Goal: Task Accomplishment & Management: Manage account settings

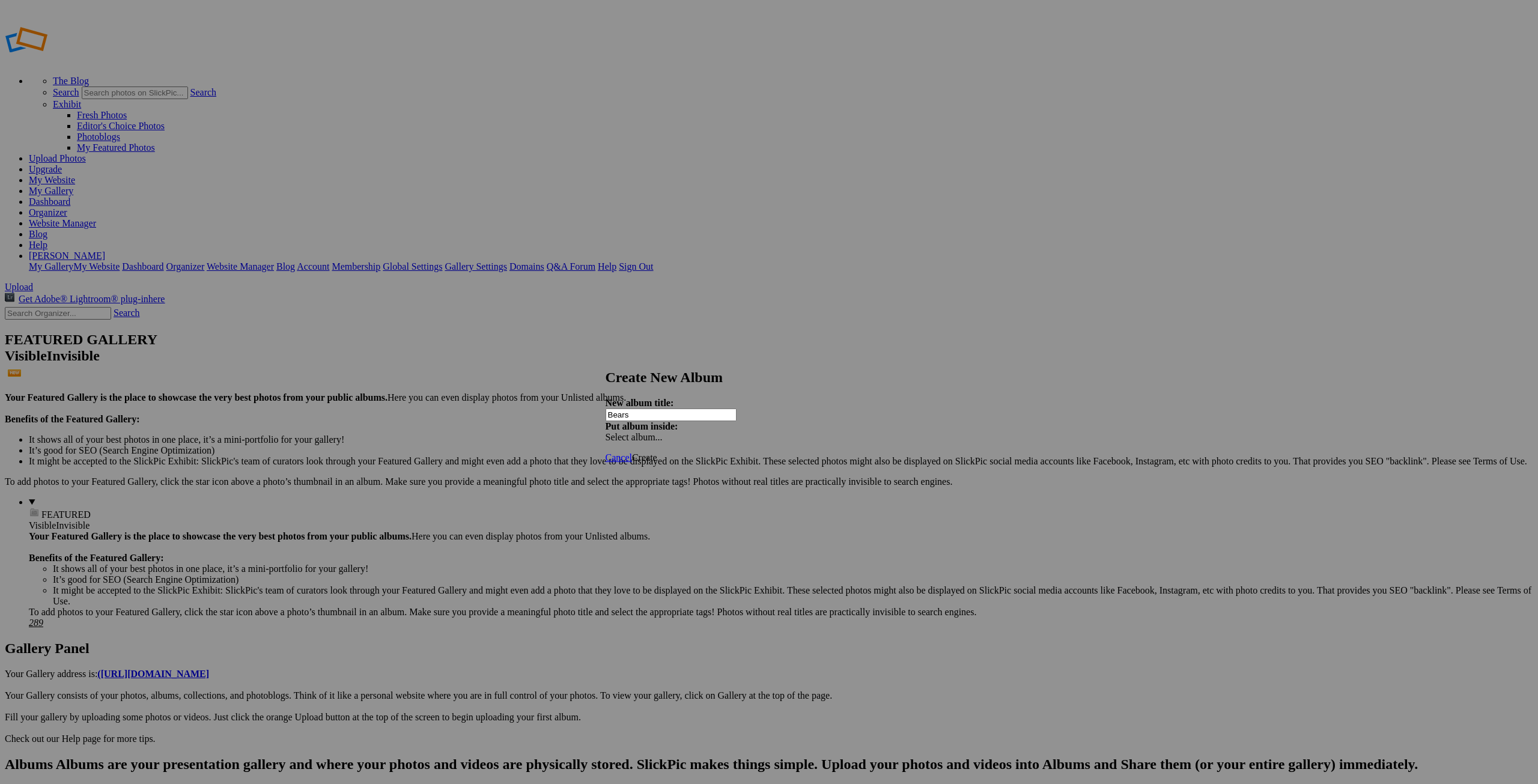
type input "Bears"
click at [657, 452] on span "Create" at bounding box center [644, 458] width 26 height 11
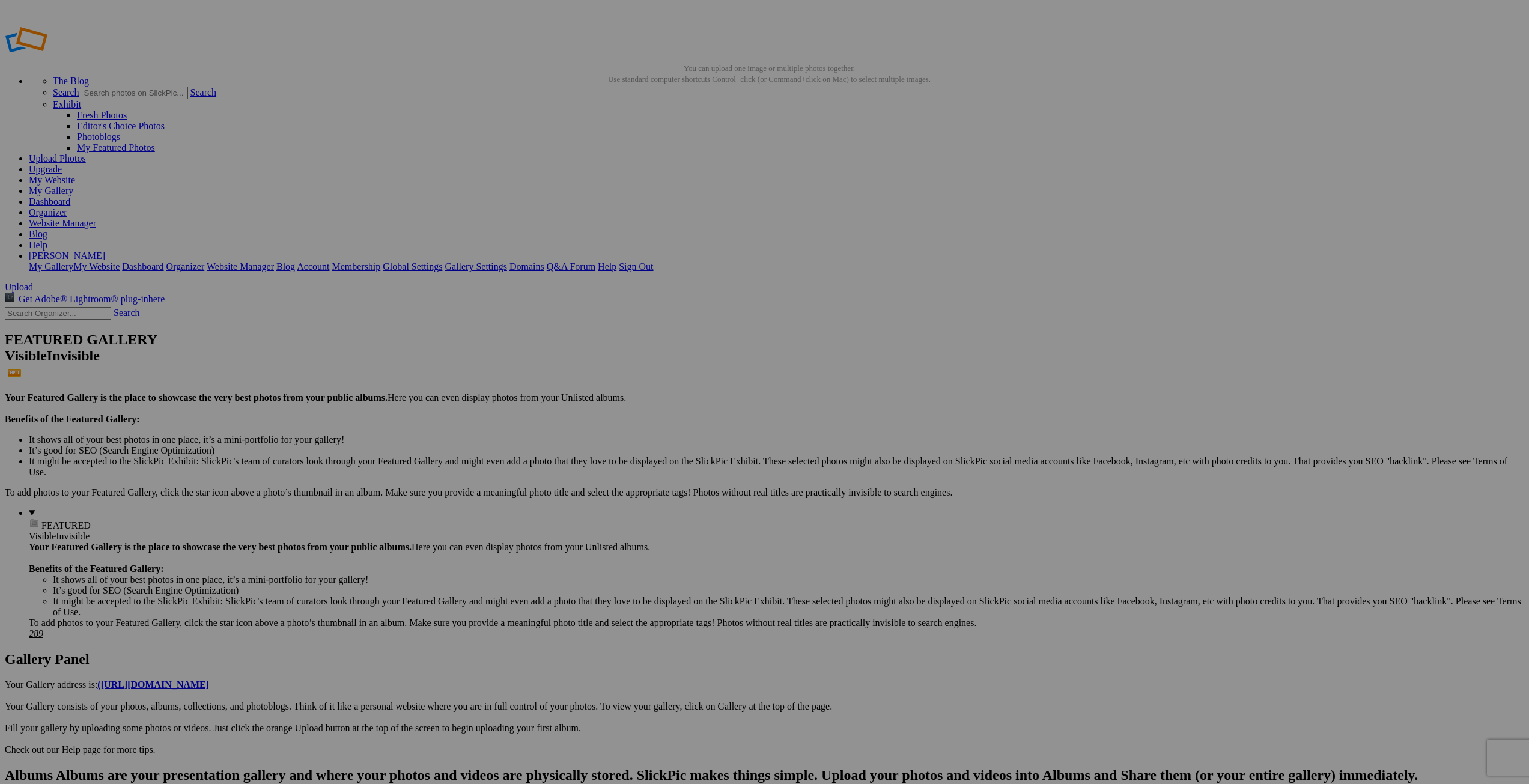
drag, startPoint x: 397, startPoint y: 221, endPoint x: 526, endPoint y: 221, distance: 129.0
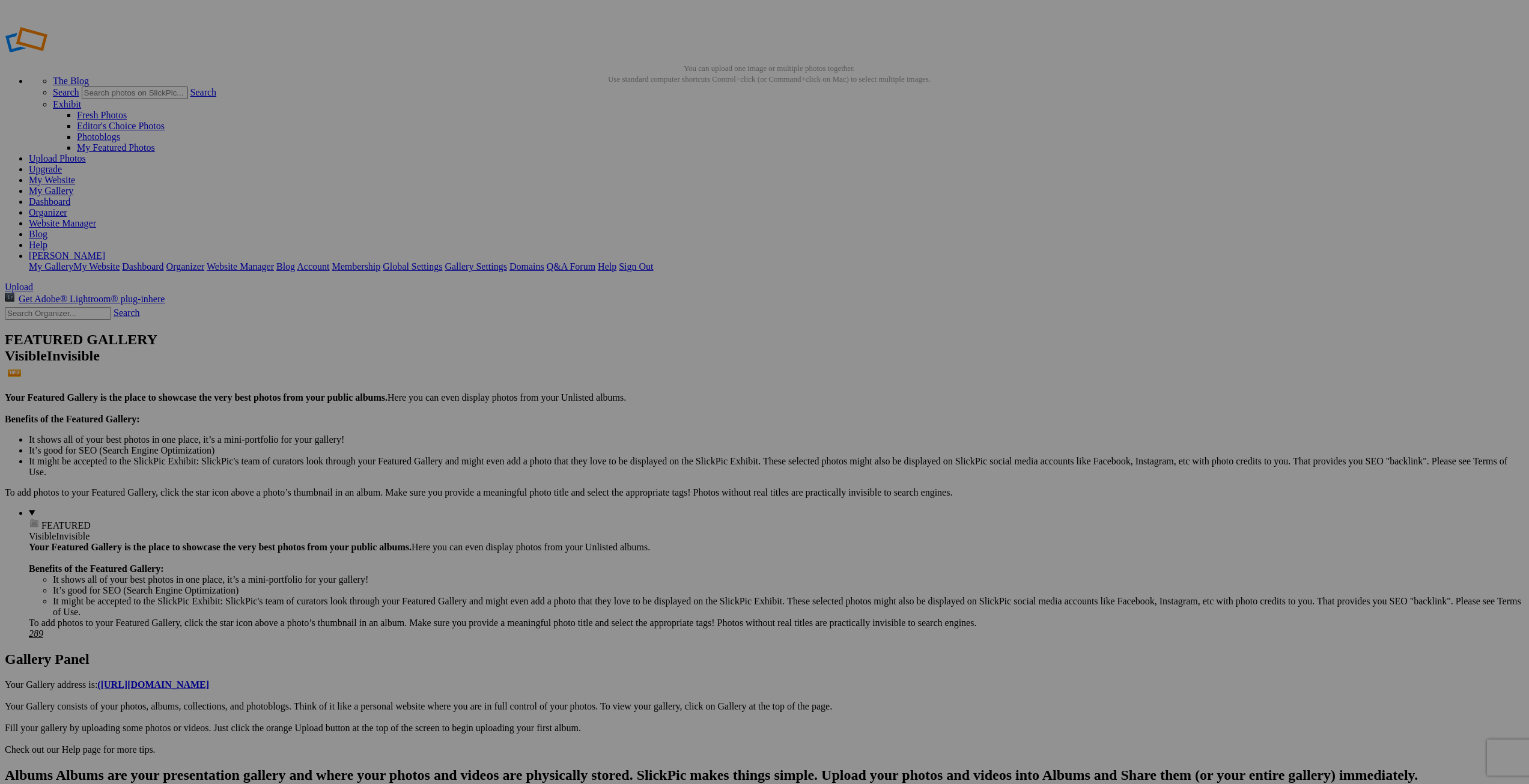
type input "Choice Choices"
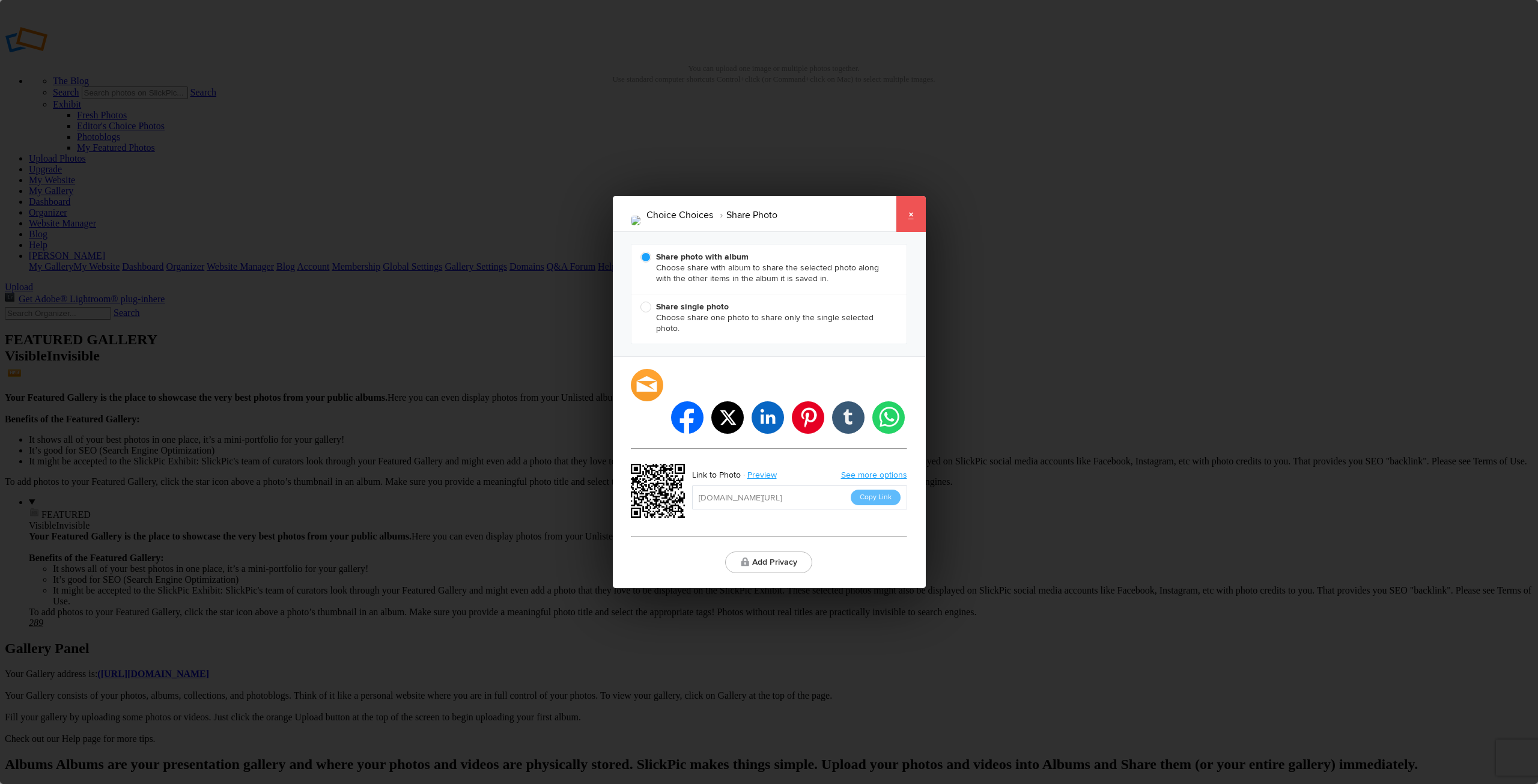
click at [914, 229] on link "×" at bounding box center [911, 213] width 30 height 36
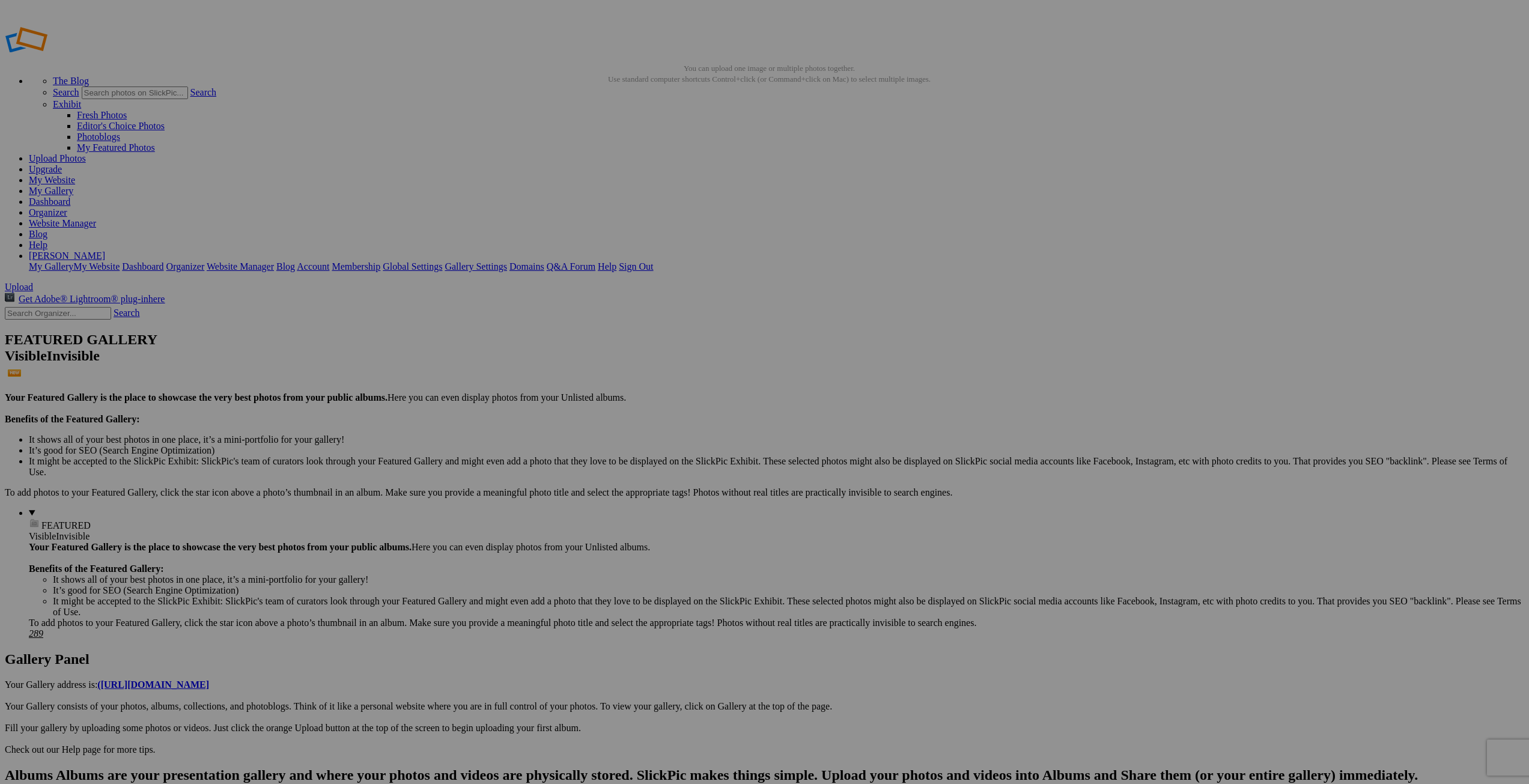
drag, startPoint x: 504, startPoint y: 216, endPoint x: 645, endPoint y: 226, distance: 141.4
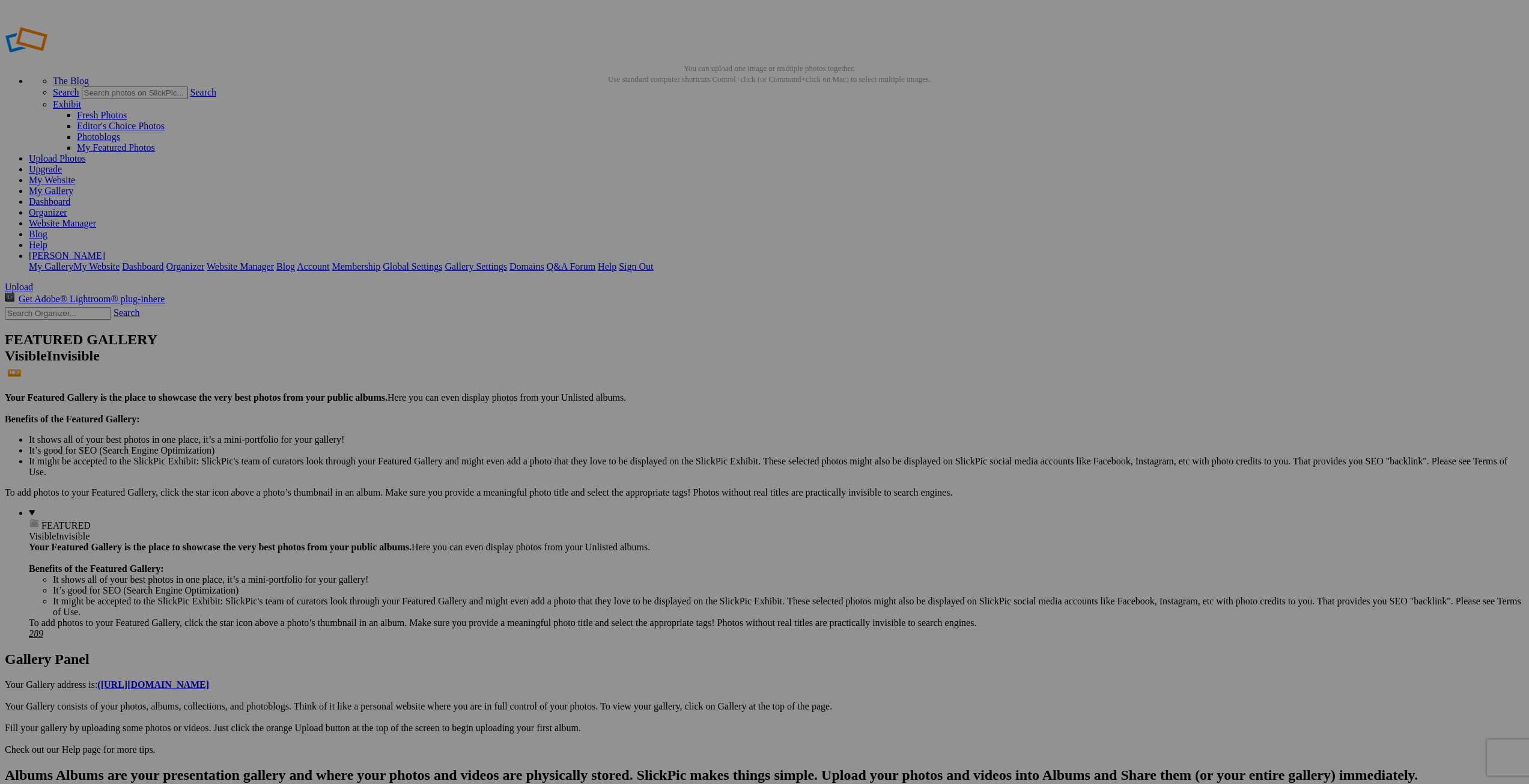
type input "The Catch"
drag, startPoint x: 724, startPoint y: 217, endPoint x: 873, endPoint y: 189, distance: 151.6
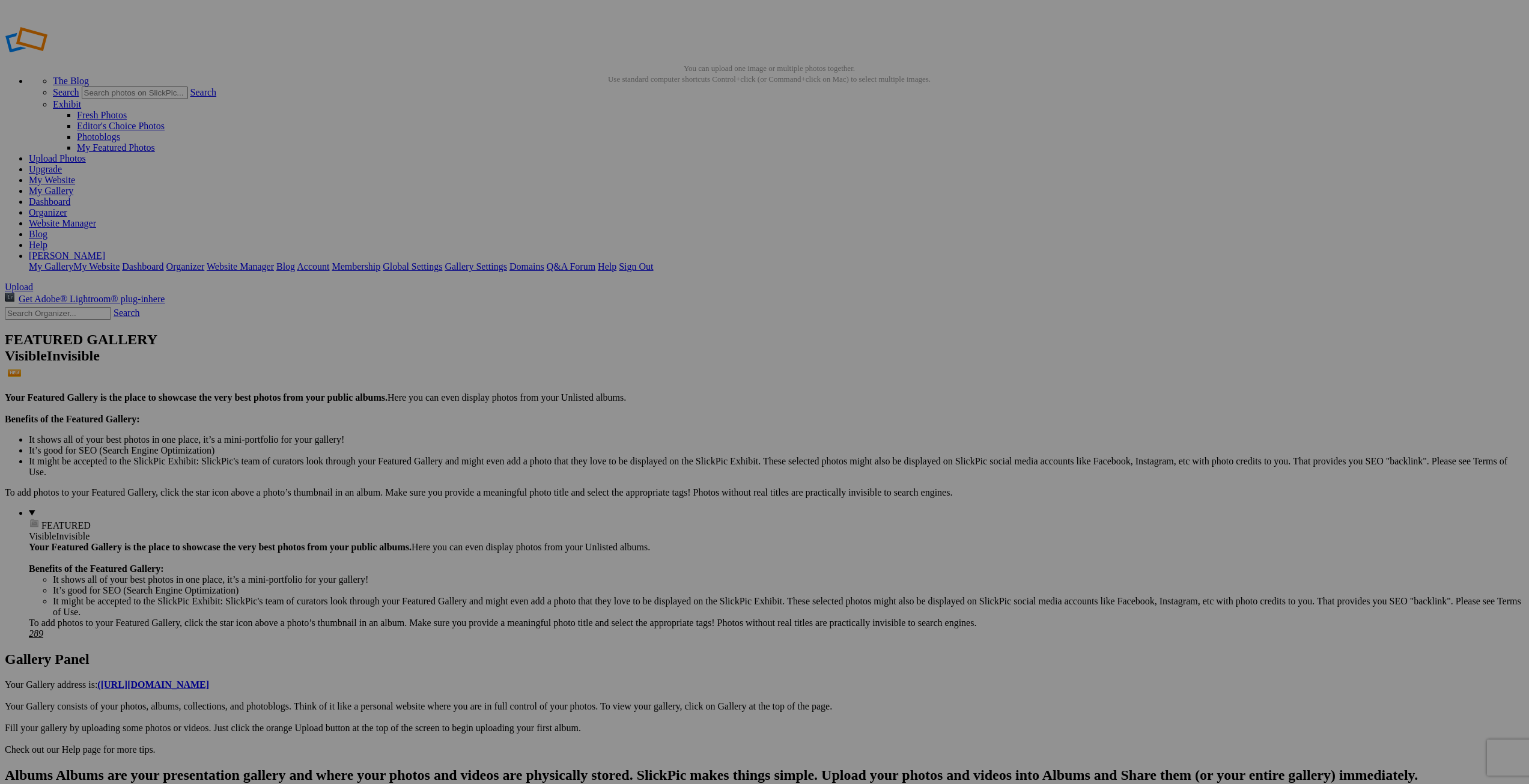
type input "Chunky Cub"
drag, startPoint x: 826, startPoint y: 220, endPoint x: 944, endPoint y: 243, distance: 120.2
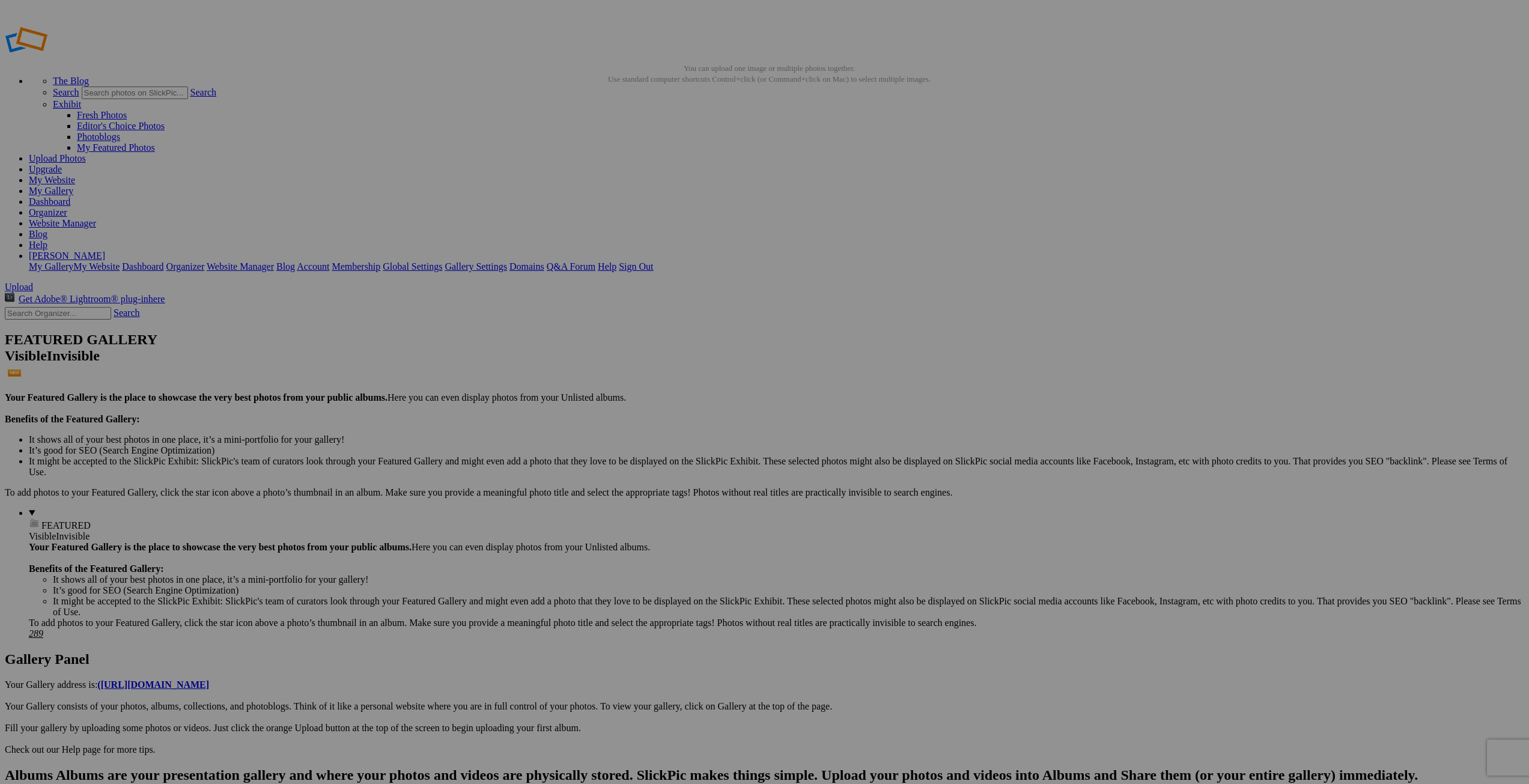
scroll to position [0, 0]
type input "Momma and Three Cubs"
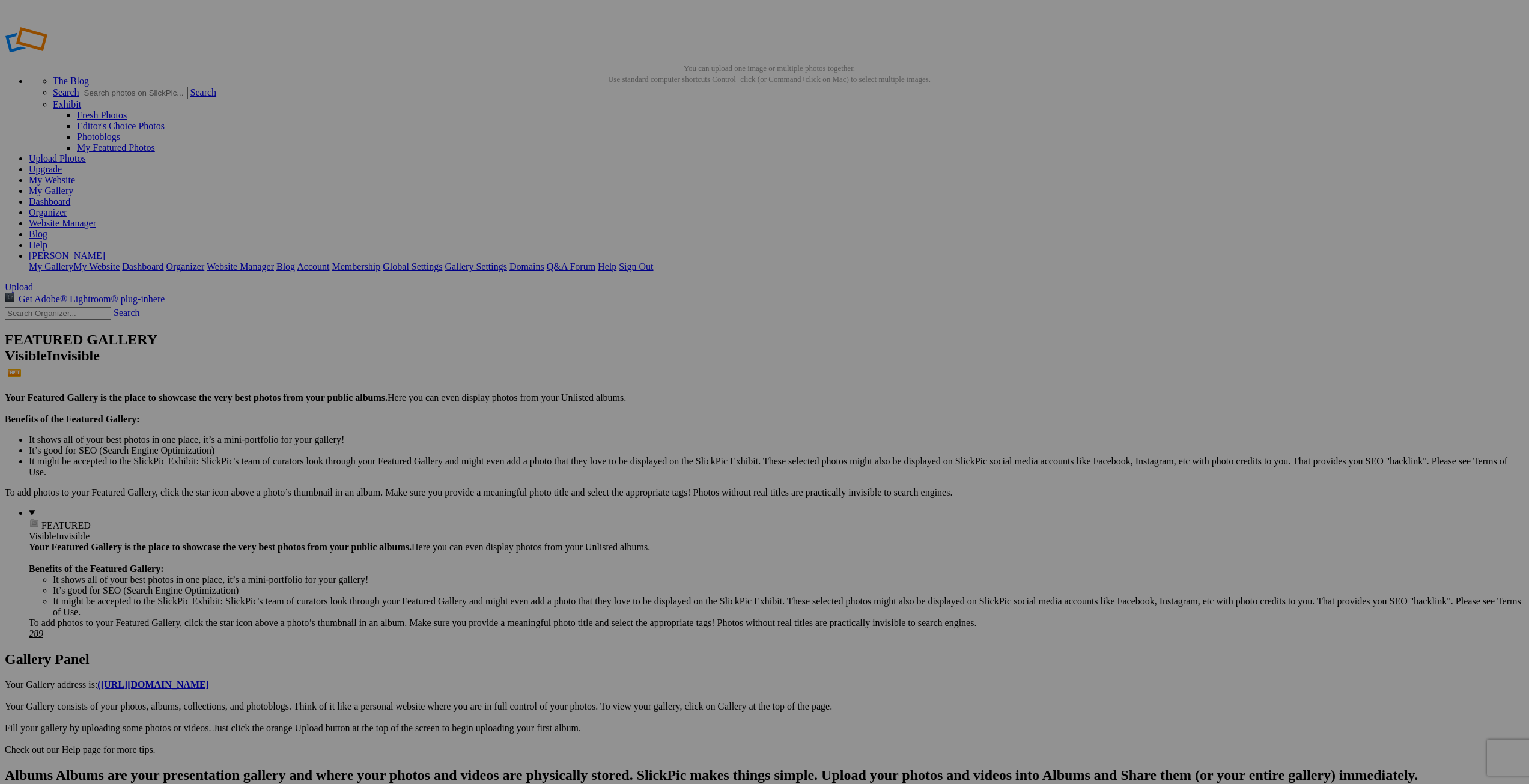
drag, startPoint x: 933, startPoint y: 236, endPoint x: 1218, endPoint y: 202, distance: 287.0
type input "Hugging Bears"
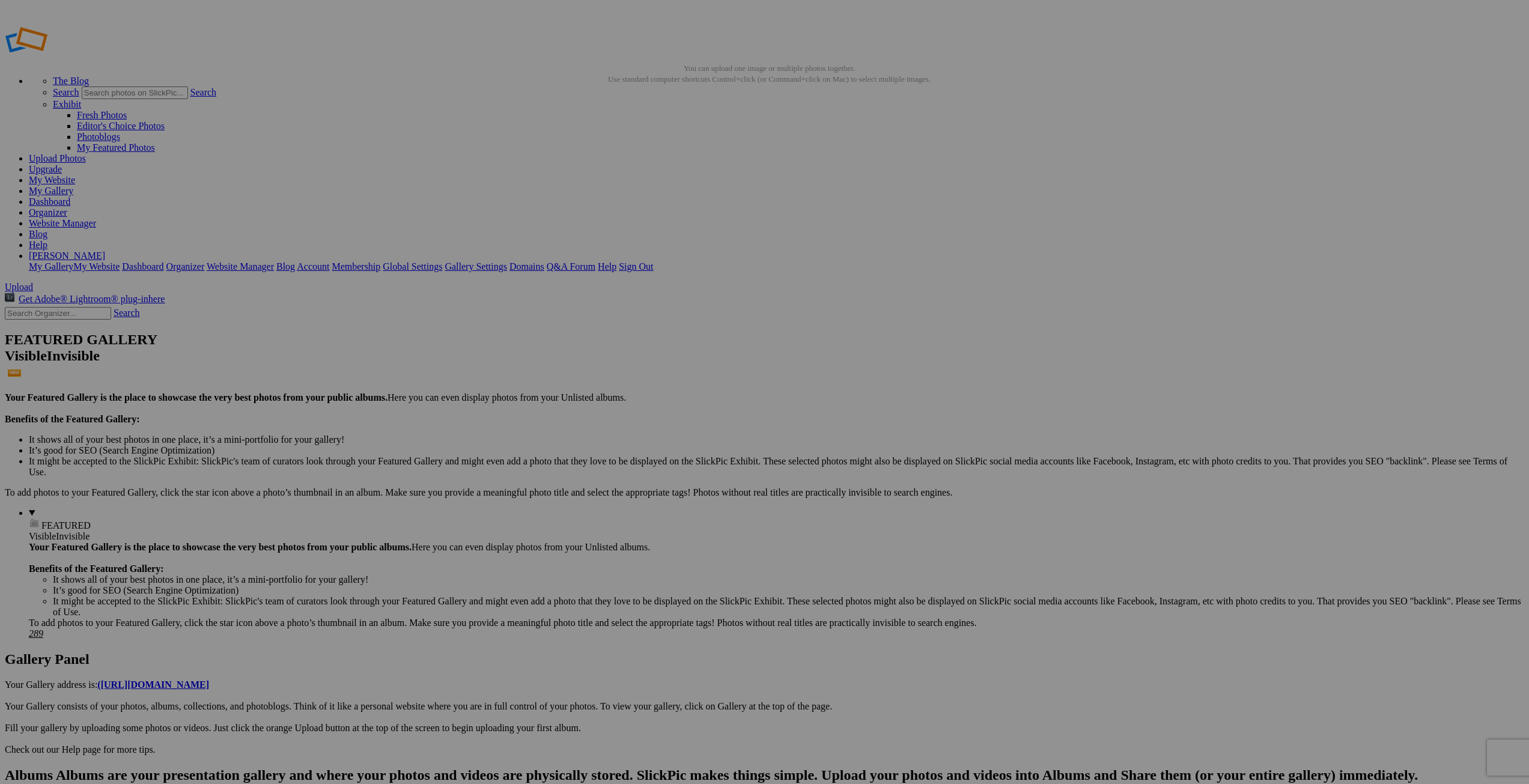
scroll to position [0, 74]
drag, startPoint x: 1040, startPoint y: 216, endPoint x: 1210, endPoint y: 244, distance: 172.3
drag, startPoint x: 328, startPoint y: 217, endPoint x: 298, endPoint y: 213, distance: 30.3
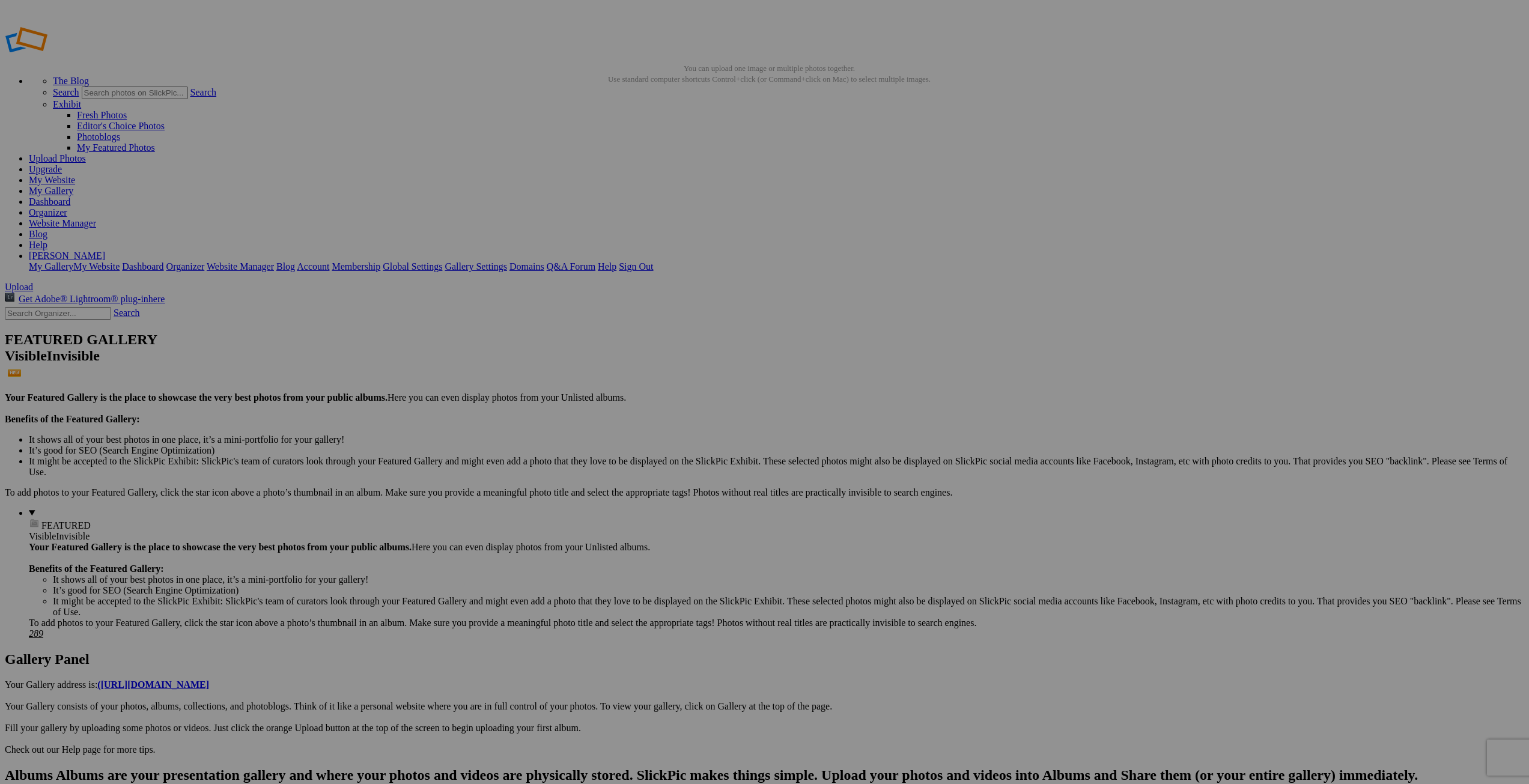
type input "In Pursuit of Salmon"
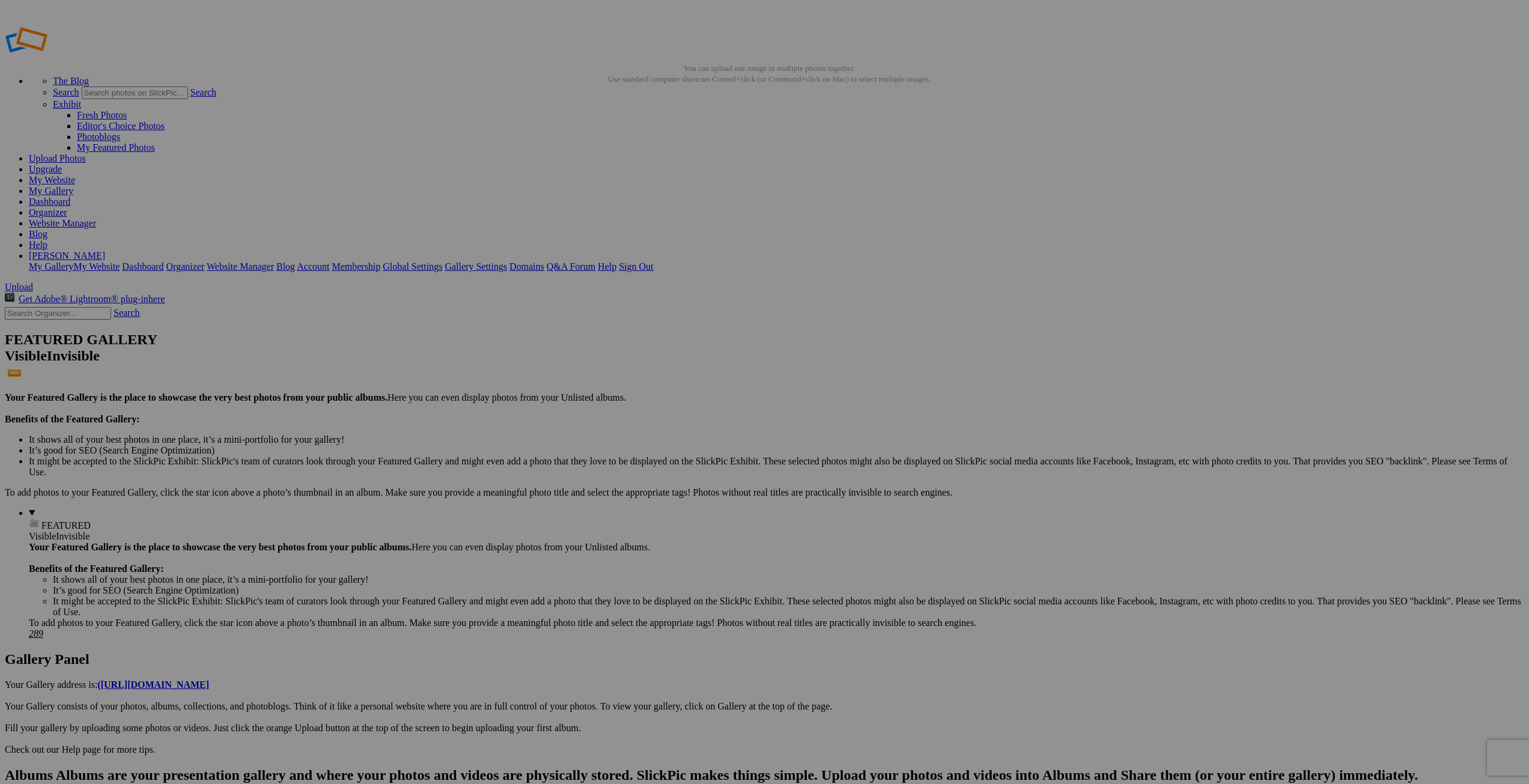
drag, startPoint x: 1153, startPoint y: 219, endPoint x: 1275, endPoint y: 209, distance: 122.4
type input "Lunging Bear"
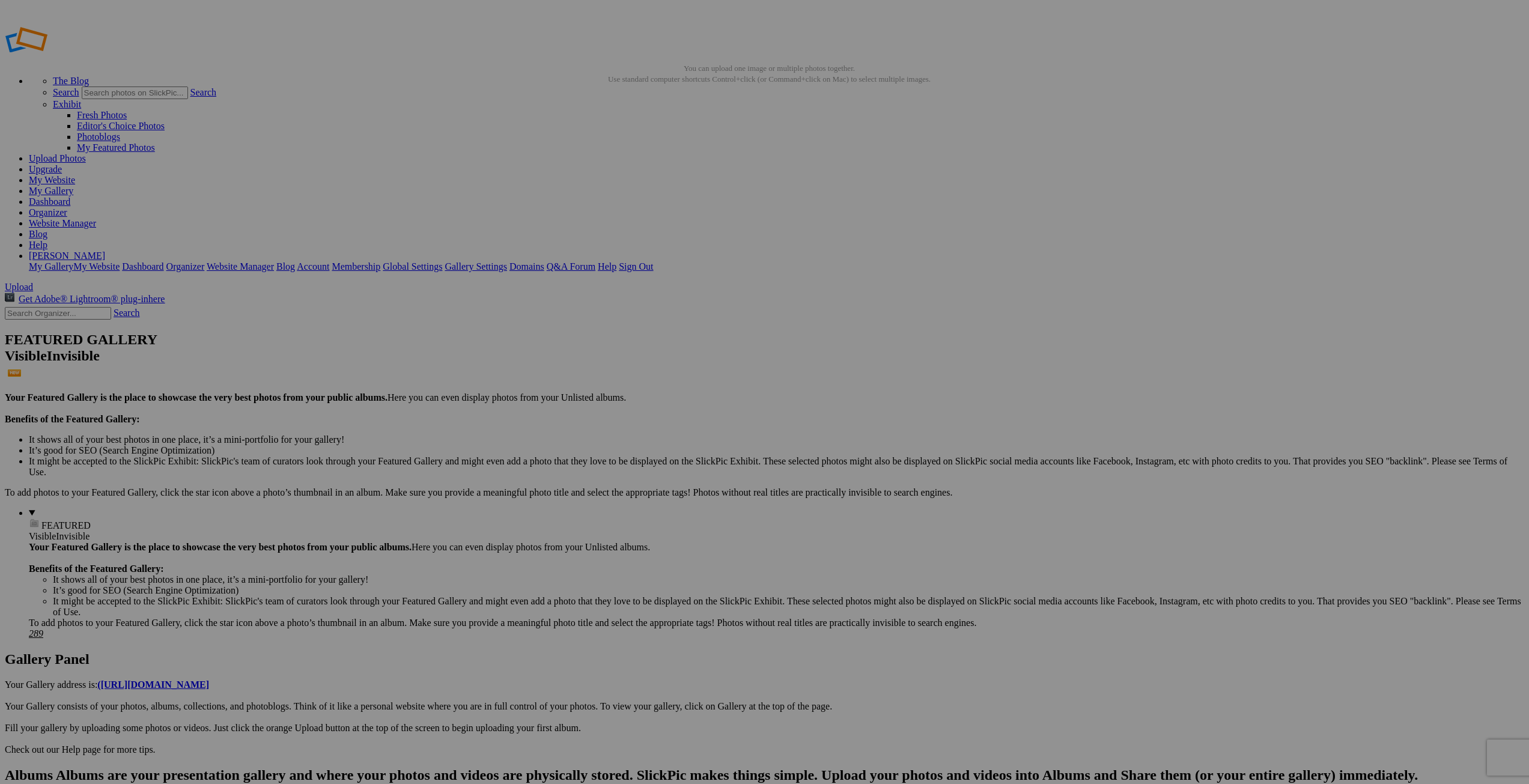
drag, startPoint x: 1254, startPoint y: 219, endPoint x: 1446, endPoint y: 205, distance: 192.5
type input "Nap Time"
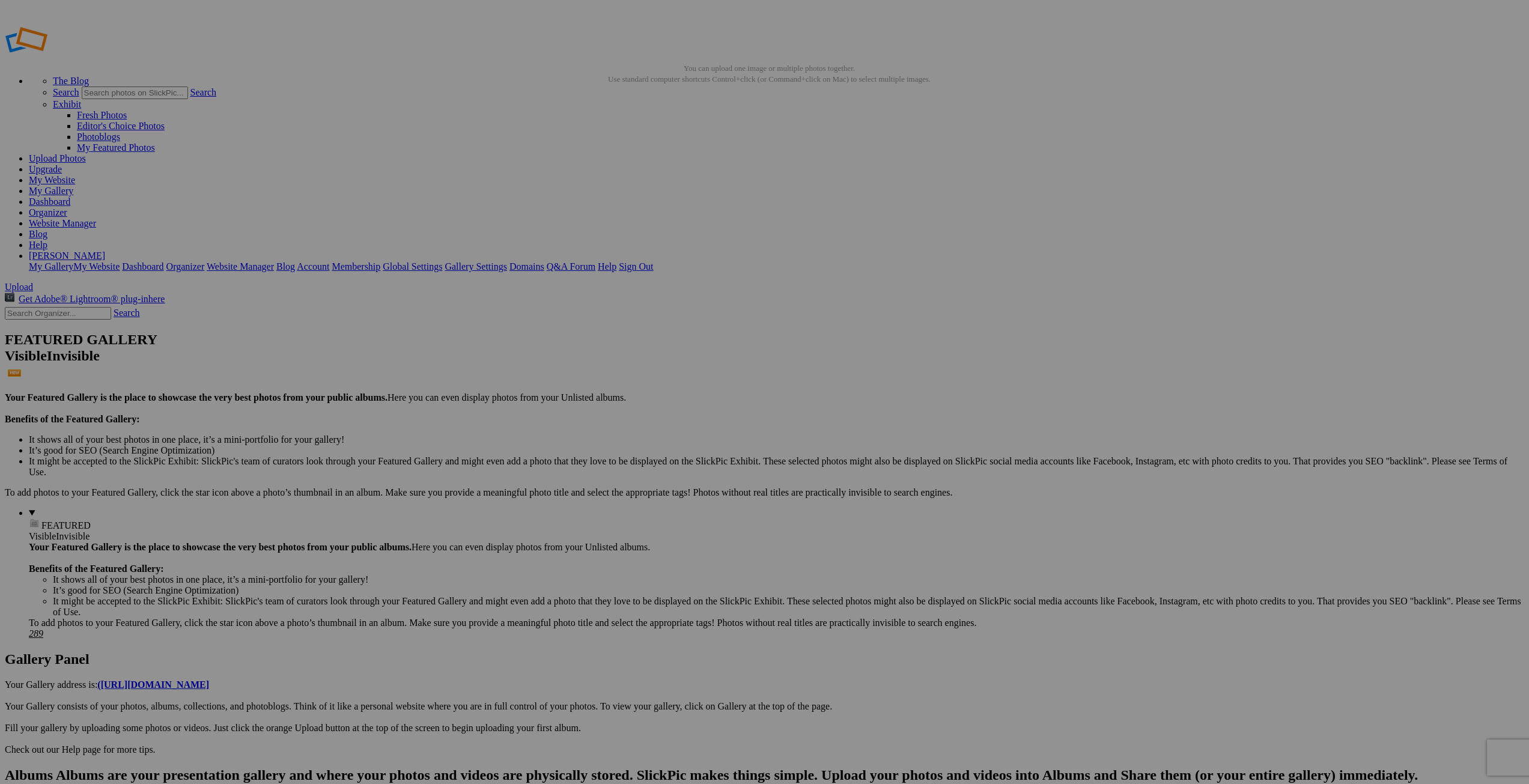
scroll to position [0, 72]
drag, startPoint x: 1360, startPoint y: 220, endPoint x: 1502, endPoint y: 205, distance: 142.8
drag, startPoint x: 1422, startPoint y: 217, endPoint x: 1370, endPoint y: 223, distance: 52.3
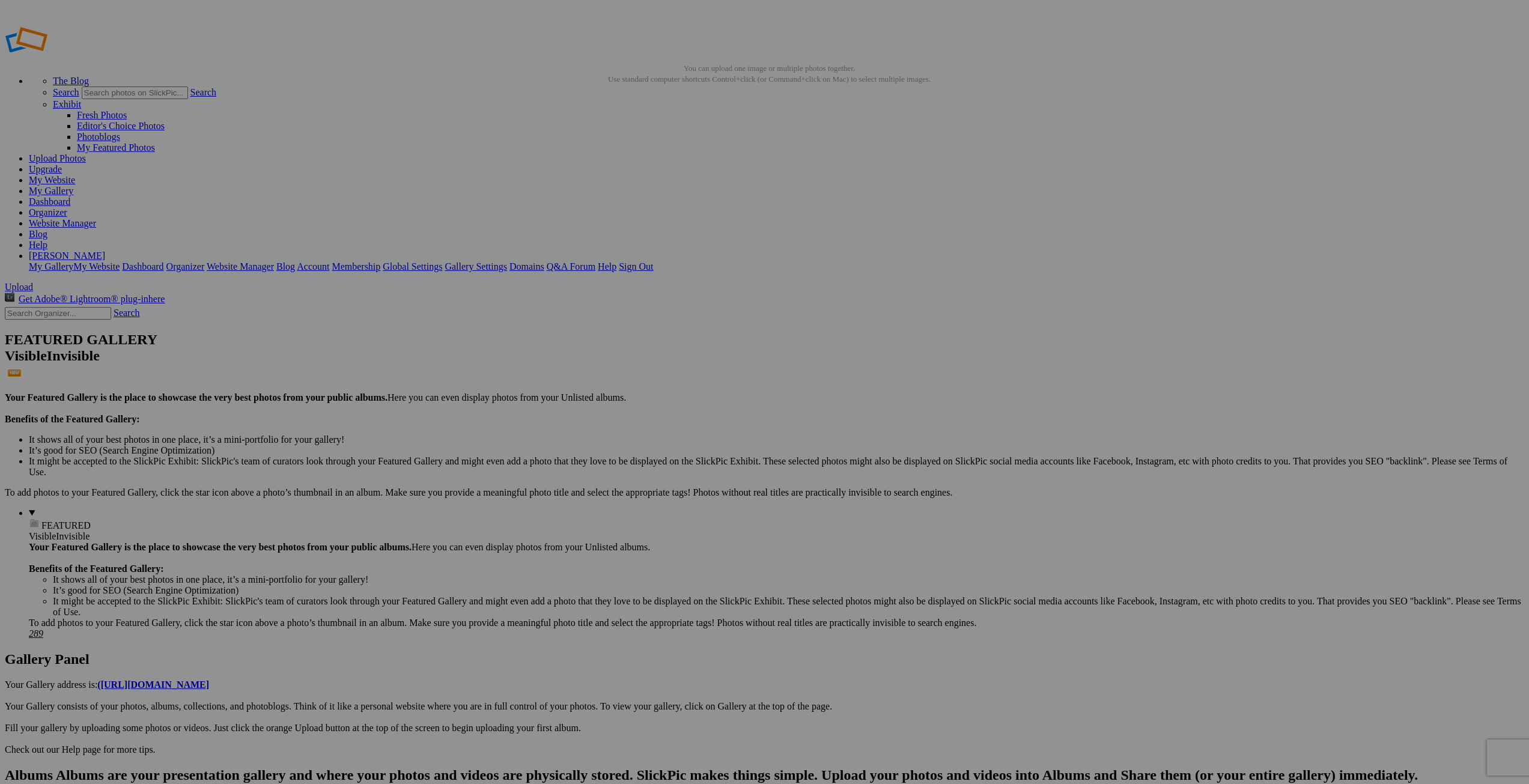
type input "Nice Coat"
drag, startPoint x: 214, startPoint y: 370, endPoint x: 318, endPoint y: 375, distance: 104.1
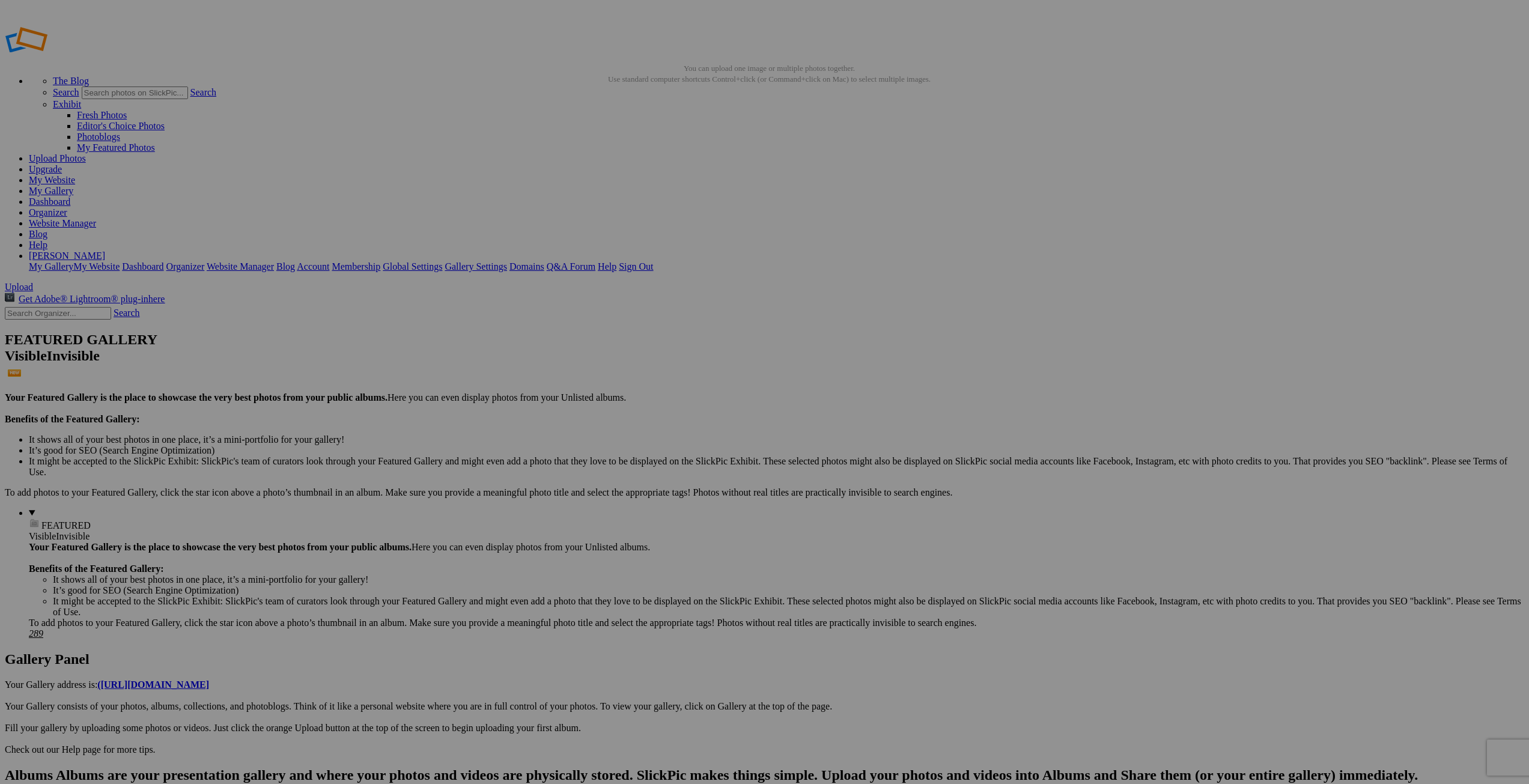
type input "Spirit Bear"
drag, startPoint x: 290, startPoint y: 369, endPoint x: 510, endPoint y: 347, distance: 221.1
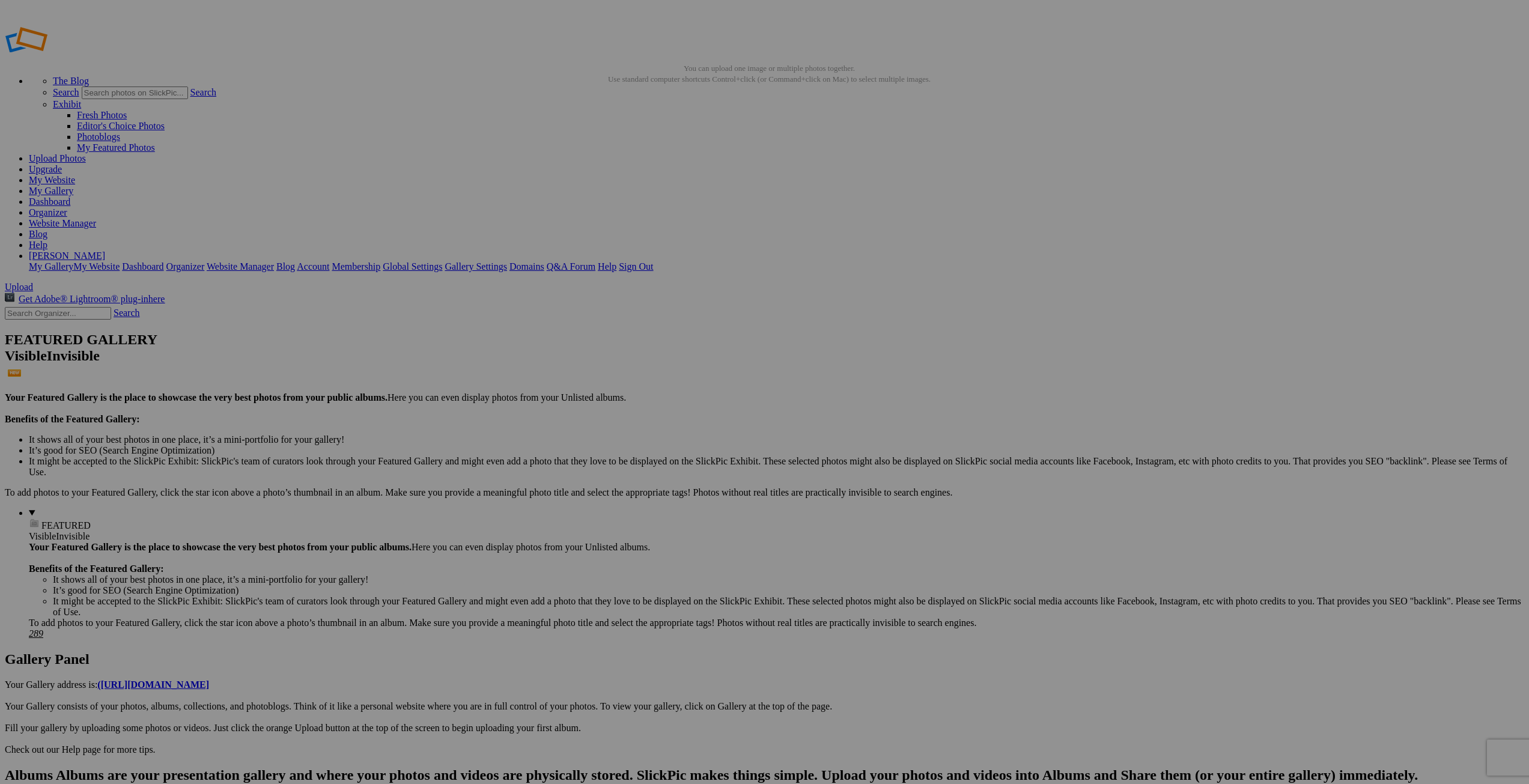
type input "Curious Cub"
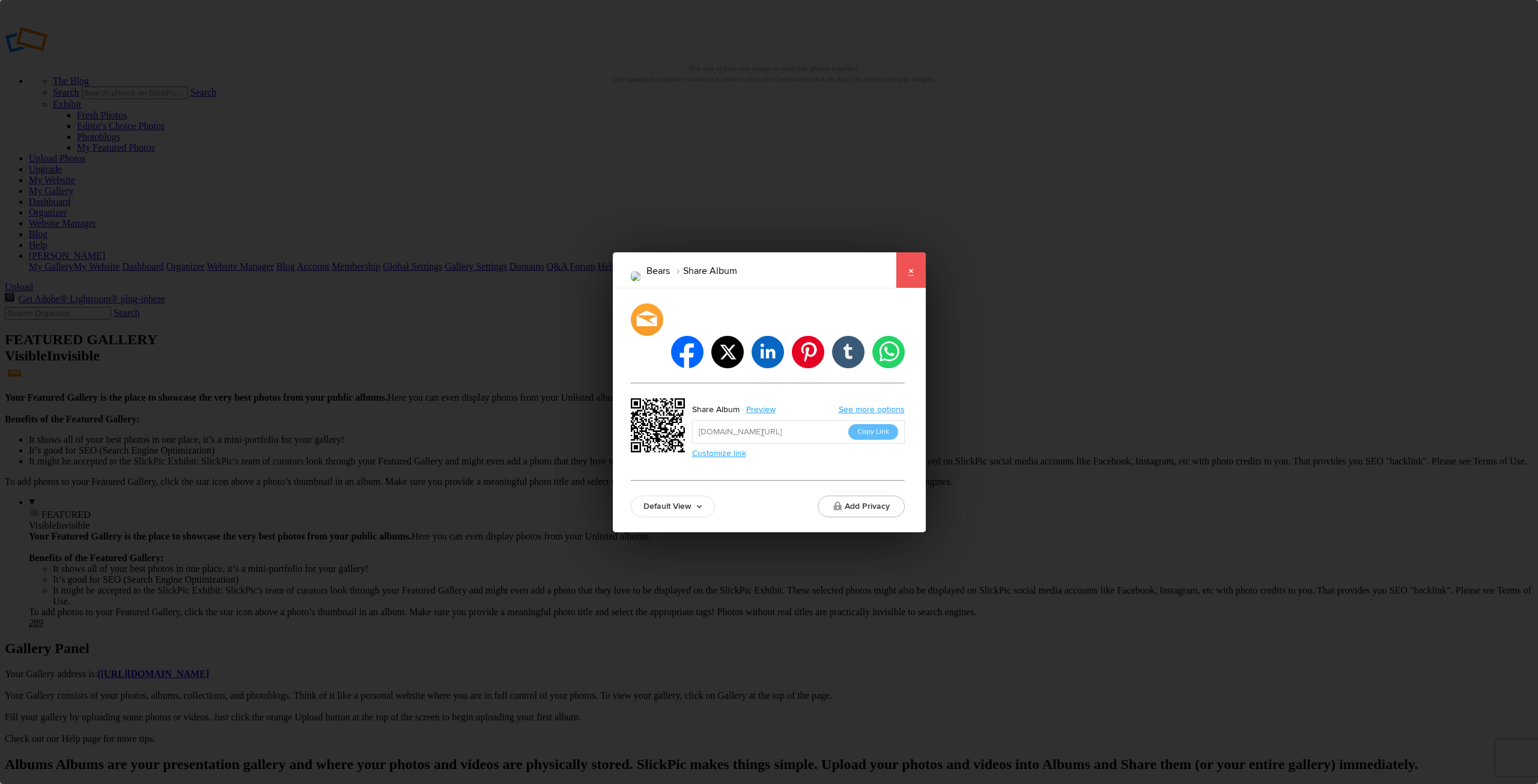
click at [914, 285] on link "×" at bounding box center [911, 270] width 30 height 36
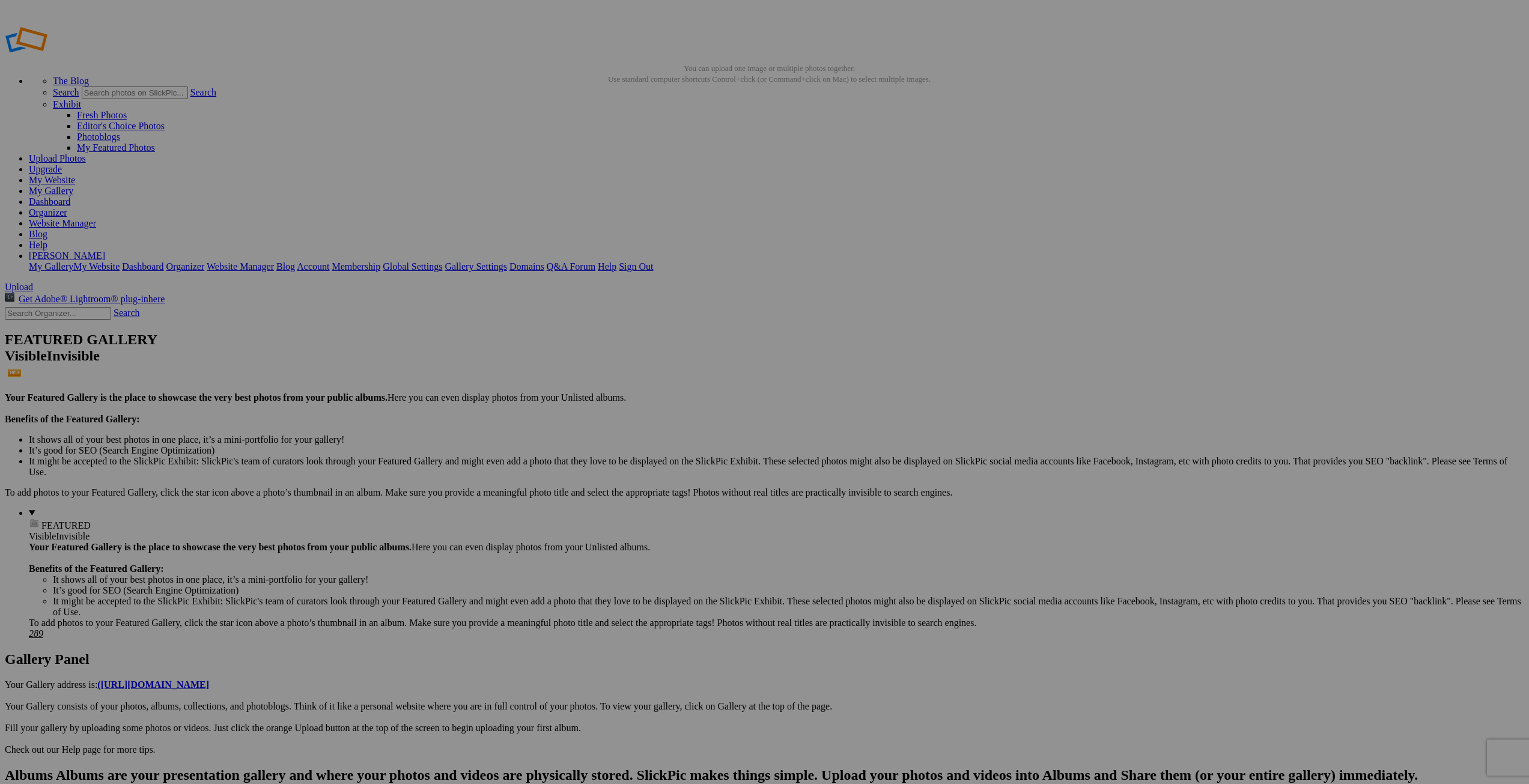
type input "Dolly Sods"
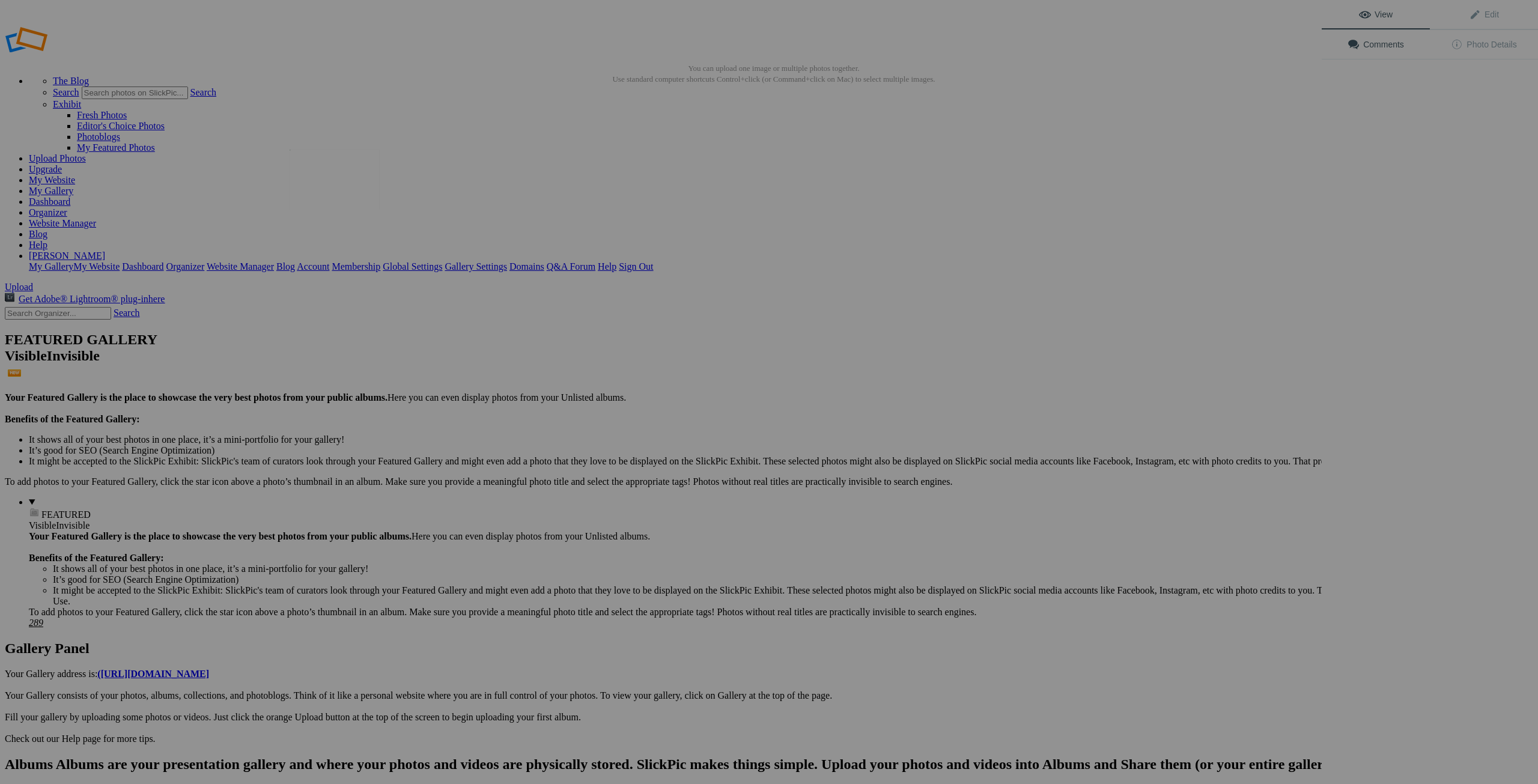
click at [338, 168] on img at bounding box center [334, 180] width 90 height 60
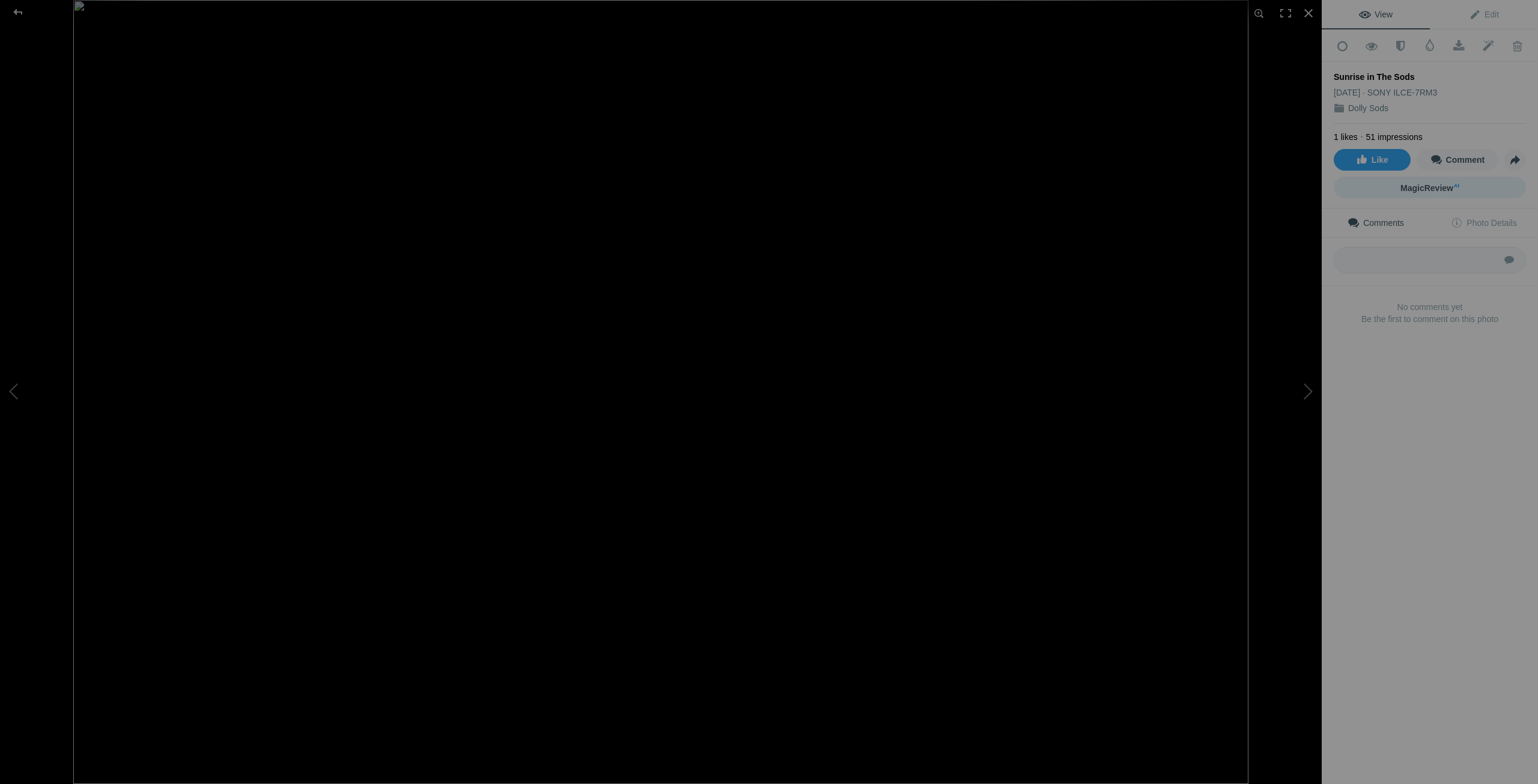
click at [1436, 183] on span "MagicReview AI" at bounding box center [1429, 188] width 59 height 10
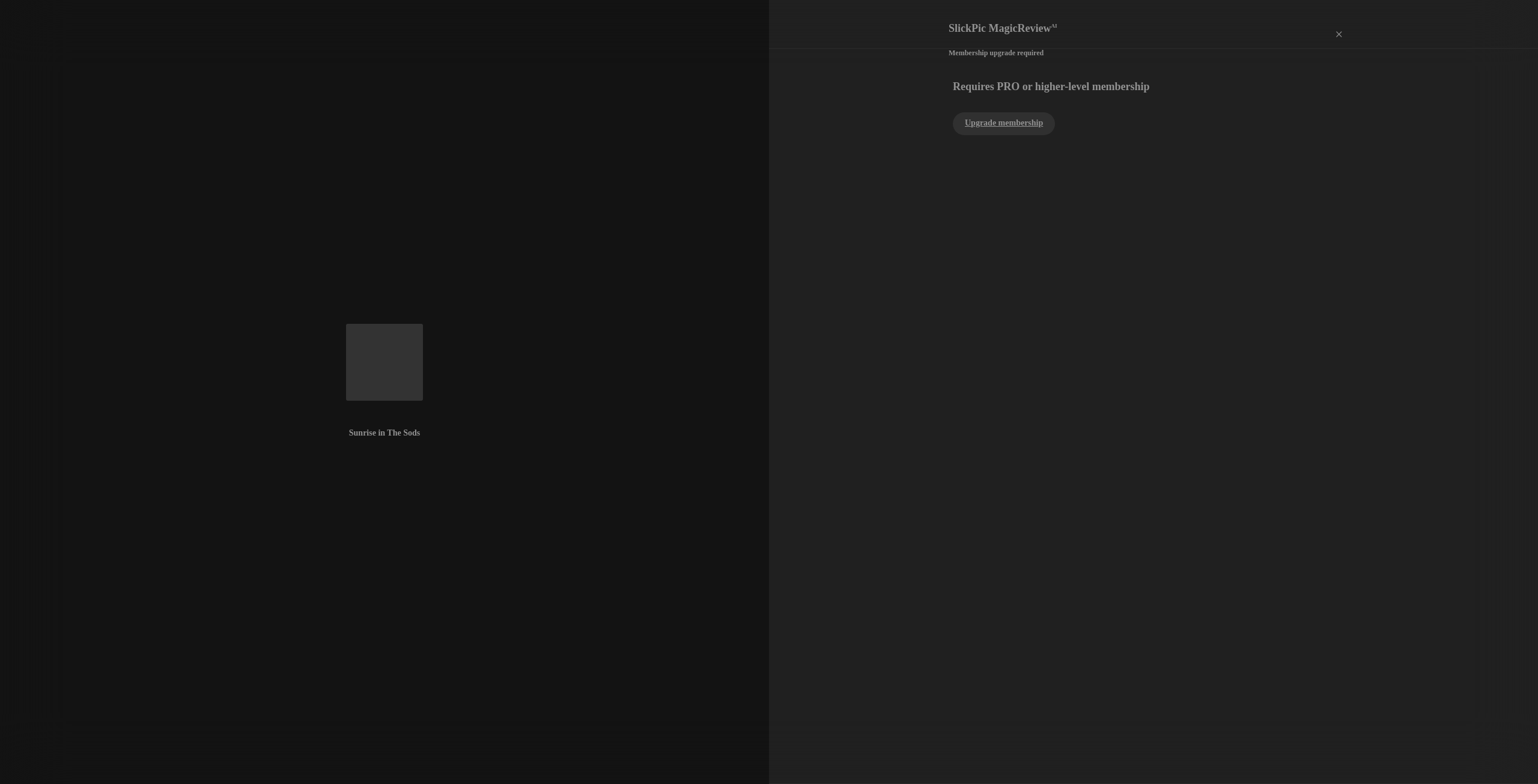
click at [1339, 22] on div "×" at bounding box center [1338, 34] width 36 height 24
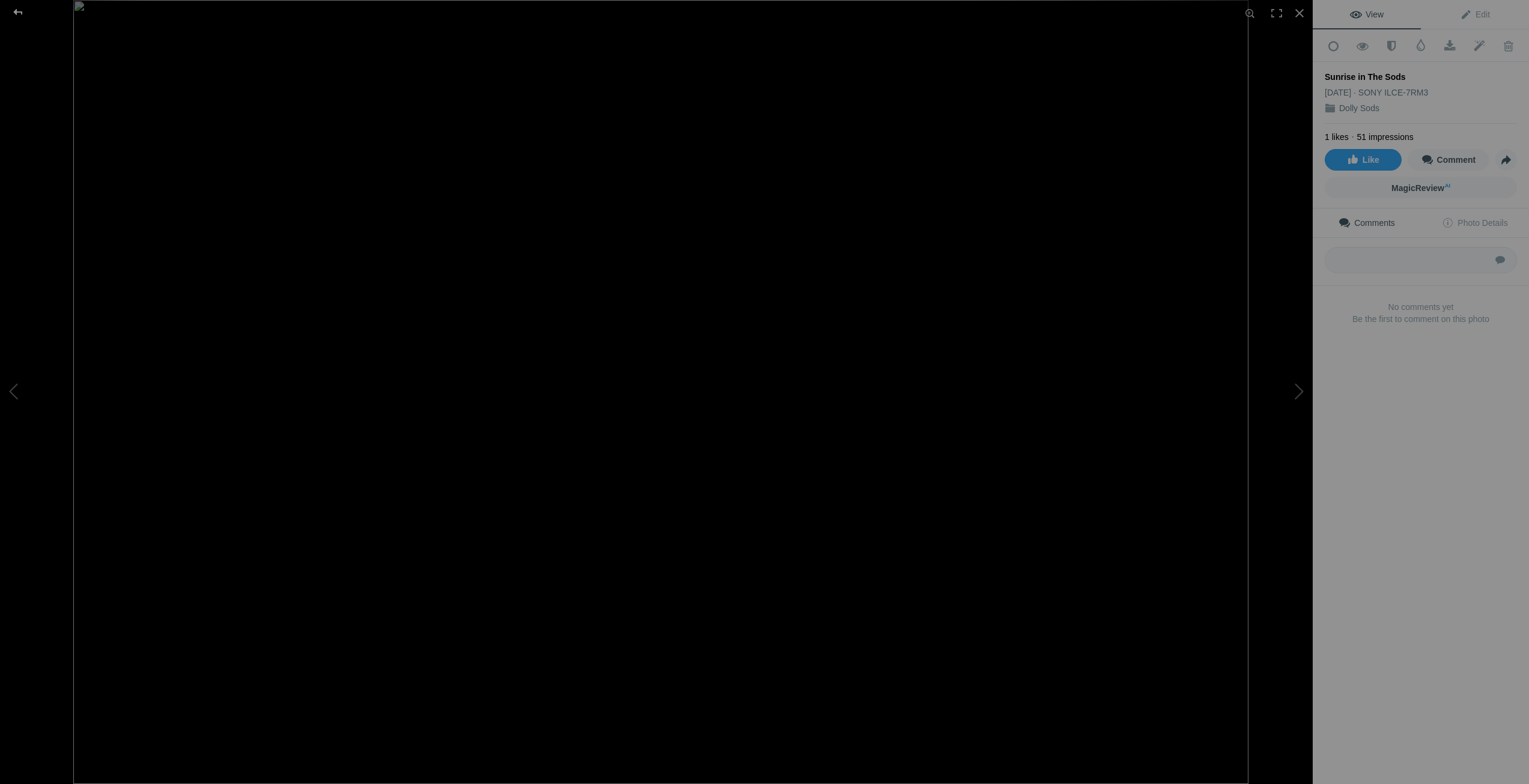
click at [19, 12] on div at bounding box center [18, 11] width 43 height 24
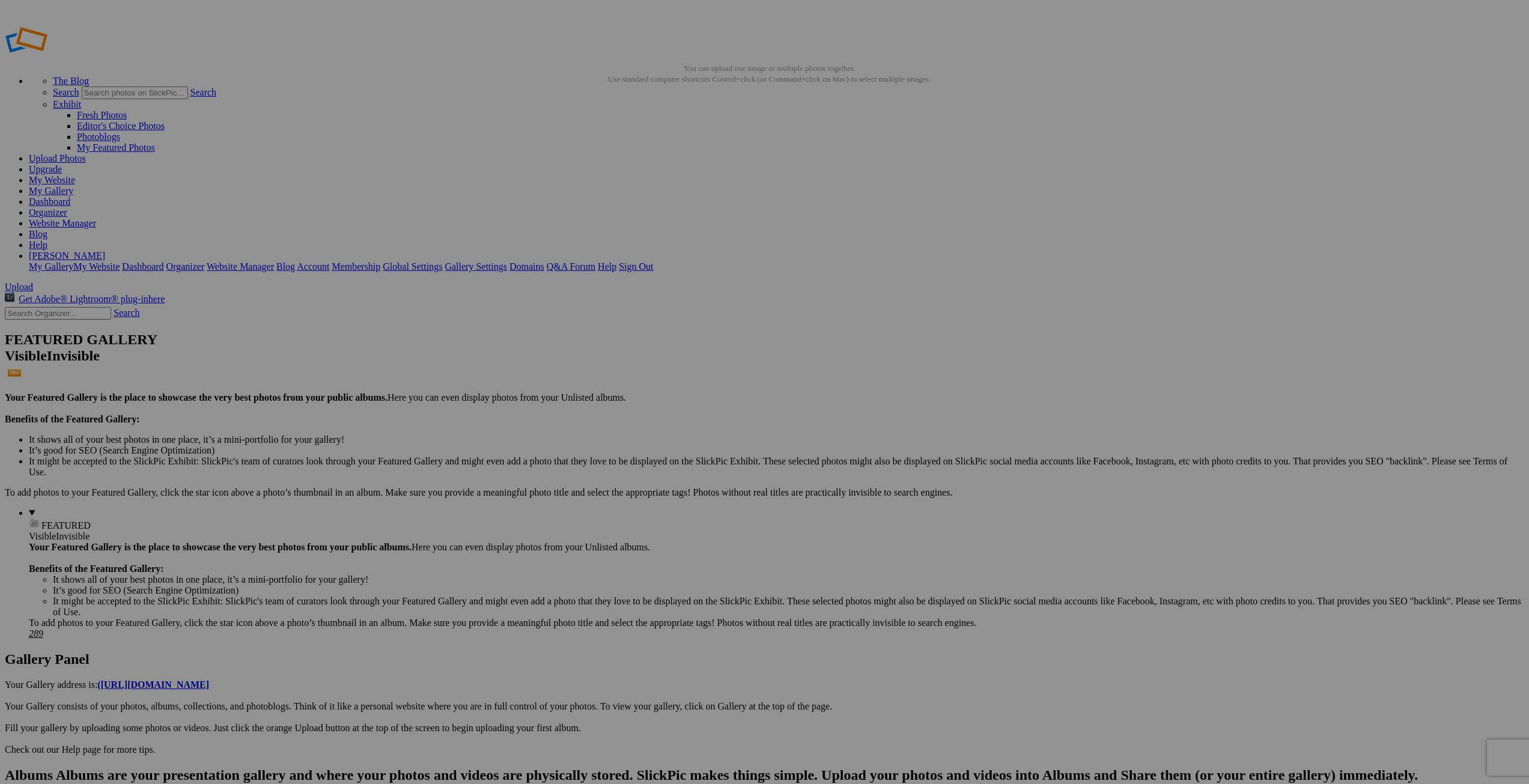
type input "[GEOGRAPHIC_DATA]"
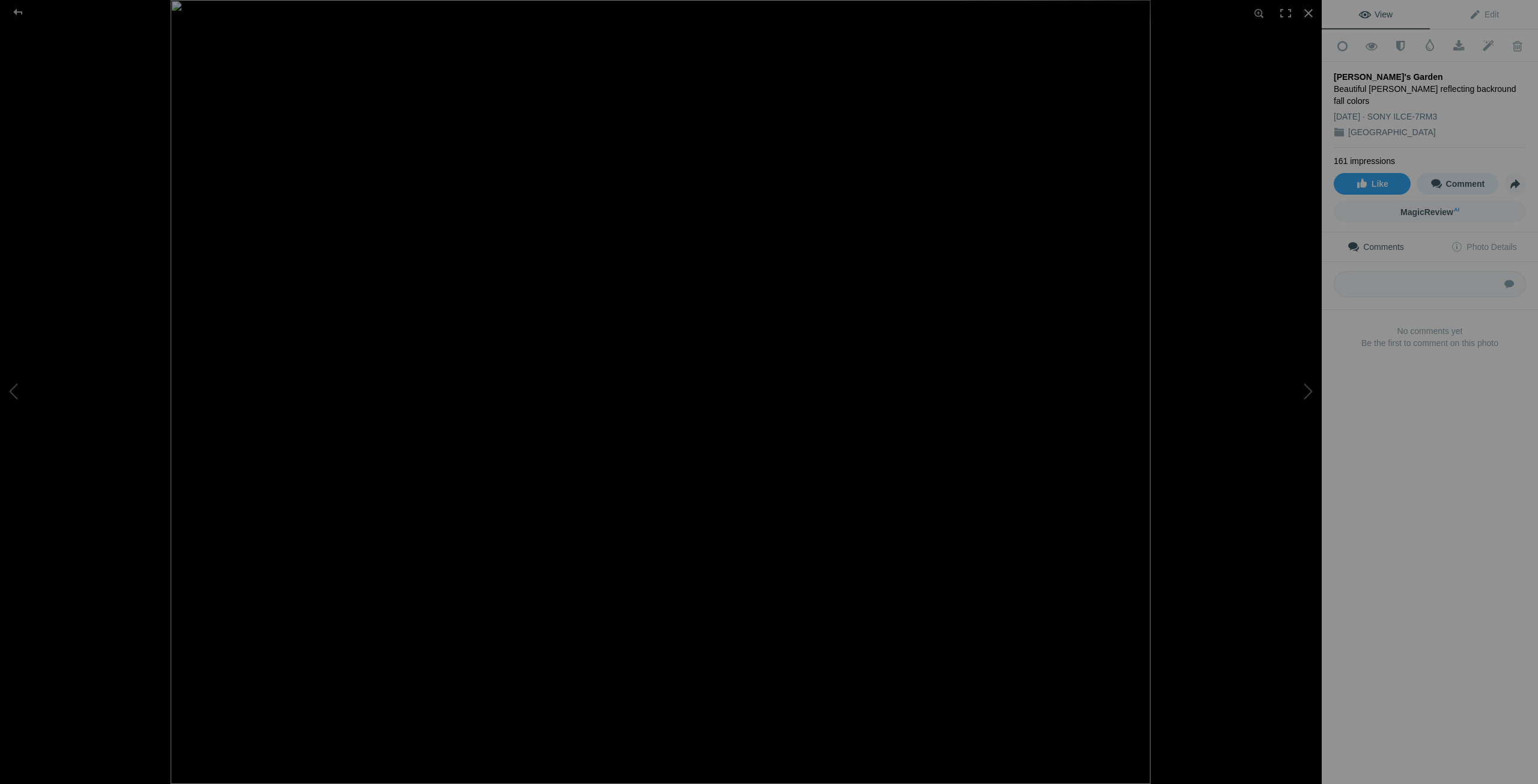
click at [1459, 179] on span "Comment" at bounding box center [1458, 183] width 55 height 10
click at [1387, 242] on span "Comments" at bounding box center [1376, 246] width 56 height 10
click at [1472, 242] on span "Photo Details" at bounding box center [1483, 246] width 65 height 10
click at [14, 382] on button at bounding box center [45, 392] width 90 height 282
click at [1309, 4] on div at bounding box center [1309, 13] width 26 height 26
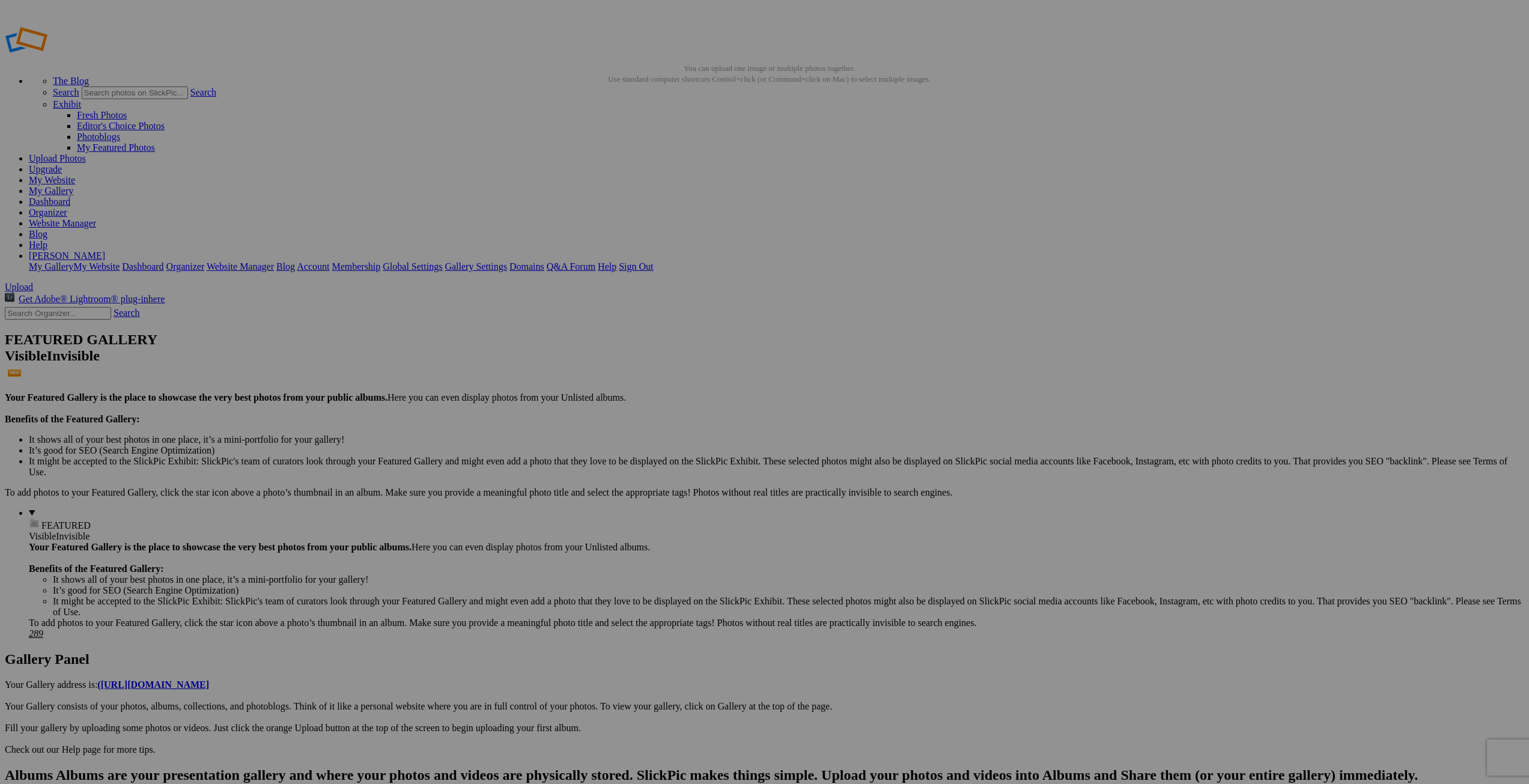
type input "Bears"
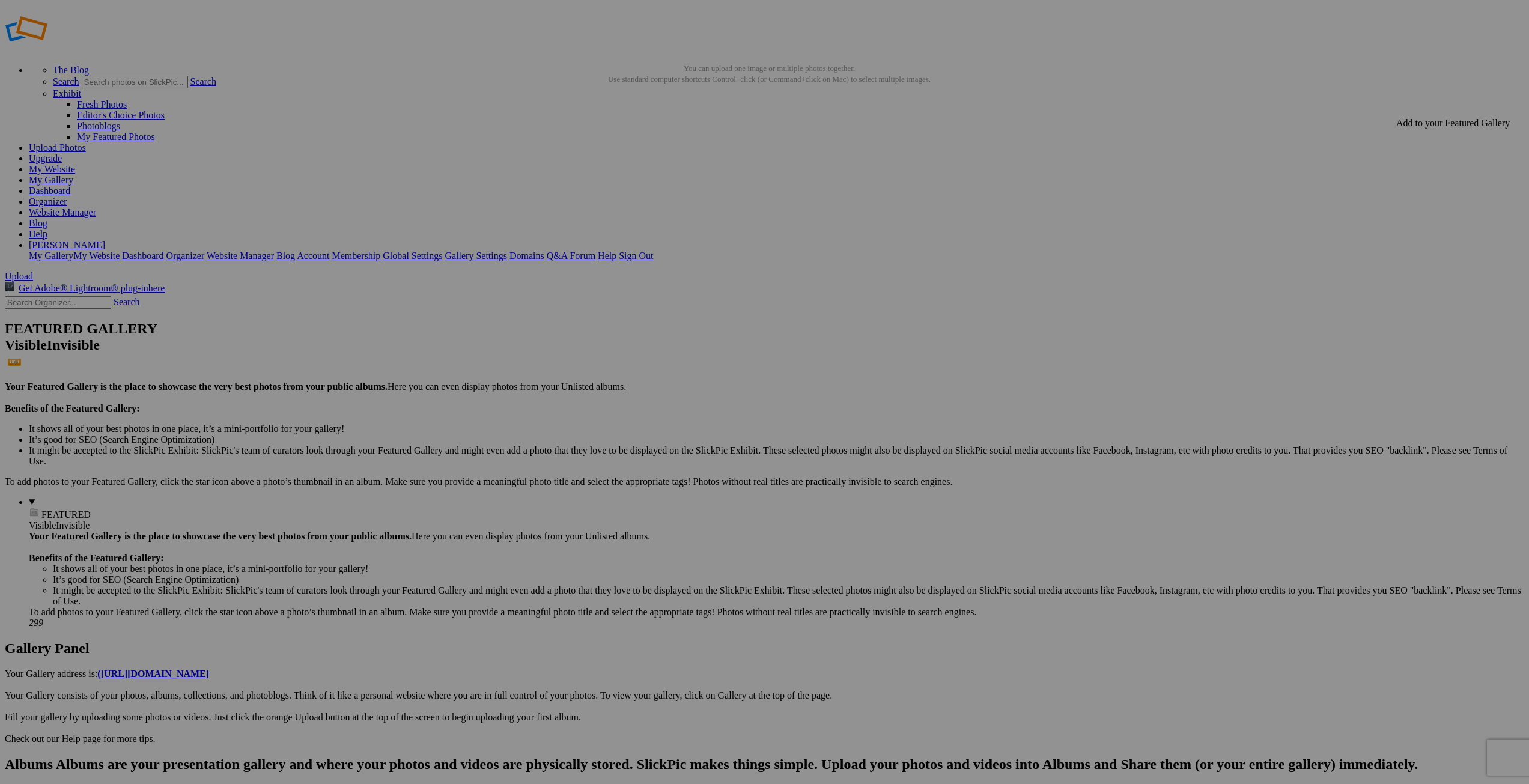
drag, startPoint x: 336, startPoint y: 178, endPoint x: 648, endPoint y: 392, distance: 378.3
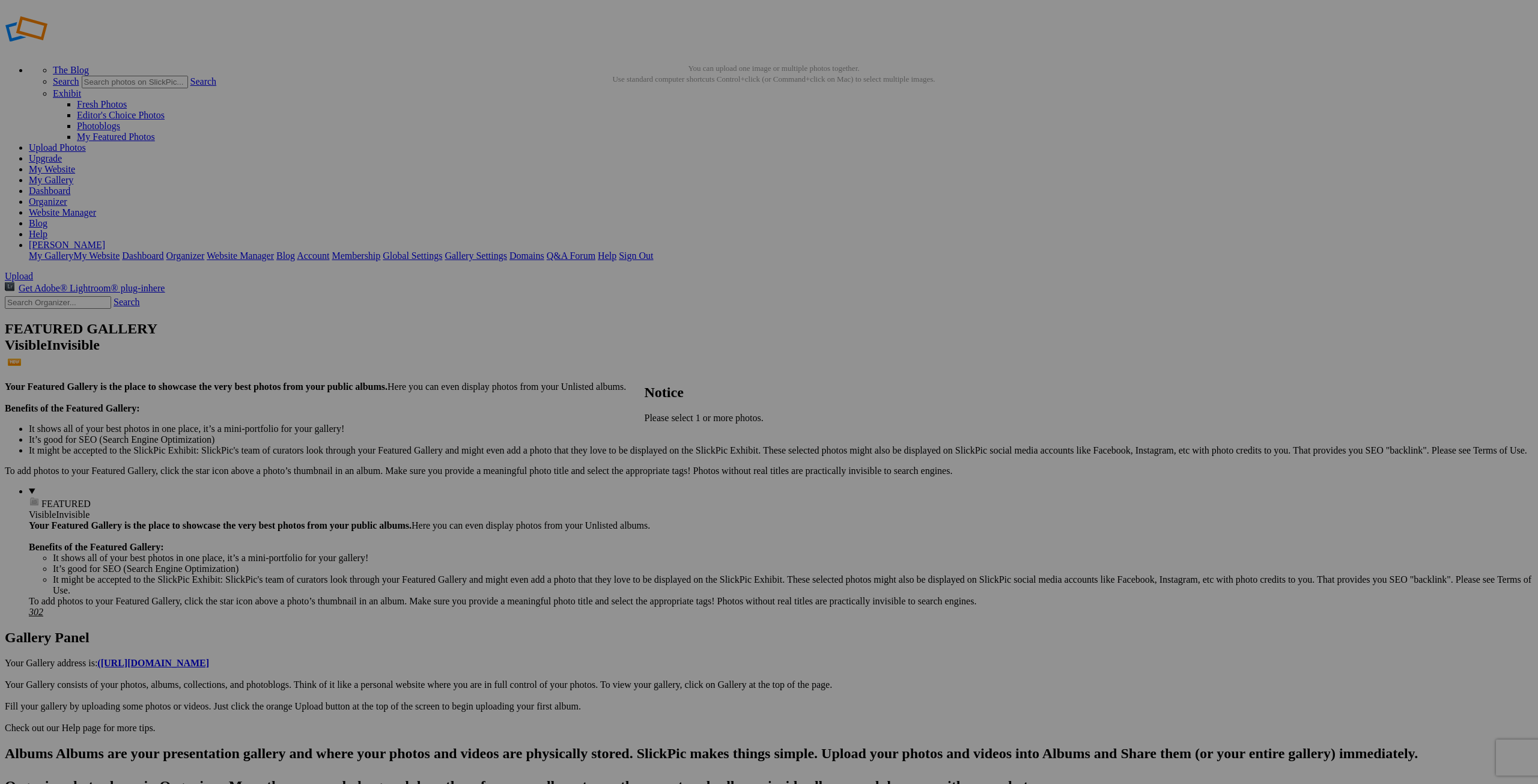
click at [666, 437] on span "Close" at bounding box center [656, 438] width 22 height 11
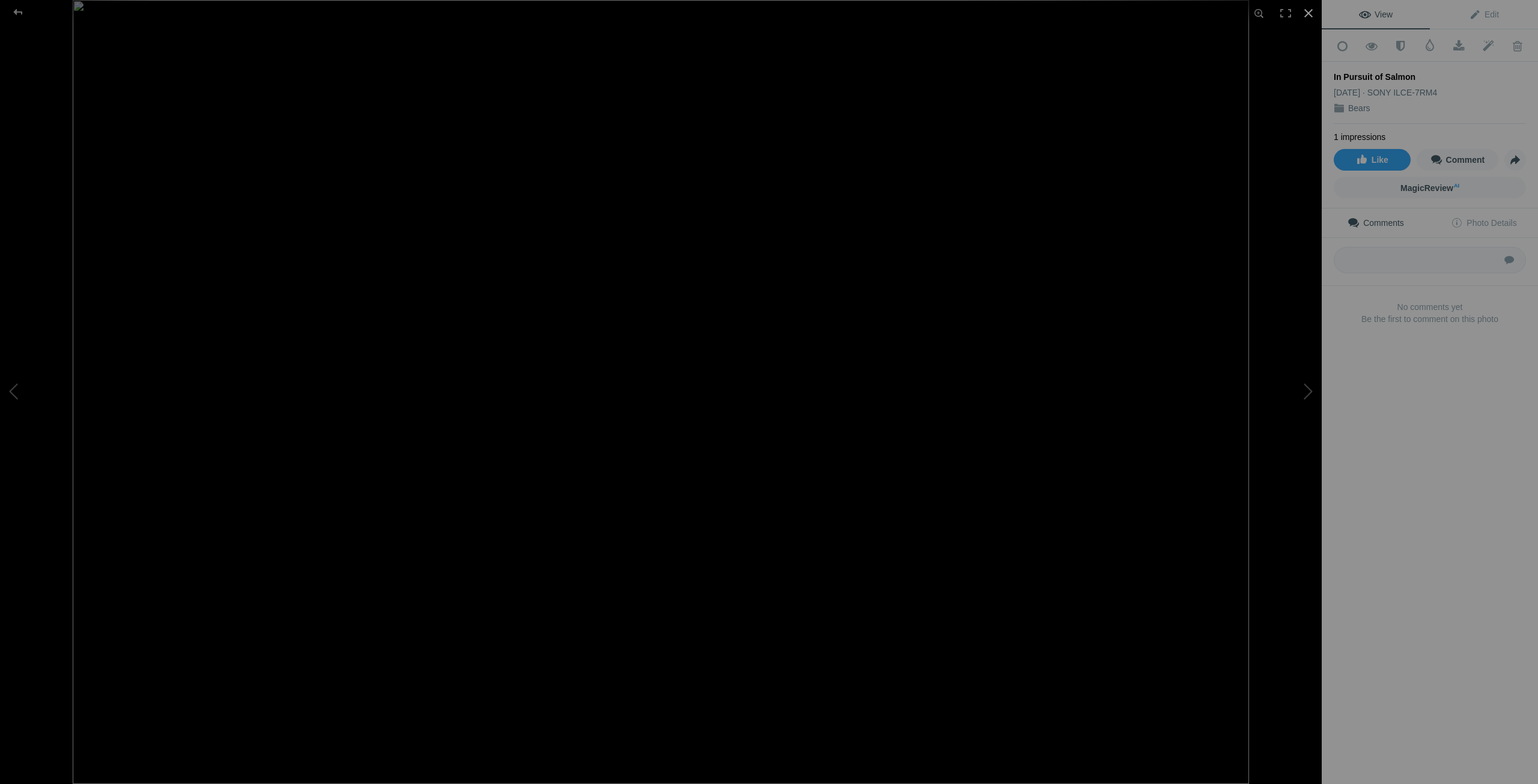
click at [1316, 13] on div at bounding box center [1309, 13] width 26 height 26
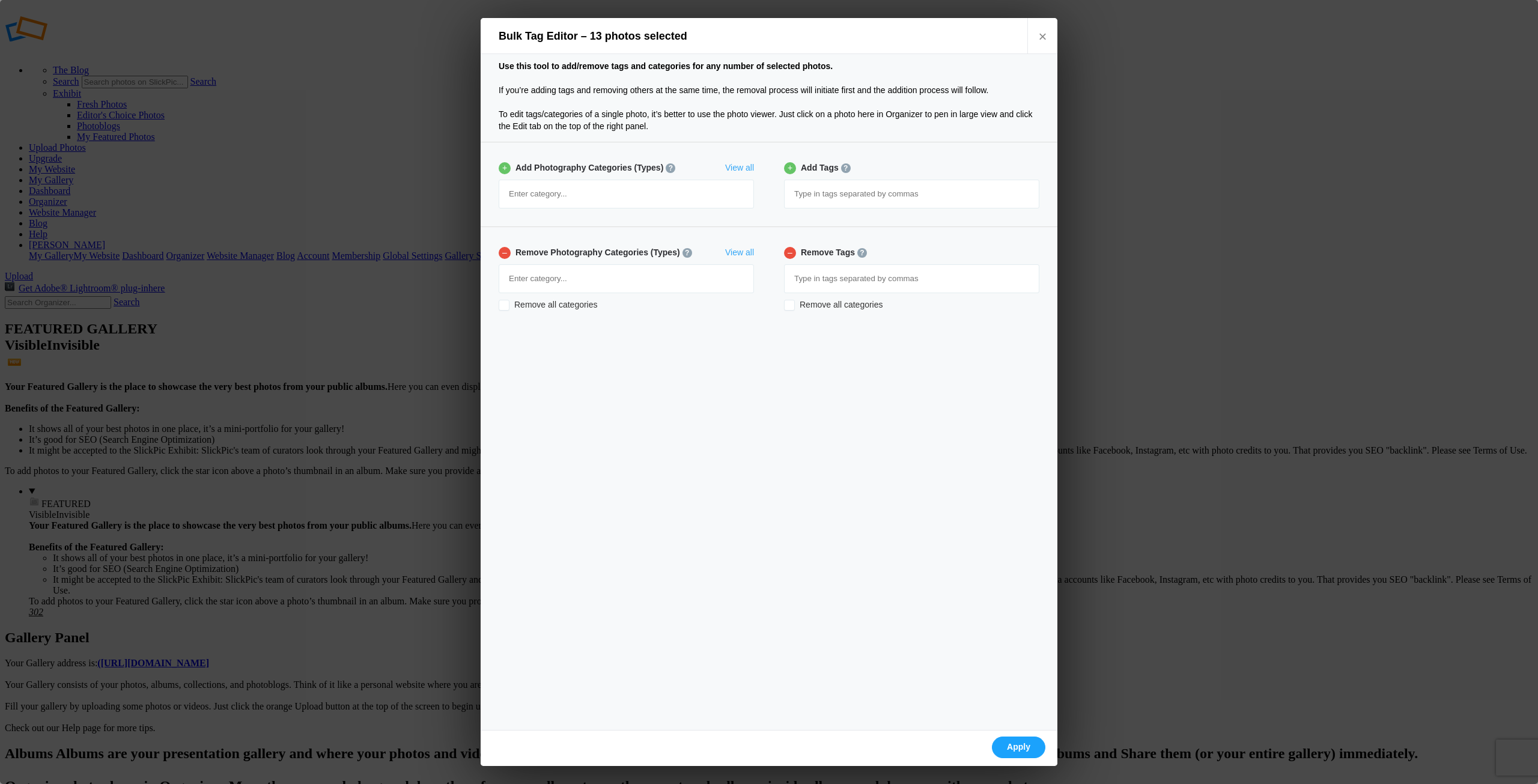
click at [802, 193] on input at bounding box center [912, 194] width 242 height 22
drag, startPoint x: 822, startPoint y: 195, endPoint x: 854, endPoint y: 191, distance: 32.2
click at [851, 193] on input "#Bears #" at bounding box center [912, 194] width 242 height 22
type input "#Bears"
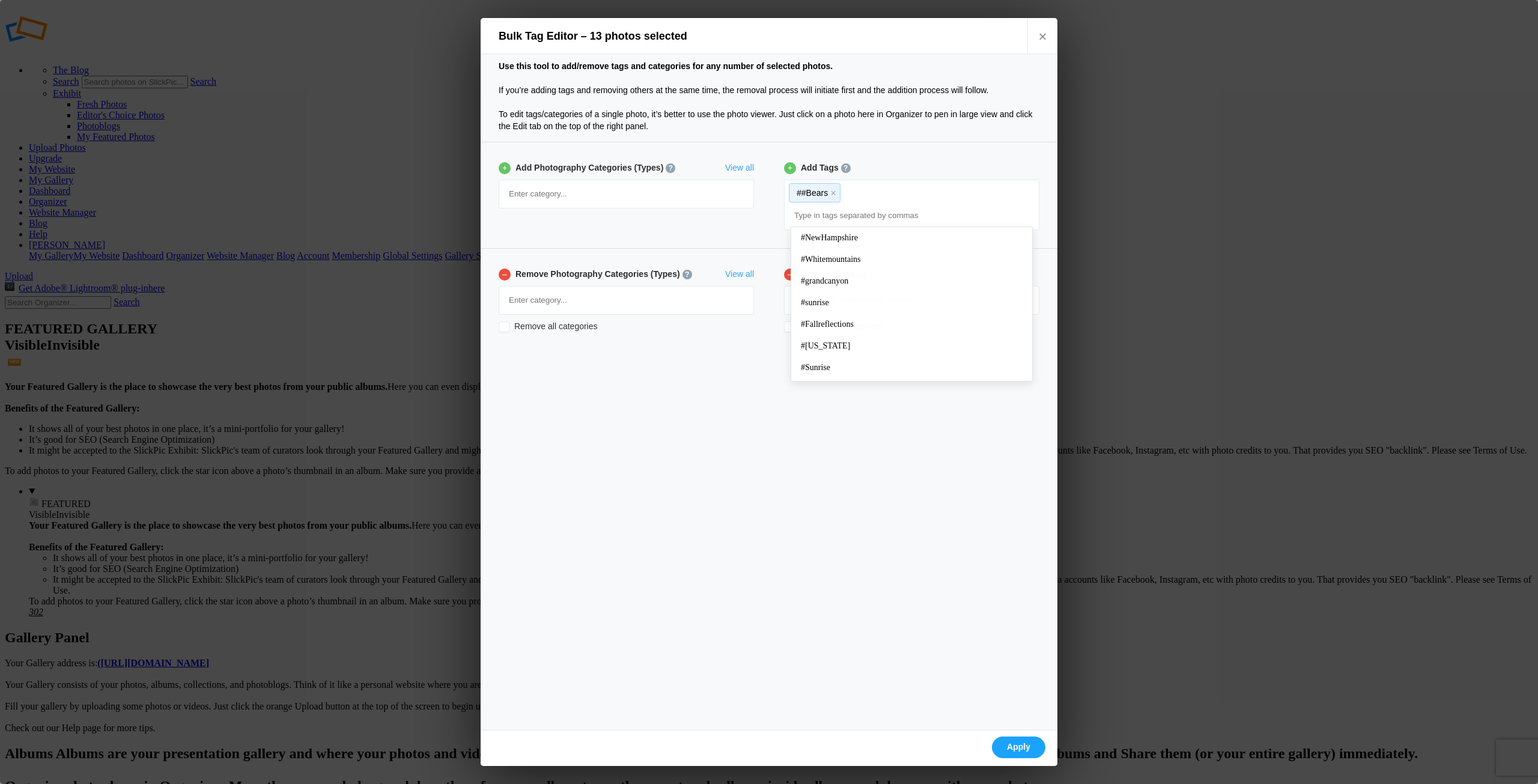
click at [854, 192] on div "##Bears x" at bounding box center [912, 205] width 254 height 49
click at [836, 193] on button "x" at bounding box center [834, 193] width 9 height 9
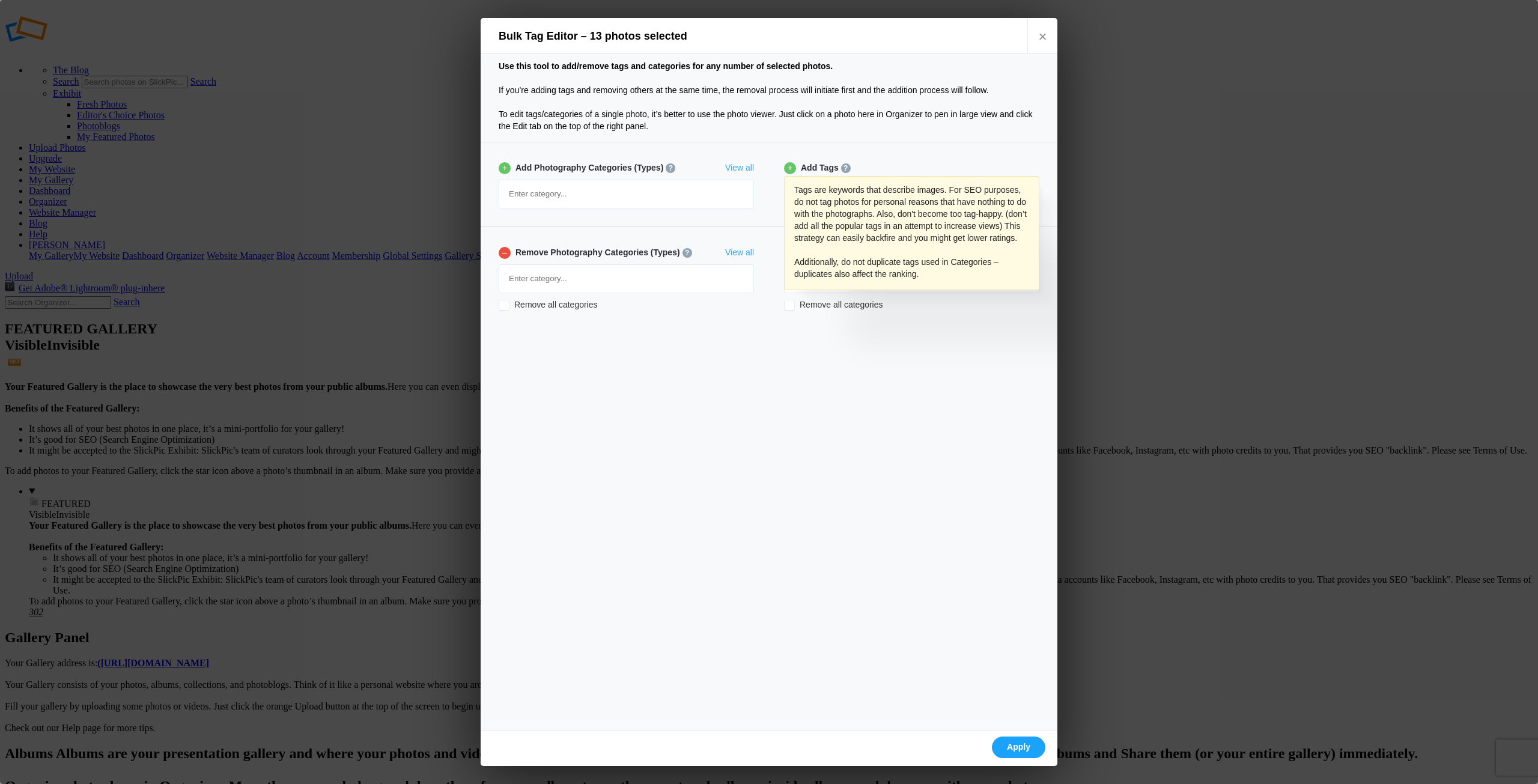
click at [843, 163] on div "?" at bounding box center [845, 168] width 10 height 10
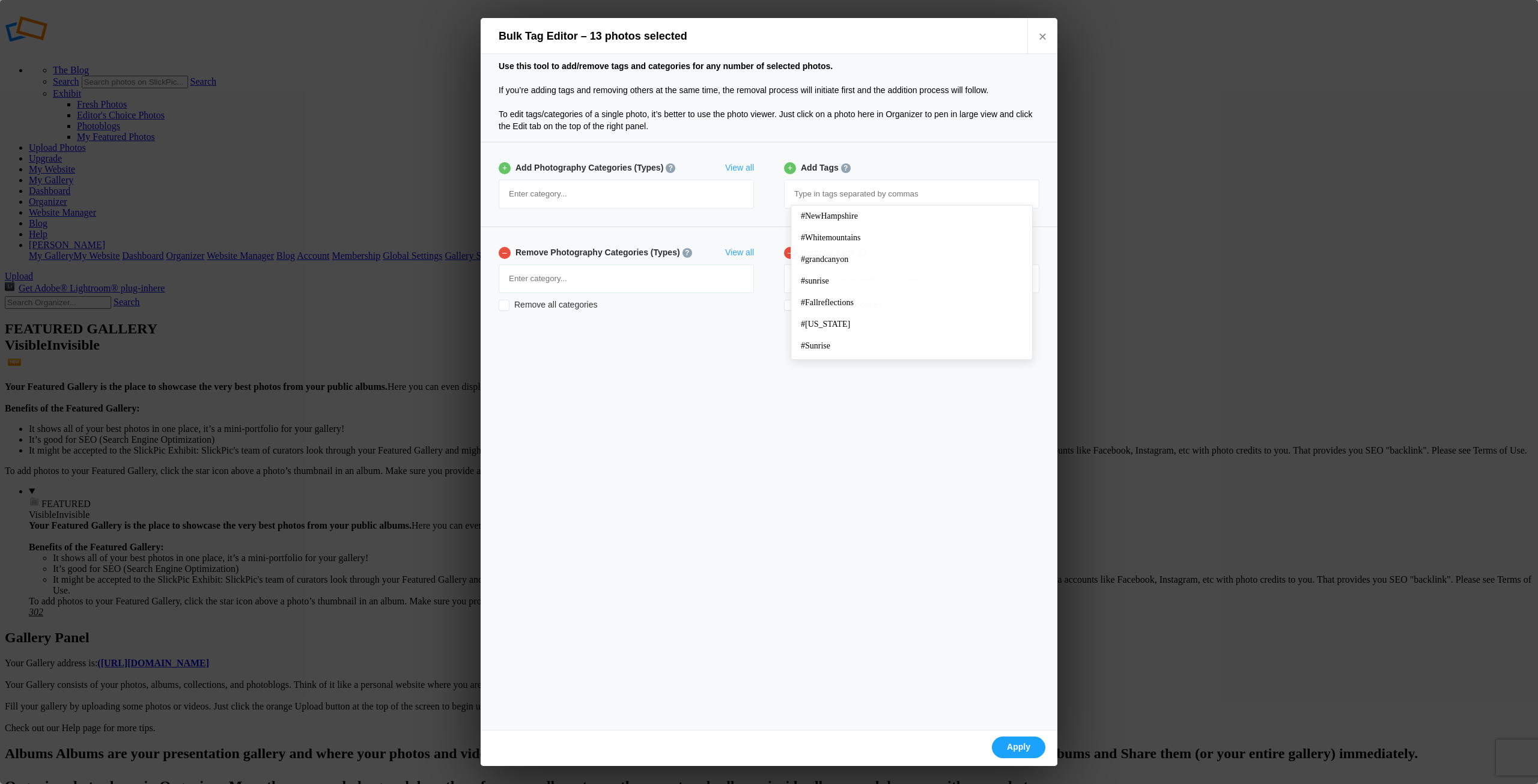
drag, startPoint x: 796, startPoint y: 199, endPoint x: 802, endPoint y: 195, distance: 7.2
click at [798, 198] on input at bounding box center [912, 194] width 242 height 22
type input "Bears"
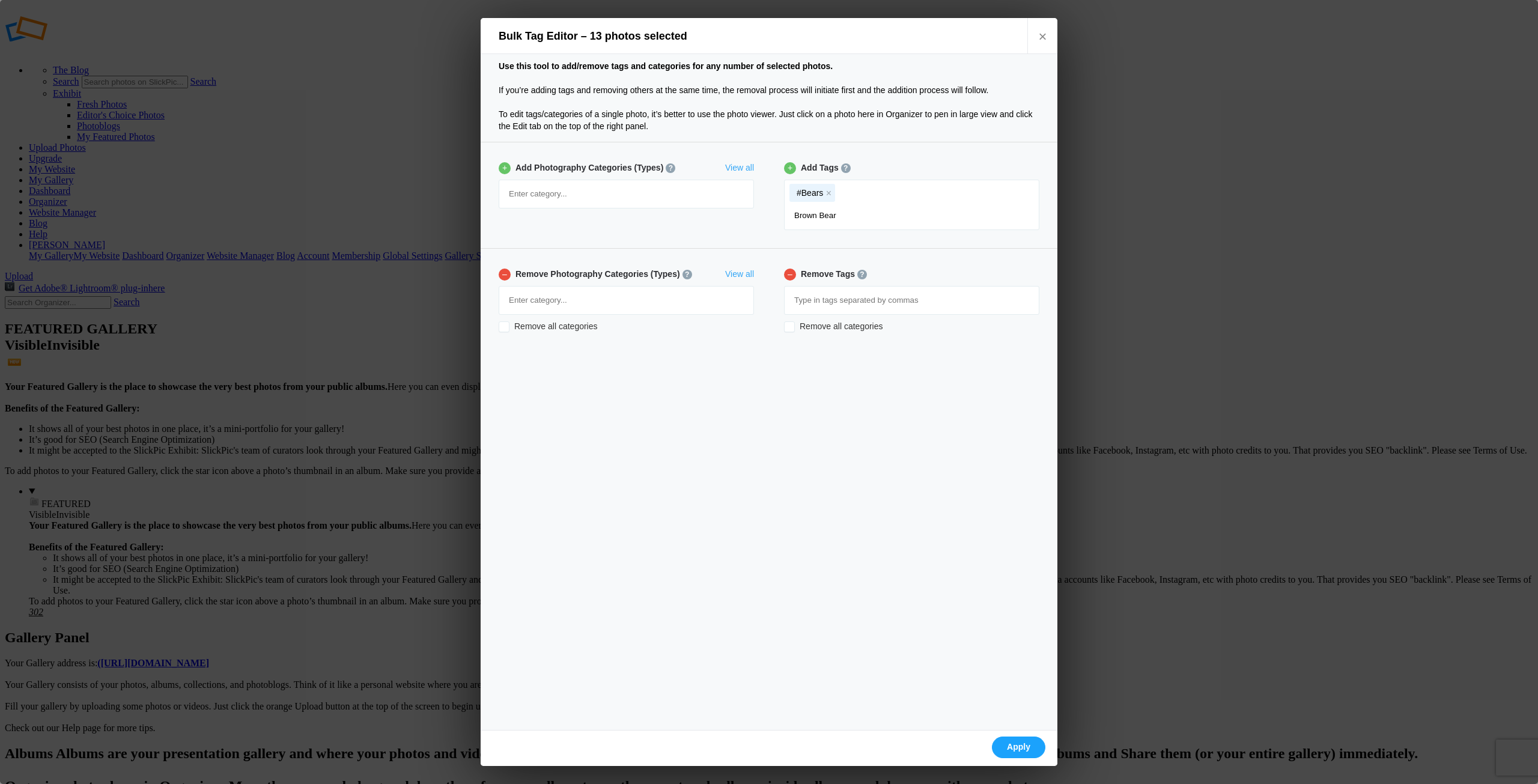
type input "Brown Bears"
type input "Kodiak Bears"
type input "Lake Clark"
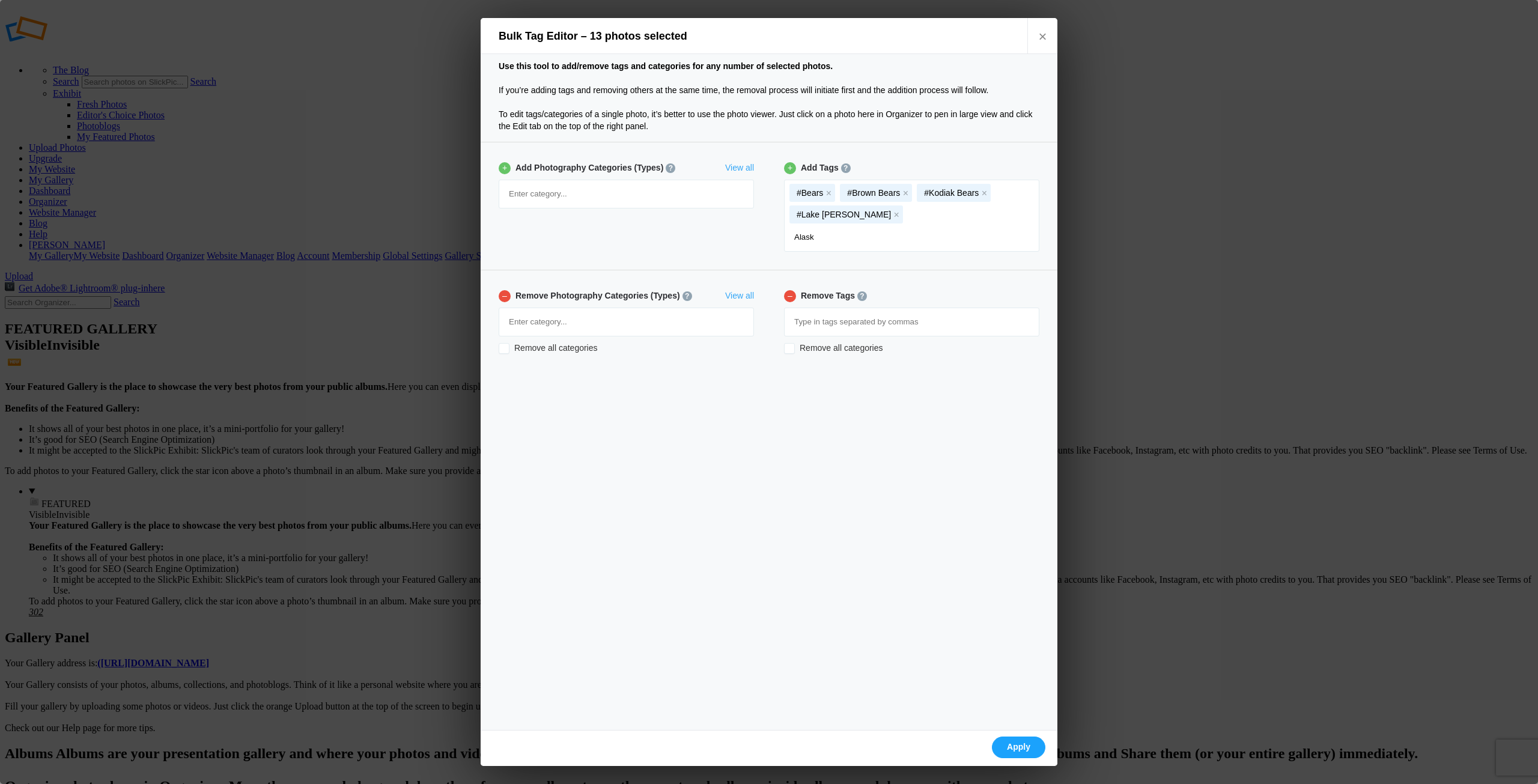
type input "Alaska"
click at [843, 236] on input "AlaskaSalmonRun" at bounding box center [912, 237] width 242 height 22
click at [817, 236] on input "AlaskaSalmon Run" at bounding box center [912, 237] width 242 height 22
type input "Alaska Salmon Run"
click at [866, 236] on input "Alaska Salmon Run" at bounding box center [912, 237] width 242 height 22
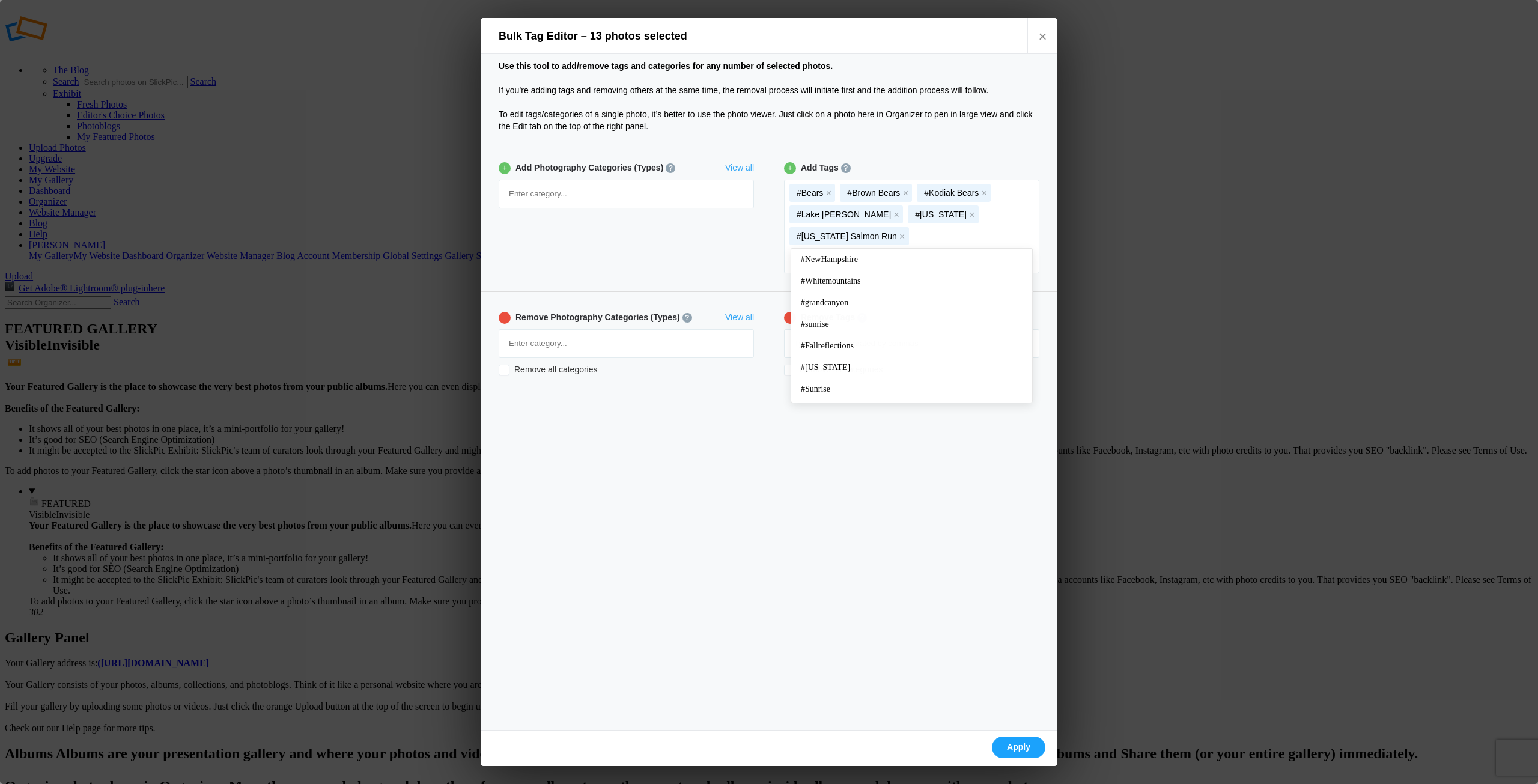
click at [835, 427] on div "Use this tool to add/remove tags and categories for any number of selected phot…" at bounding box center [769, 392] width 577 height 676
click at [907, 193] on button "x" at bounding box center [905, 193] width 9 height 9
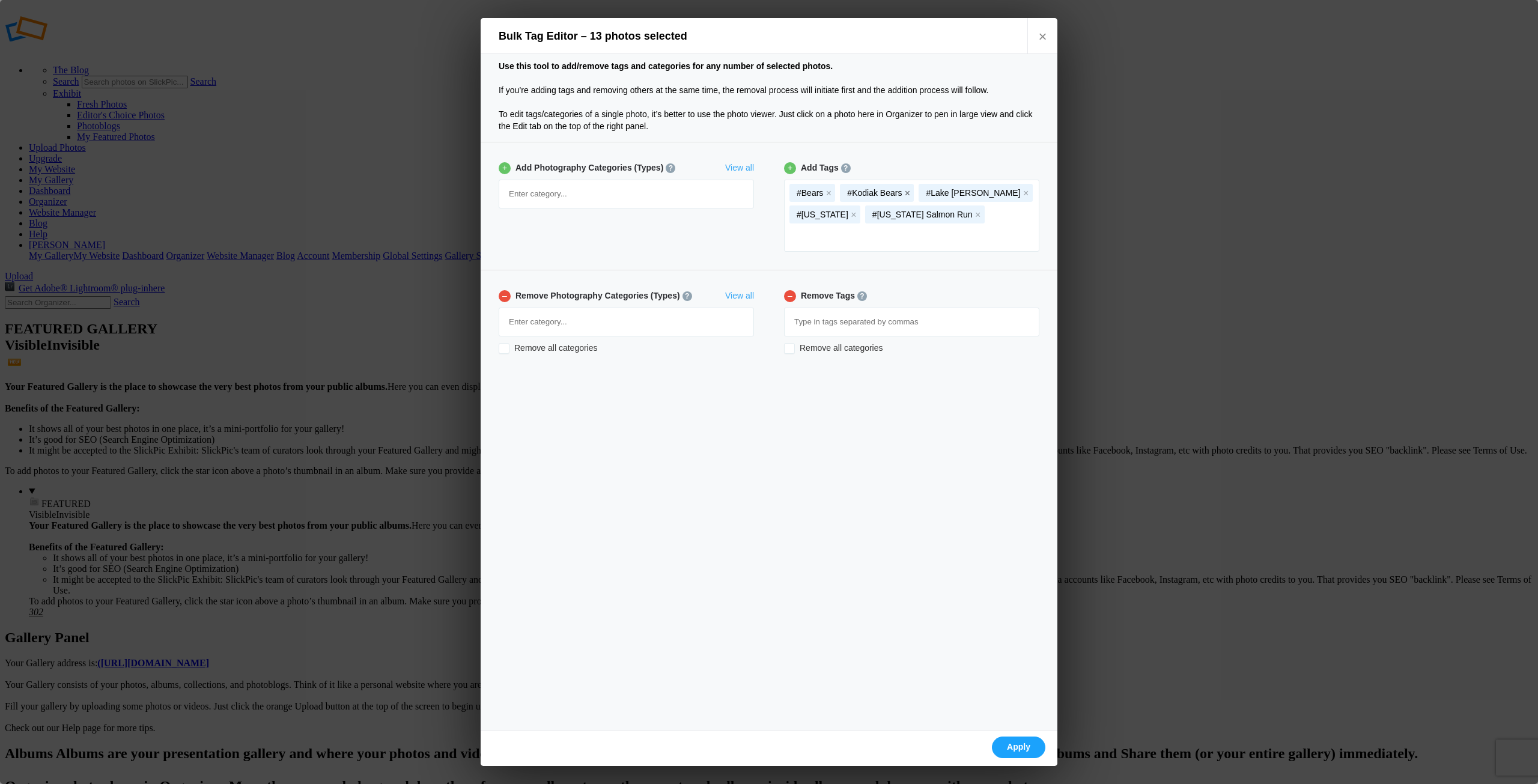
click at [907, 190] on button "x" at bounding box center [907, 193] width 9 height 9
click at [943, 194] on button "x" at bounding box center [948, 193] width 9 height 9
click at [909, 205] on mat-chip "#Alaska Salmon Run x" at bounding box center [850, 214] width 120 height 18
click at [907, 210] on button "x" at bounding box center [903, 214] width 9 height 9
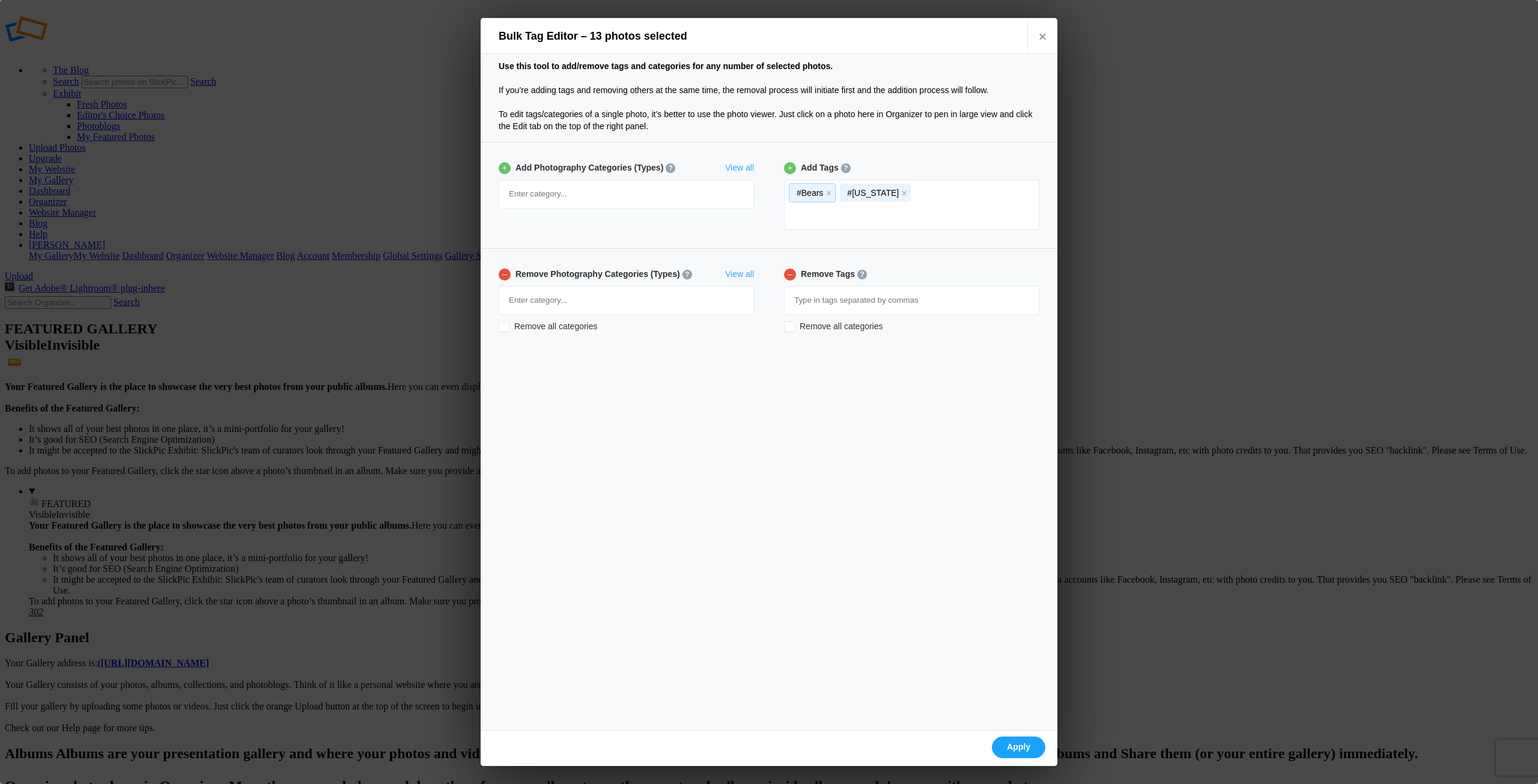
click at [901, 193] on div "#Bears x #Alaska x" at bounding box center [912, 205] width 254 height 49
click at [833, 210] on input at bounding box center [912, 215] width 242 height 22
type input "AlaskaSalmonRun"
type input "BrownBears"
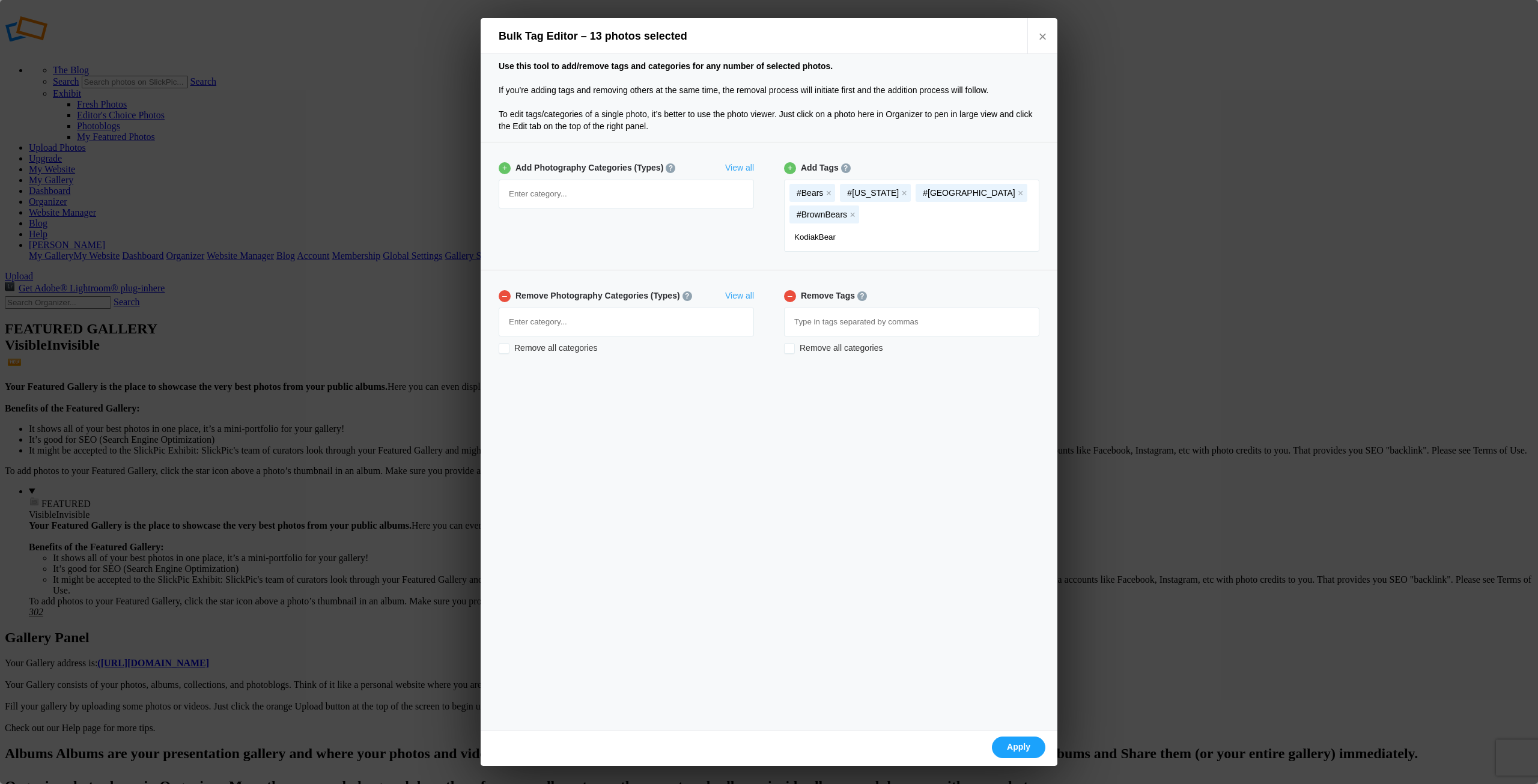
type input "KodiakBears"
type input "LakeClarkNationalPark"
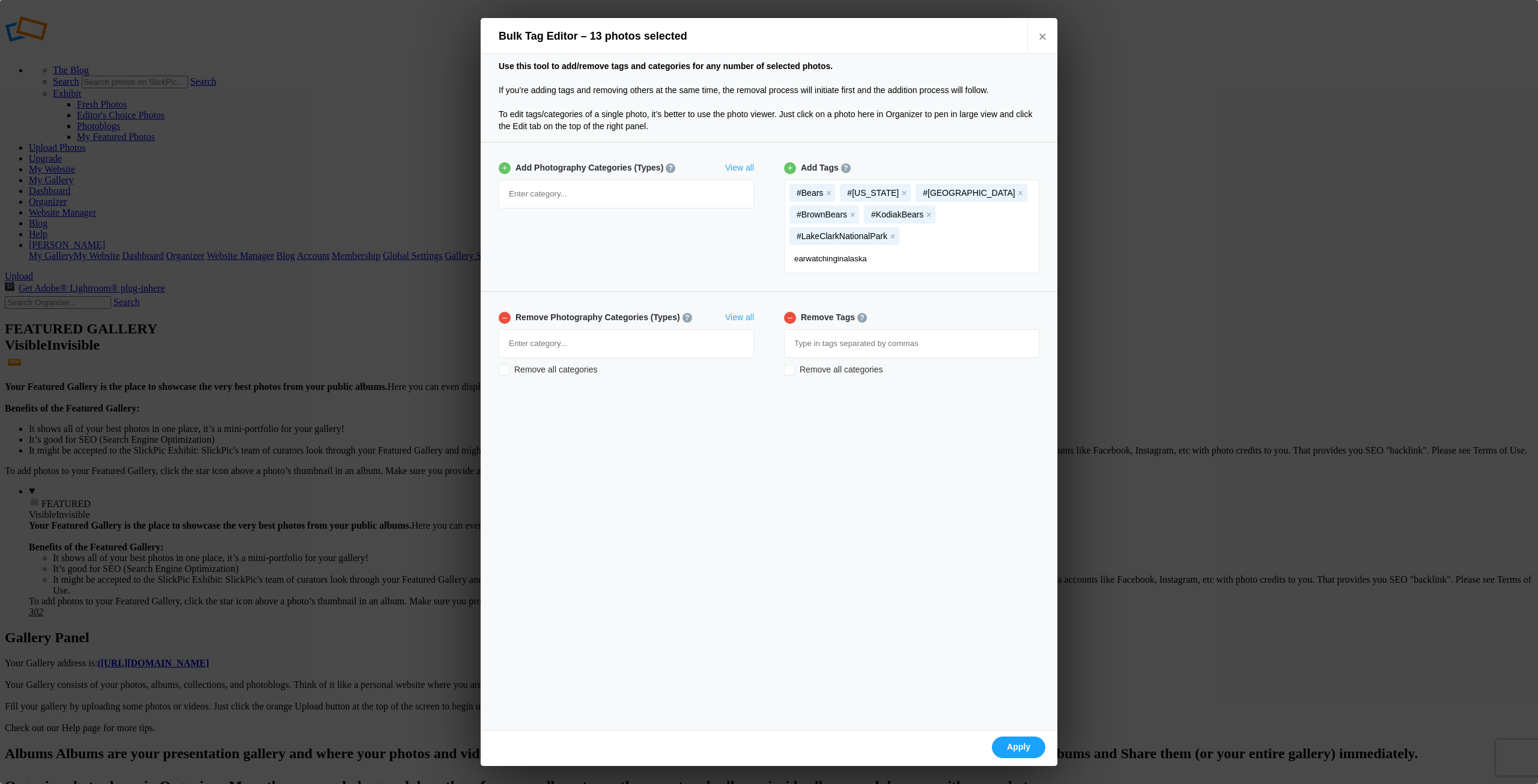
click at [793, 259] on input "earwatchinginalaska" at bounding box center [912, 258] width 242 height 22
type input "Bearwatchinginalaska"
click at [869, 259] on input "Bearwatchinginalaska" at bounding box center [912, 258] width 242 height 22
type input "#LakeClarkLodge"
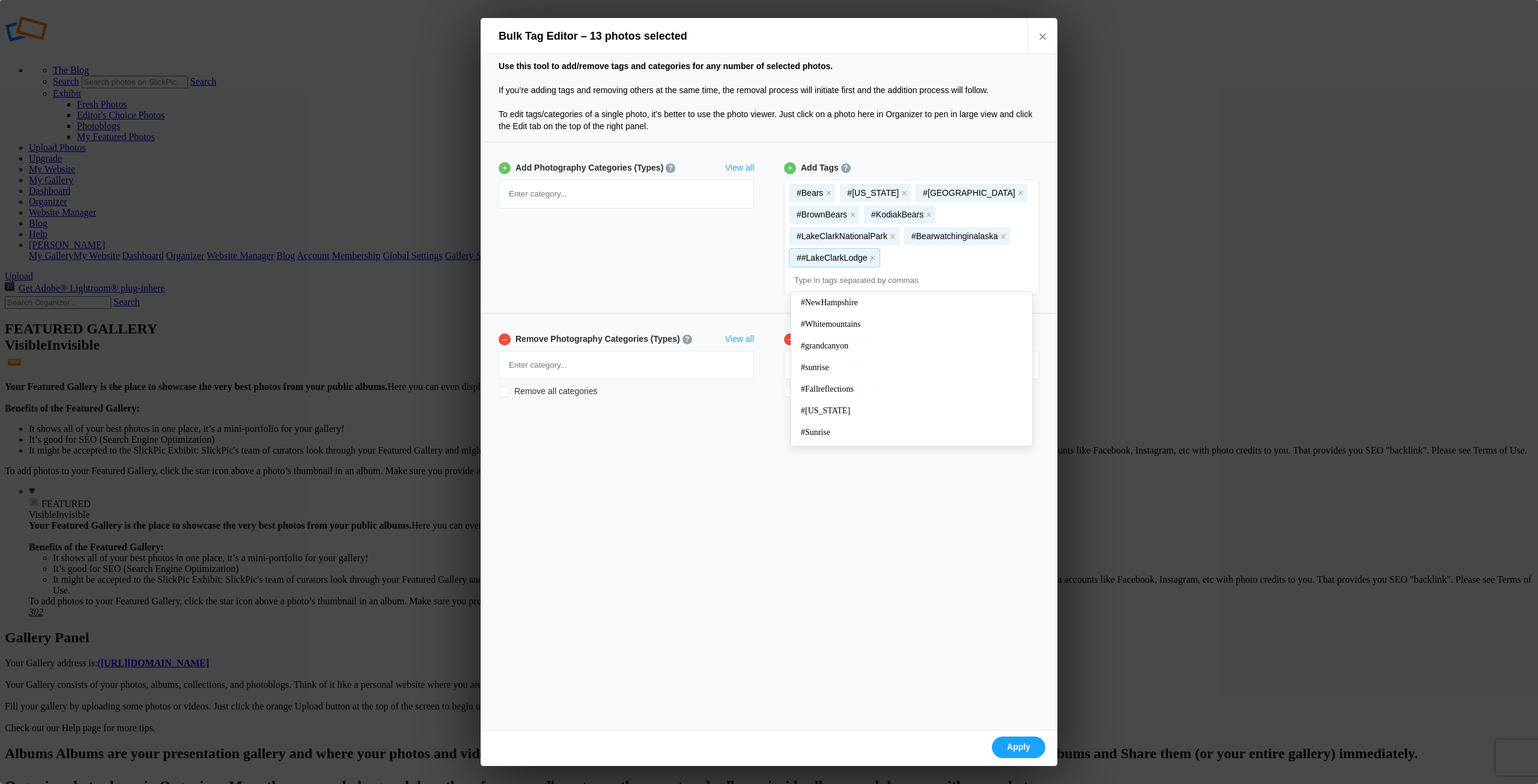
click at [805, 258] on mat-chip "##LakeClarkLodge x" at bounding box center [835, 258] width 90 height 18
click at [874, 258] on button "x" at bounding box center [874, 258] width 9 height 9
click at [876, 254] on input at bounding box center [912, 258] width 242 height 22
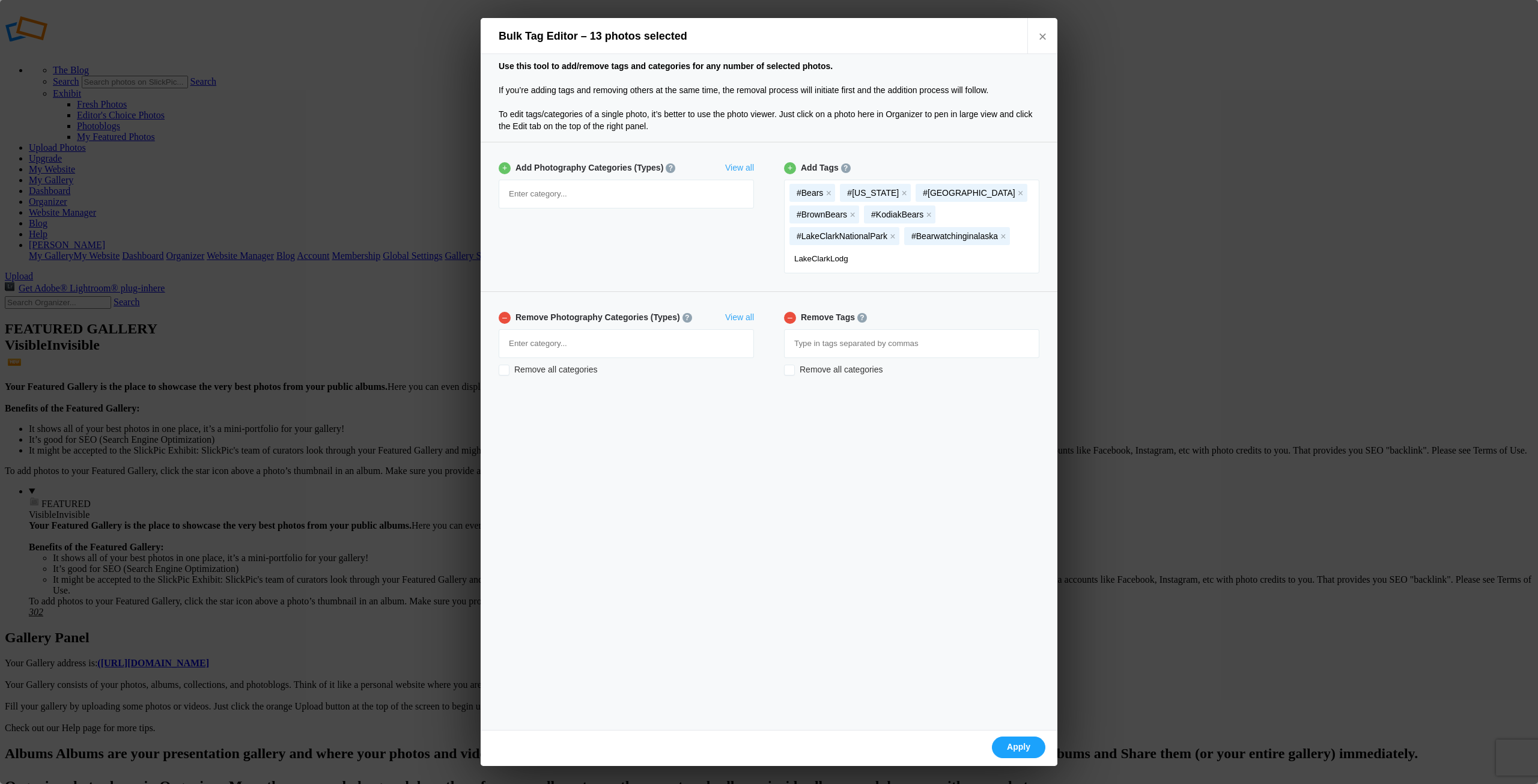
type input "LakeClarkLodge"
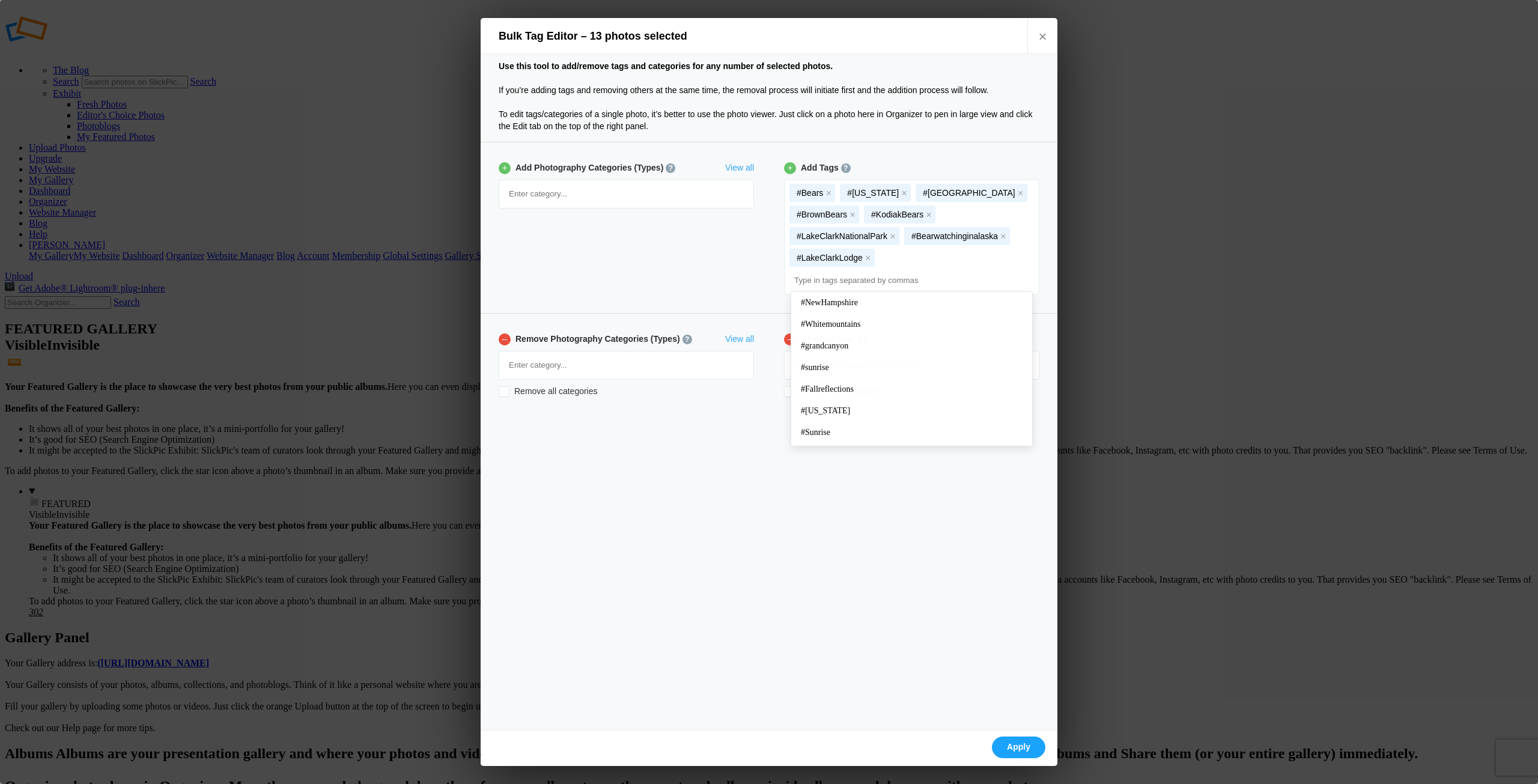
click at [741, 403] on div "Remove Photography Categories (Types) View all ? For search engines, photograph…" at bounding box center [769, 358] width 577 height 91
click at [1030, 744] on link "Apply" at bounding box center [1018, 747] width 54 height 22
checkbox input "false"
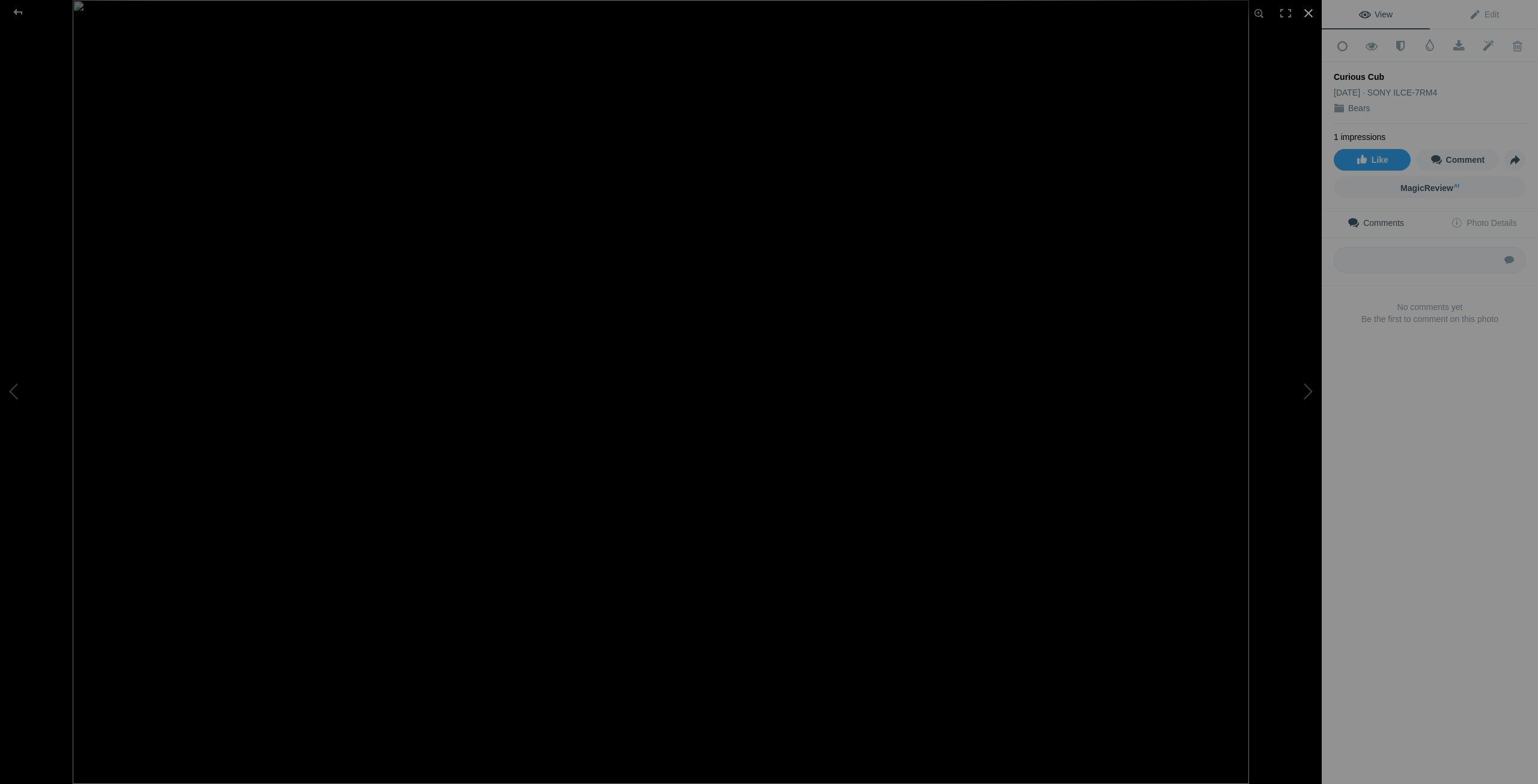
click at [1308, 10] on div at bounding box center [1309, 13] width 26 height 26
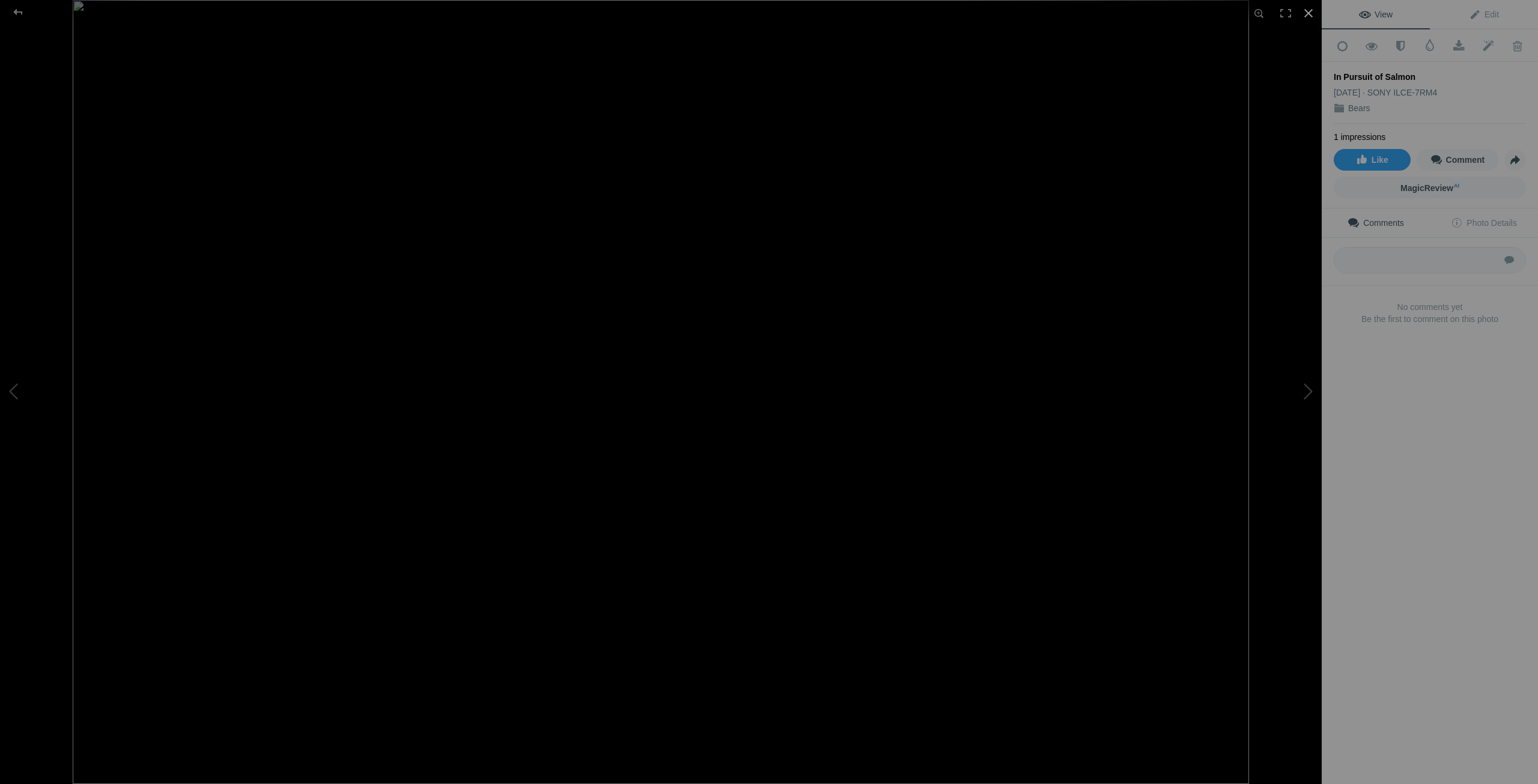
click at [1311, 11] on div at bounding box center [1309, 13] width 26 height 26
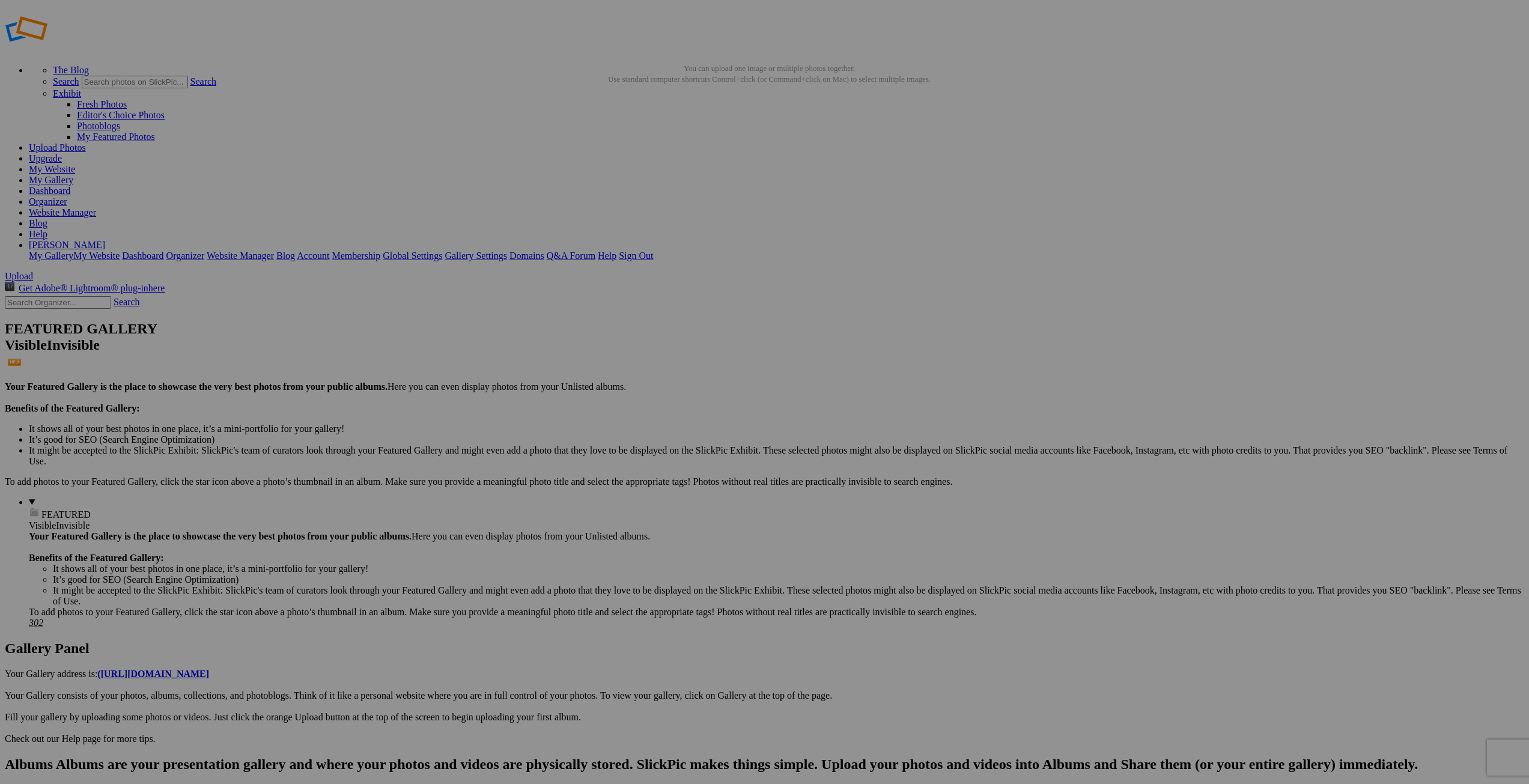
drag, startPoint x: 565, startPoint y: 349, endPoint x: 648, endPoint y: 302, distance: 95.4
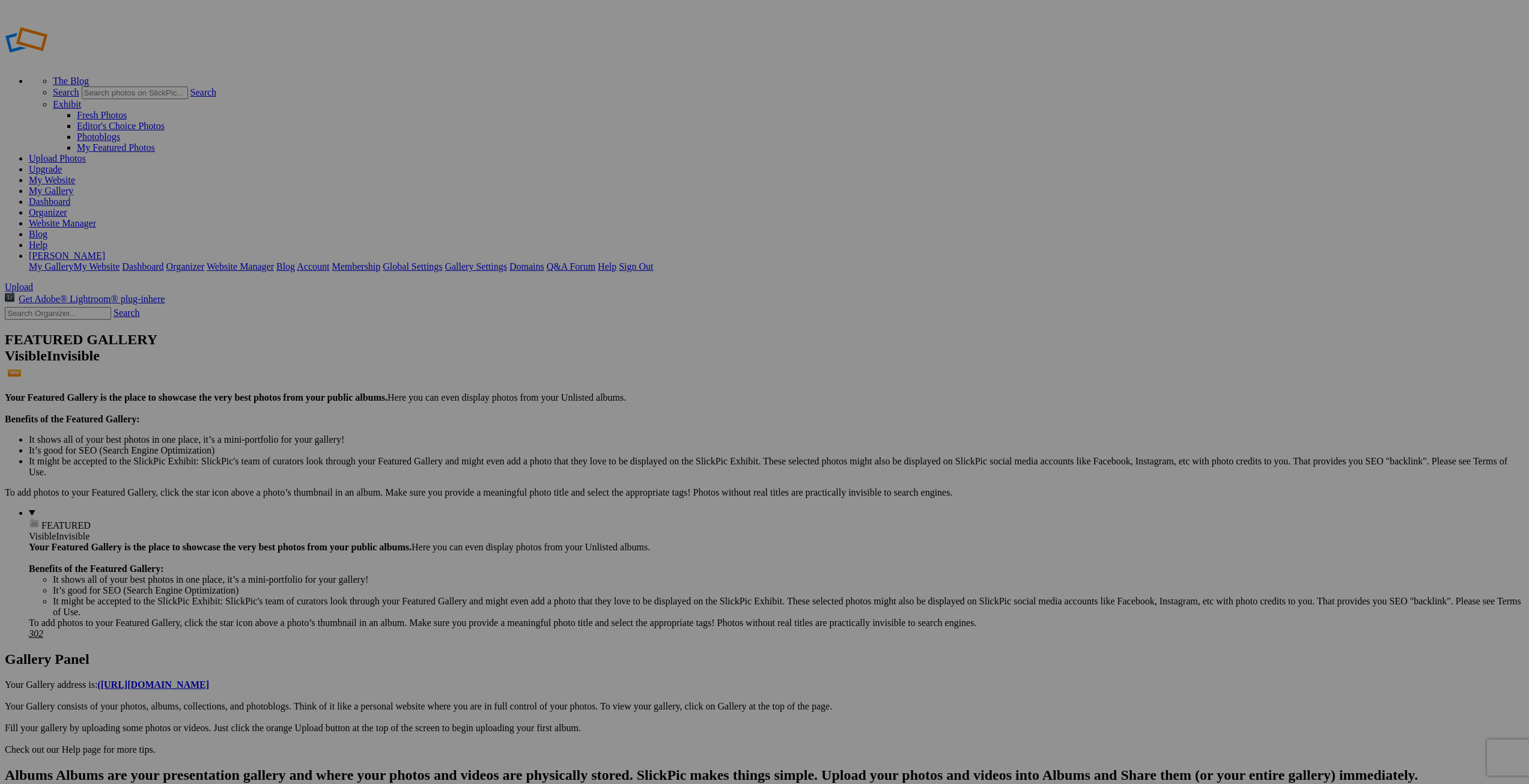
type input "Dolly Sods"
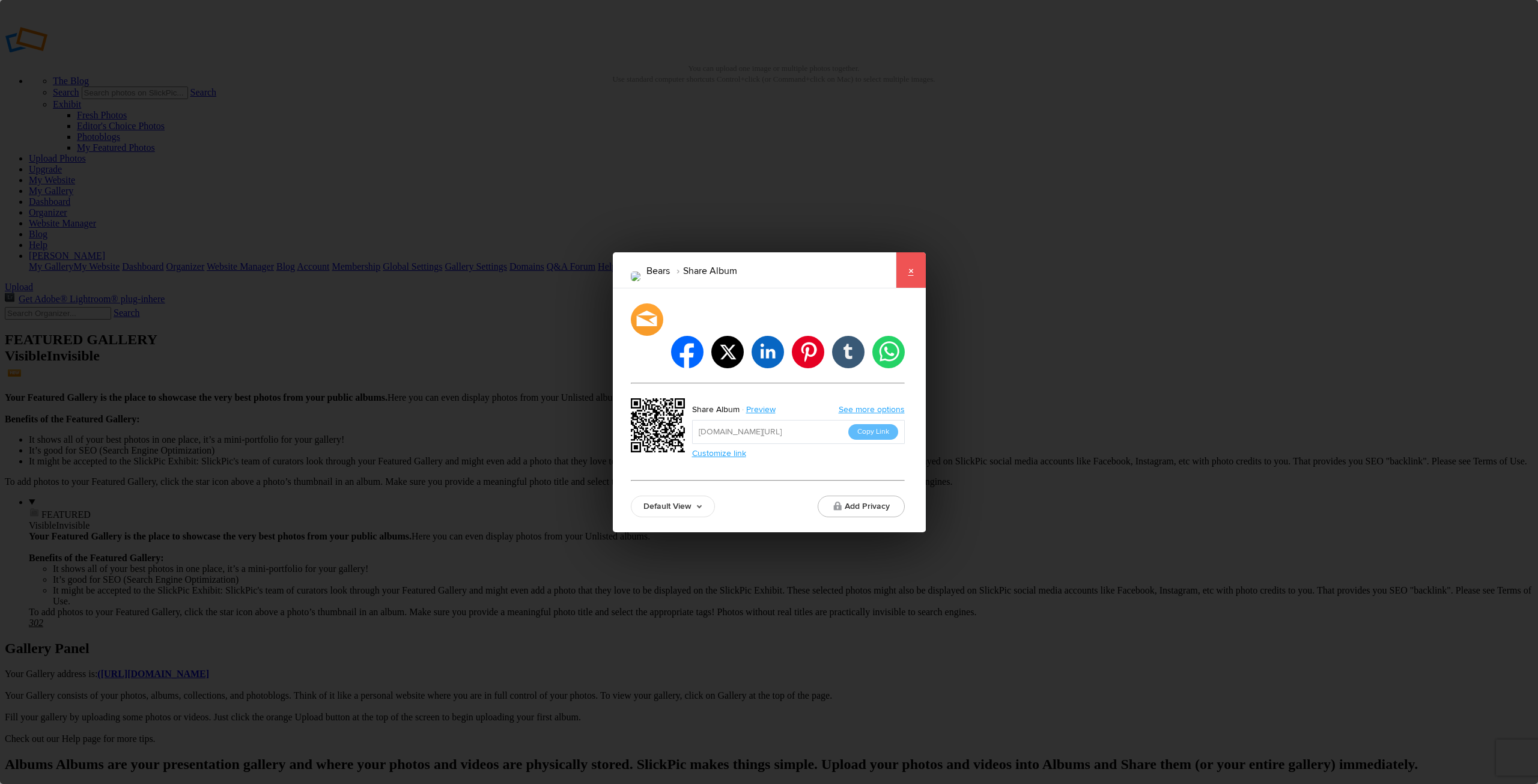
click at [908, 288] on link "×" at bounding box center [911, 270] width 30 height 36
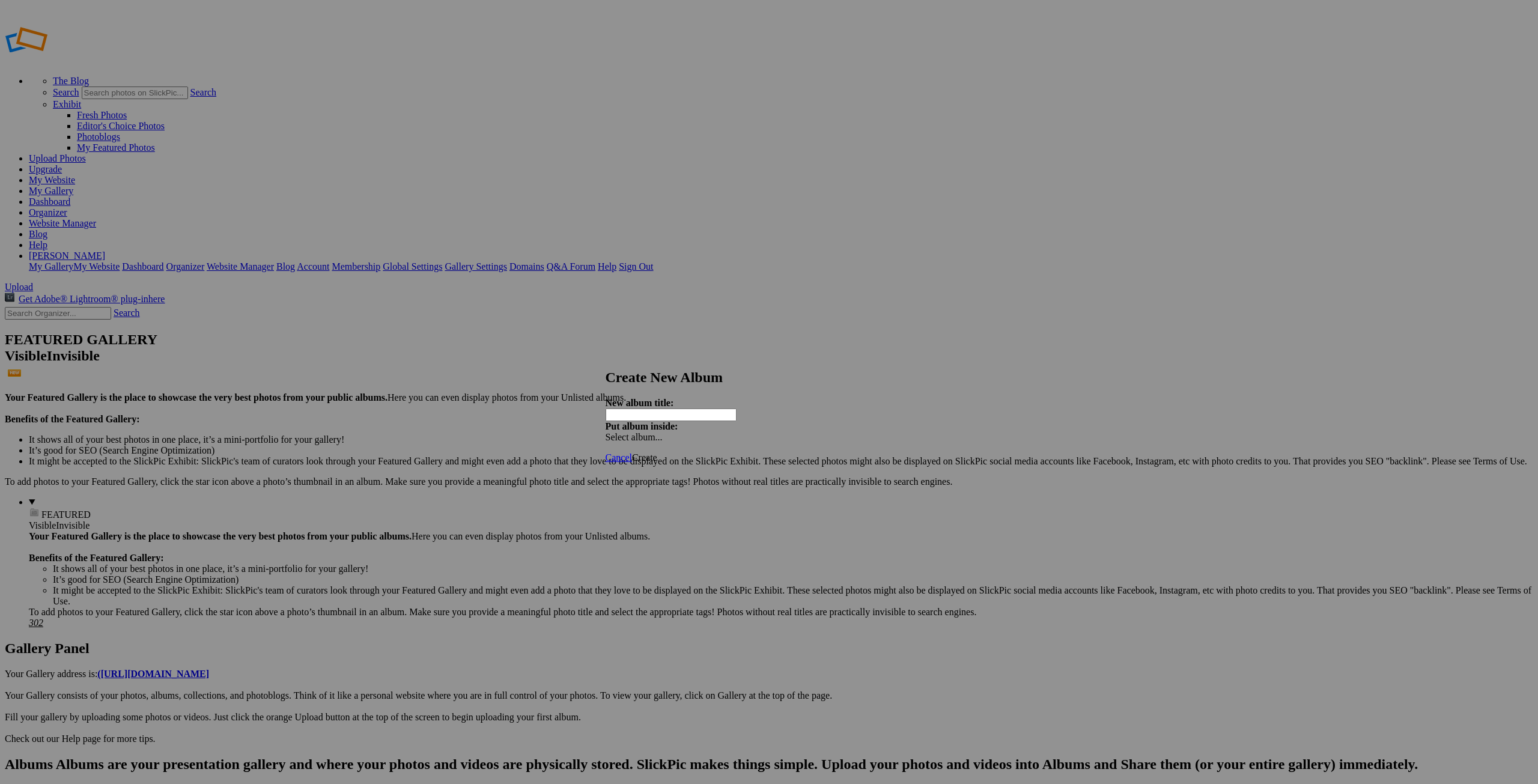
click at [657, 452] on span "Create" at bounding box center [644, 458] width 26 height 11
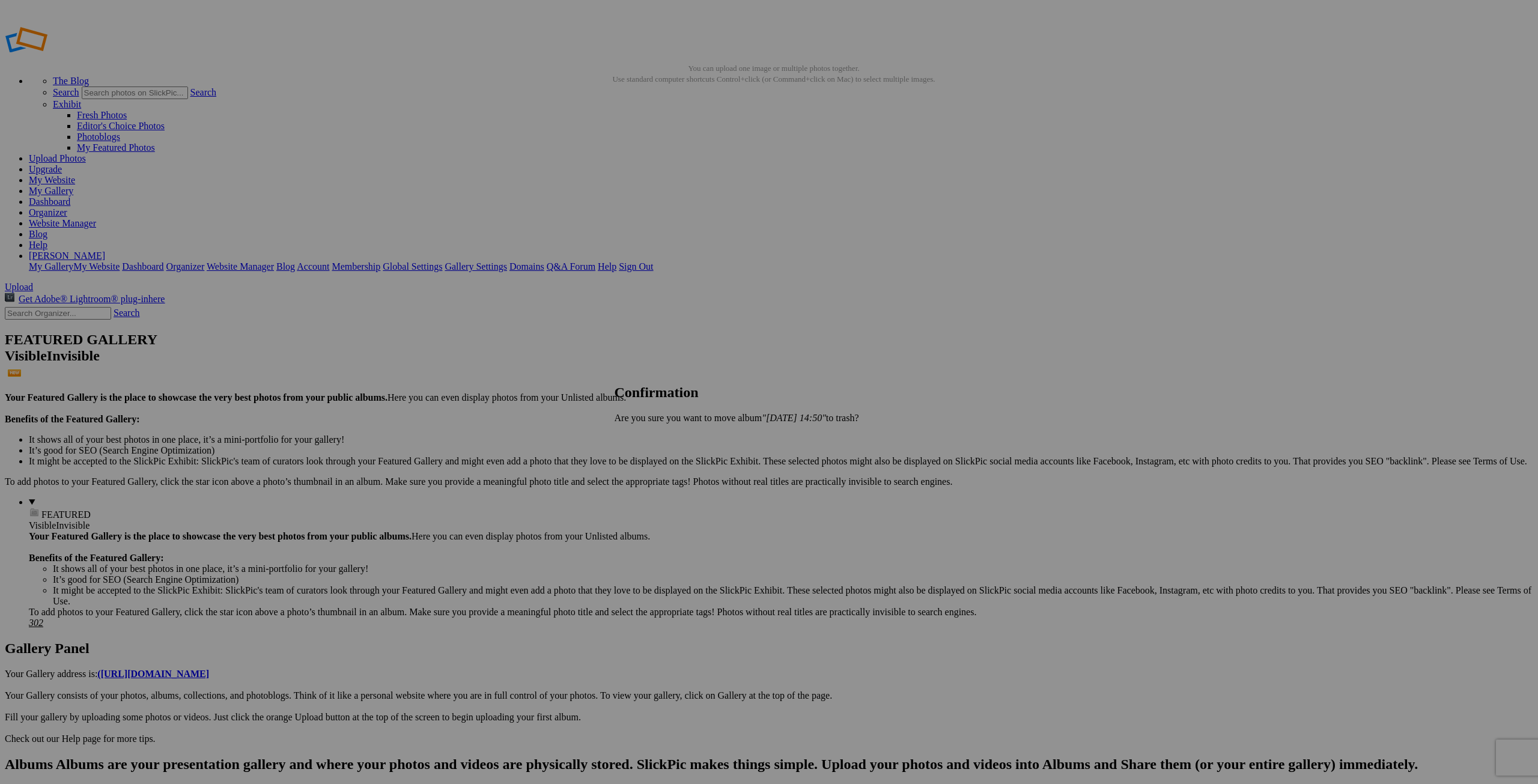
click at [655, 438] on span "Yes" at bounding box center [649, 438] width 14 height 11
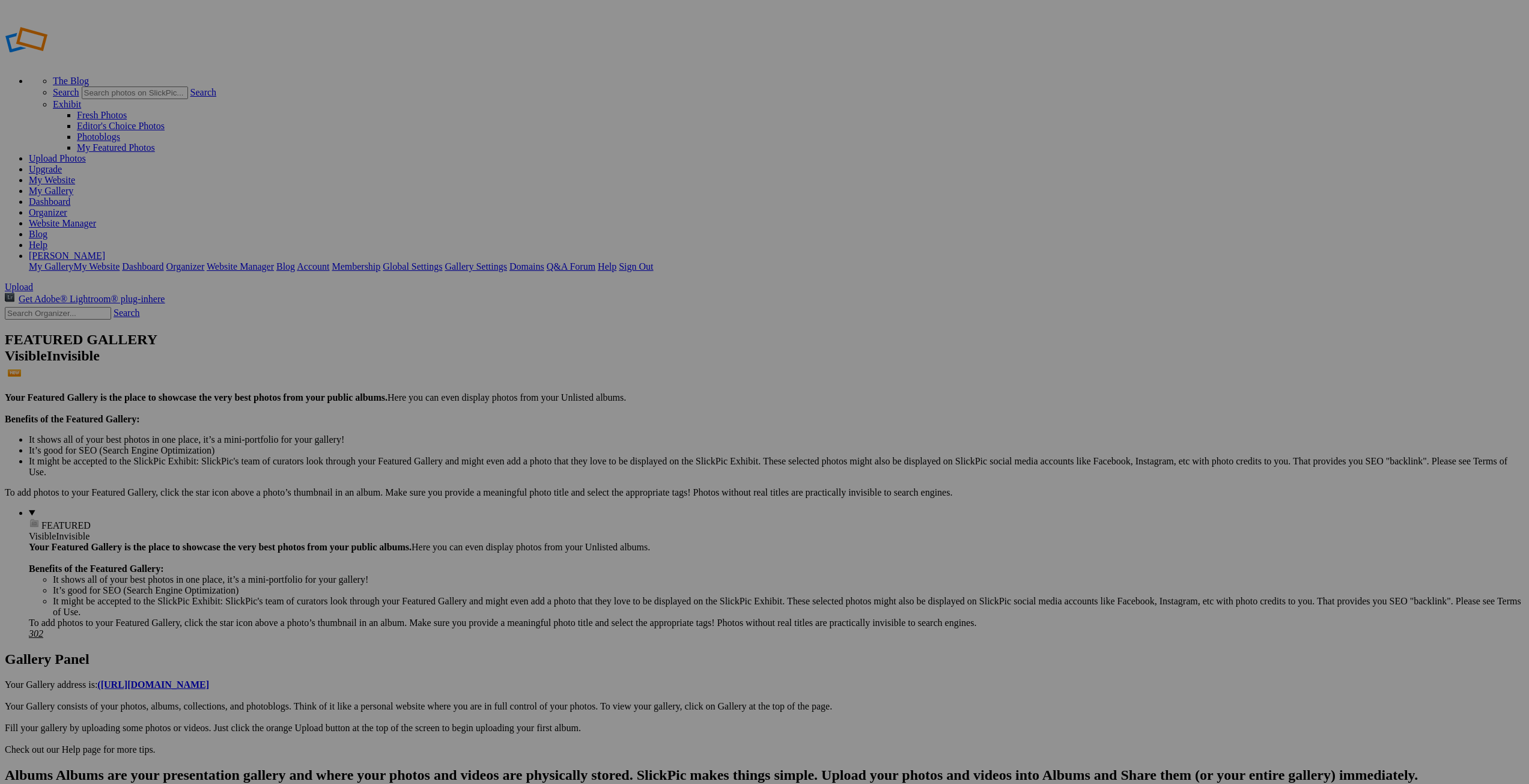
click at [33, 281] on span "Upload" at bounding box center [19, 287] width 28 height 11
drag, startPoint x: 455, startPoint y: 177, endPoint x: 621, endPoint y: 424, distance: 297.6
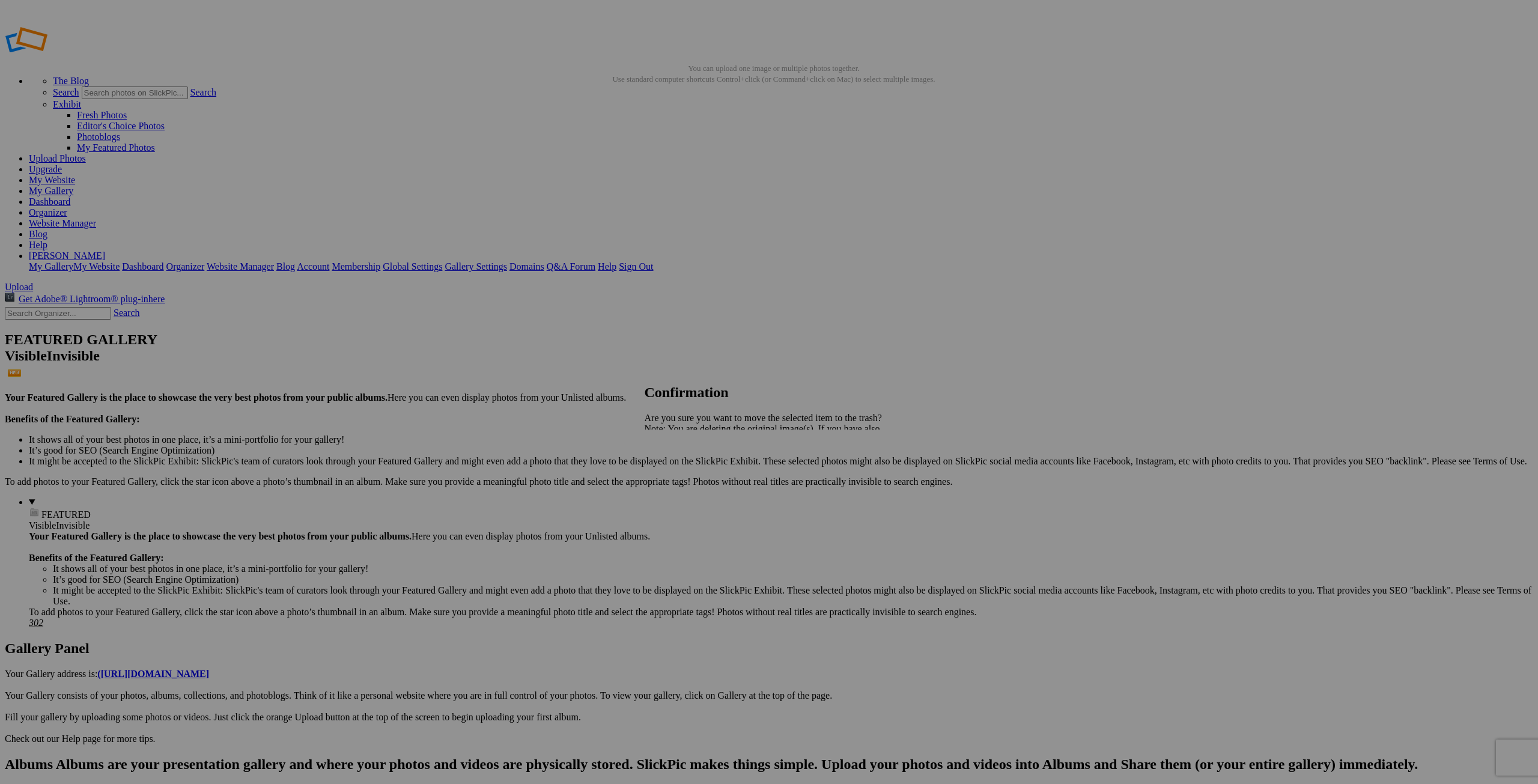
click at [685, 470] on span "Yes" at bounding box center [679, 471] width 14 height 11
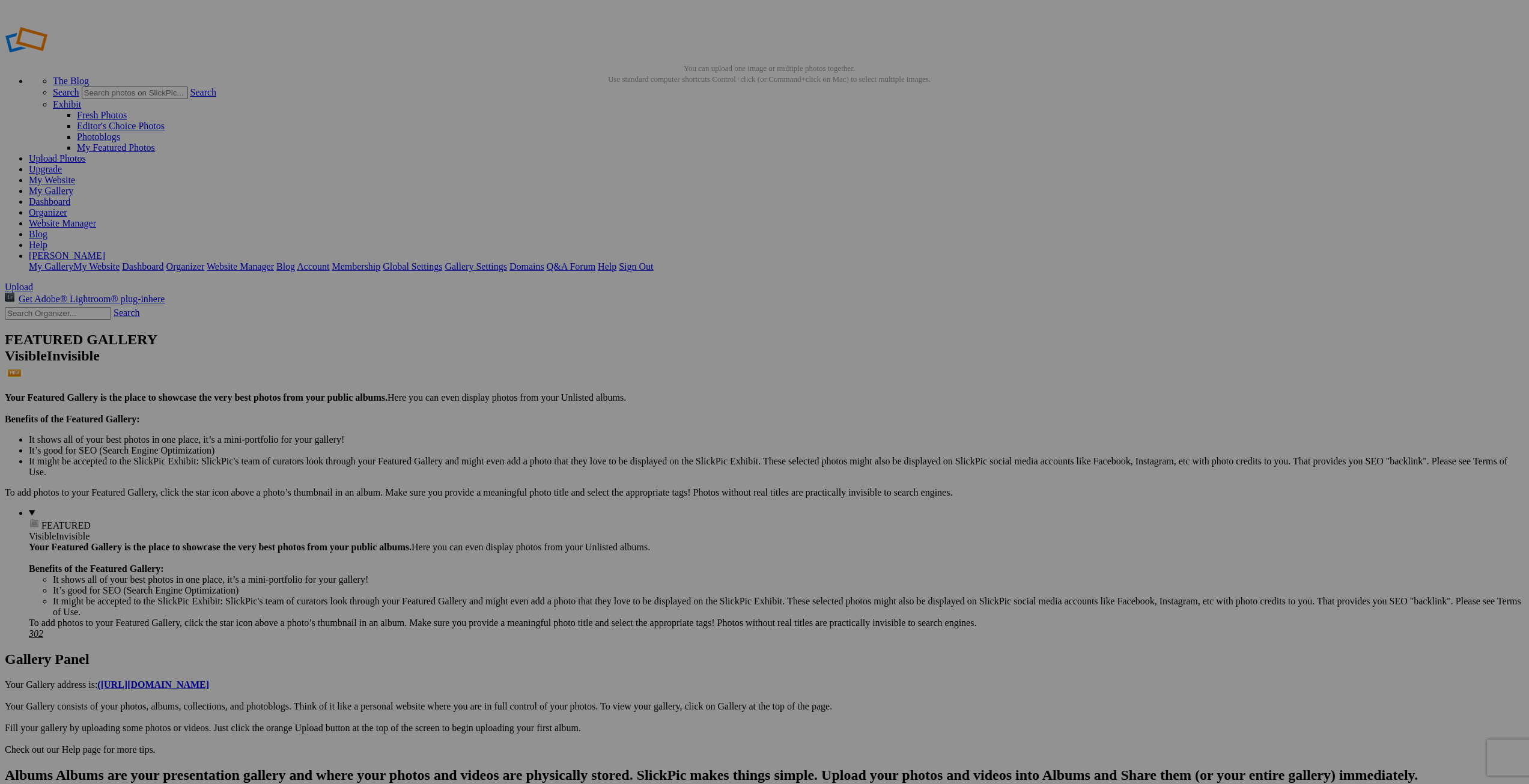
drag, startPoint x: 290, startPoint y: 220, endPoint x: 438, endPoint y: 236, distance: 148.9
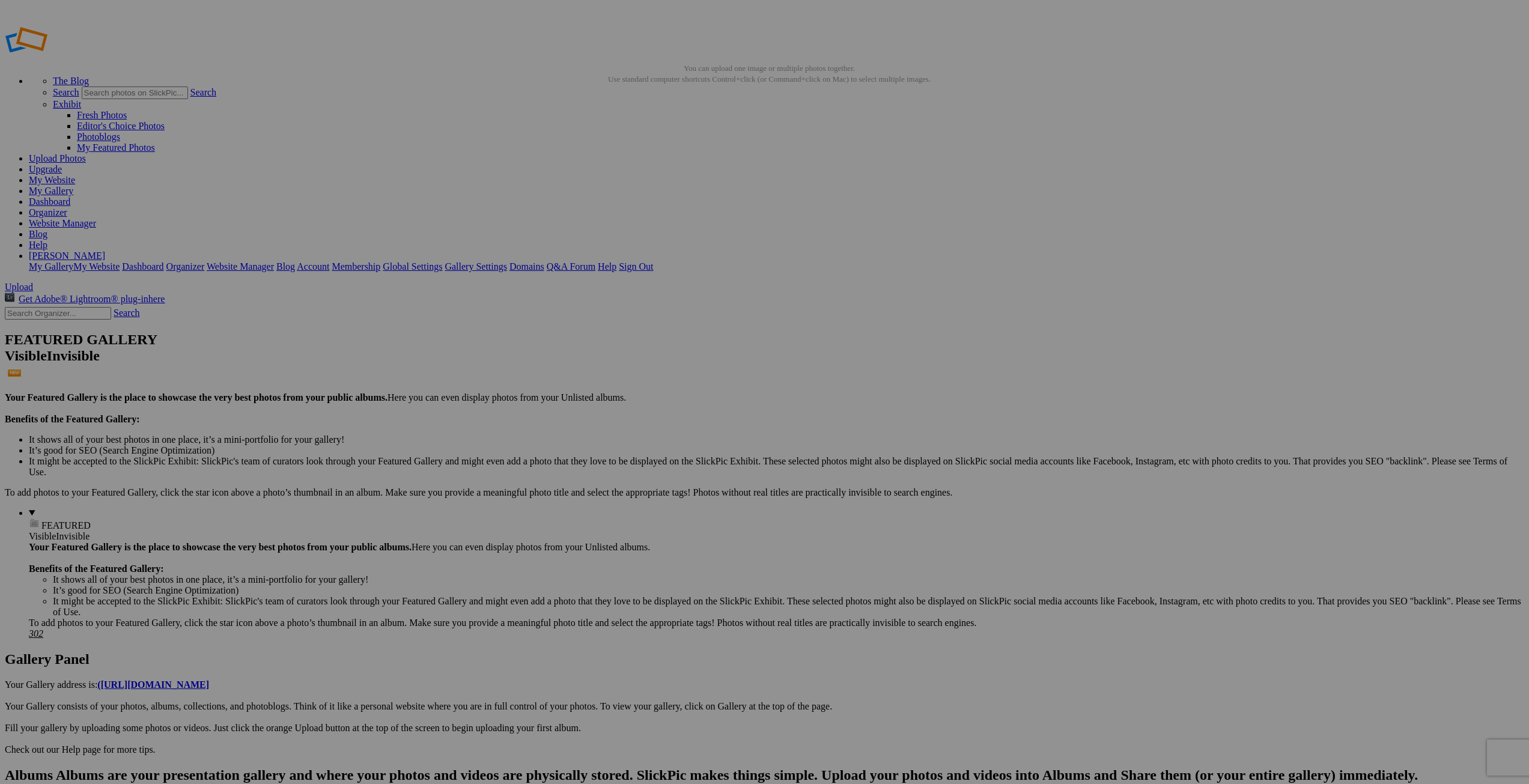
scroll to position [0, 0]
type input "In Pursuit of Salmon"
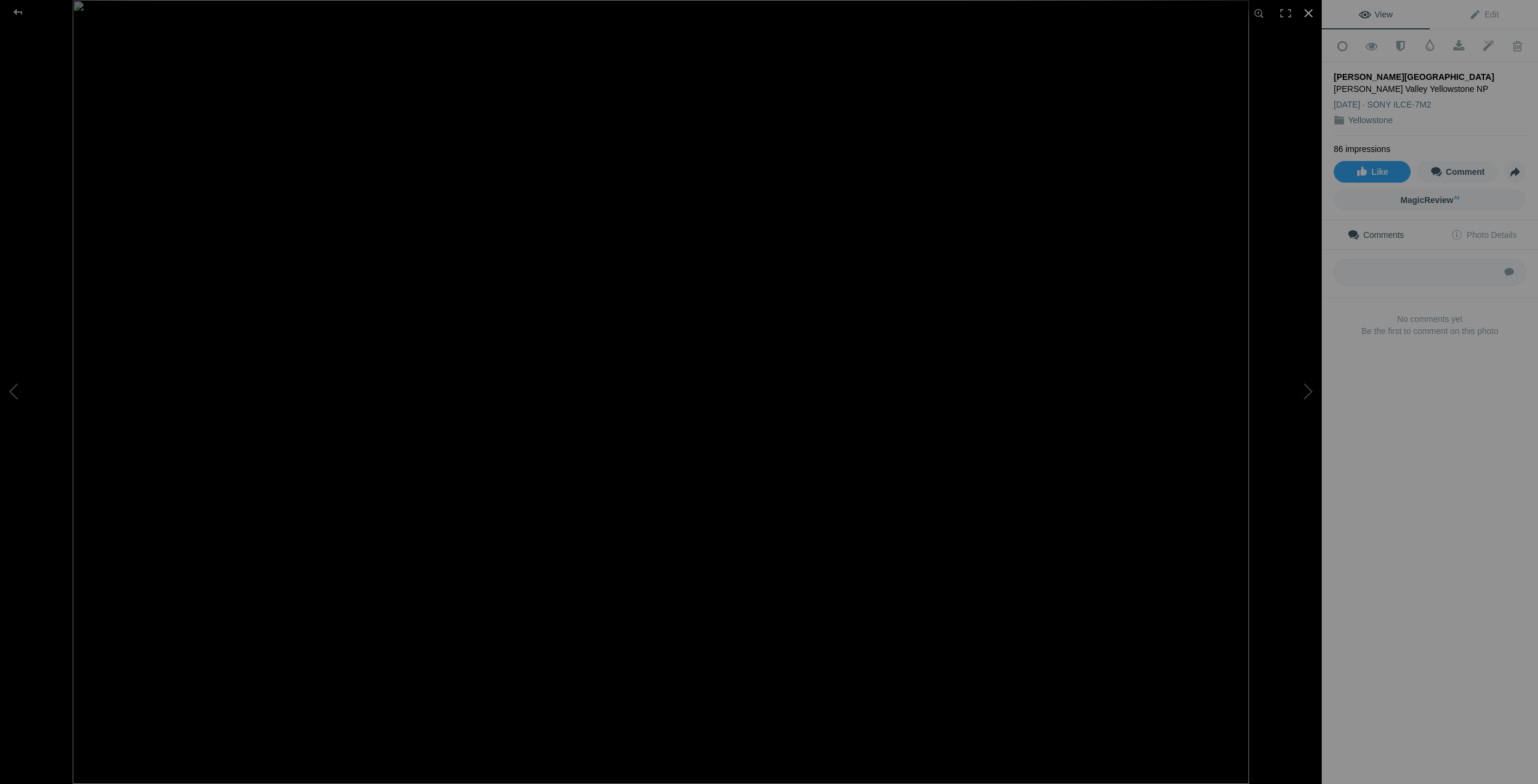
click at [1306, 11] on div at bounding box center [1309, 13] width 26 height 26
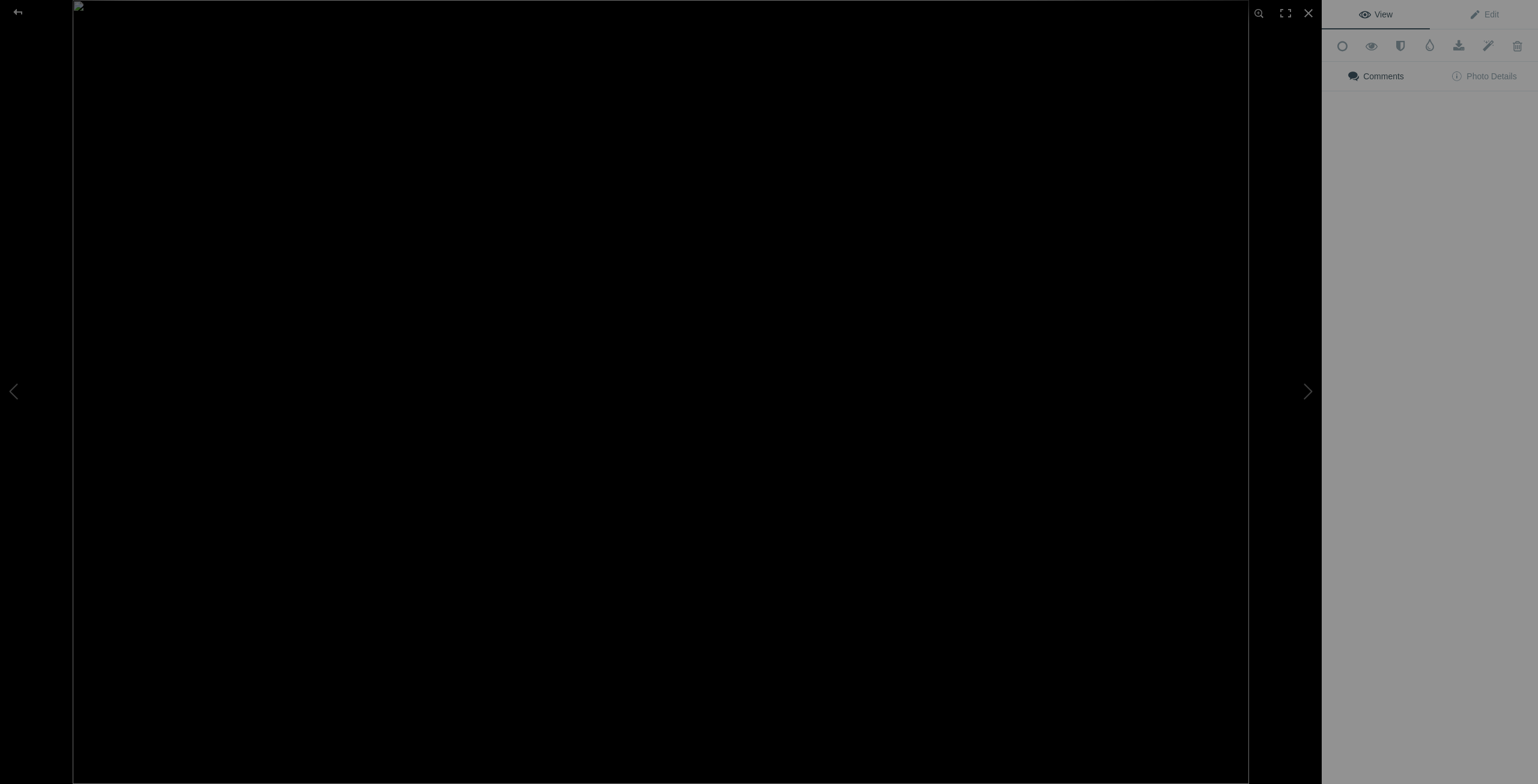
click at [218, 331] on img at bounding box center [660, 392] width 1176 height 784
click at [1487, 12] on span "Edit" at bounding box center [1484, 14] width 30 height 10
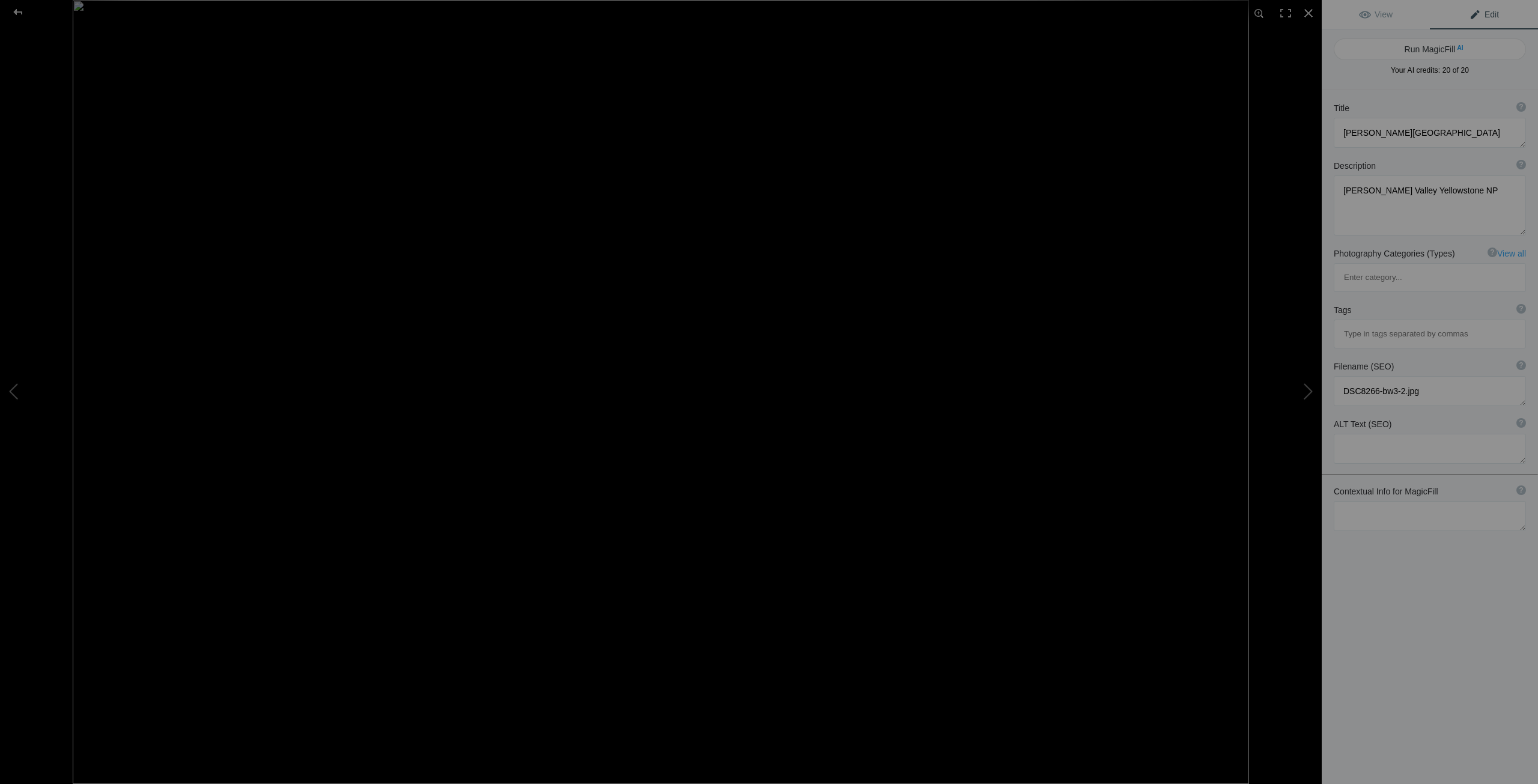
click at [1514, 434] on textarea at bounding box center [1430, 449] width 192 height 30
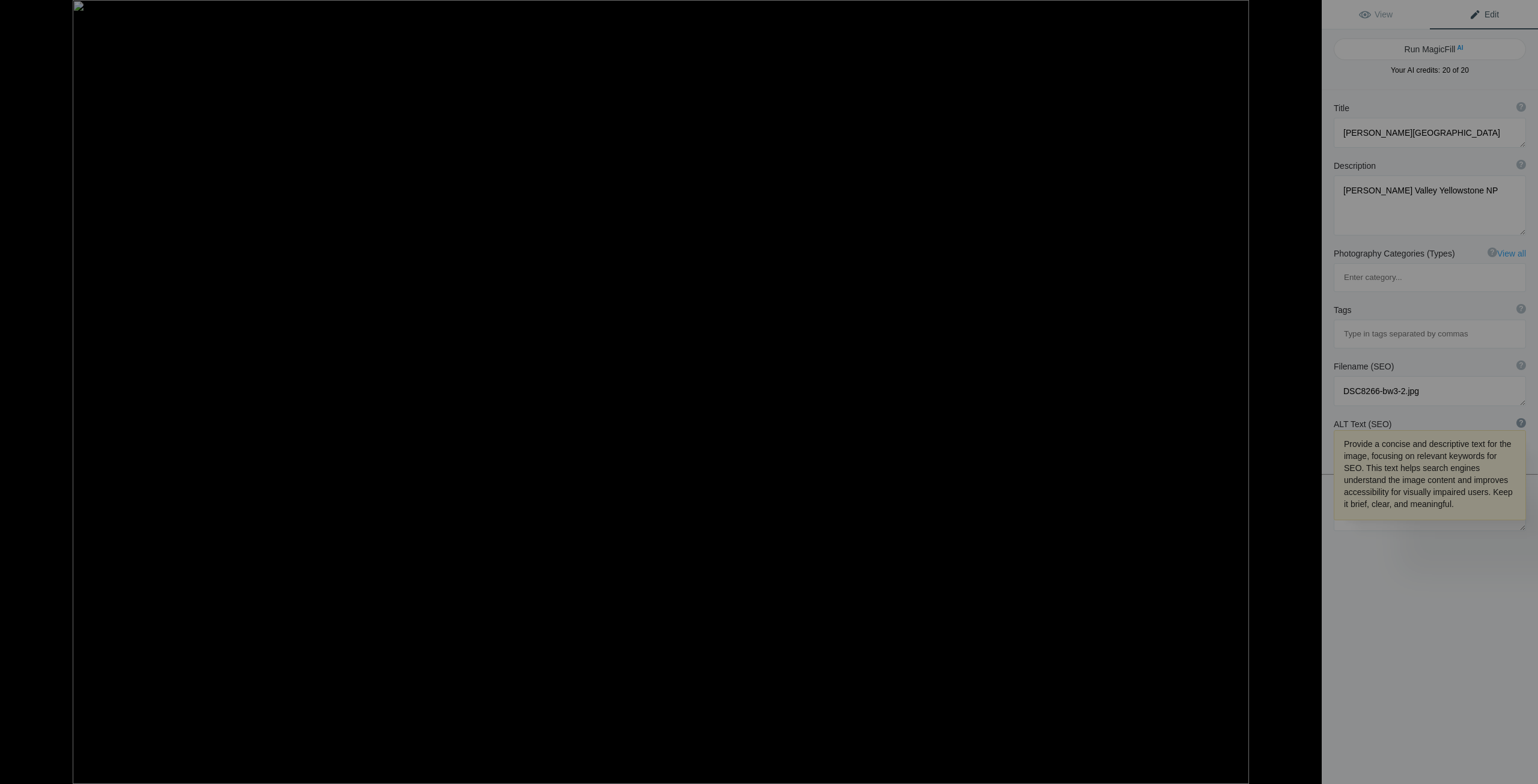
click at [1517, 418] on div "?" at bounding box center [1521, 422] width 10 height 10
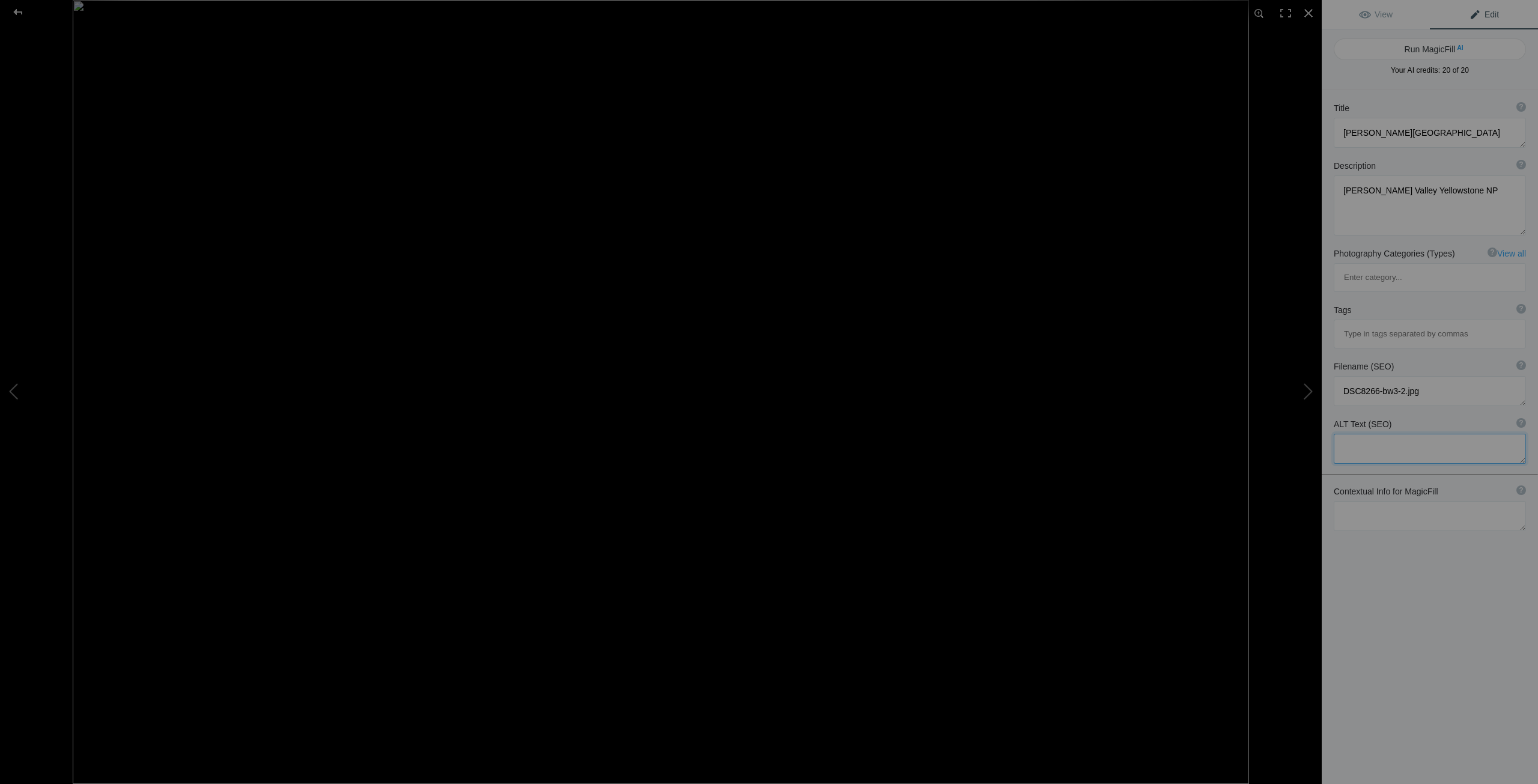
click at [1365, 434] on textarea at bounding box center [1430, 449] width 192 height 30
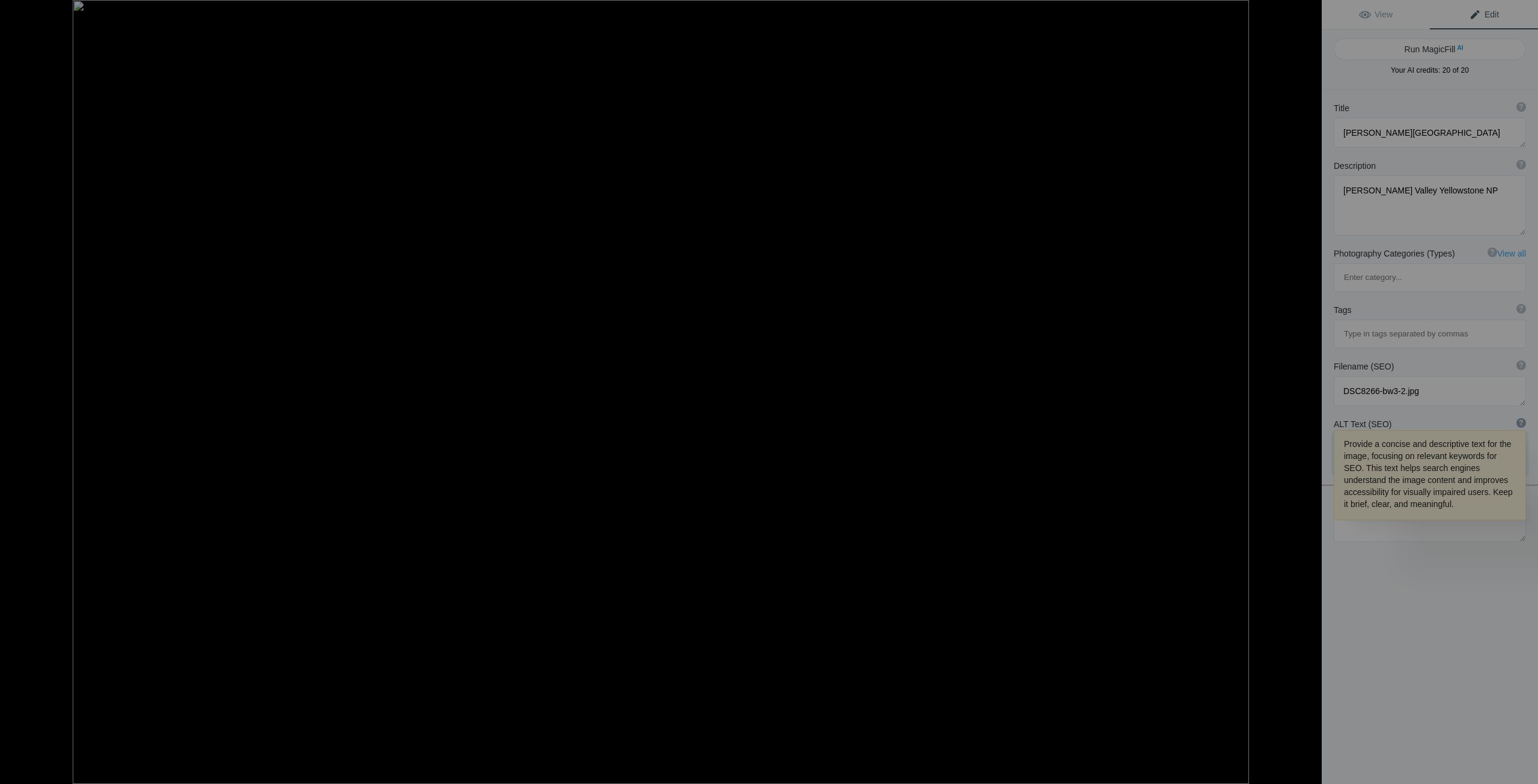
type textarea "Lone tree in Lamar Valley of Yellowstone National Park"
click at [1517, 418] on div "?" at bounding box center [1521, 422] width 10 height 10
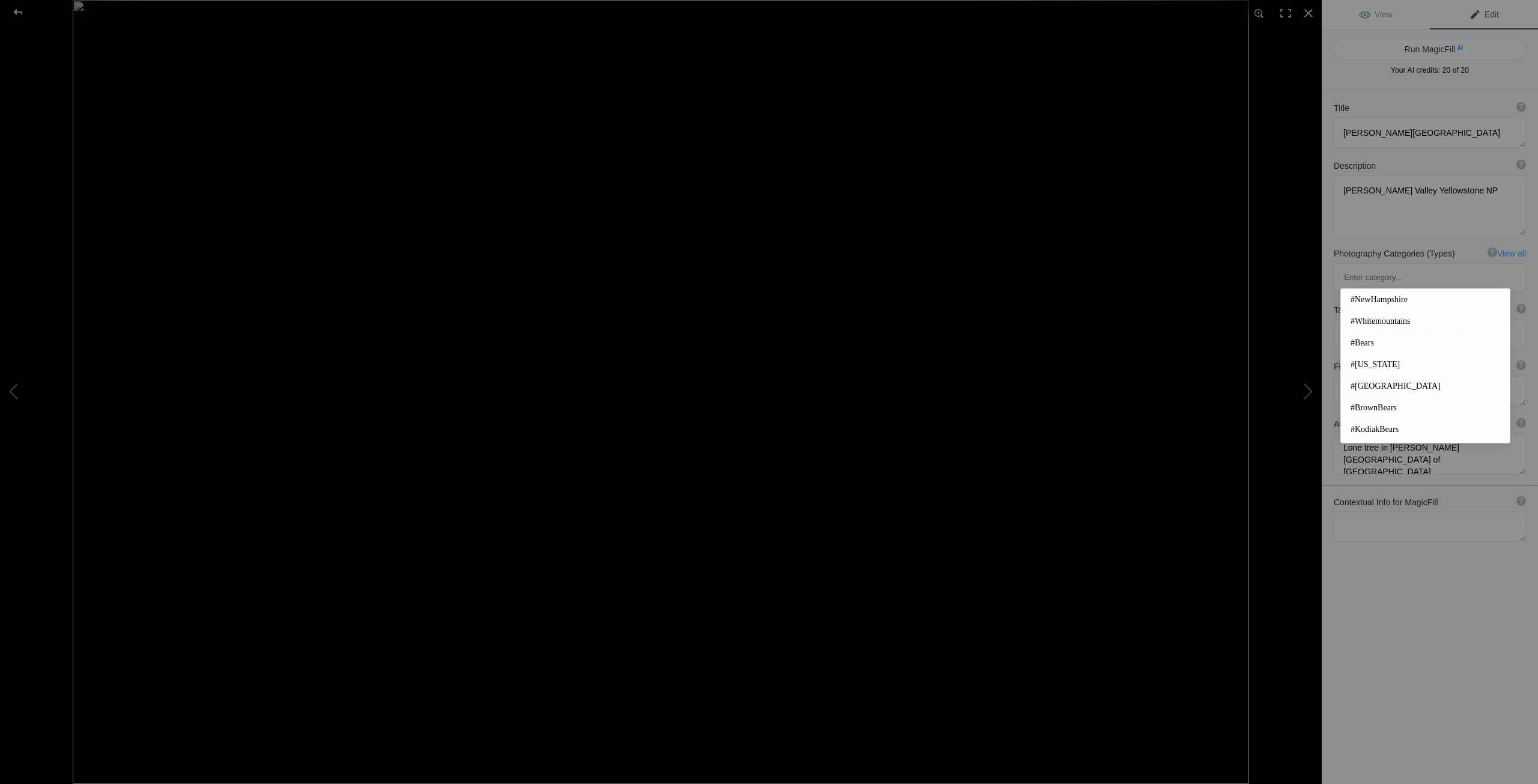
click at [1341, 323] on input at bounding box center [1429, 333] width 179 height 22
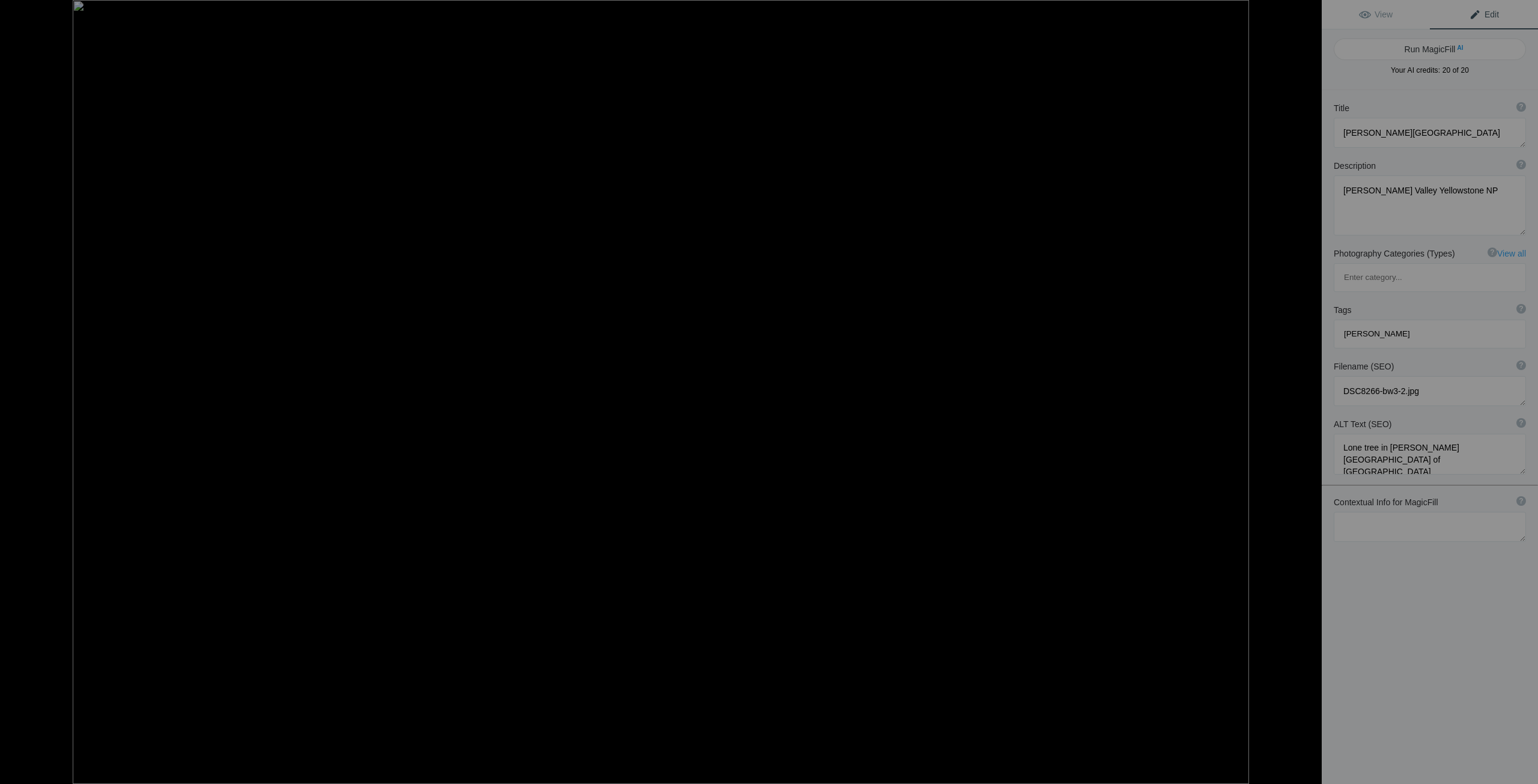
type input "Lamar Valley"
type input "YellowstoneNationalPark"
click at [1363, 366] on input "LamaarValley" at bounding box center [1429, 377] width 179 height 22
type input "LamarValley"
click at [1392, 366] on input "LamarValley" at bounding box center [1429, 377] width 179 height 22
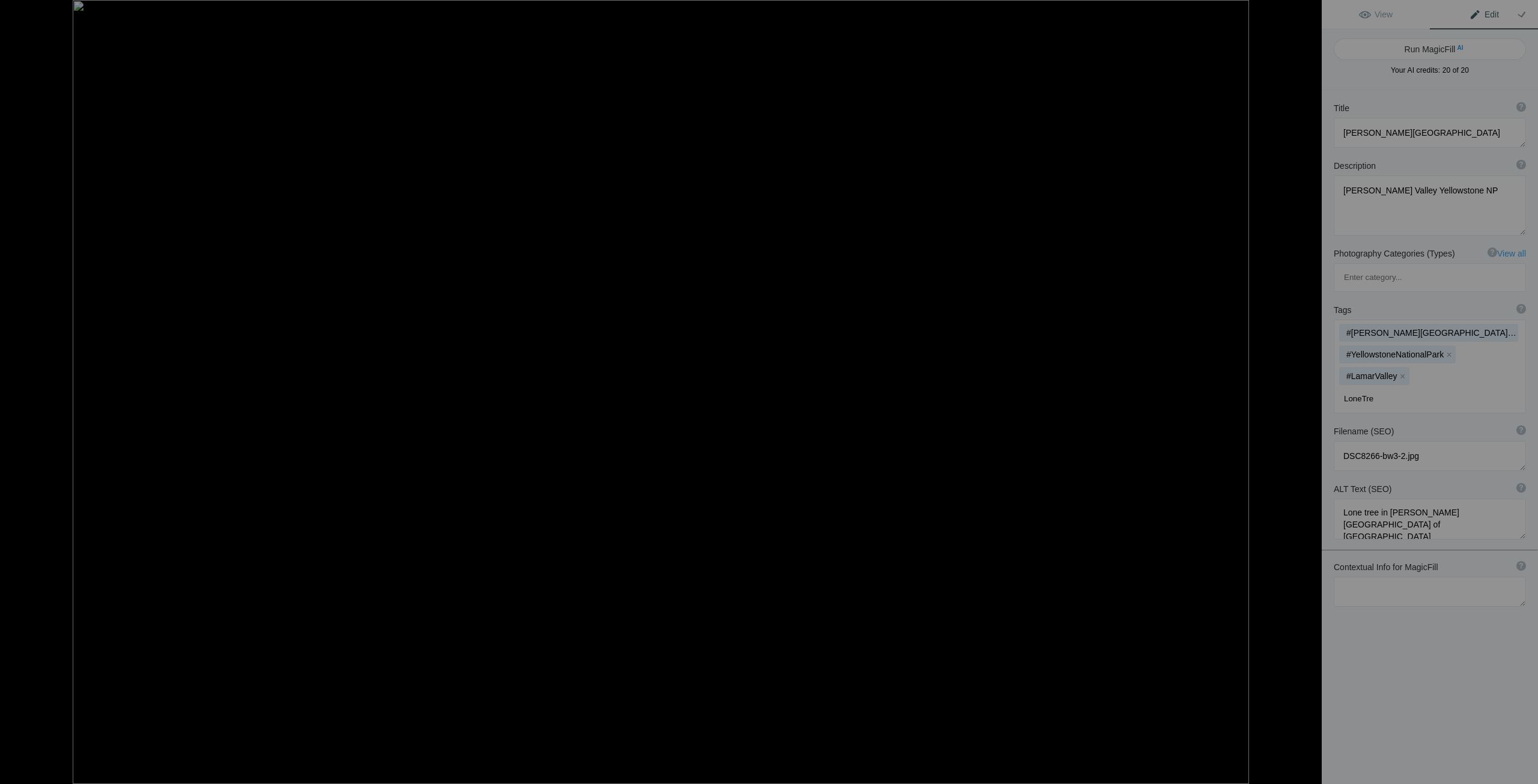
type input "LoneTree"
click at [1368, 388] on input "Winter scene" at bounding box center [1429, 399] width 179 height 22
type input "Winterscene"
click at [1510, 328] on button "x" at bounding box center [1514, 332] width 9 height 9
click at [1395, 366] on input "Winterscene" at bounding box center [1429, 377] width 179 height 22
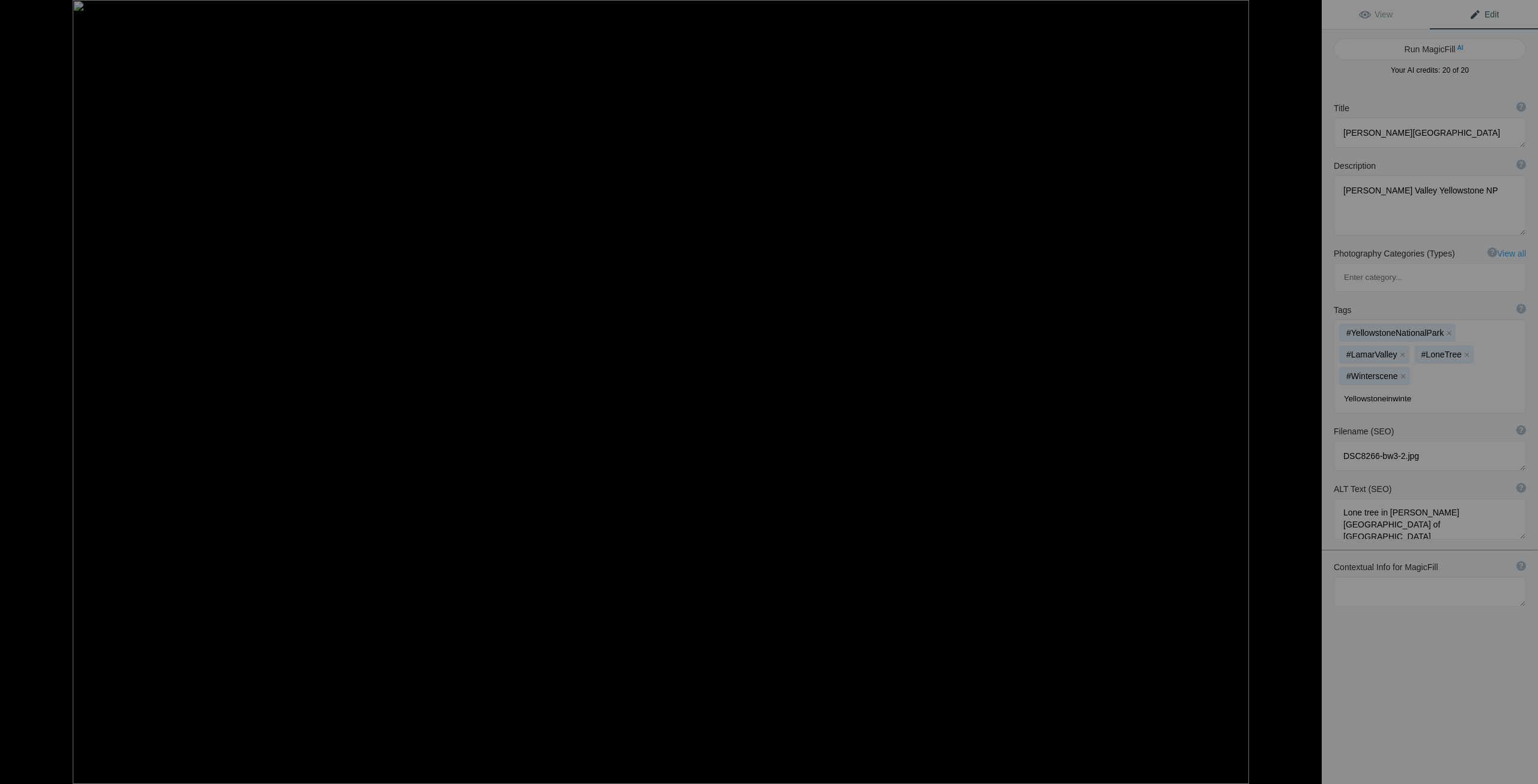
type input "Yellowstoneinwinter"
type input "blackandwhitephoto"
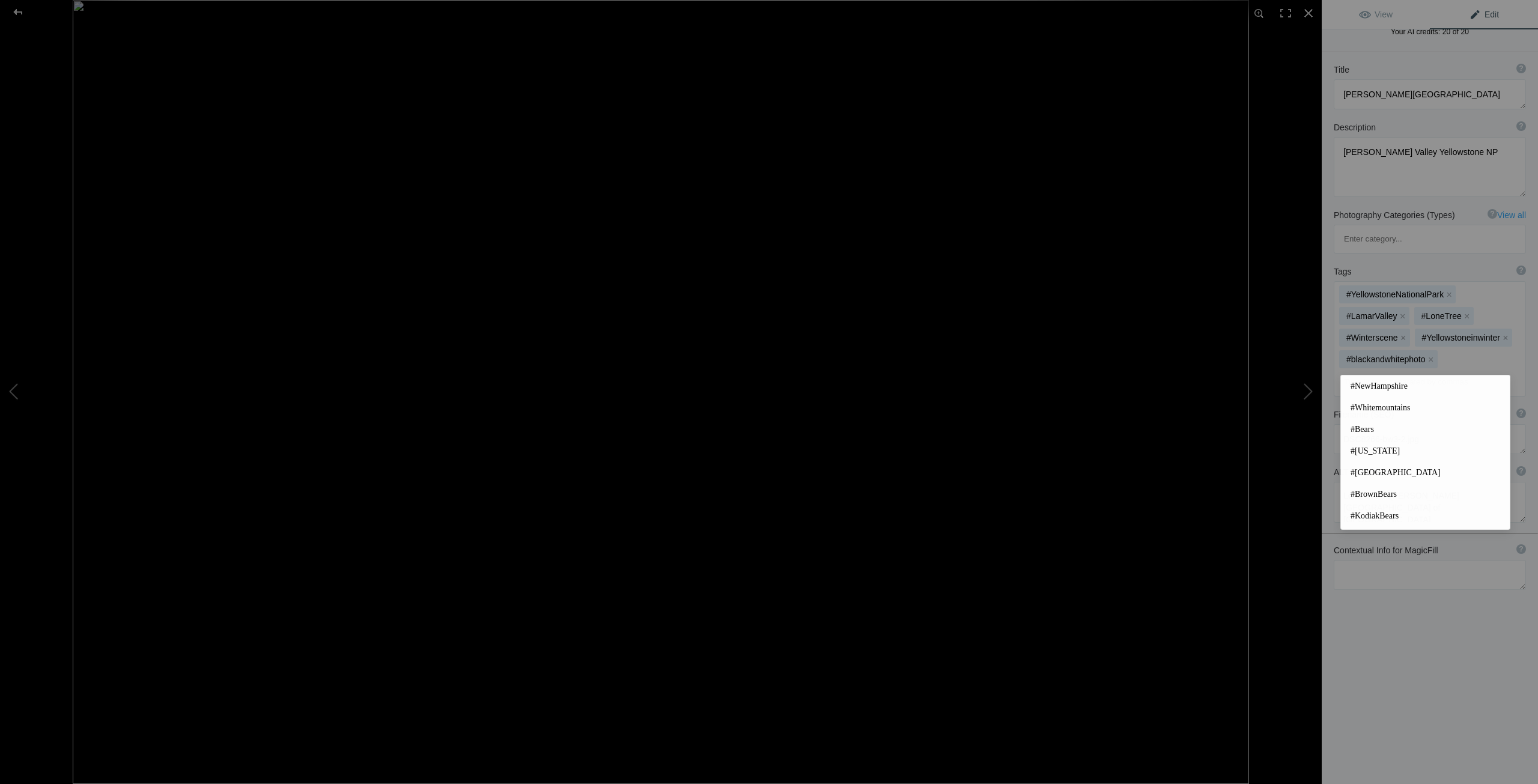
scroll to position [0, 0]
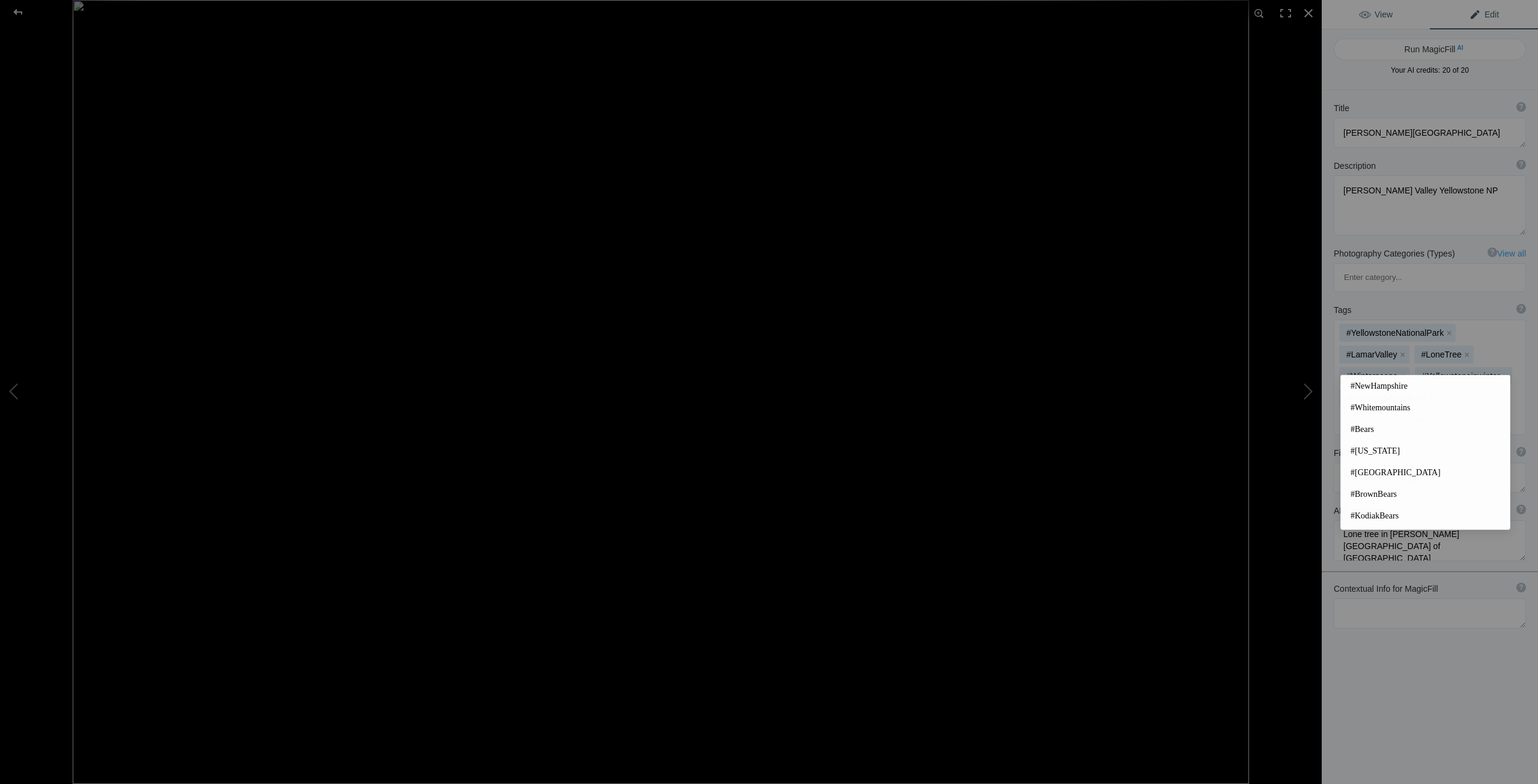
click at [1366, 12] on span "View" at bounding box center [1376, 14] width 34 height 10
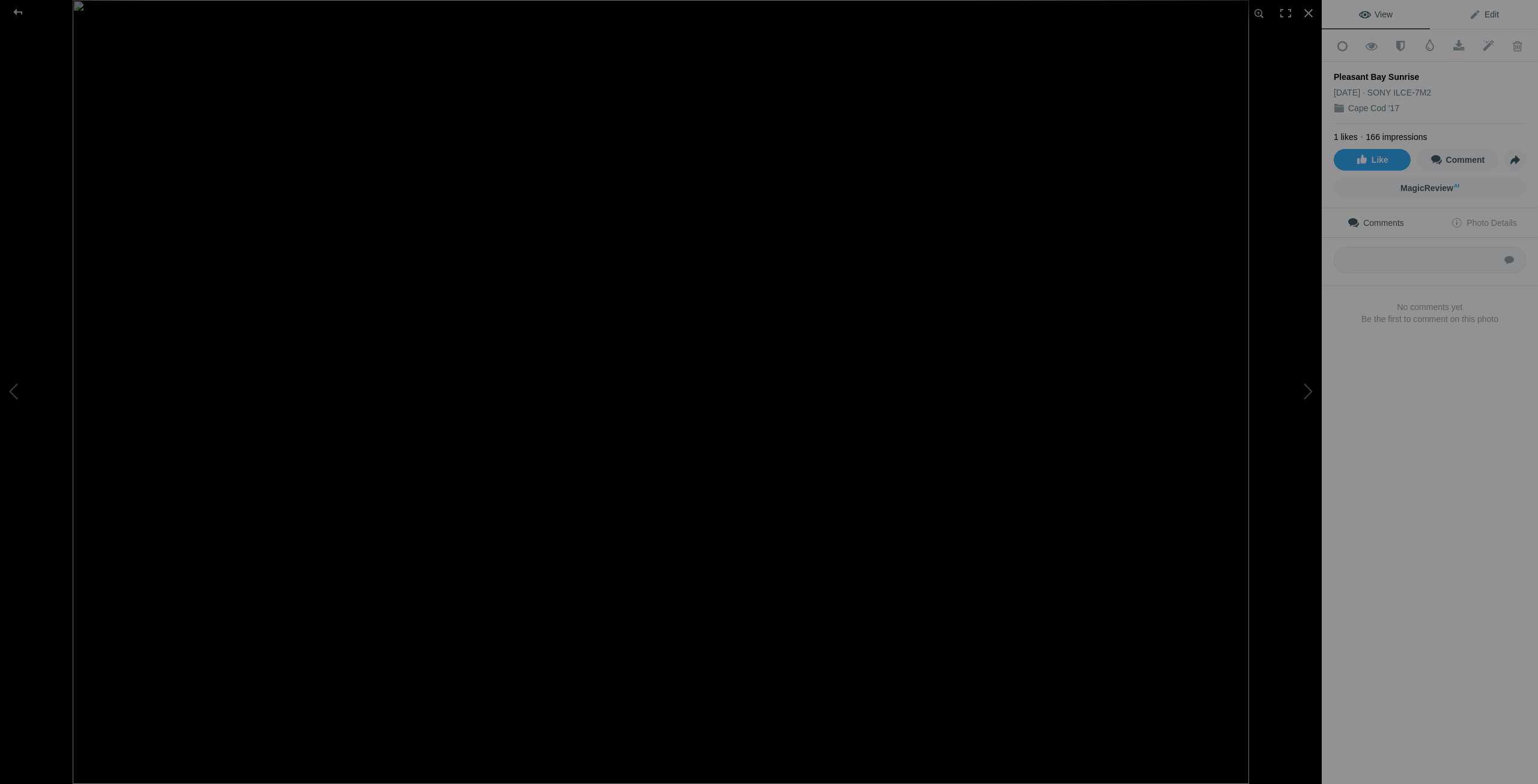
click at [1482, 19] on link "Edit" at bounding box center [1484, 14] width 109 height 29
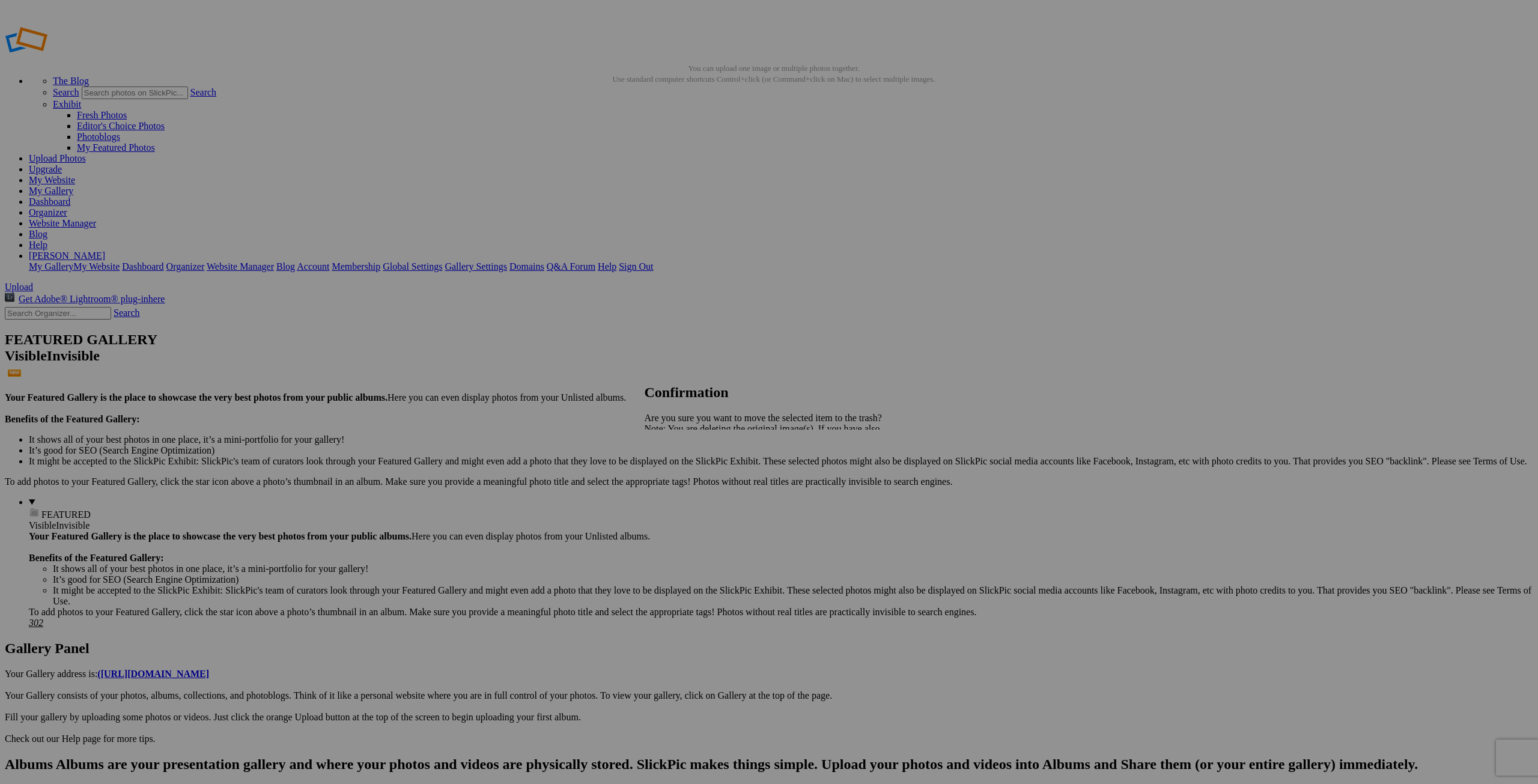
click at [685, 472] on span "Yes" at bounding box center [679, 471] width 14 height 11
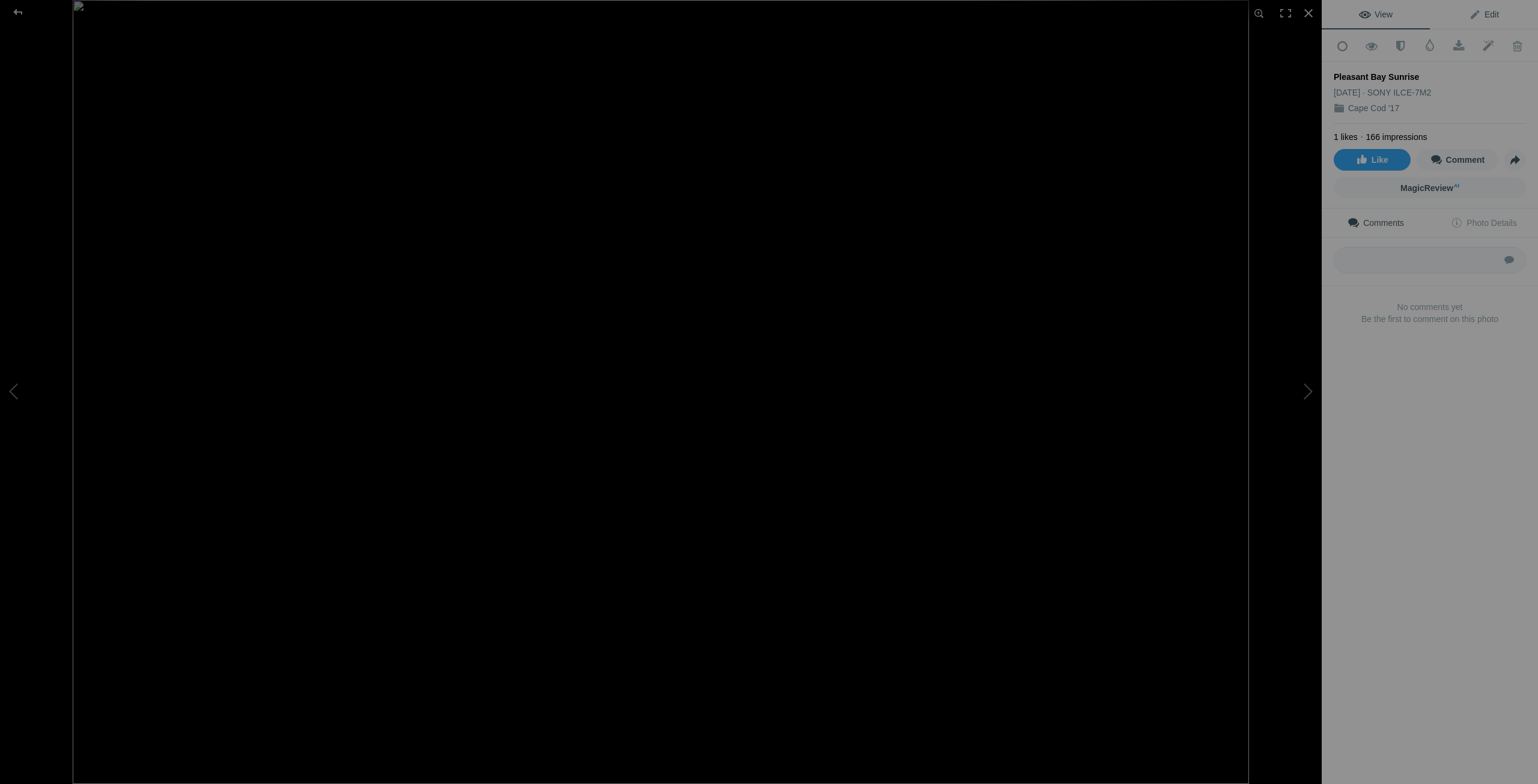
click at [1486, 17] on span "Edit" at bounding box center [1484, 14] width 30 height 10
click at [1340, 323] on input at bounding box center [1429, 333] width 179 height 22
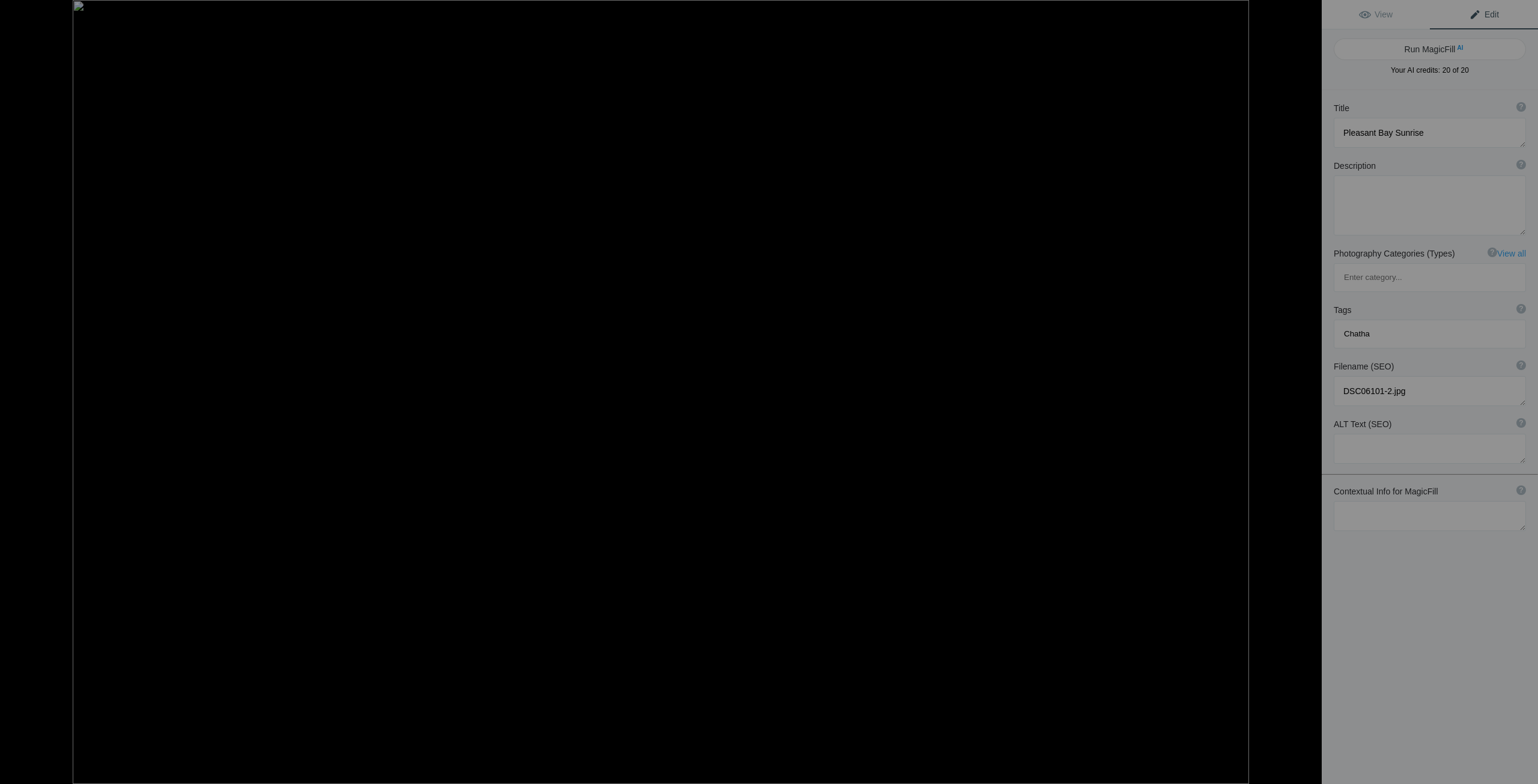
type input "[GEOGRAPHIC_DATA]"
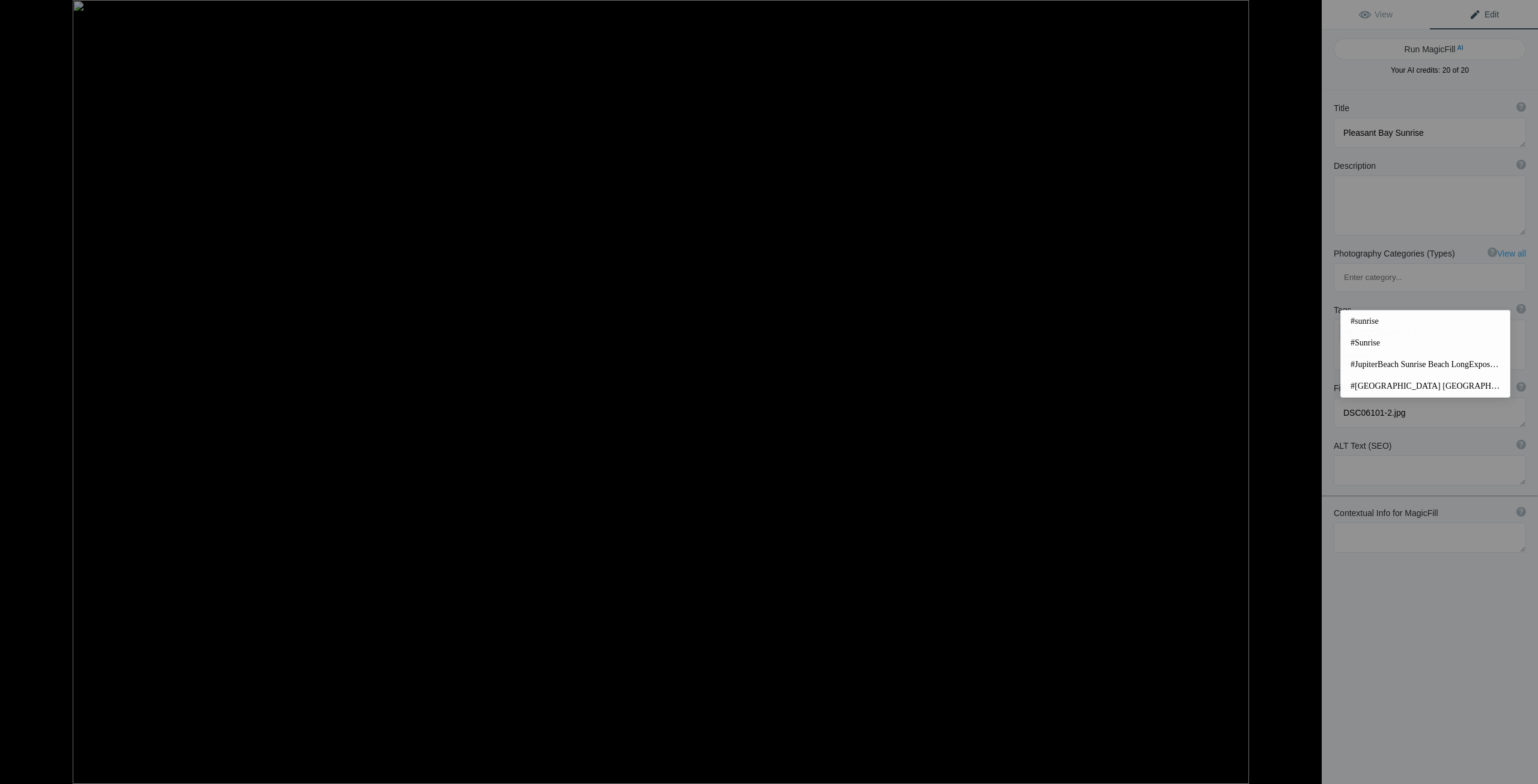
type input "Sunrise"
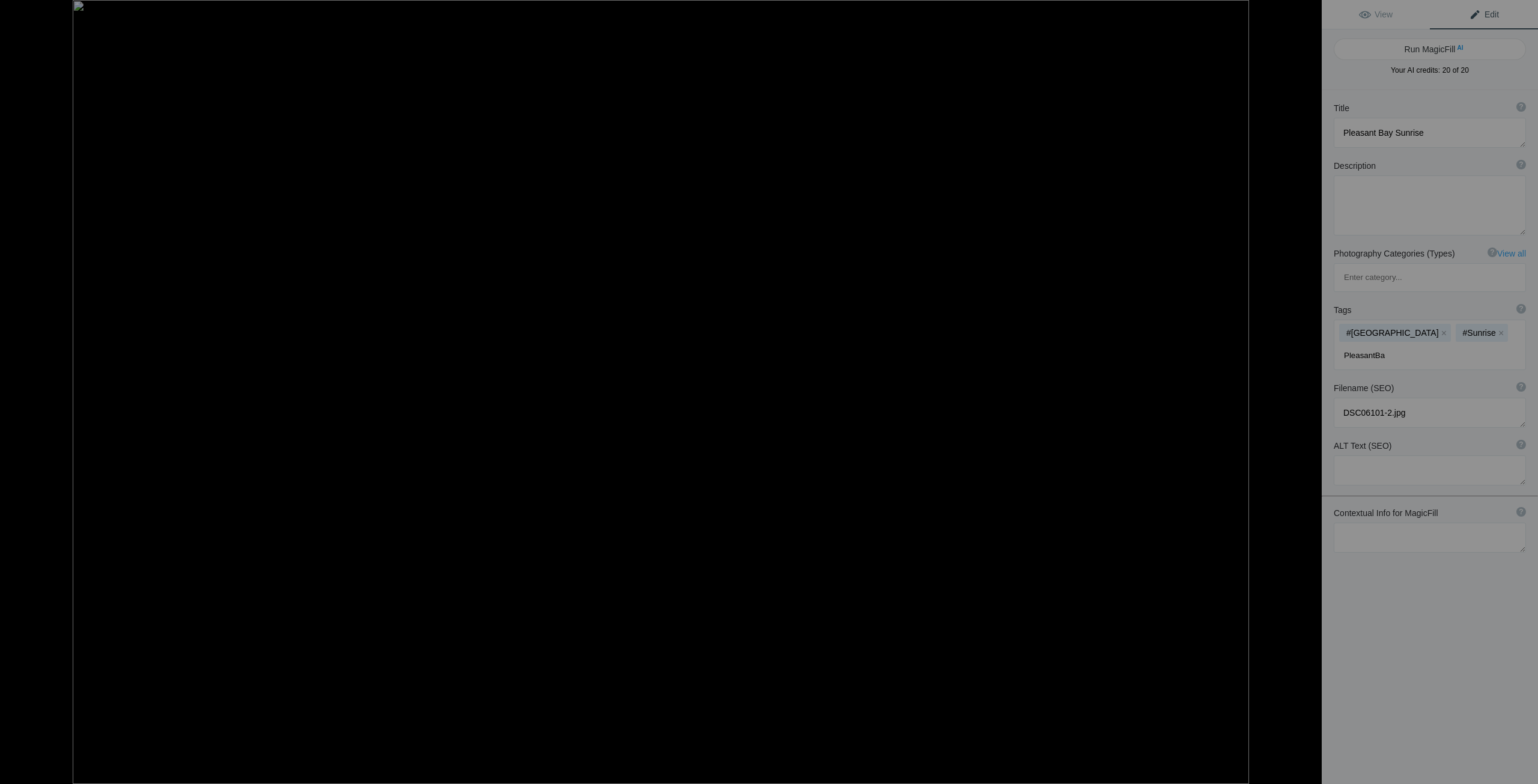
type input "PleasantBay"
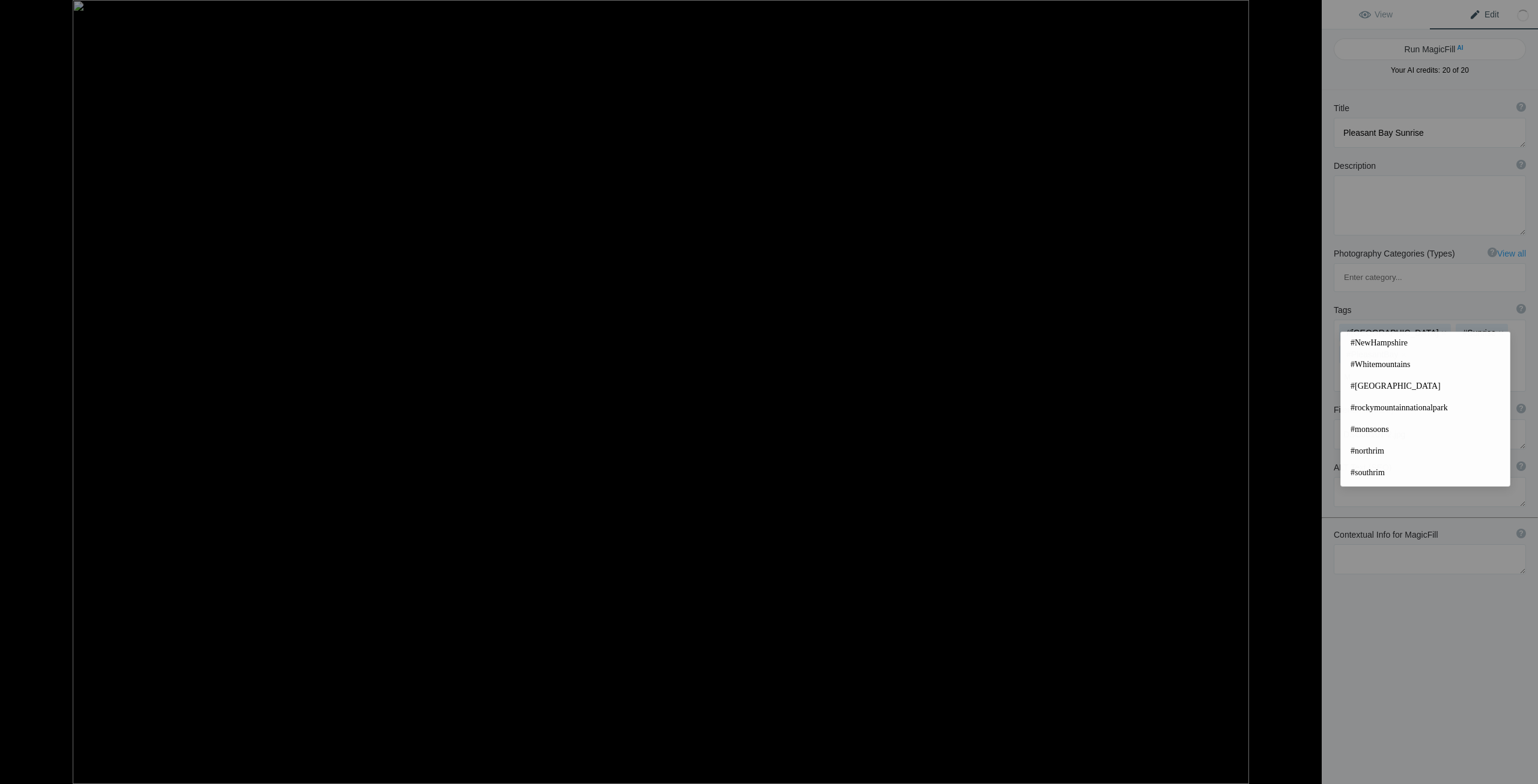
type input "Ma"
type textarea "Paines Creek"
type textarea "Late afternoon serenity at [GEOGRAPHIC_DATA], [GEOGRAPHIC_DATA]"
type textarea "DSC05985-3.jpg"
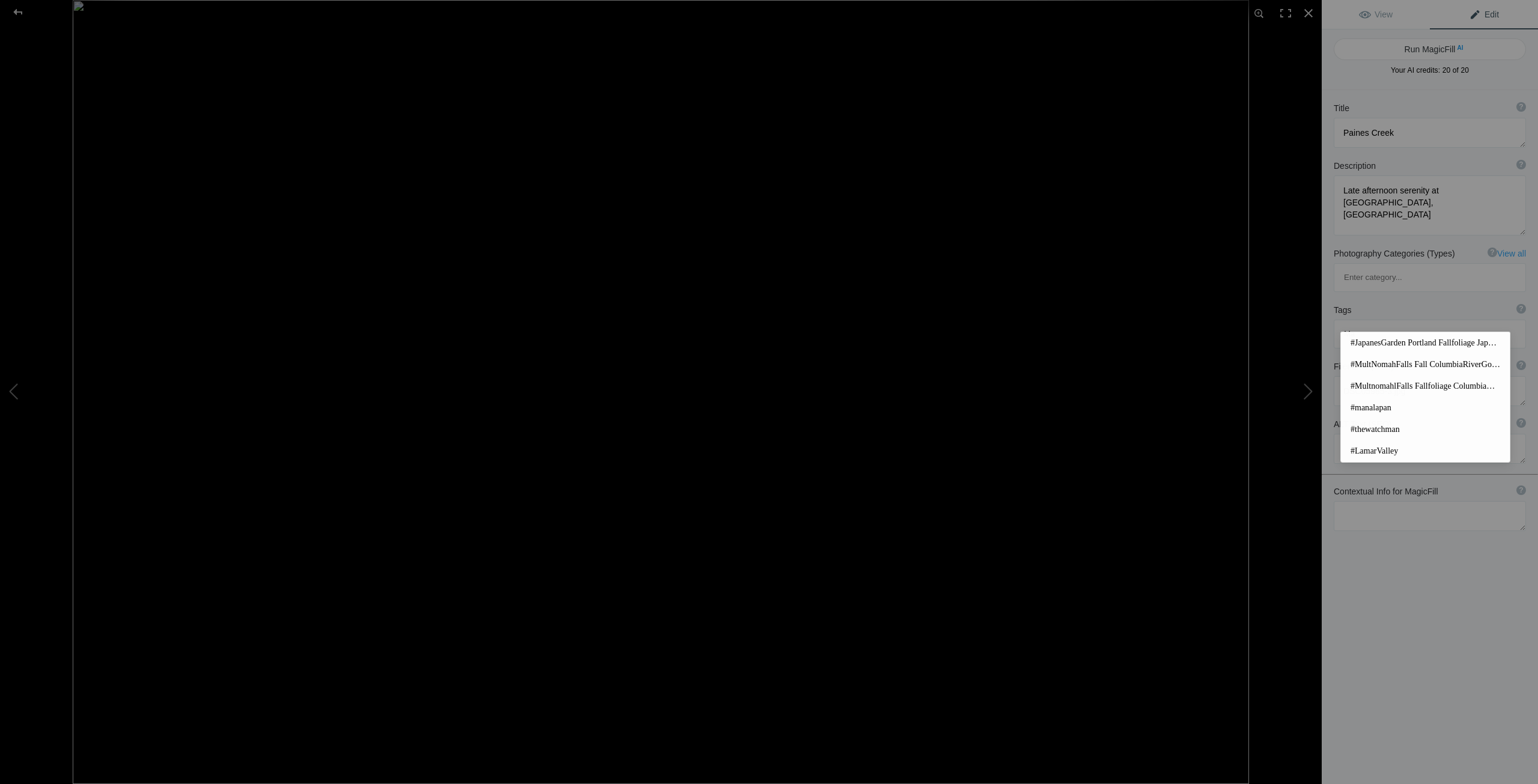
drag, startPoint x: 1368, startPoint y: 283, endPoint x: 1368, endPoint y: 275, distance: 8.0
click at [1368, 323] on input "Ma" at bounding box center [1429, 333] width 179 height 22
drag, startPoint x: 1361, startPoint y: 276, endPoint x: 1324, endPoint y: 279, distance: 37.1
click at [1324, 298] on div "Tags ? Tags are keywords that describe images. For SEO purposes, do not tag pho…" at bounding box center [1429, 326] width 216 height 56
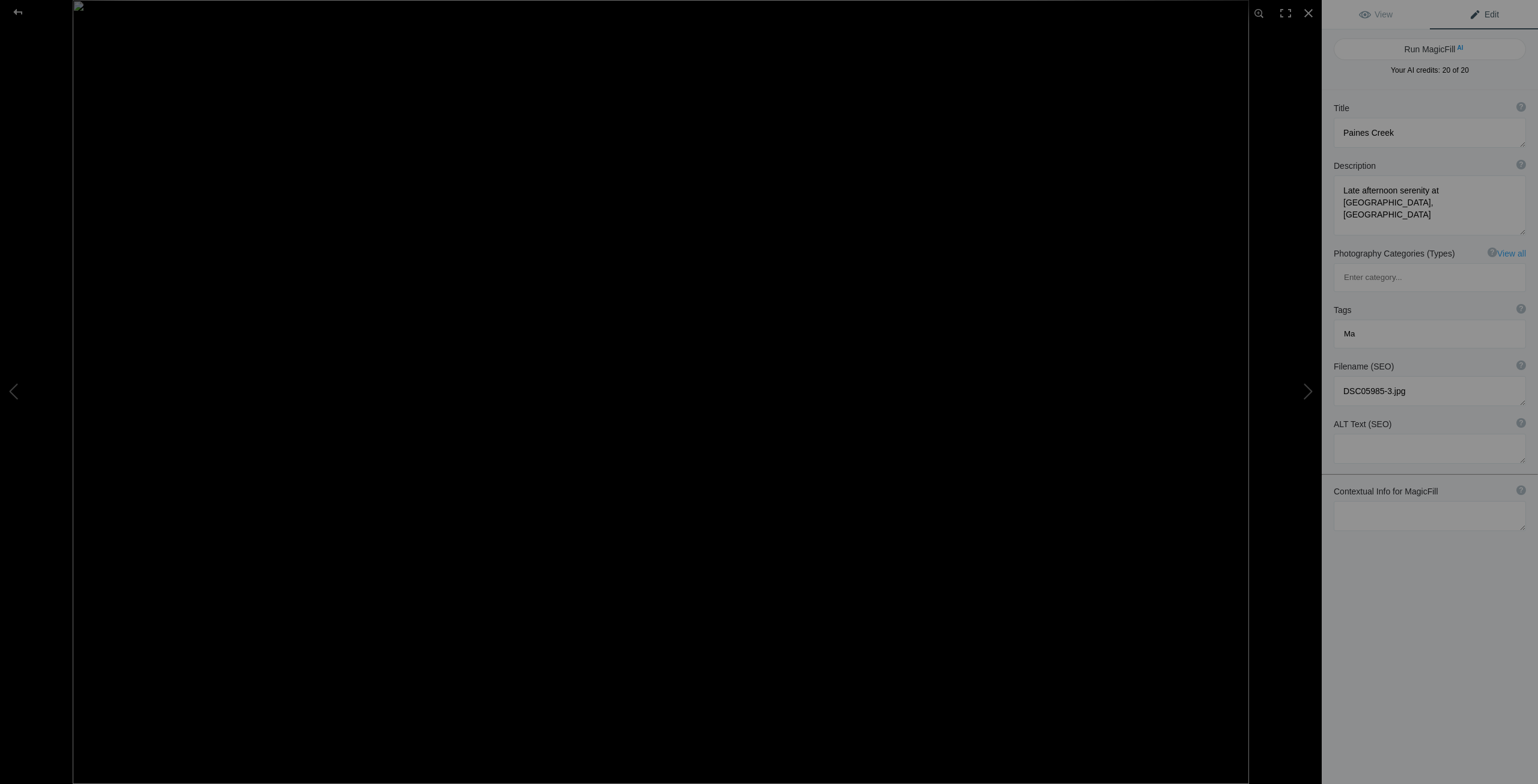
type textarea "Rock Harbour Sunset I"
type textarea "Day One sunset w no clouds resulting in red/orange glow after sunset"
type textarea "IMG_7206-2.jpg"
type textarea "Pleasant Bay Sunrise"
type textarea "DSC06101-2.jpg"
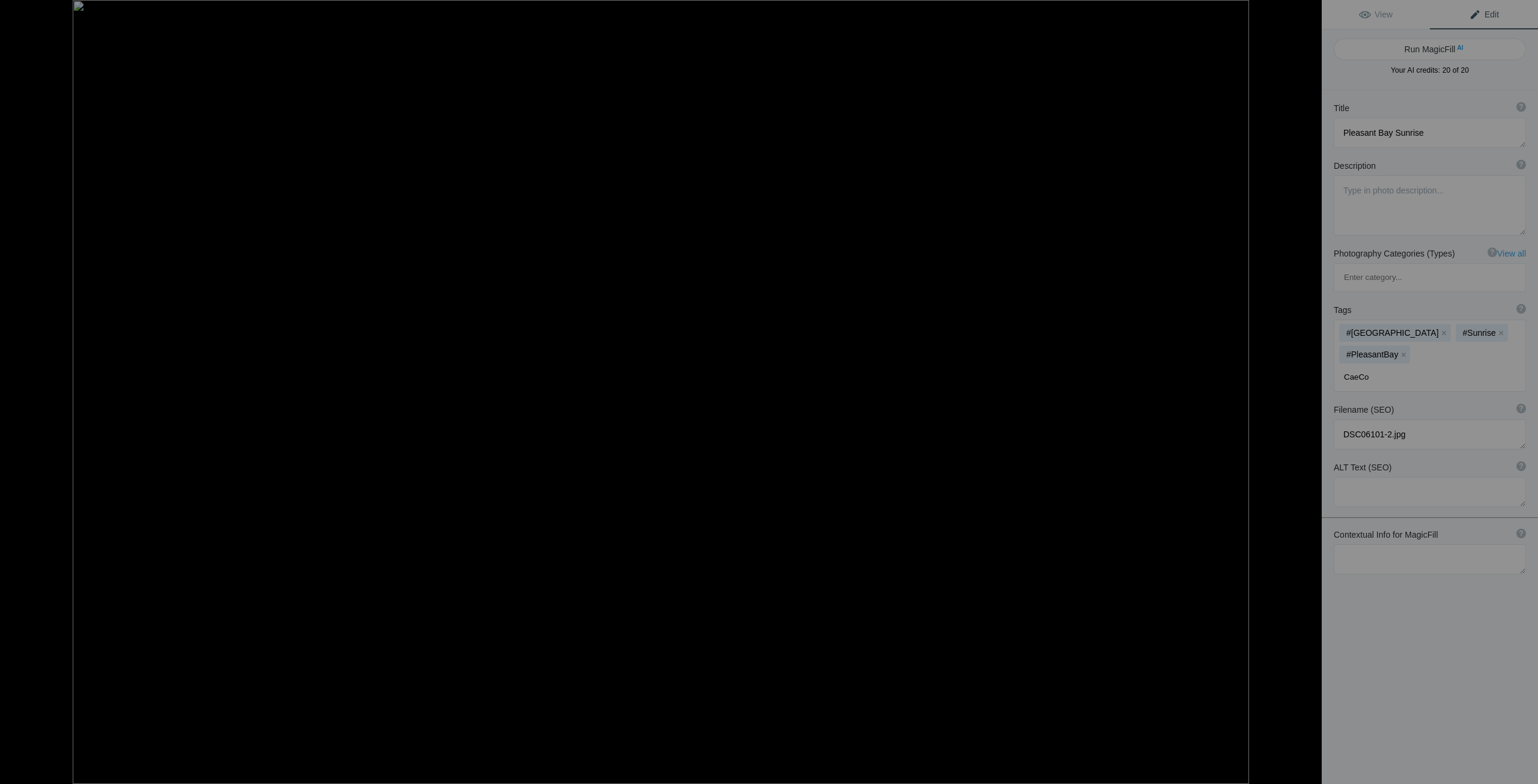
type input "CaeCod"
type textarea "Rock Harbour Sunset I"
type textarea "Day One sunset w no clouds resulting in red/orange glow after sunset"
type textarea "IMG_7206-2.jpg"
type textarea "Paines Creek"
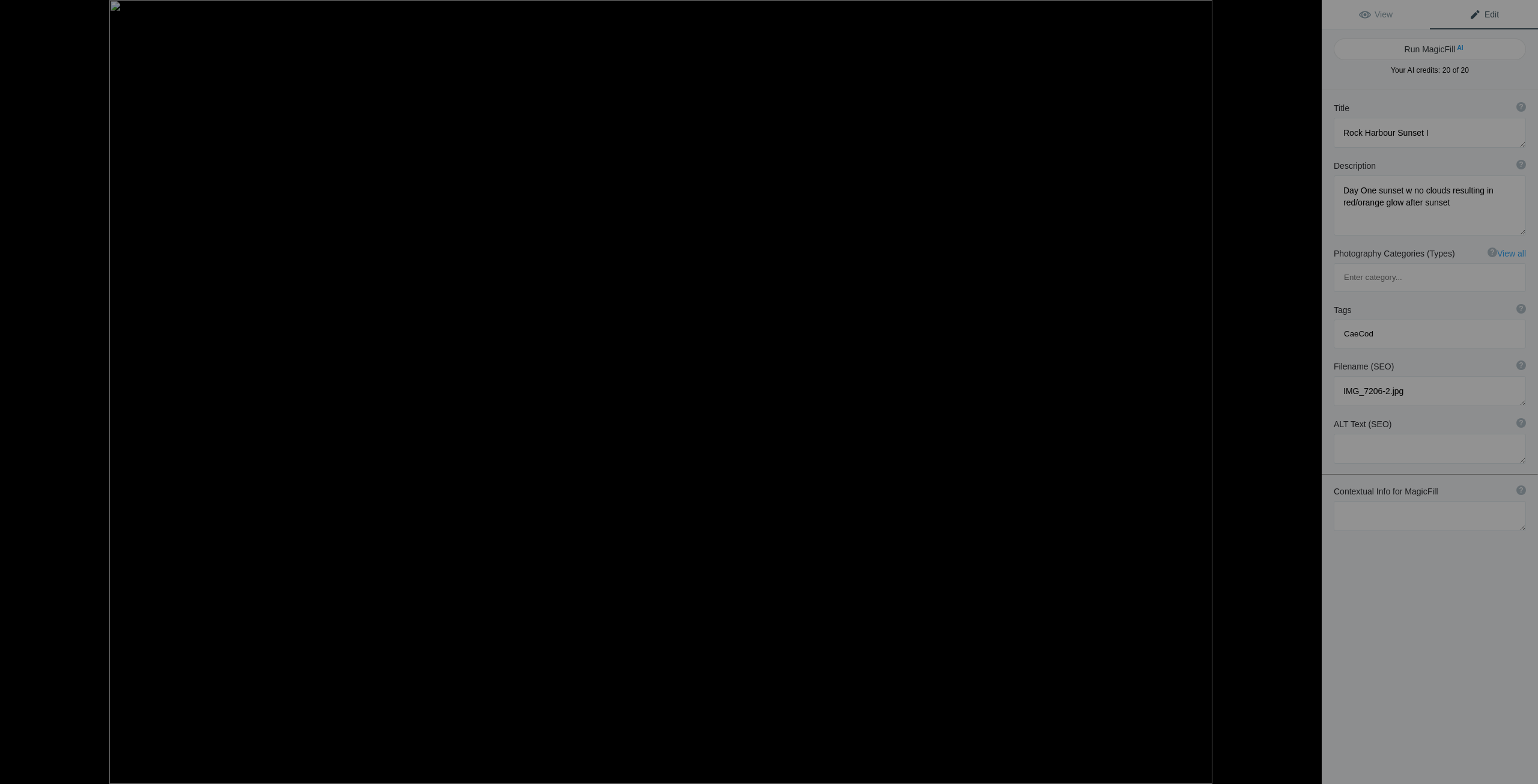
type textarea "Late afternoon serenity at [GEOGRAPHIC_DATA], [GEOGRAPHIC_DATA]"
type textarea "DSC05985-3.jpg"
type textarea "Pamet Bay Sunset"
type textarea "DSC06023-Recovered.jpg"
type textarea "Rock Harbour Sunset I"
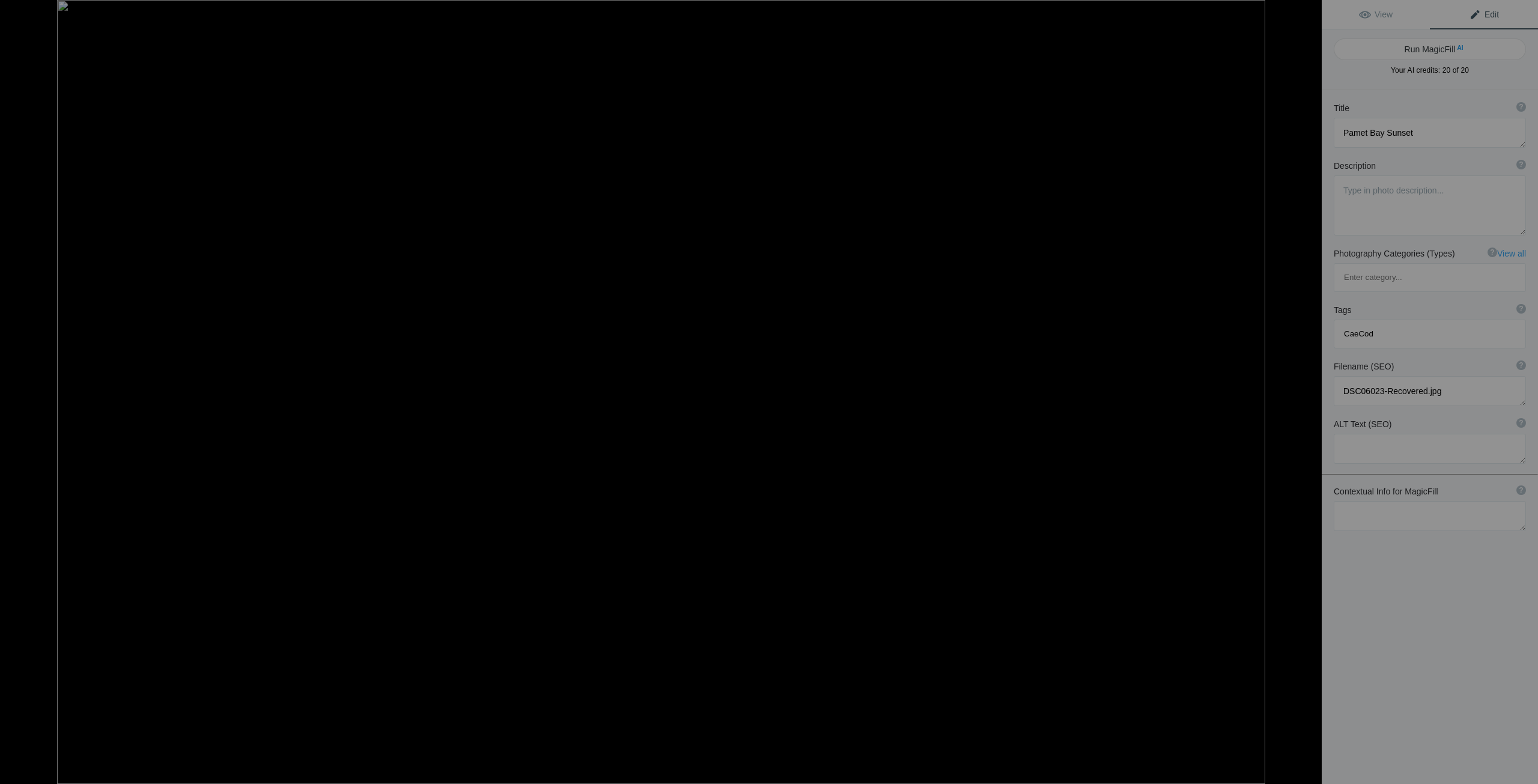
type textarea "Day One sunset w no clouds resulting in red/orange glow after sunset"
type textarea "IMG_7206-2.jpg"
type textarea "Highland Lighthouse IR"
type textarea "Highland Lighthouse, [GEOGRAPHIC_DATA], [GEOGRAPHIC_DATA] just after [PERSON_NA…"
type textarea "DSC05948-1.jpg"
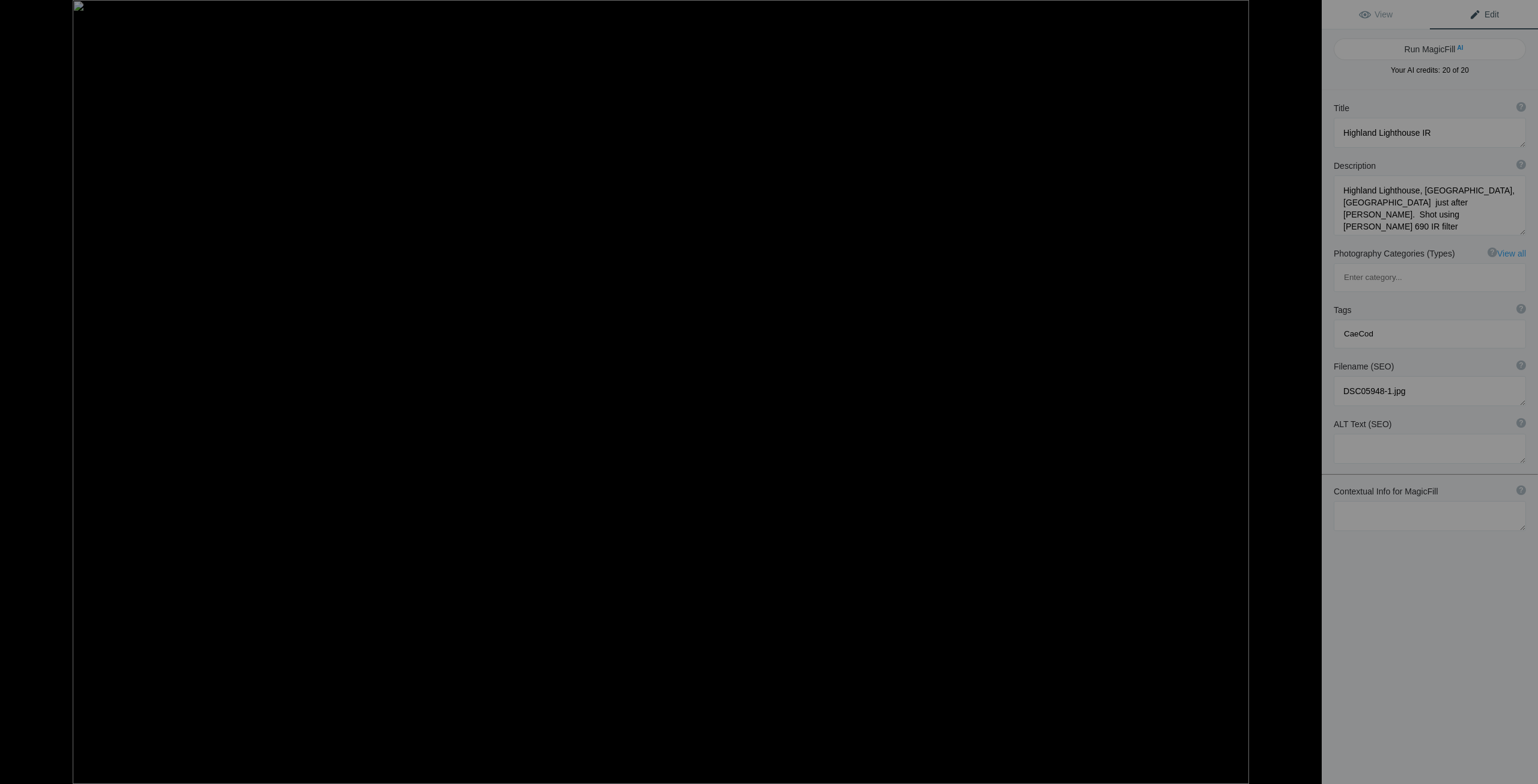
type textarea "Paines Creek"
type textarea "Late afternoon serenity at Paines Creek, Cape Cod"
type textarea "DSC05985-3.jpg"
type textarea "Pleasant Bay Sunrise"
type textarea "DSC06101-2.jpg"
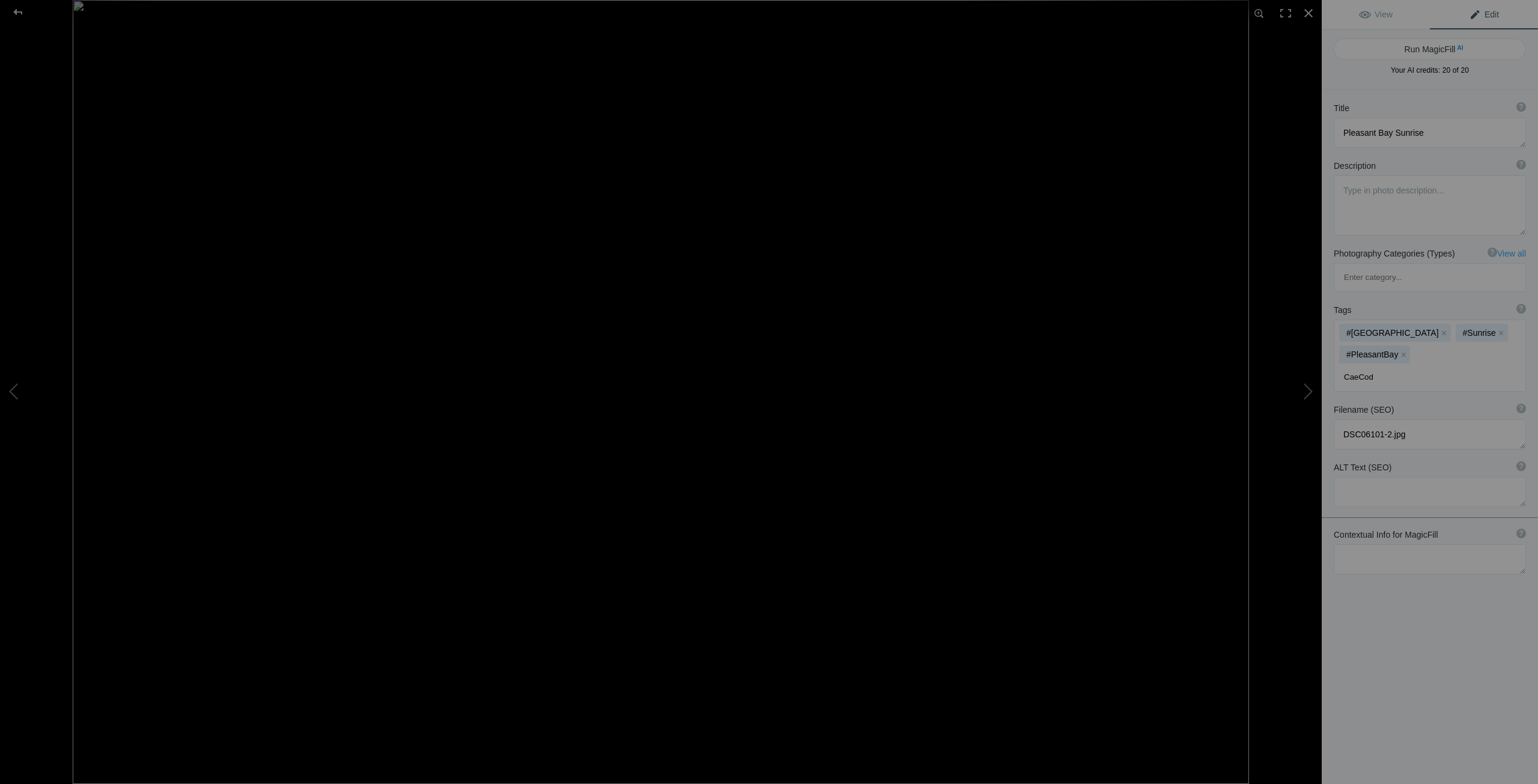
click at [1356, 366] on input "CaeCod" at bounding box center [1429, 377] width 179 height 22
click at [1354, 366] on input "CaeCod" at bounding box center [1429, 377] width 179 height 22
type input "CapeCod"
click at [1379, 366] on input "CapeCod" at bounding box center [1429, 377] width 179 height 22
type input "BeautifulSUnrise"
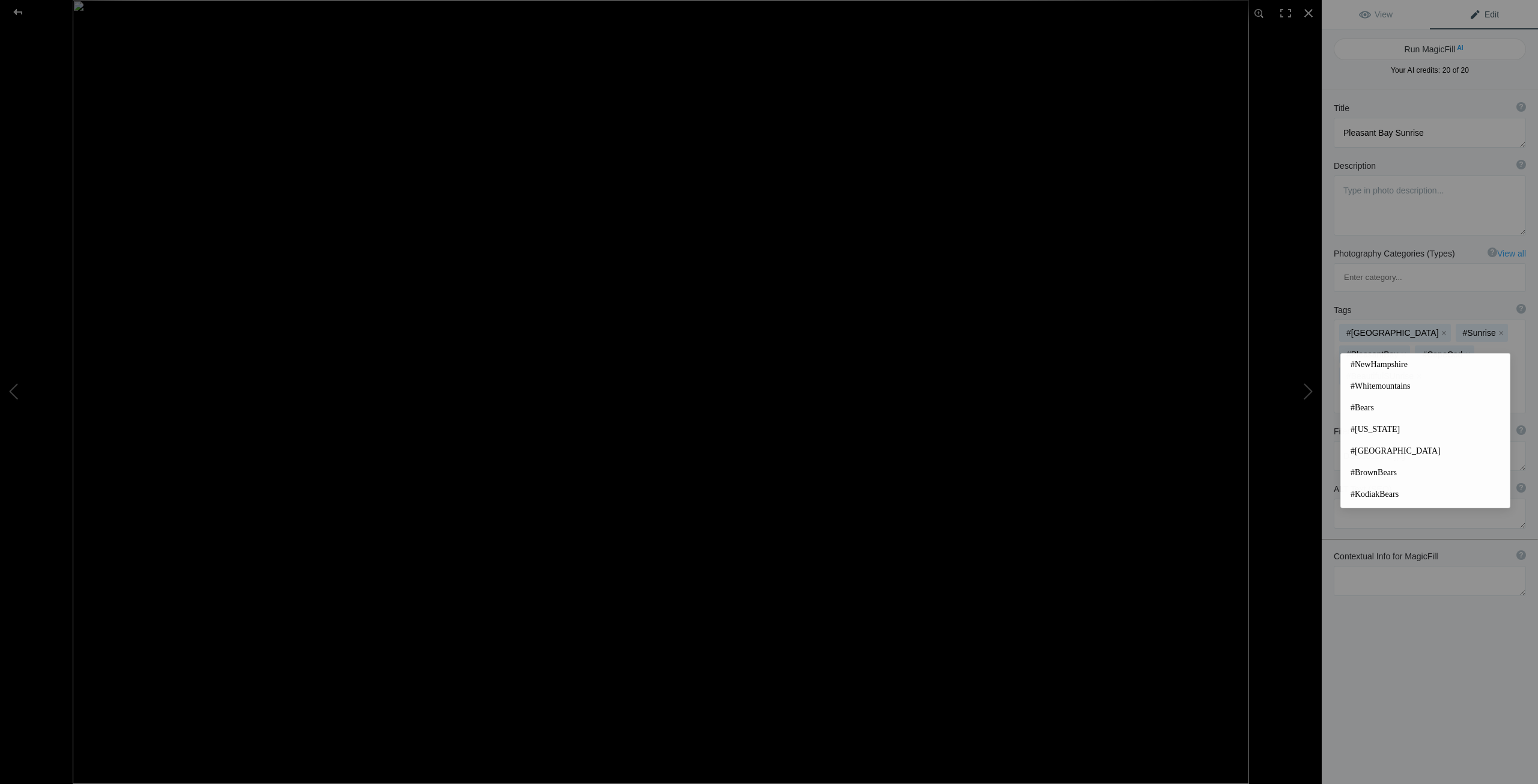
click at [1418, 371] on button "x" at bounding box center [1420, 376] width 9 height 9
click at [1405, 366] on input at bounding box center [1429, 377] width 179 height 22
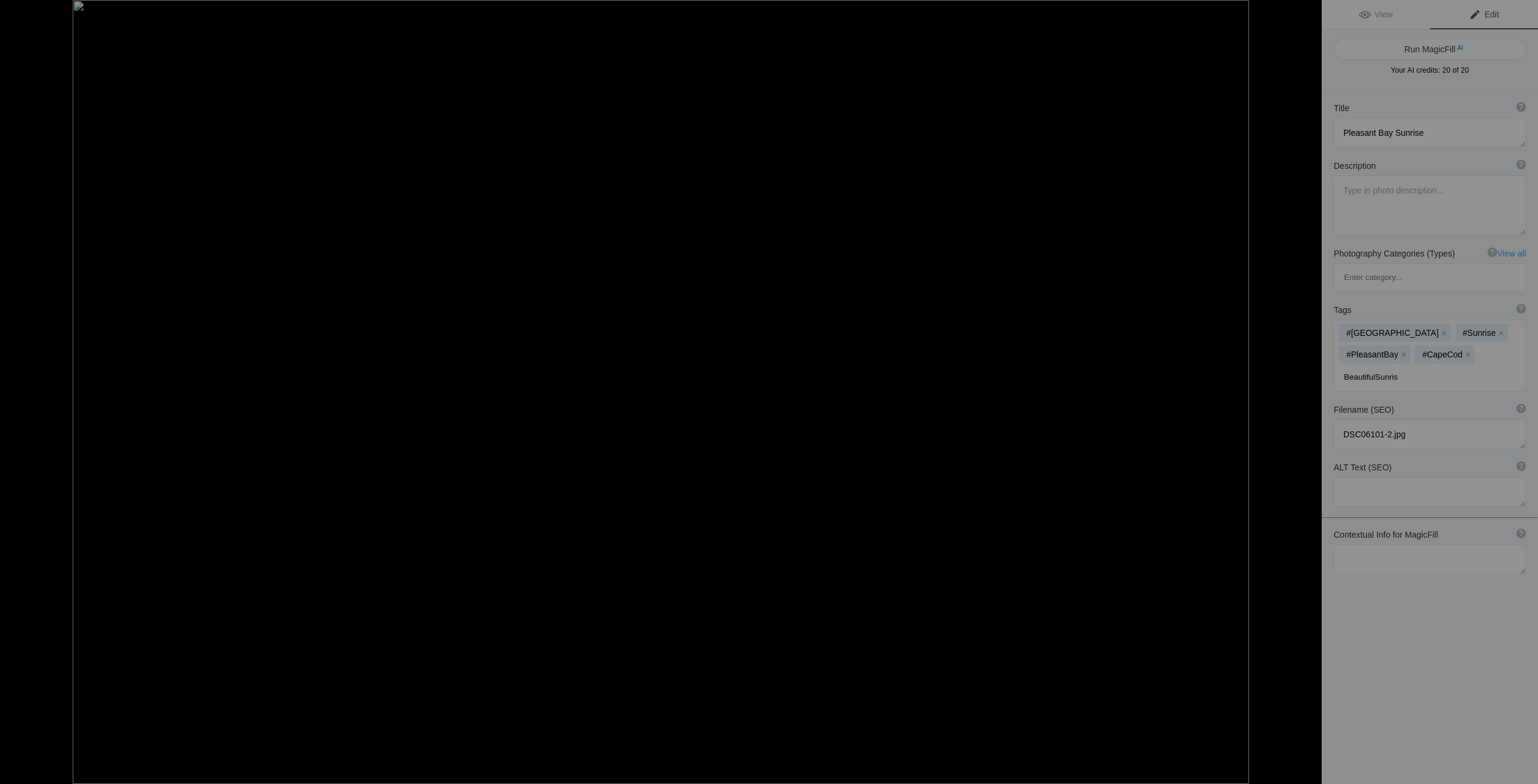
type input "BeautifulSunrise"
type input "NewEnglandSunrise"
type input "NewEngland"
type input "SailboatSunrise"
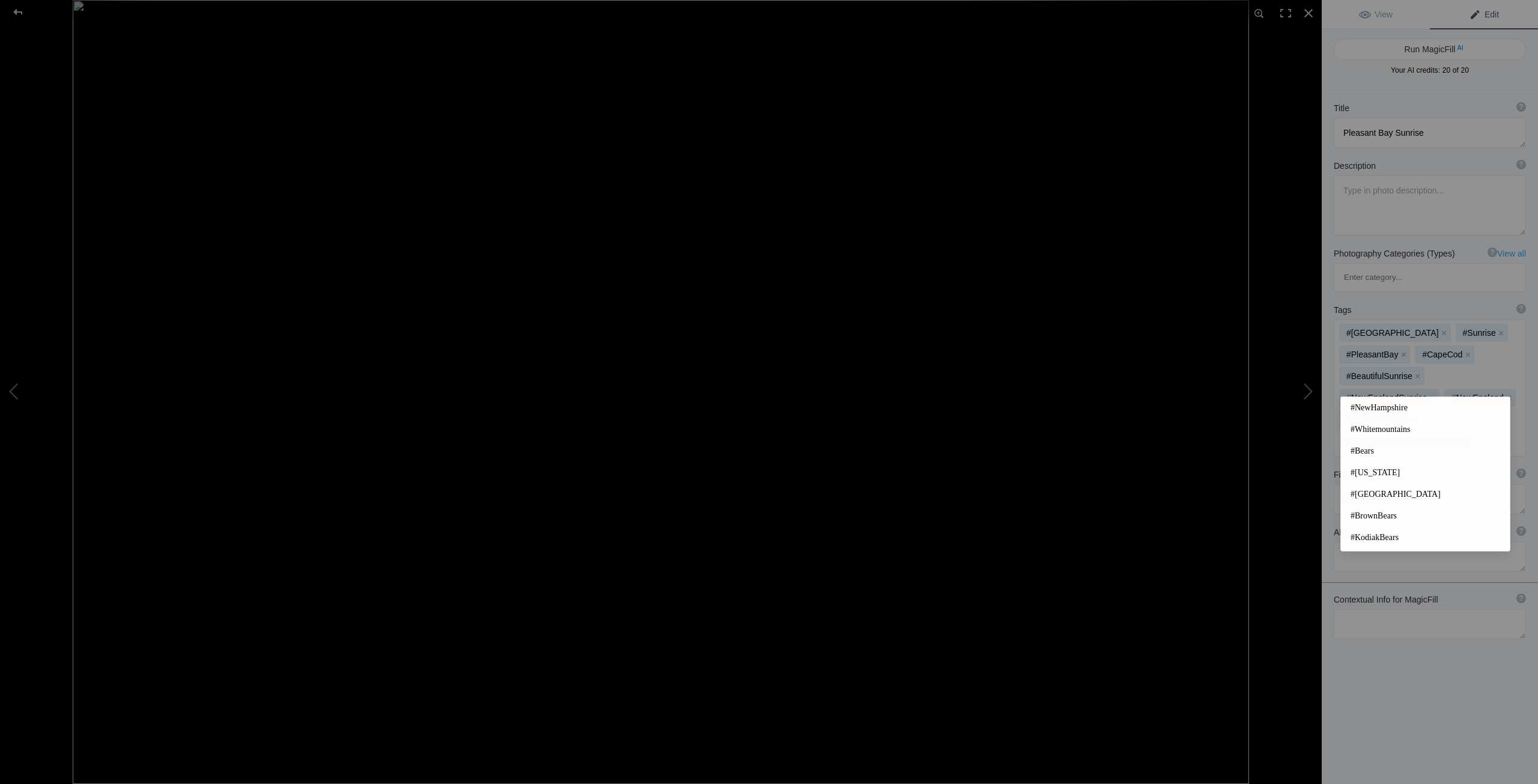
click at [1422, 159] on div "Description ? By adding more context around images, results can become much mor…" at bounding box center [1429, 197] width 216 height 87
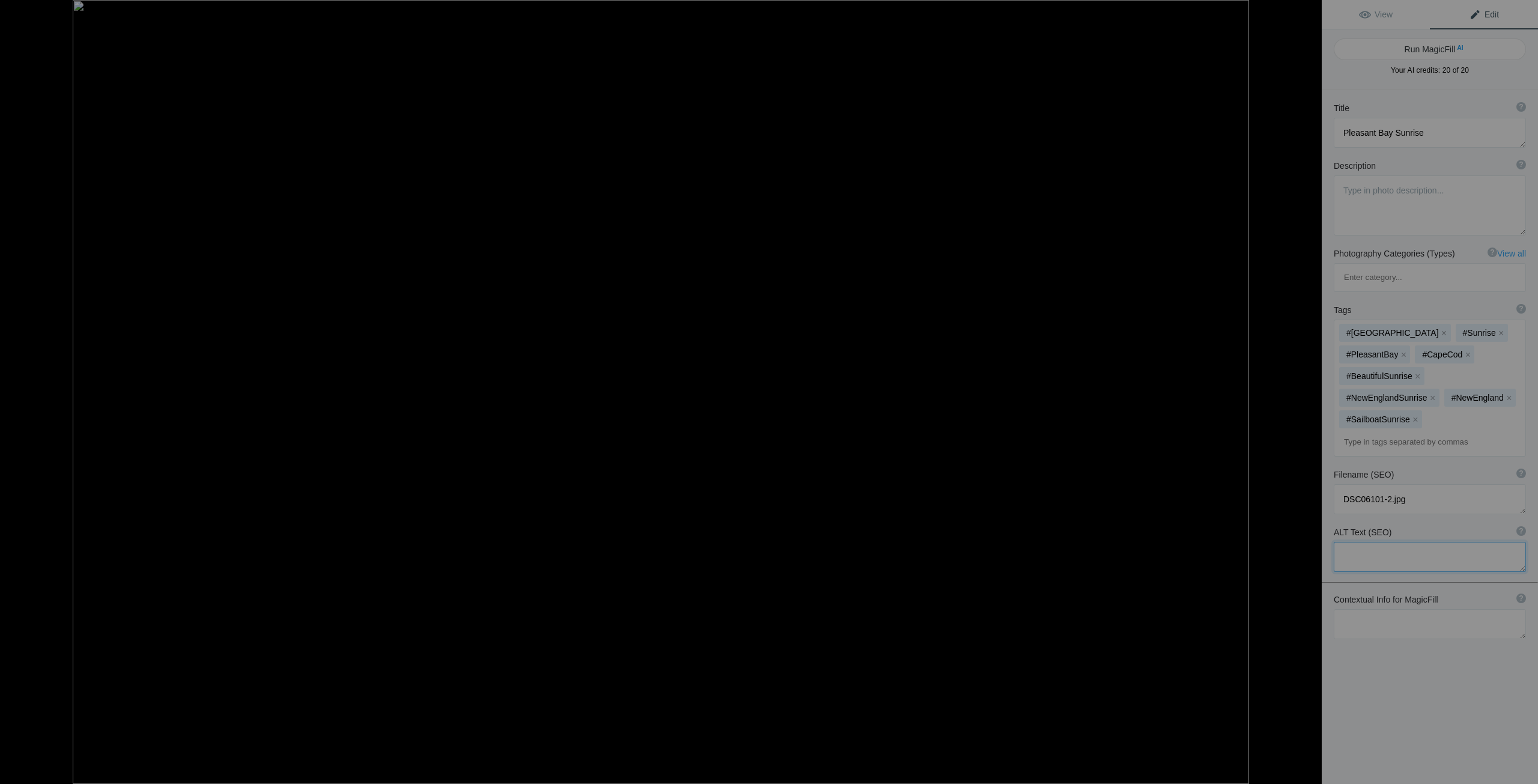
click at [1348, 541] on textarea at bounding box center [1430, 556] width 192 height 30
click at [1368, 541] on textarea at bounding box center [1430, 556] width 192 height 30
click at [1417, 541] on textarea at bounding box center [1430, 556] width 192 height 30
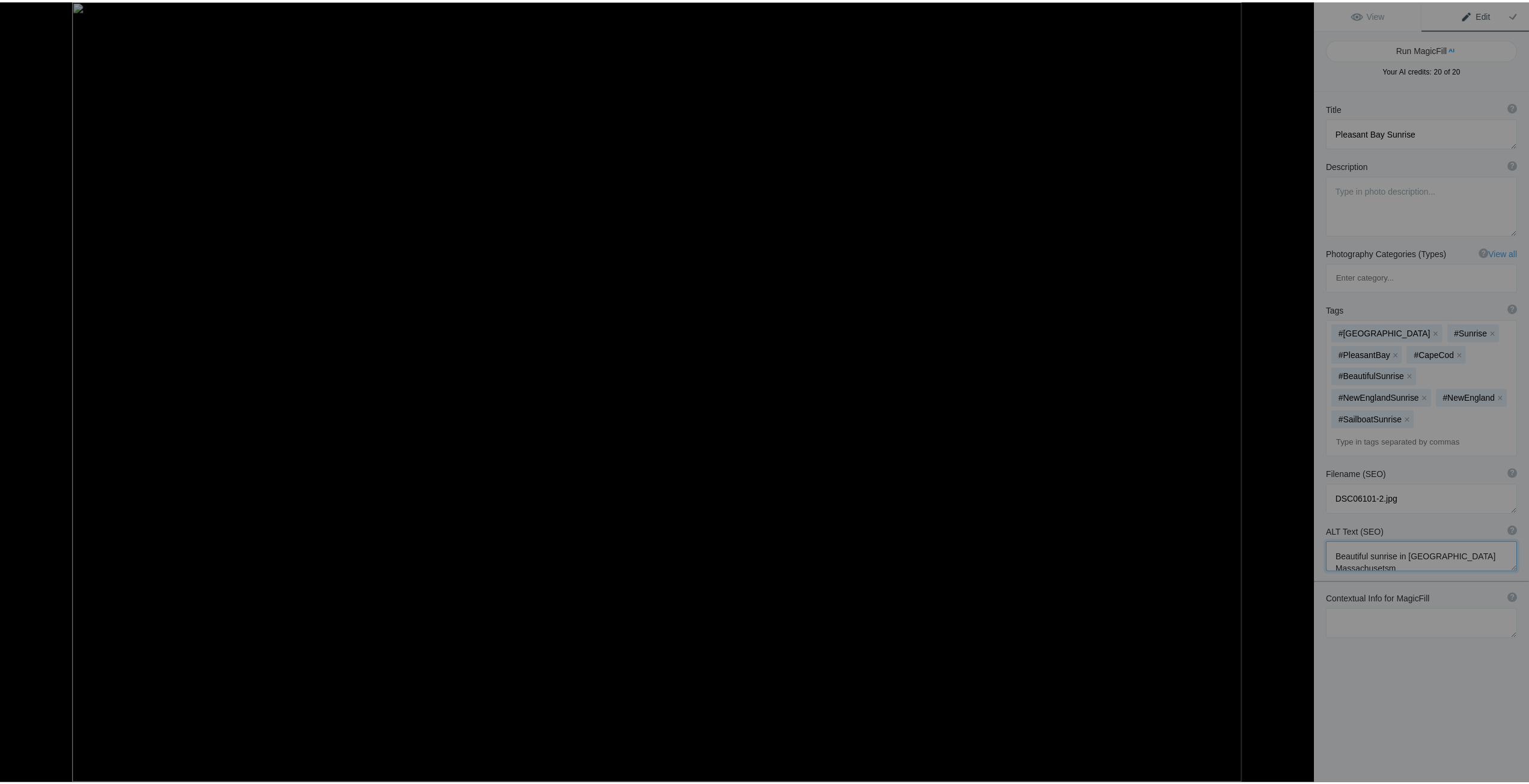
scroll to position [1, 0]
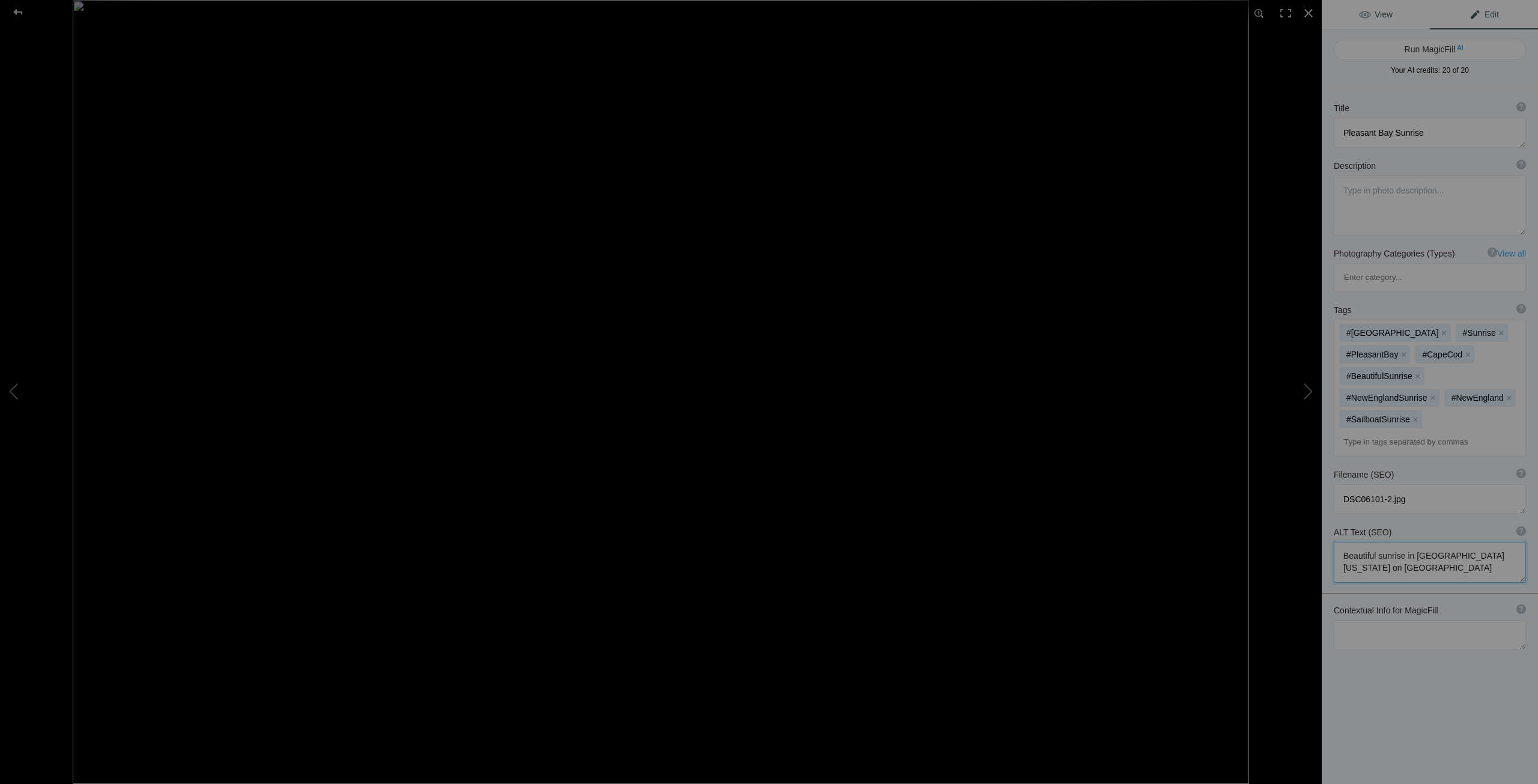
type textarea "Beautiful sunrise in Chatham Massachusetts on Cape Cod"
click at [1367, 17] on span "View" at bounding box center [1376, 14] width 34 height 10
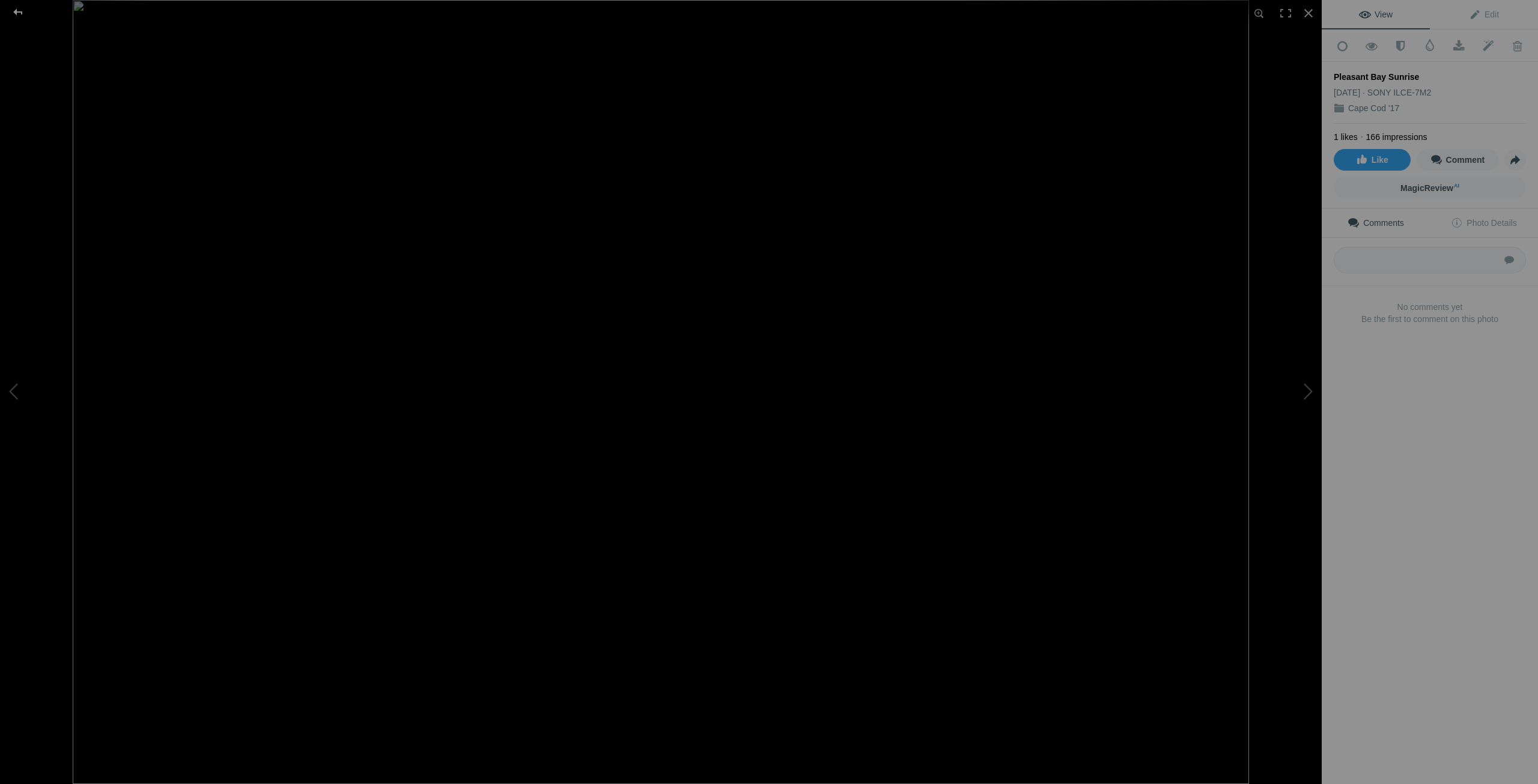
click at [15, 9] on div at bounding box center [18, 11] width 43 height 24
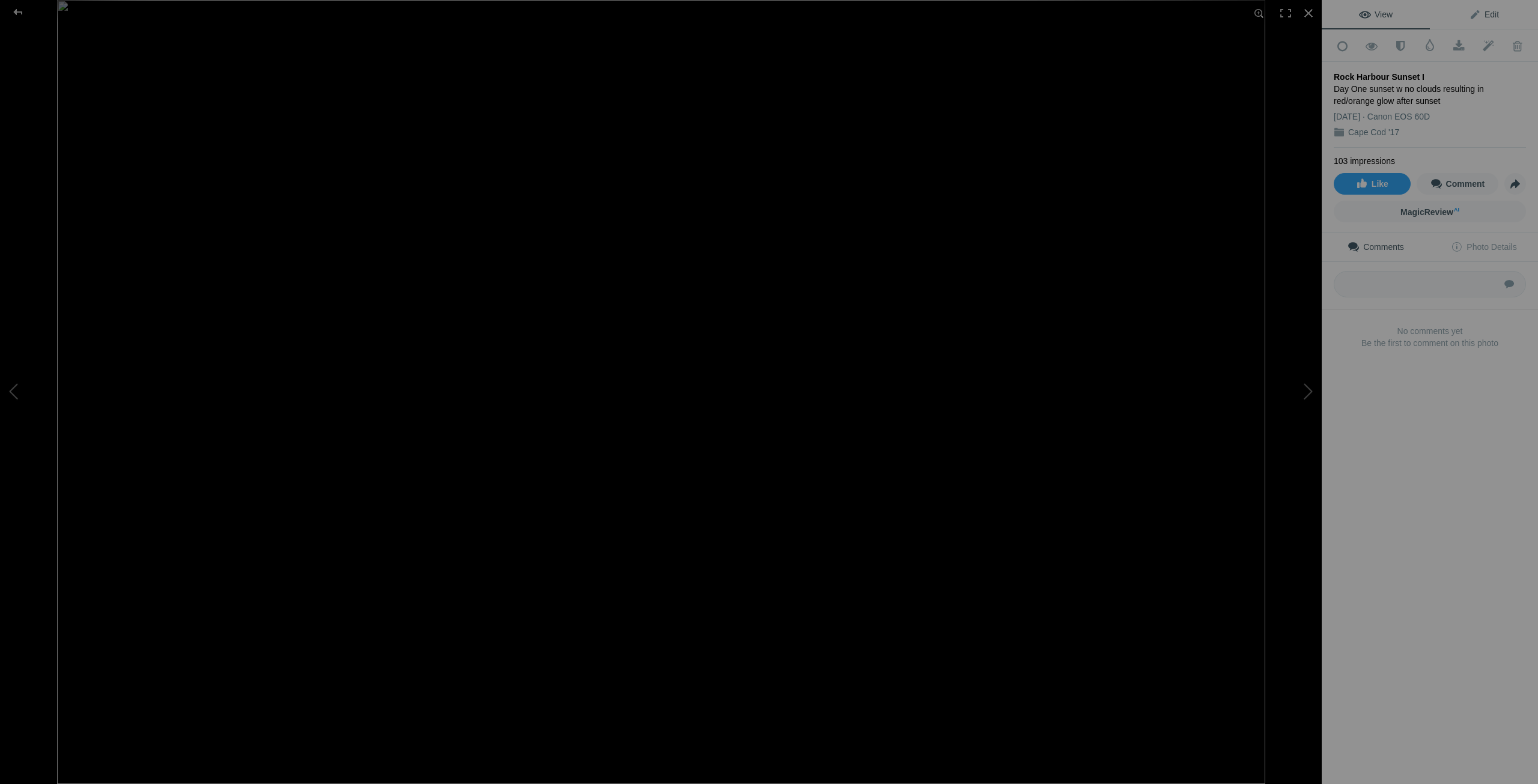
click at [1487, 14] on span "Edit" at bounding box center [1484, 14] width 30 height 10
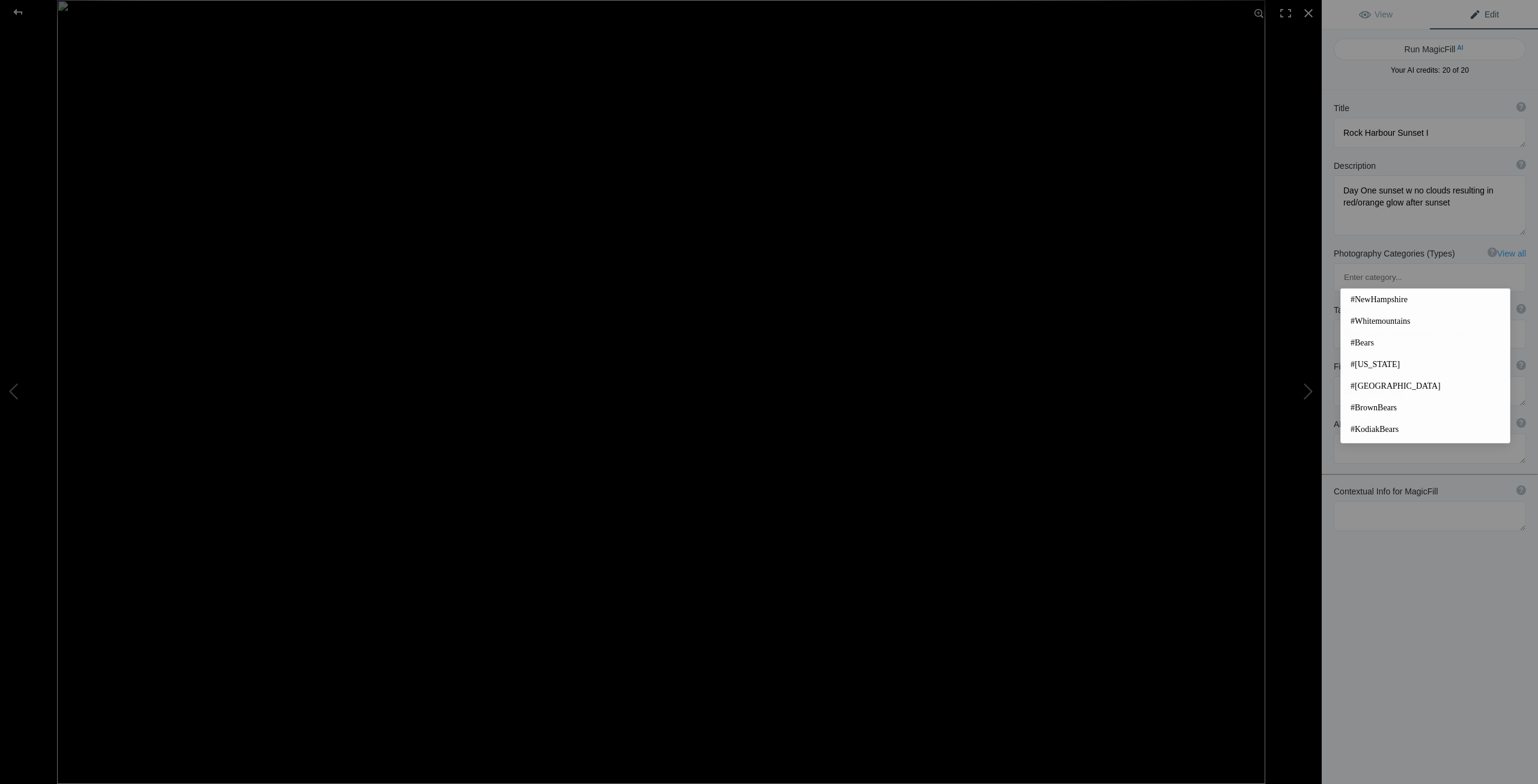
click at [1375, 323] on input at bounding box center [1429, 333] width 179 height 22
type input "#"
type textarea "Paines Creek"
type textarea "Late afternoon serenity at Paines Creek, Cape Cod"
type textarea "DSC05985-3.jpg"
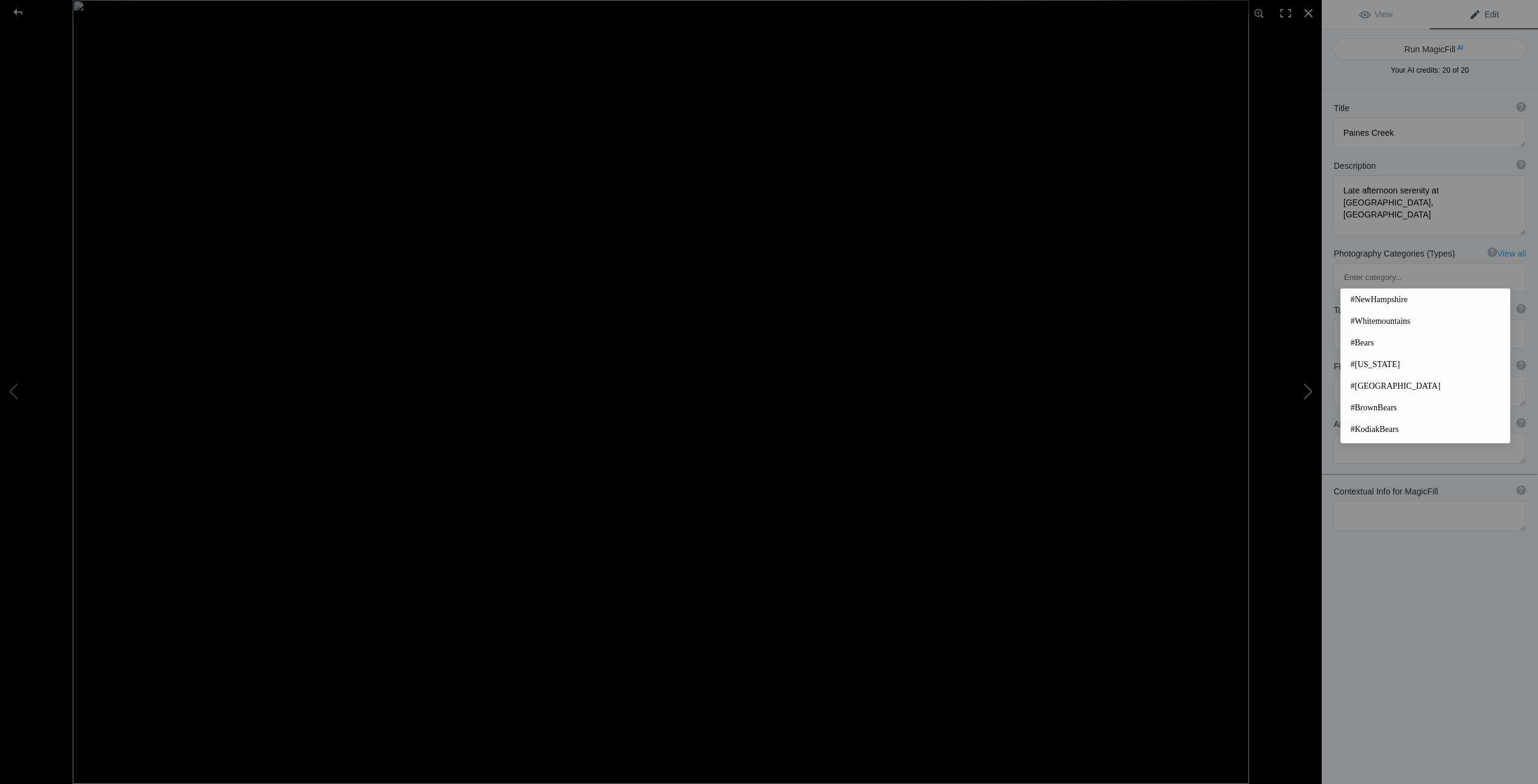
drag, startPoint x: 1366, startPoint y: 269, endPoint x: 1274, endPoint y: 295, distance: 95.6
click at [1279, 295] on div "Paines Creek View Edit Run MagicFill AI Your AI credits: 20 of 20 You have used…" at bounding box center [769, 392] width 1538 height 784
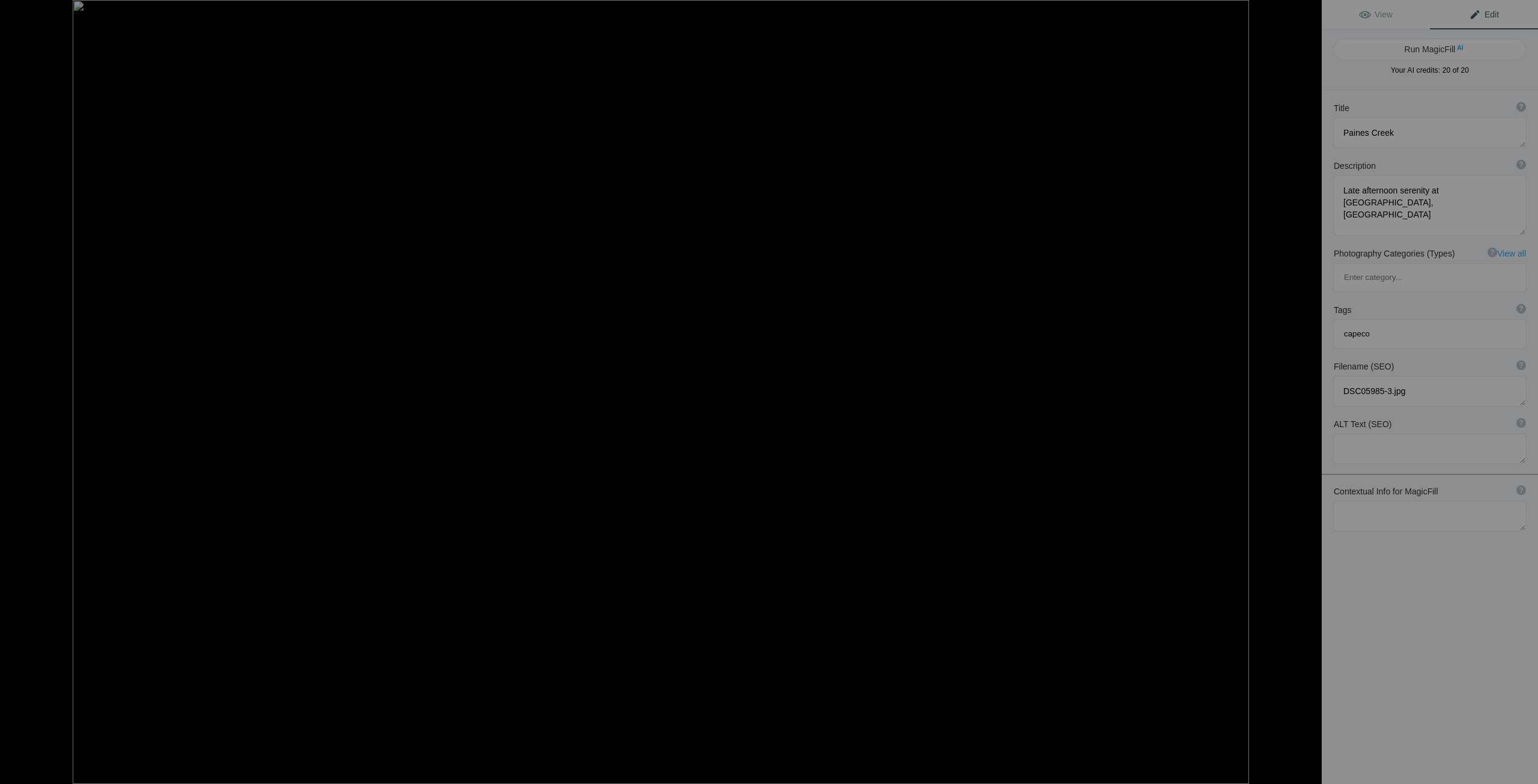
type input "capecod"
type input "rockharb"
click at [1307, 390] on button at bounding box center [1277, 392] width 90 height 282
type textarea "Rock Harbour Sunset I"
type textarea "Day One sunset w no clouds resulting in red/orange glow after sunset"
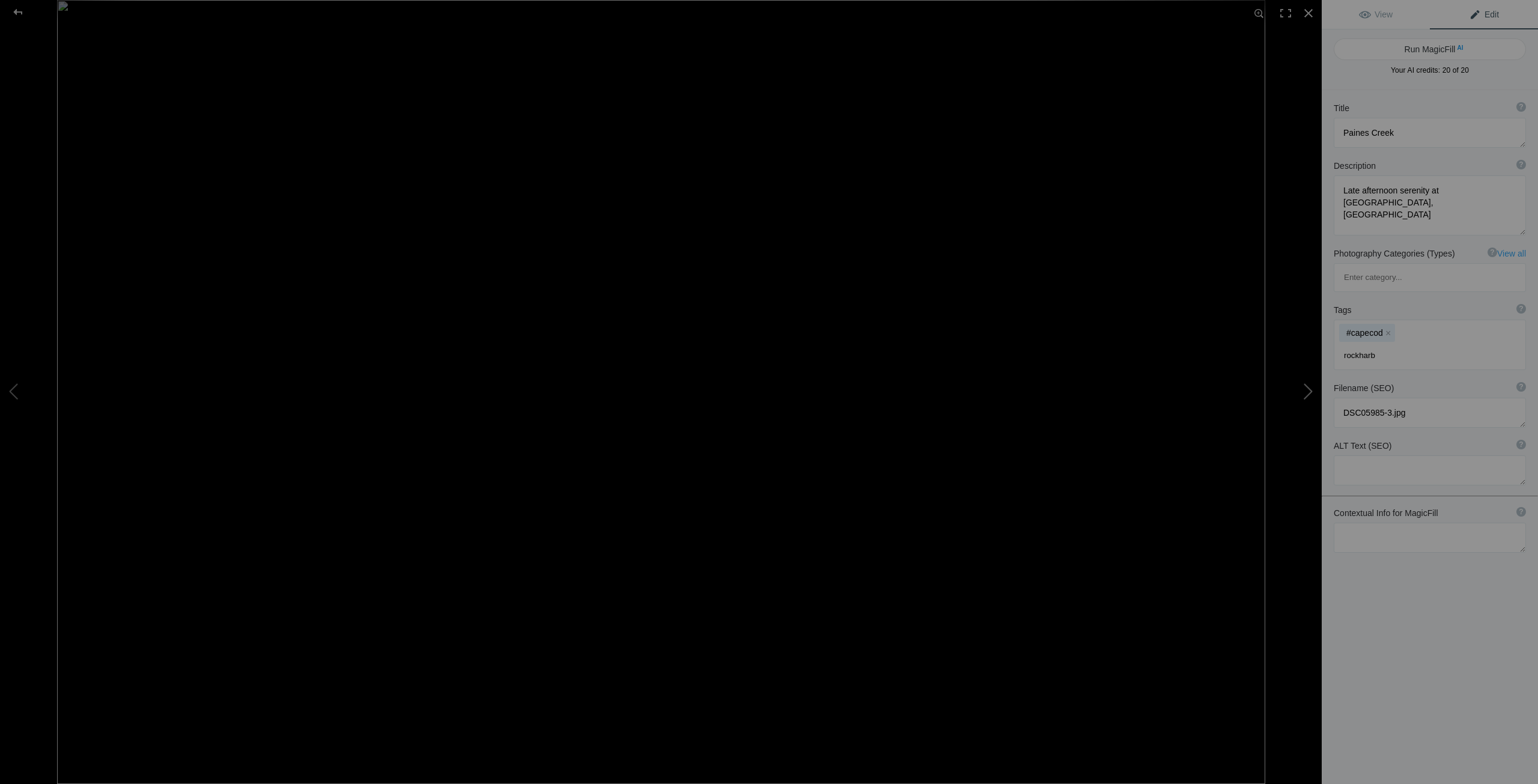
type textarea "IMG_7206-2.jpg"
type input "rockharbor"
type input "capecod"
type input "sunsetcapecod"
type input "sunsetrockharbor"
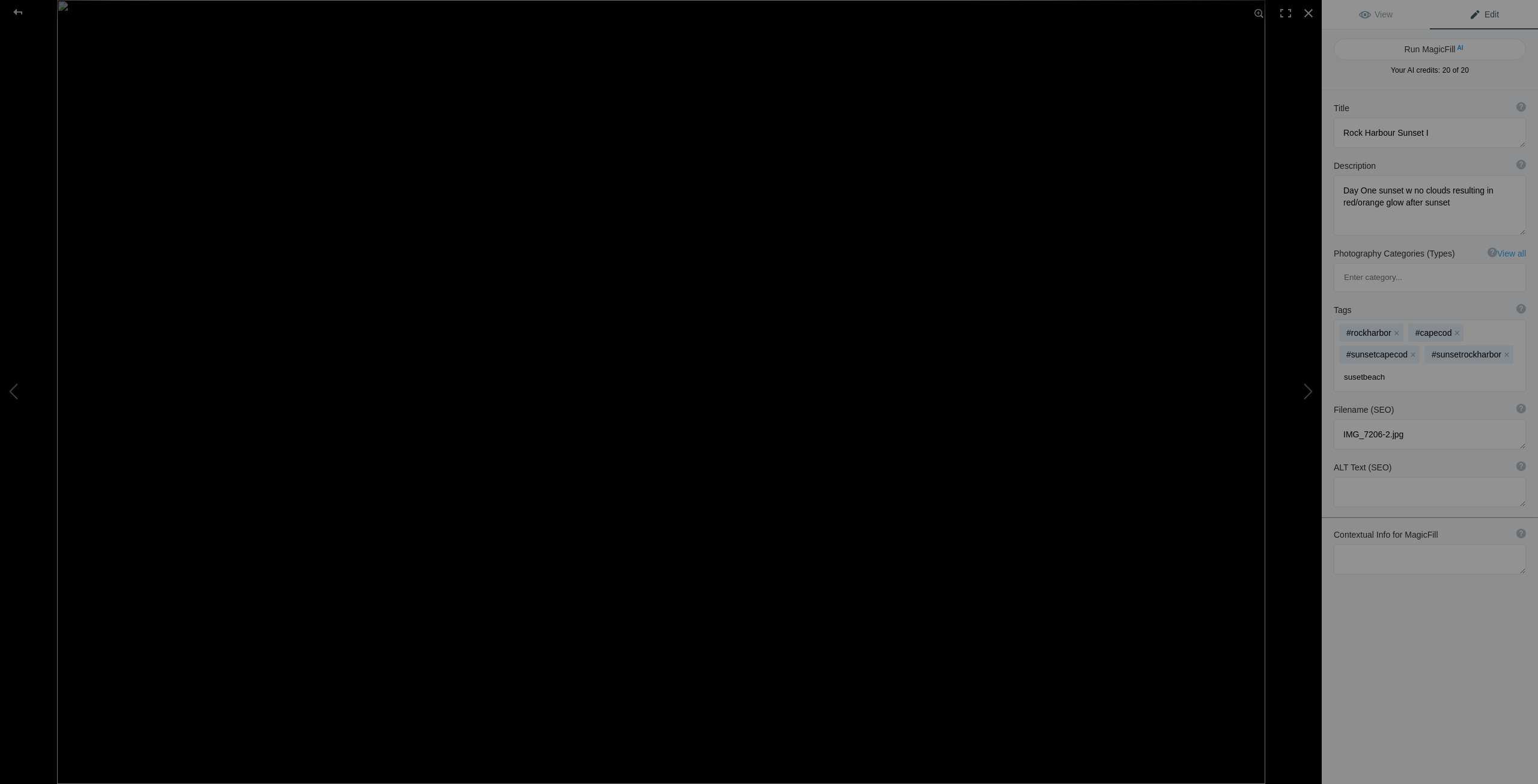
click at [1352, 366] on input "susetbeach" at bounding box center [1429, 377] width 179 height 22
type input "sunsetbeach"
click at [1419, 366] on input "sunsetbeach" at bounding box center [1429, 377] width 179 height 22
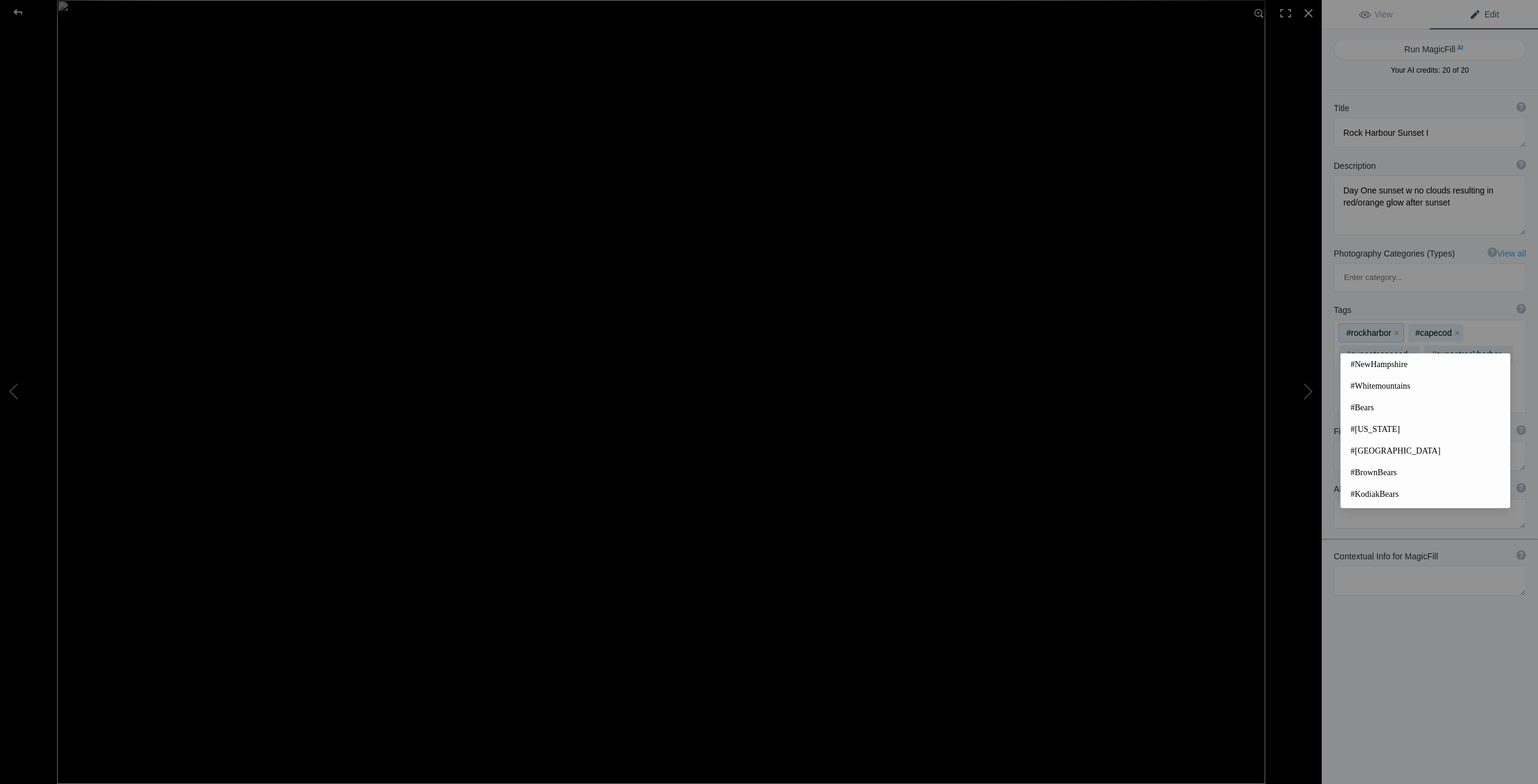
drag, startPoint x: 1507, startPoint y: 320, endPoint x: 1326, endPoint y: 268, distance: 188.3
click at [1325, 298] on div "Tags ? Tags are keywords that describe images. For SEO purposes, do not tag pho…" at bounding box center [1429, 359] width 216 height 122
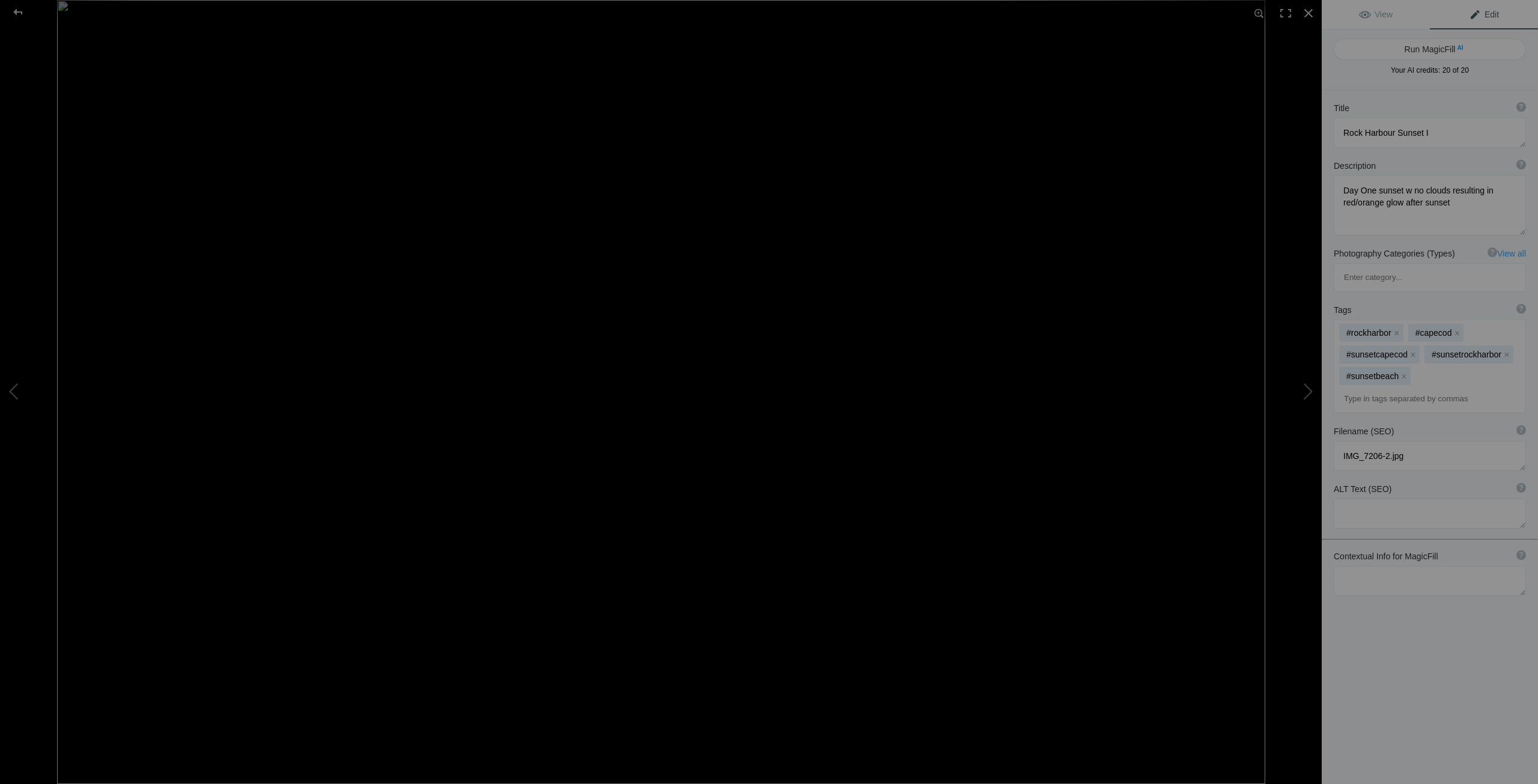
click at [1355, 388] on input at bounding box center [1429, 399] width 179 height 22
type input "orangesunset"
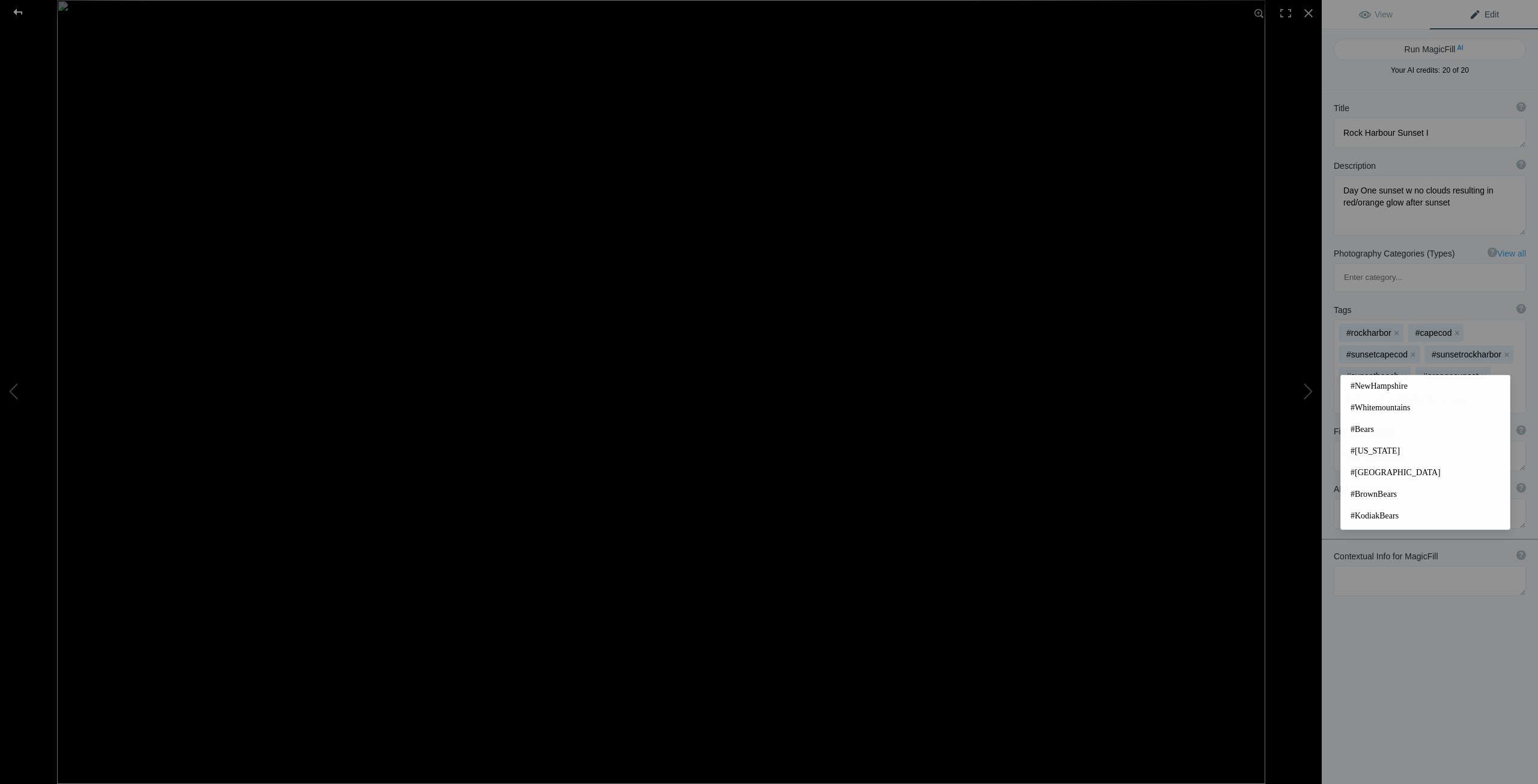
click at [16, 9] on div at bounding box center [18, 11] width 43 height 24
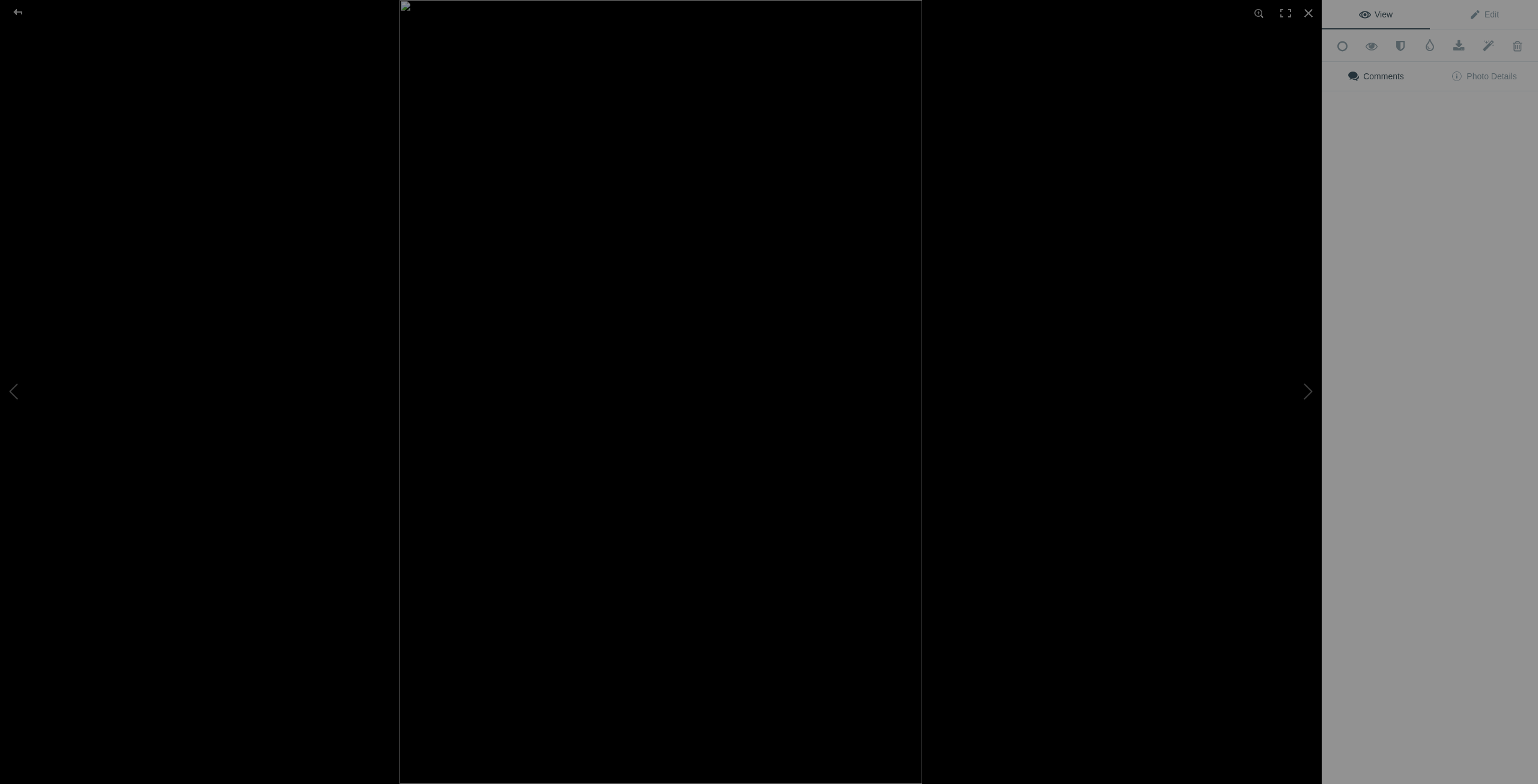
click at [400, 349] on img at bounding box center [661, 392] width 522 height 784
click at [1481, 8] on link "Edit" at bounding box center [1484, 14] width 109 height 29
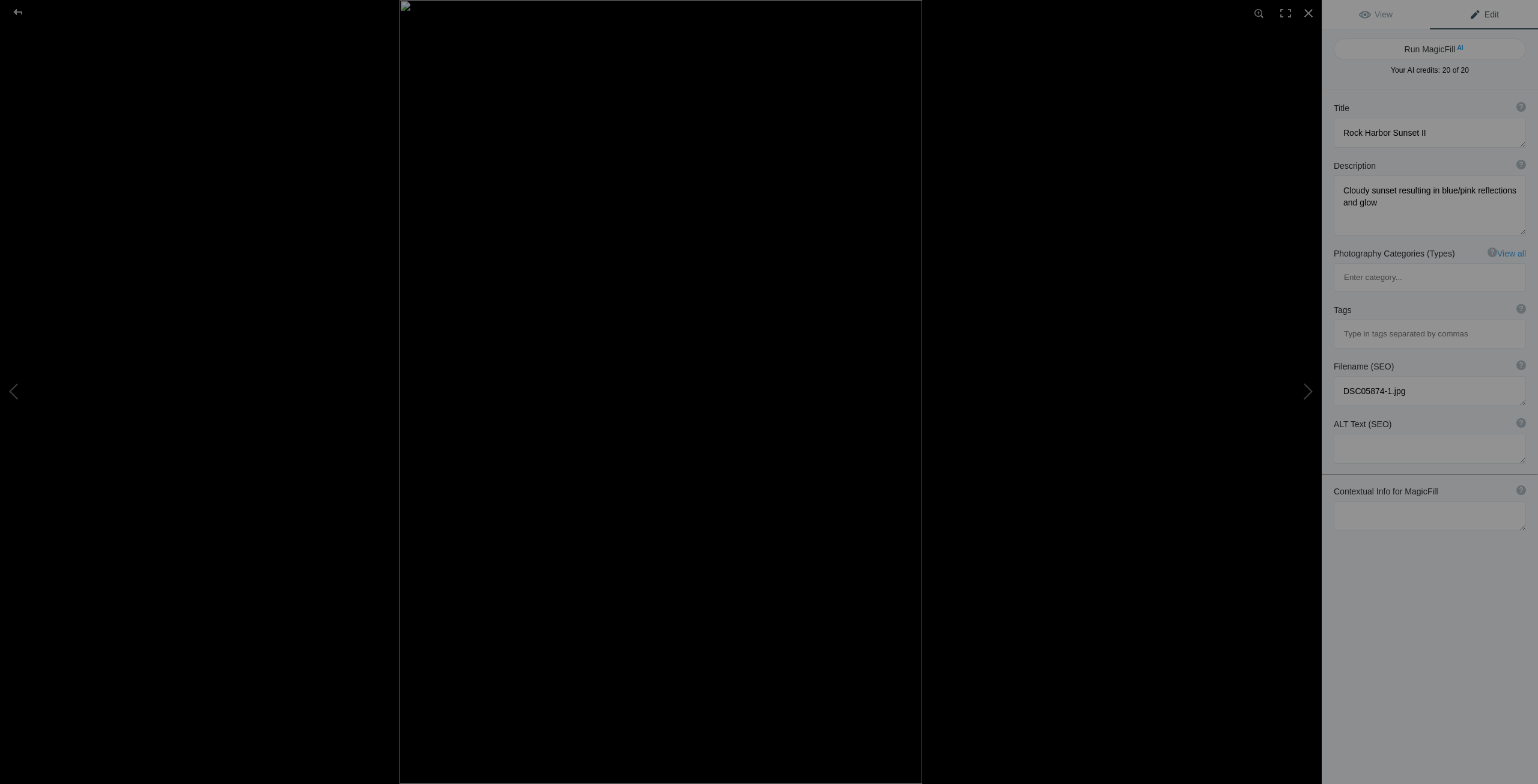
click at [1366, 323] on input at bounding box center [1429, 333] width 179 height 22
type input "capecod"
type input "rockharbor"
type input "rockharborsunset"
type input "bluehour"
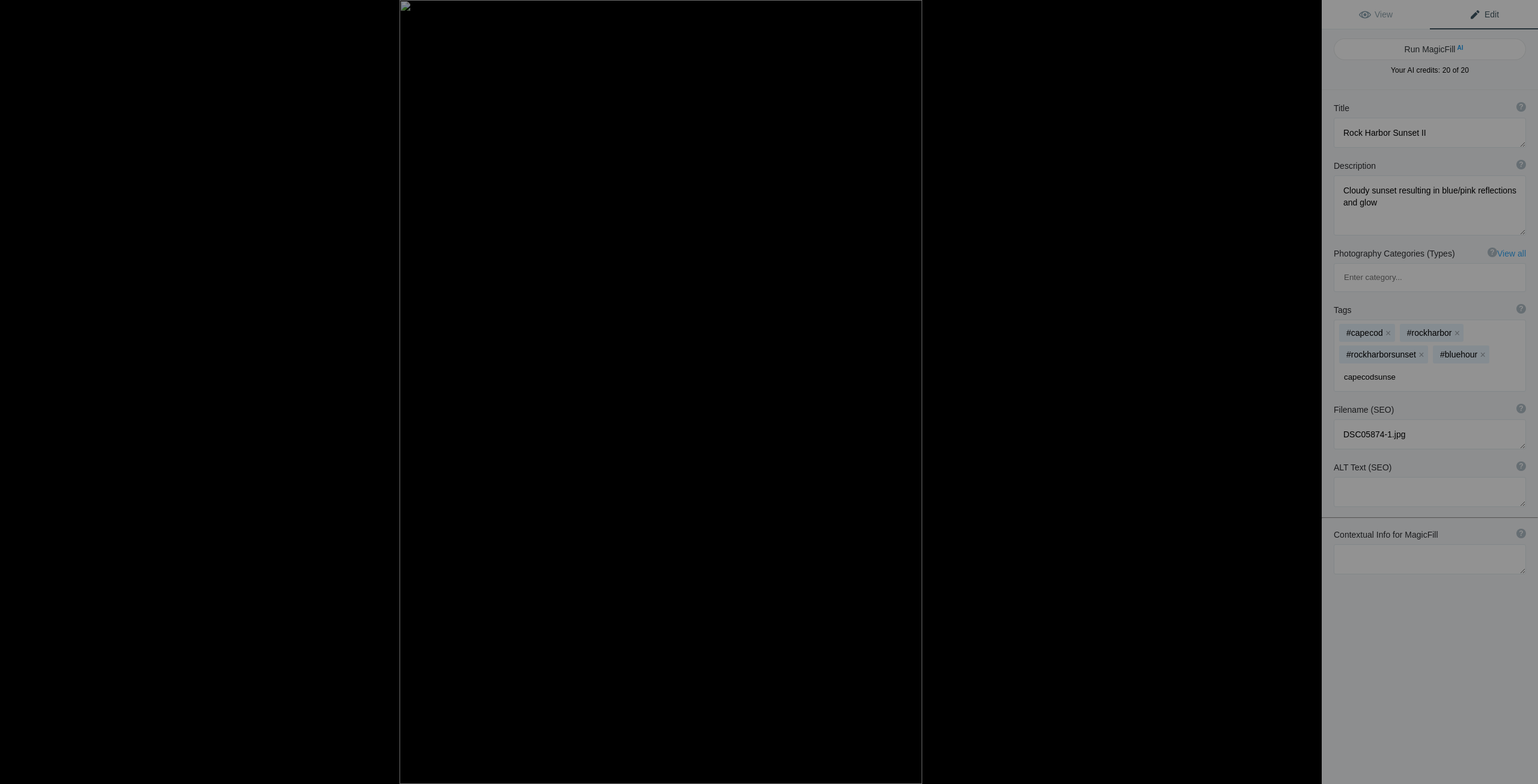
type input "capecodsunset"
click at [1381, 388] on input "colorfulsuncet" at bounding box center [1429, 399] width 179 height 22
type input "colorfulsunset"
type textarea "DSC05462-1"
type textarea "DSC05462-1.jpg"
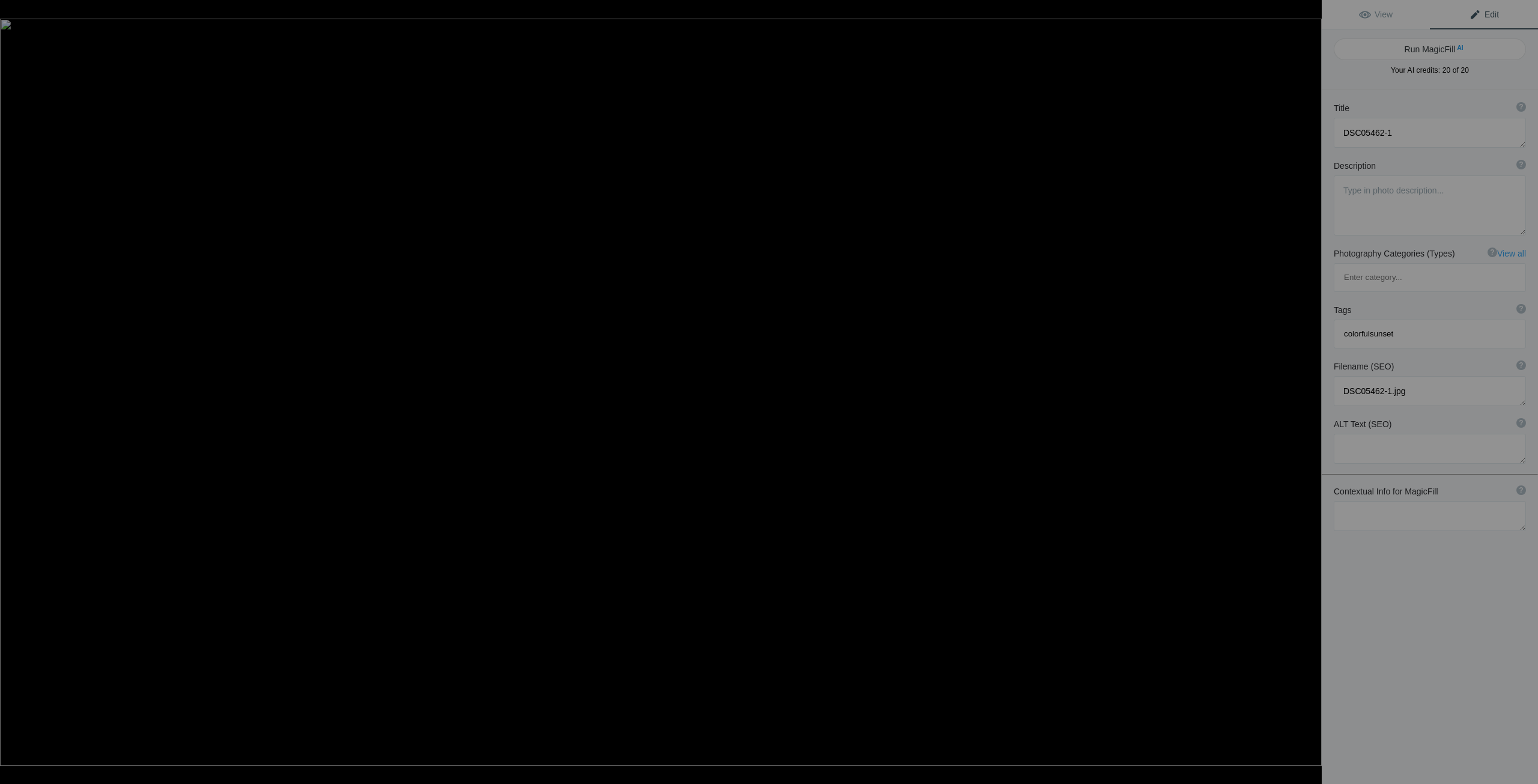
type textarea "DSC05462-2"
type textarea "DSC05462-2.jpg"
type textarea "DSC05462-1"
type textarea "DSC05462-1.jpg"
type textarea "DSC05418"
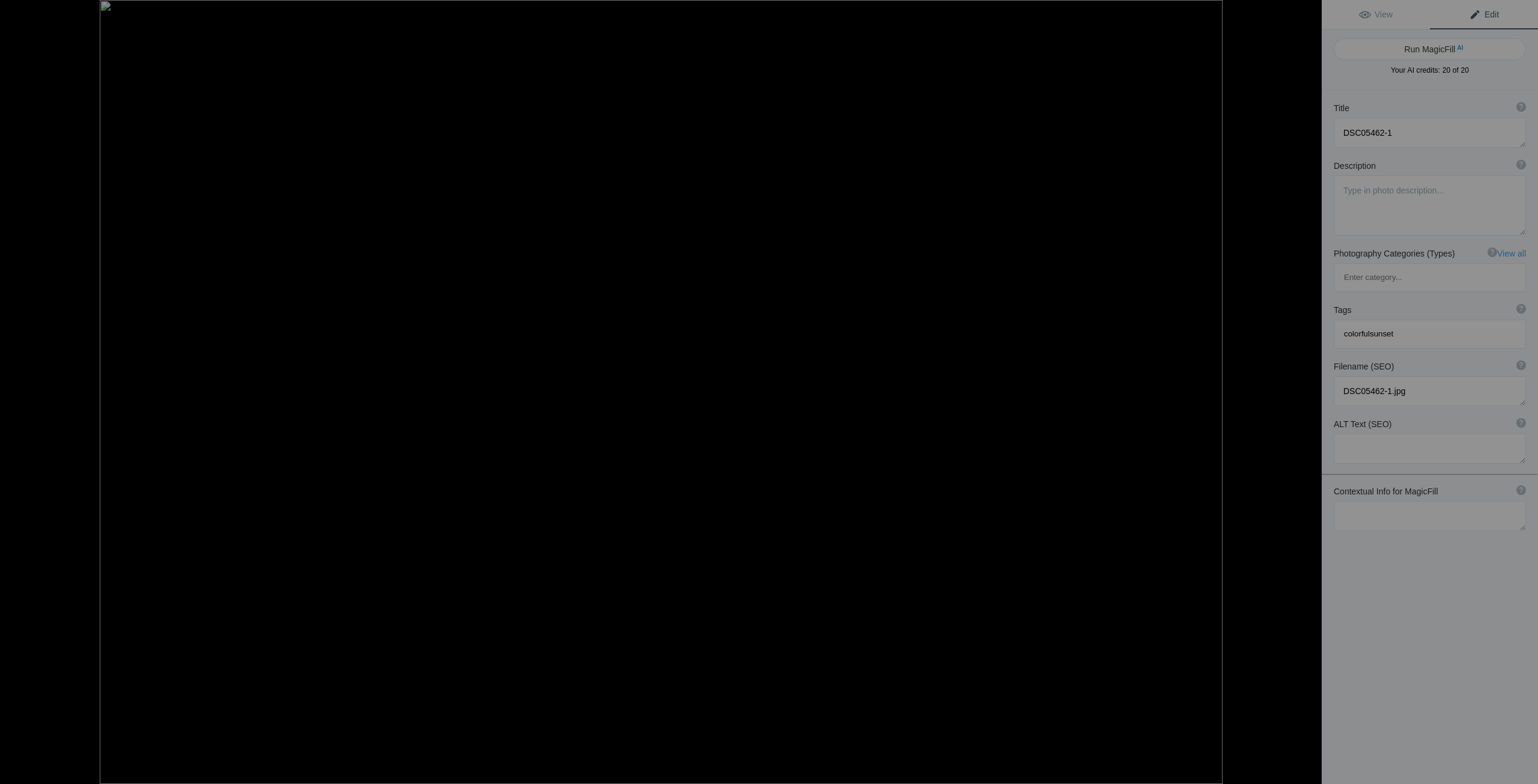
type textarea "DSC05418.jpg"
type textarea "Waves of Sand"
type textarea "DSC05606.jpg"
type textarea "Sailboats A-Glow"
type textarea "Salboats framed by a glowing sunrise in Pleasant Harbour, Cape Cod, MA"
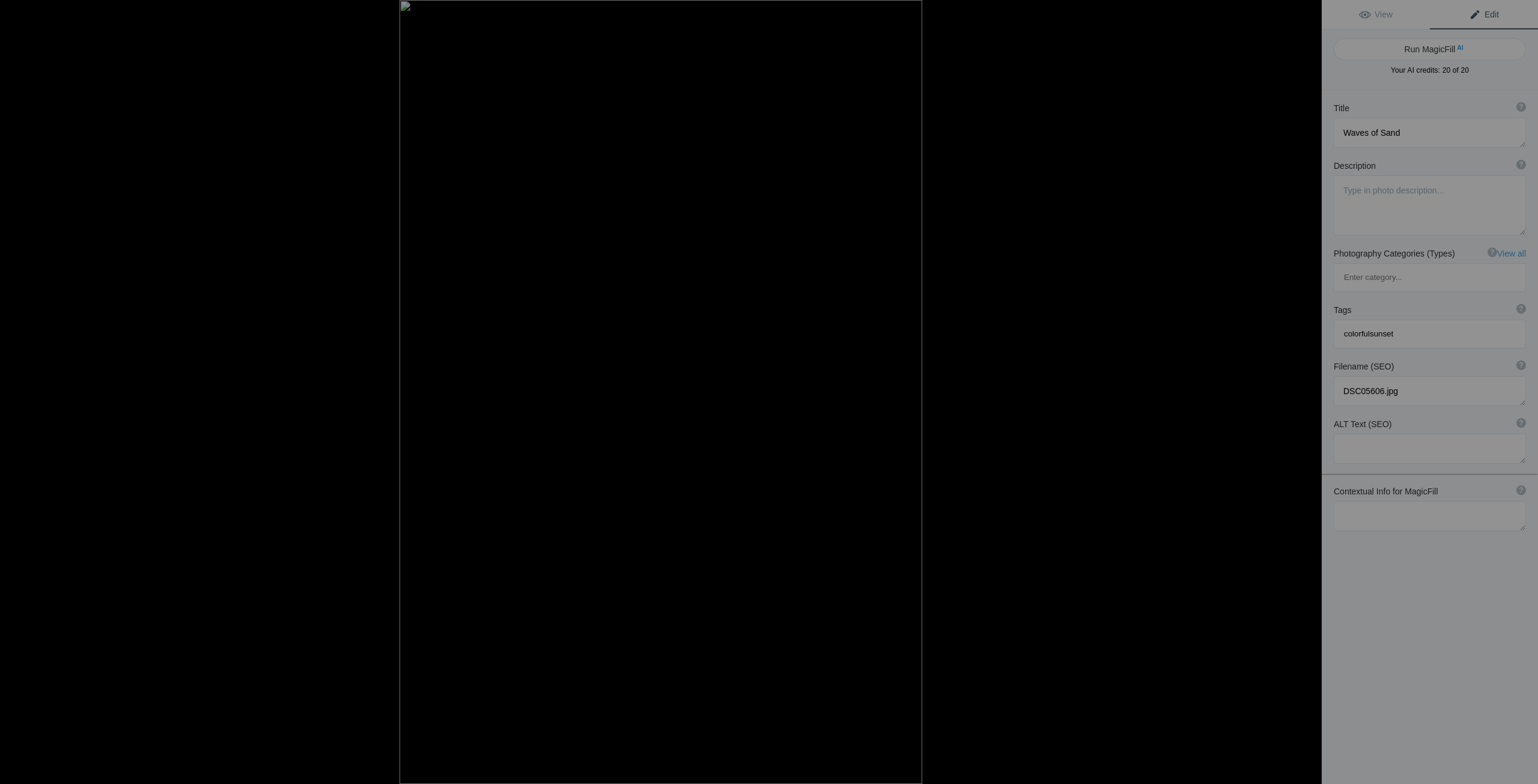
type textarea "IMG_7369-1.jpg"
type textarea "Rock Harbor Sunset II"
type textarea "Cloudy sunset resulting in blue/pink reflections and glow"
type textarea "DSC05874-1.jpg"
click at [1394, 388] on input "colorfulsunset" at bounding box center [1429, 399] width 179 height 22
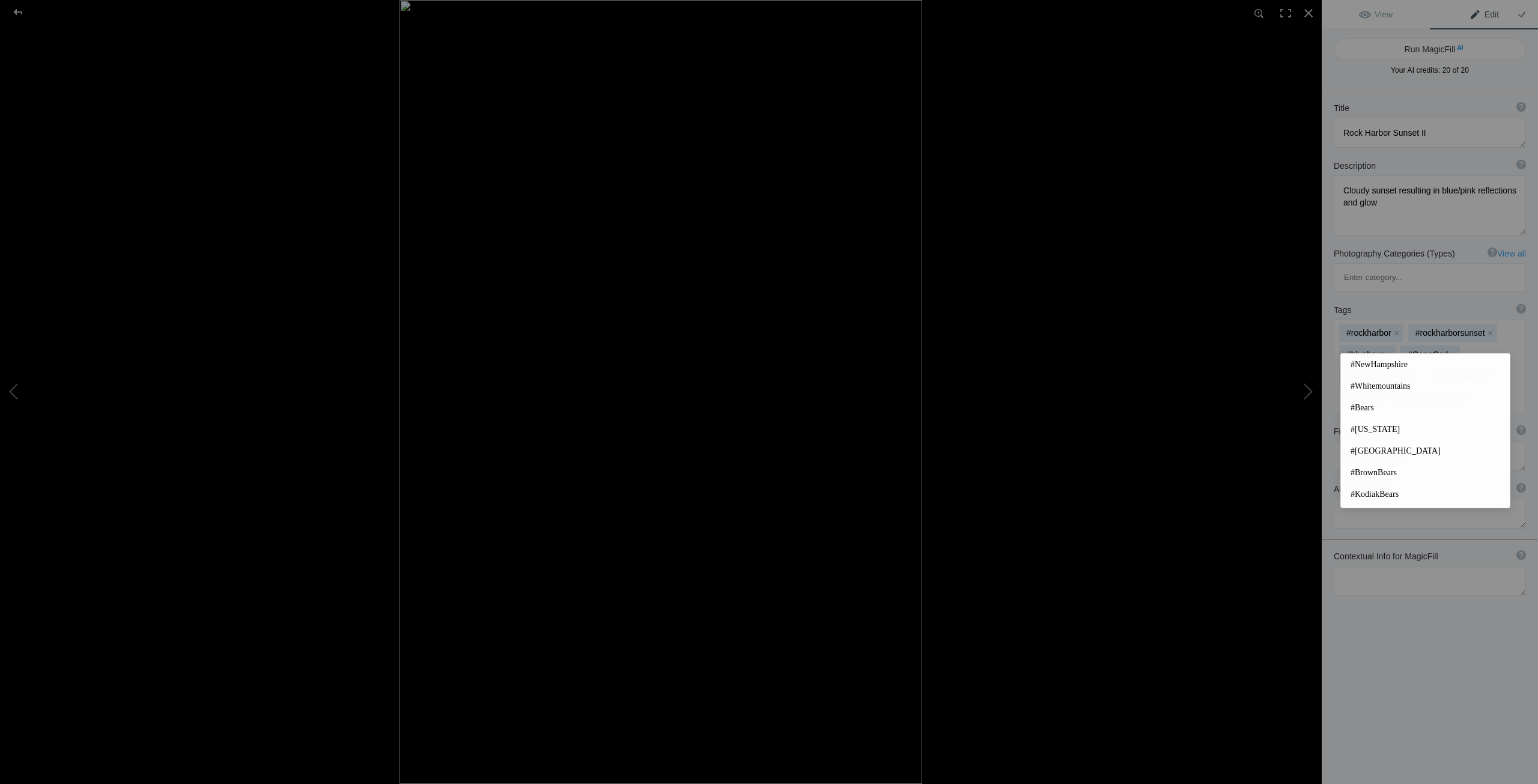
click at [1416, 634] on div "Title ? Photo title is one of the highest used Search Engine ranking criteria a…" at bounding box center [1429, 482] width 216 height 784
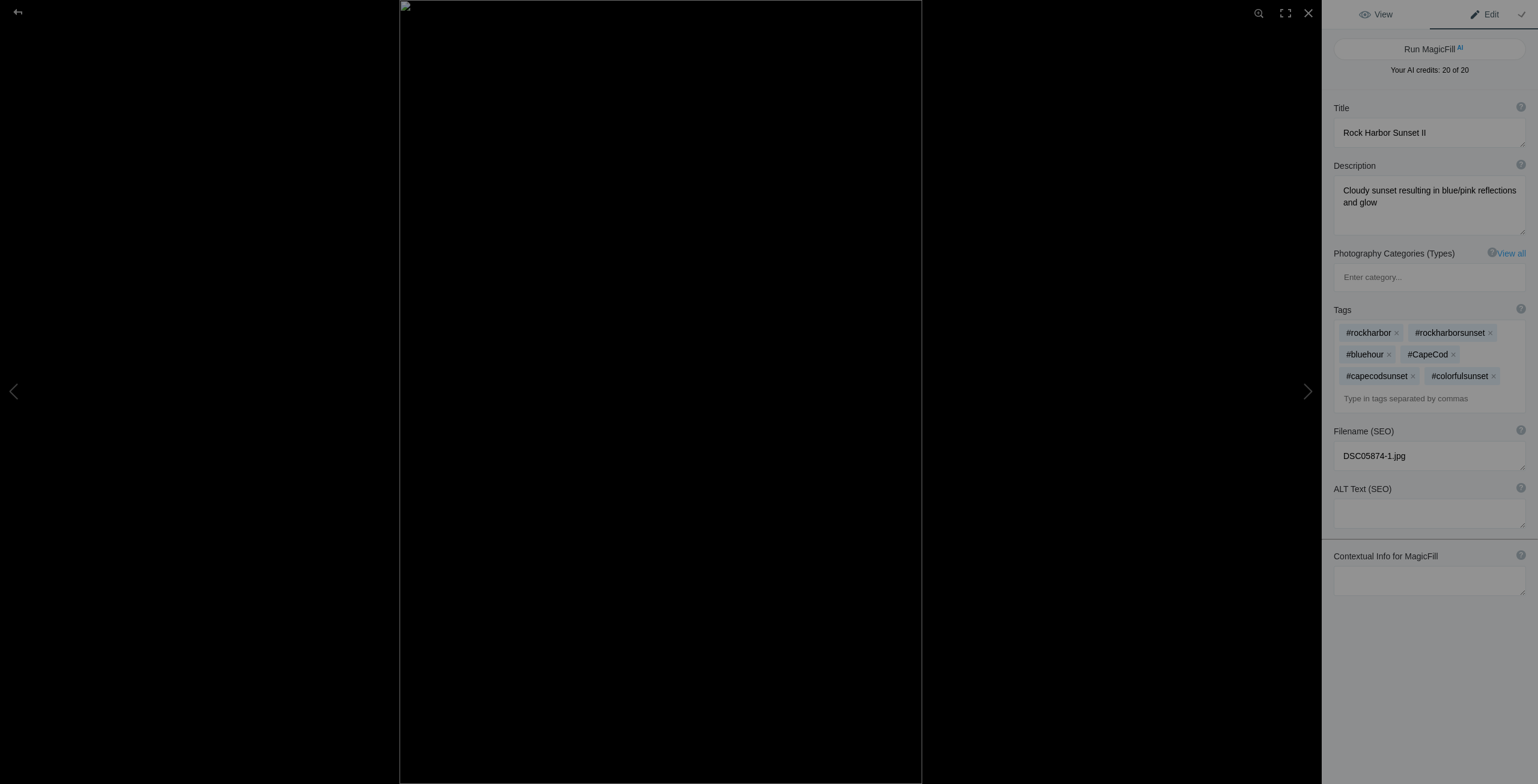
click at [1364, 14] on span "View" at bounding box center [1376, 14] width 34 height 10
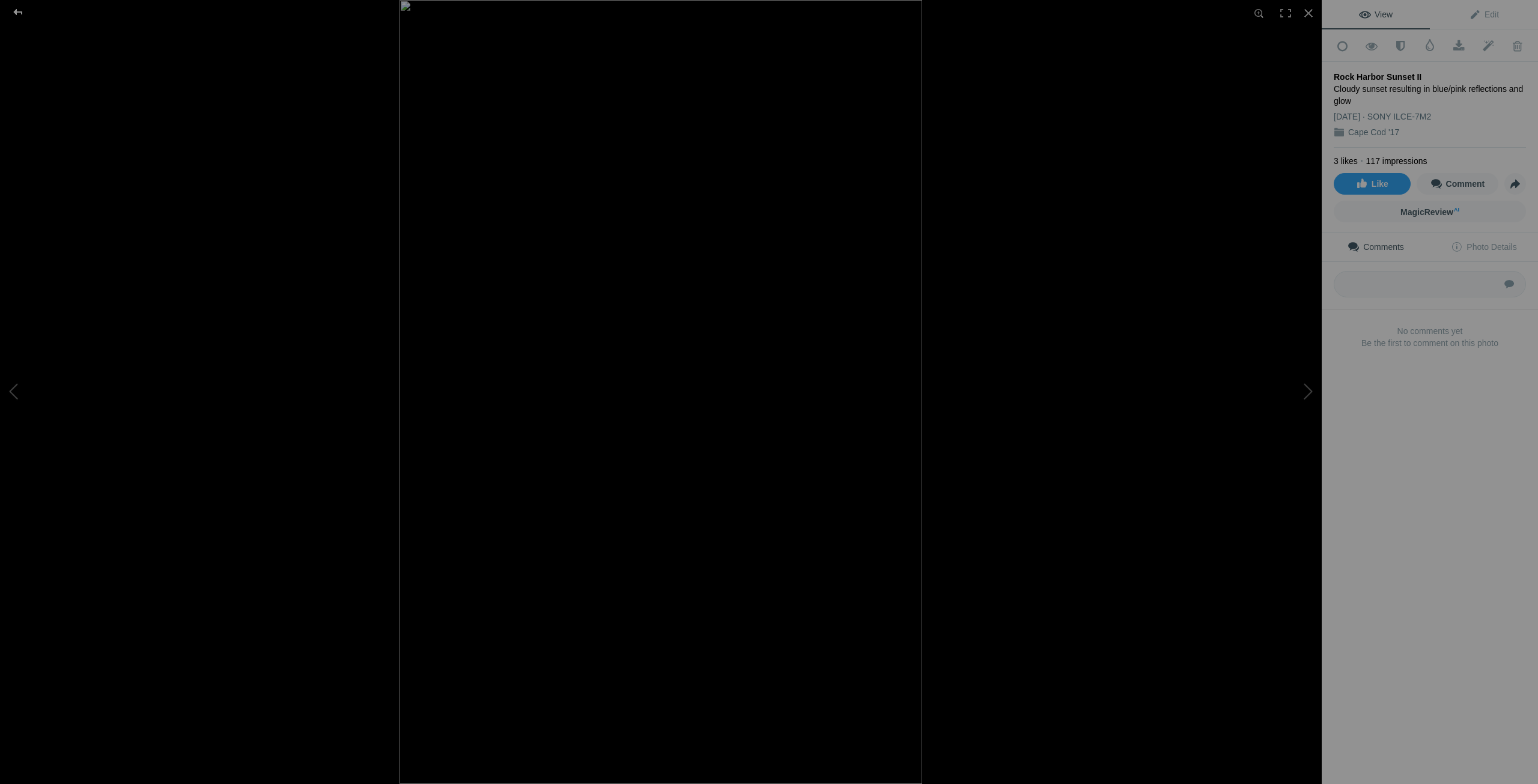
click at [19, 16] on div at bounding box center [18, 11] width 43 height 24
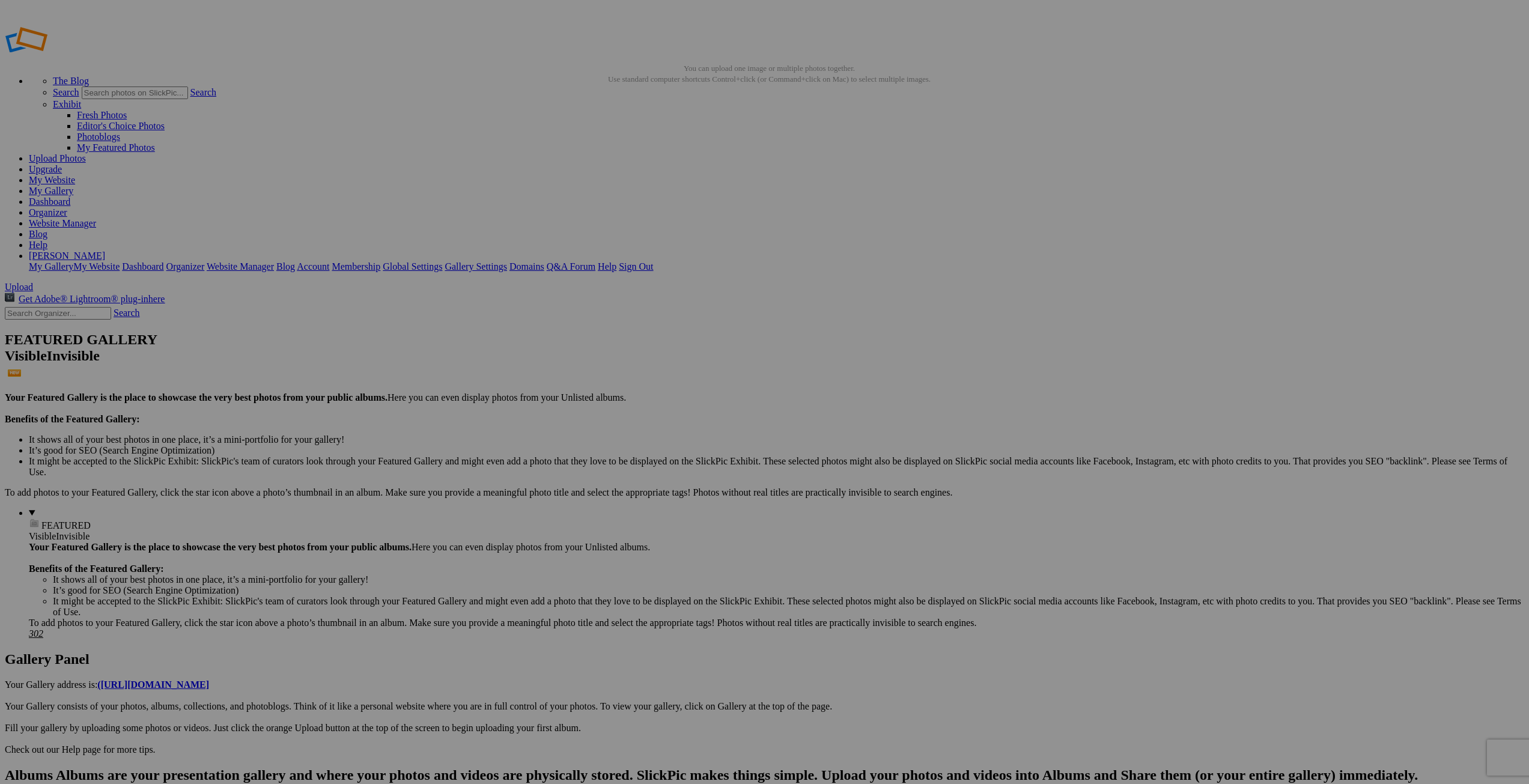
type input "Dolly Sods"
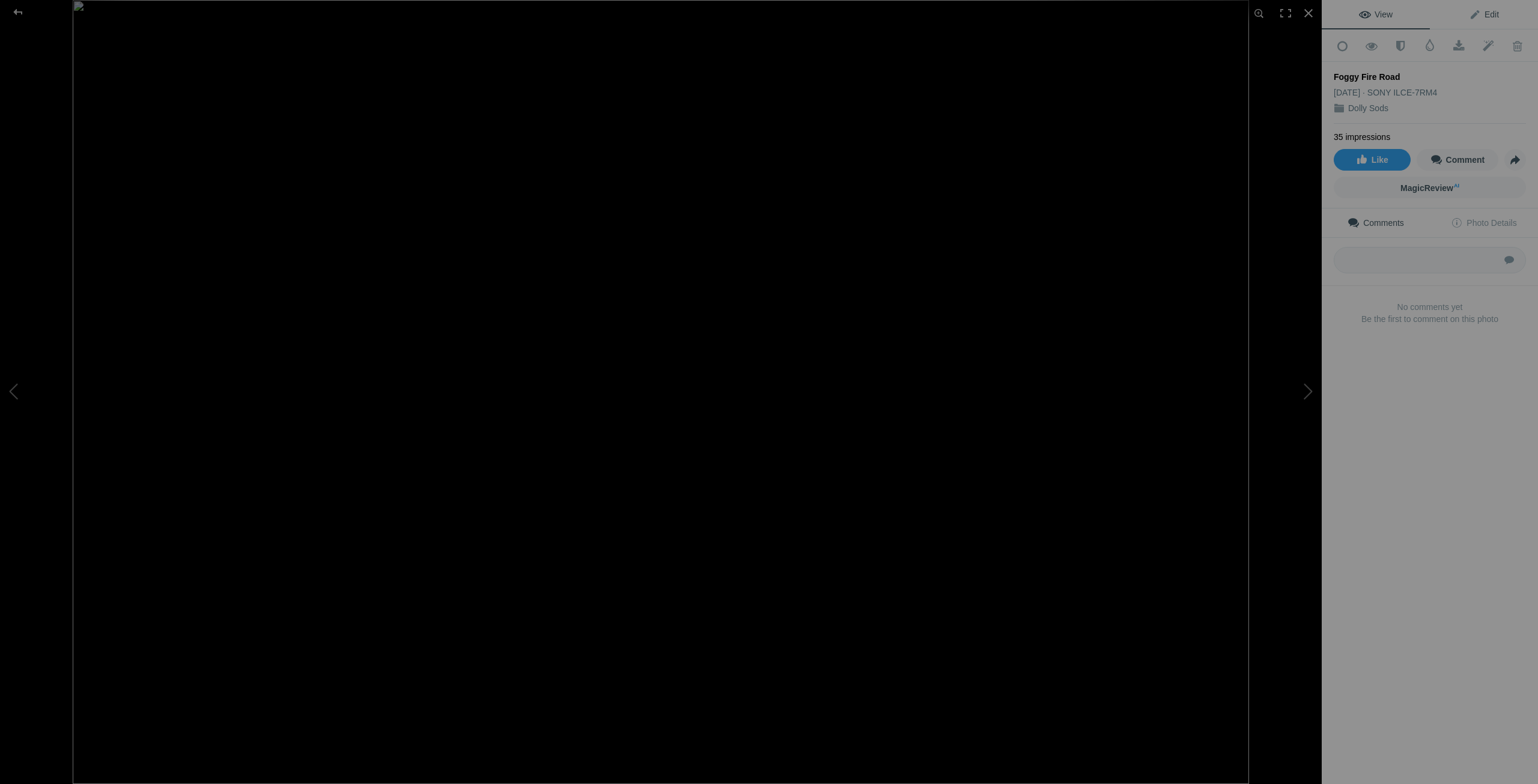
click at [1485, 11] on span "Edit" at bounding box center [1484, 14] width 30 height 10
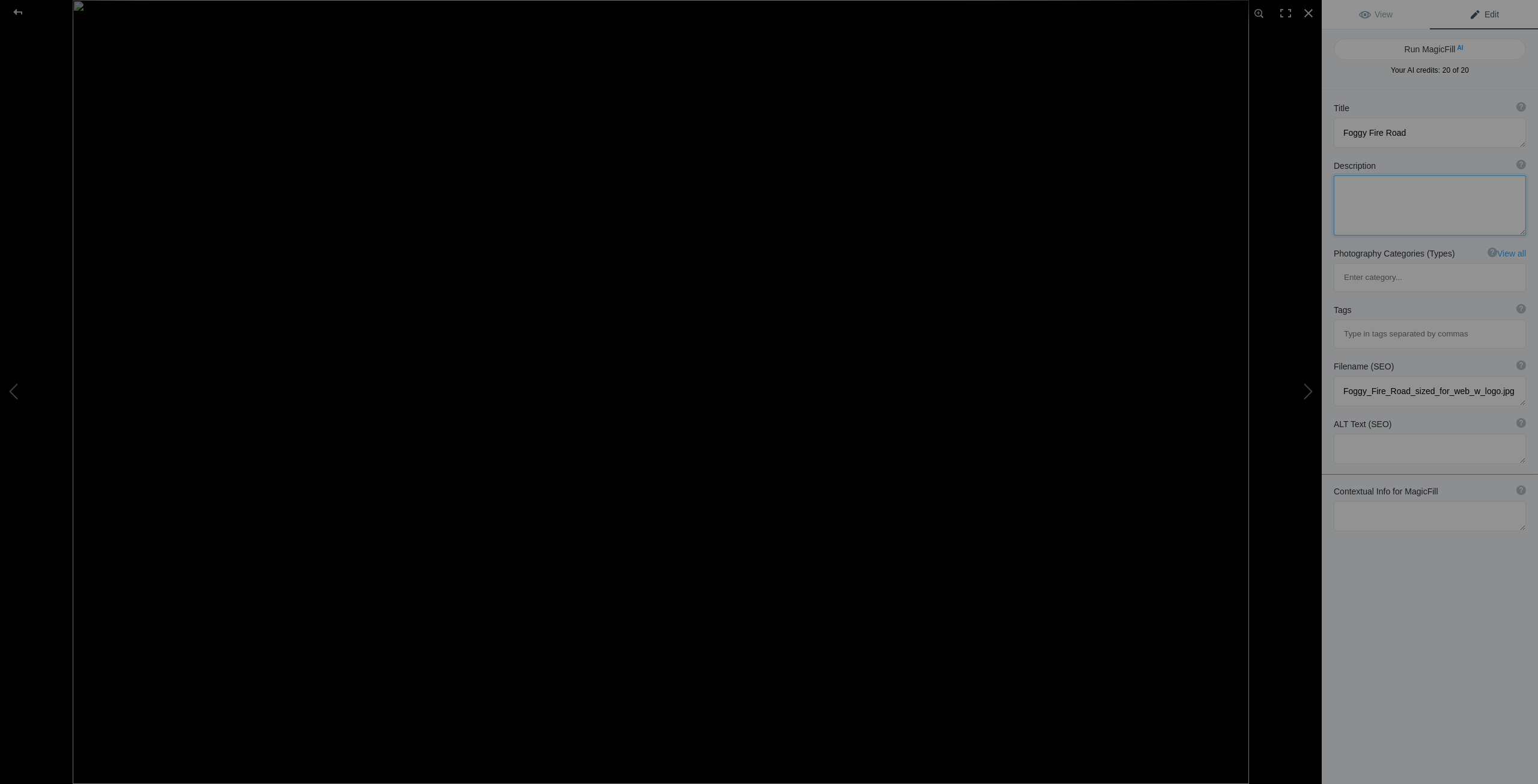
click at [1348, 188] on textarea at bounding box center [1430, 205] width 192 height 60
click at [1353, 323] on input at bounding box center [1429, 333] width 179 height 22
type input "dollysods"
type input "foggymoring"
type textarea "A"
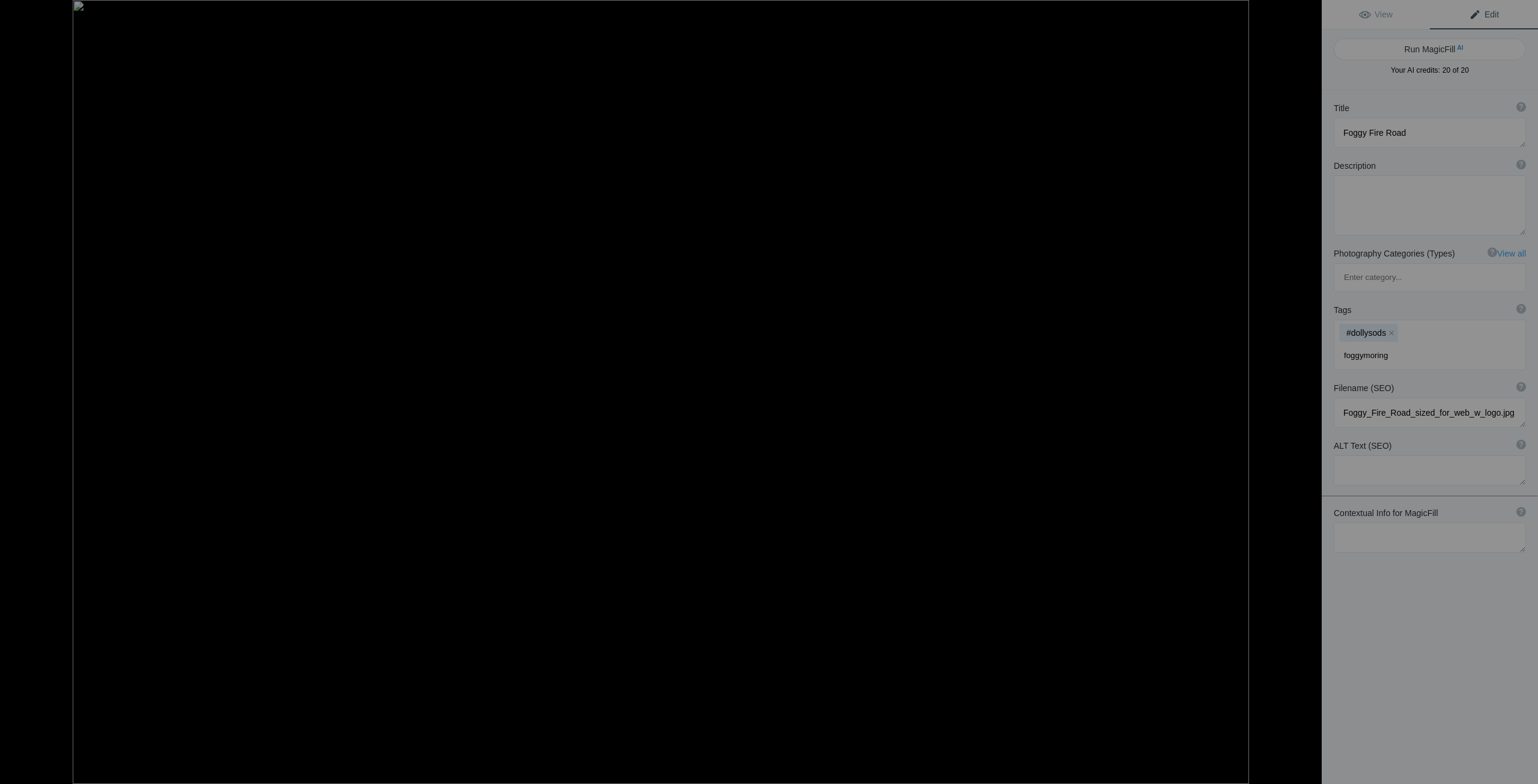
type textarea "DSC1624-1_sized_for_web_w_logo.jpg"
type textarea "On the Ledge"
type textarea "DSC2158-1_sized_for_web.jpg"
type textarea "Foggy Fire Road"
type textarea "Foggy_Fire_Road_sized_for_web_w_logo.jpg"
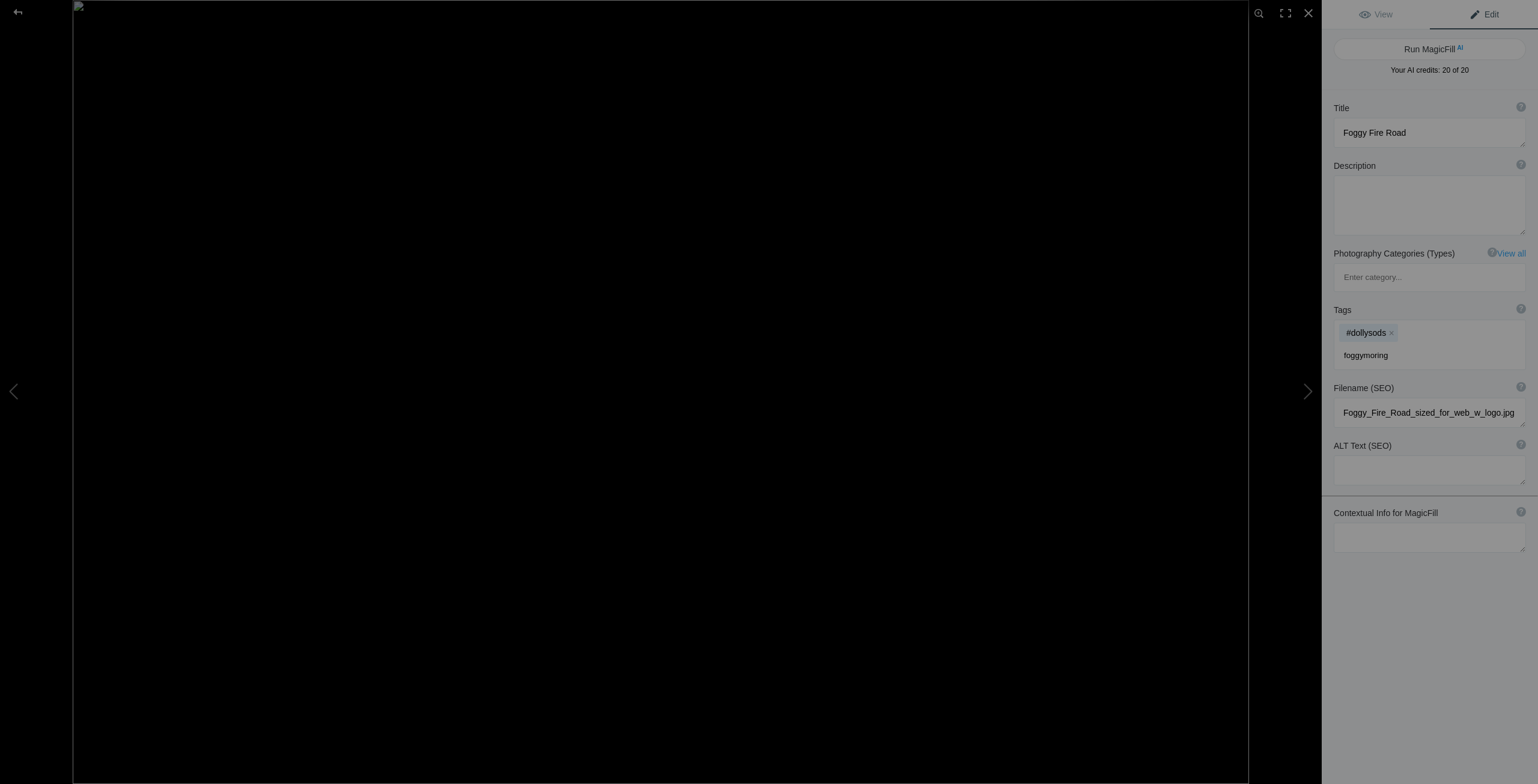
click at [1374, 345] on input "foggymoring" at bounding box center [1429, 355] width 179 height 22
click at [1376, 345] on input "foggymoring" at bounding box center [1429, 355] width 179 height 22
type input "foggymorning"
click at [1392, 345] on input "foggymorning" at bounding box center [1429, 355] width 179 height 22
type input "countryroad"
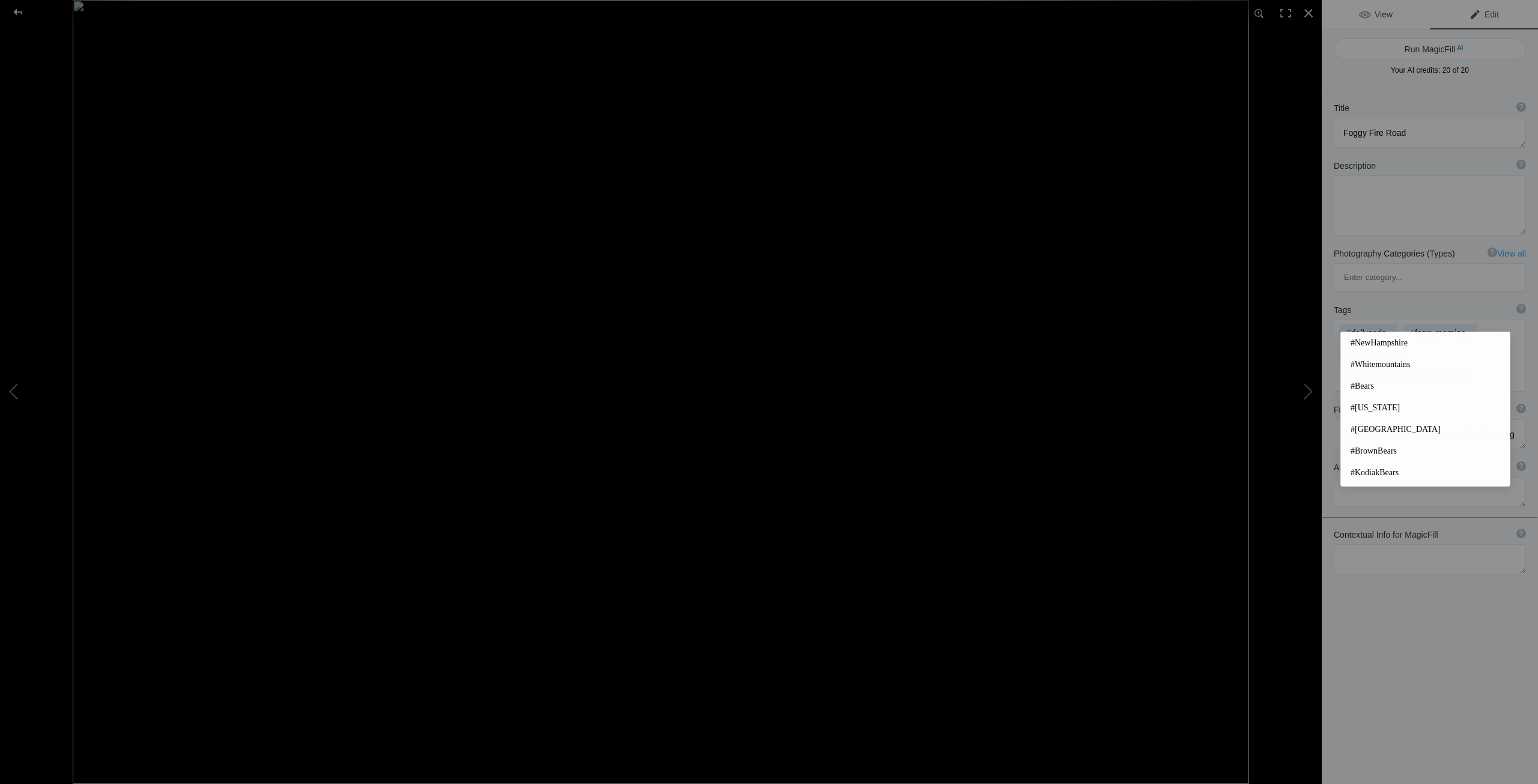
click at [1369, 11] on span "View" at bounding box center [1376, 14] width 34 height 10
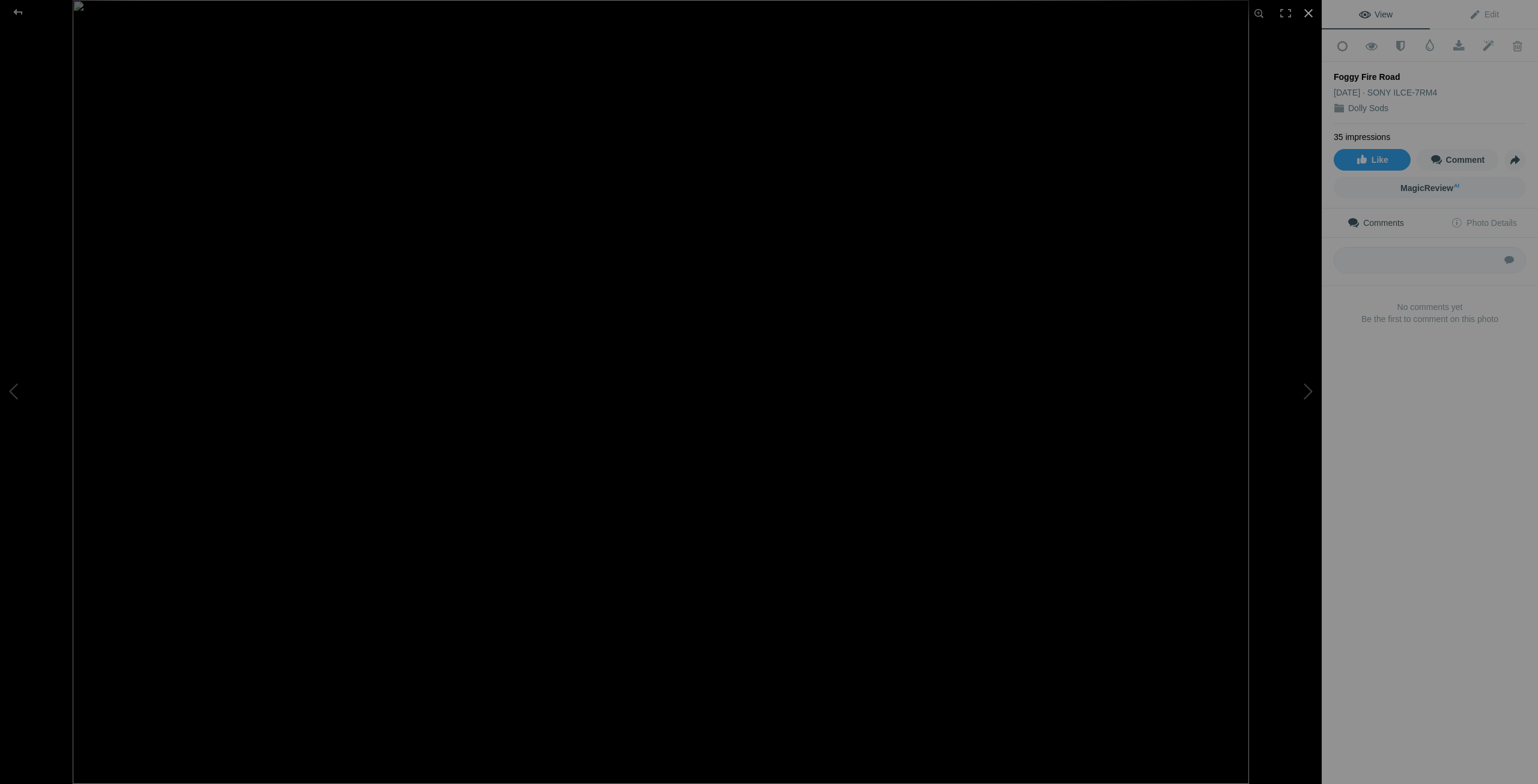
click at [1309, 12] on div at bounding box center [1309, 13] width 26 height 26
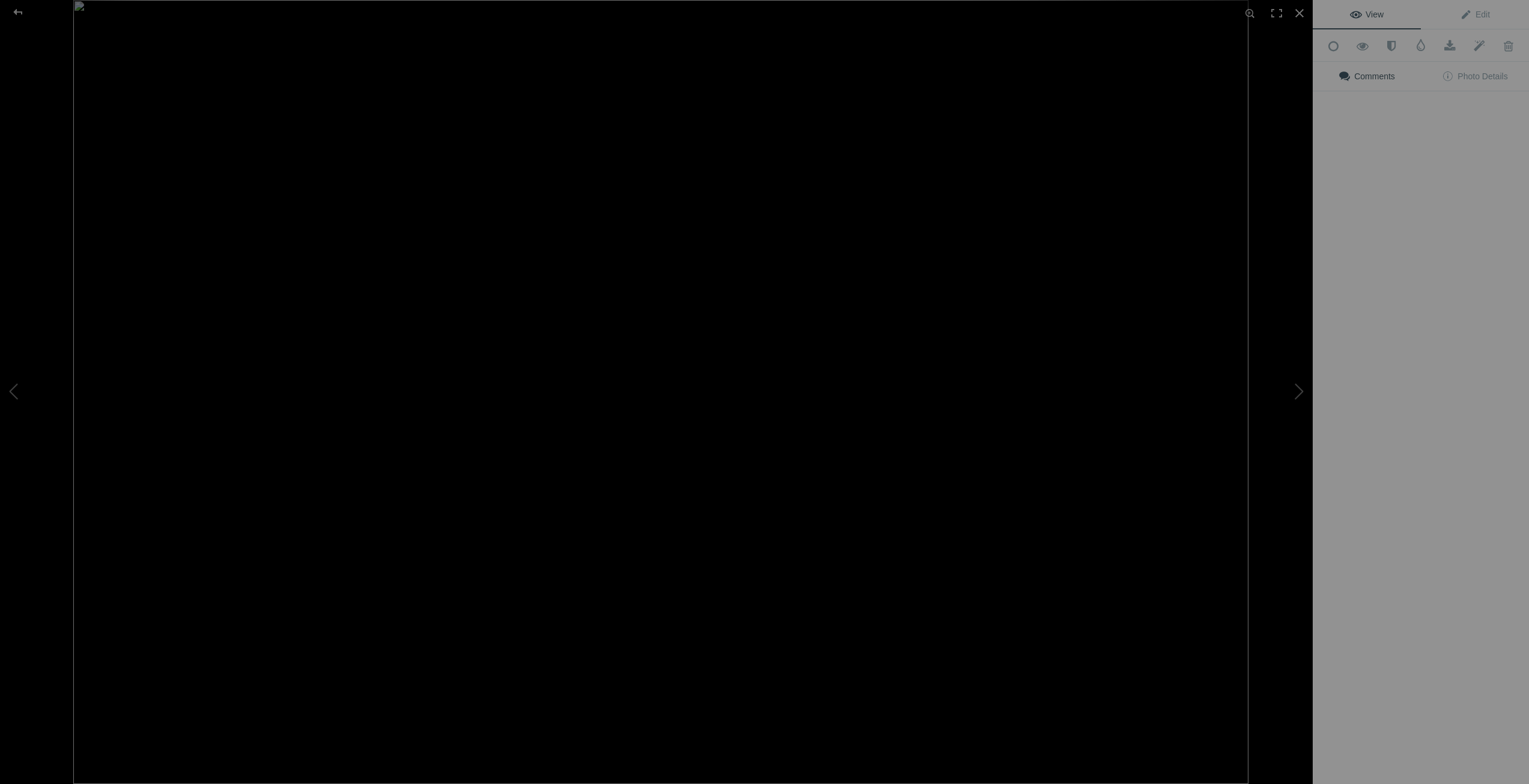
click at [354, 181] on img at bounding box center [661, 392] width 1175 height 784
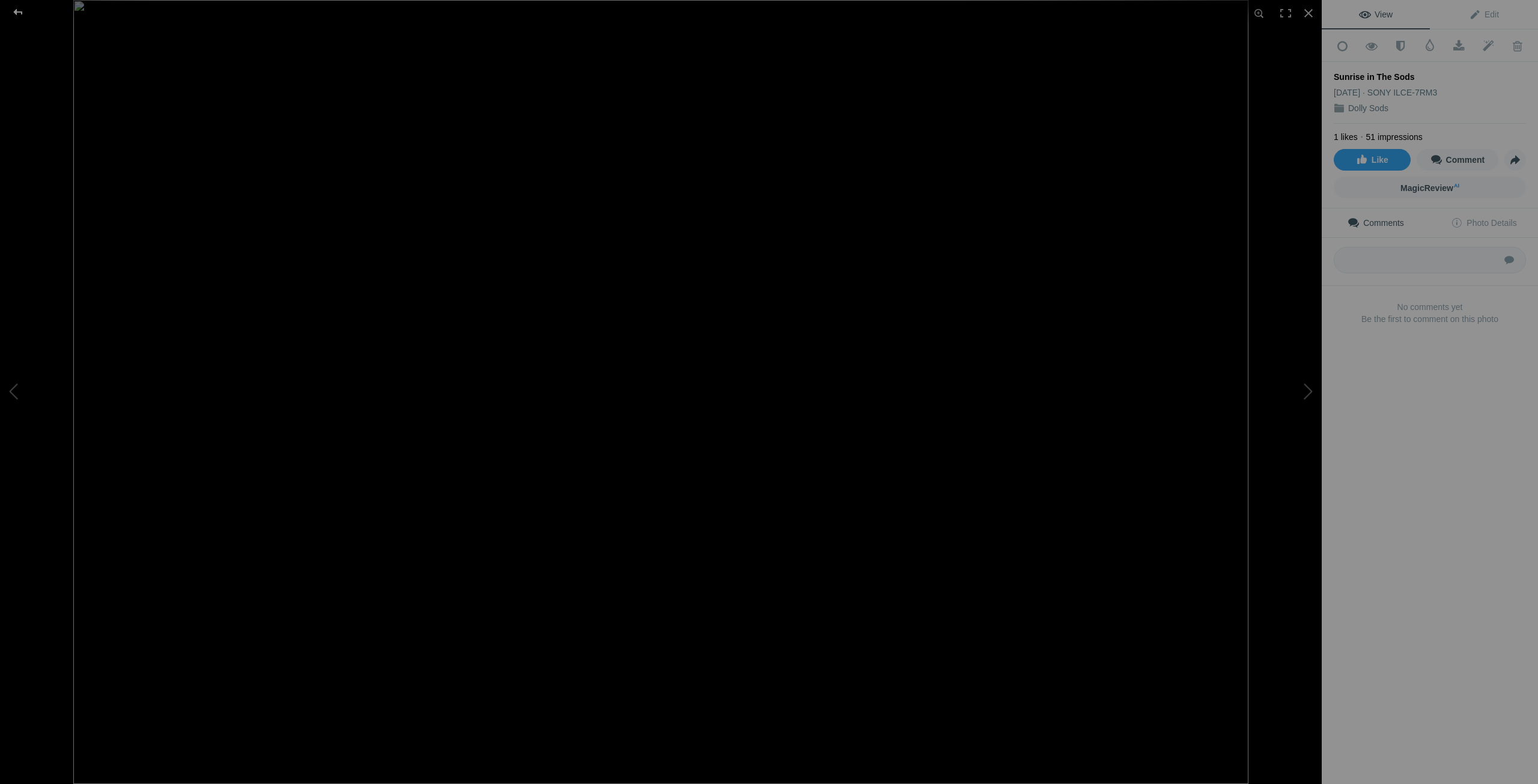
click at [19, 6] on div at bounding box center [18, 11] width 43 height 24
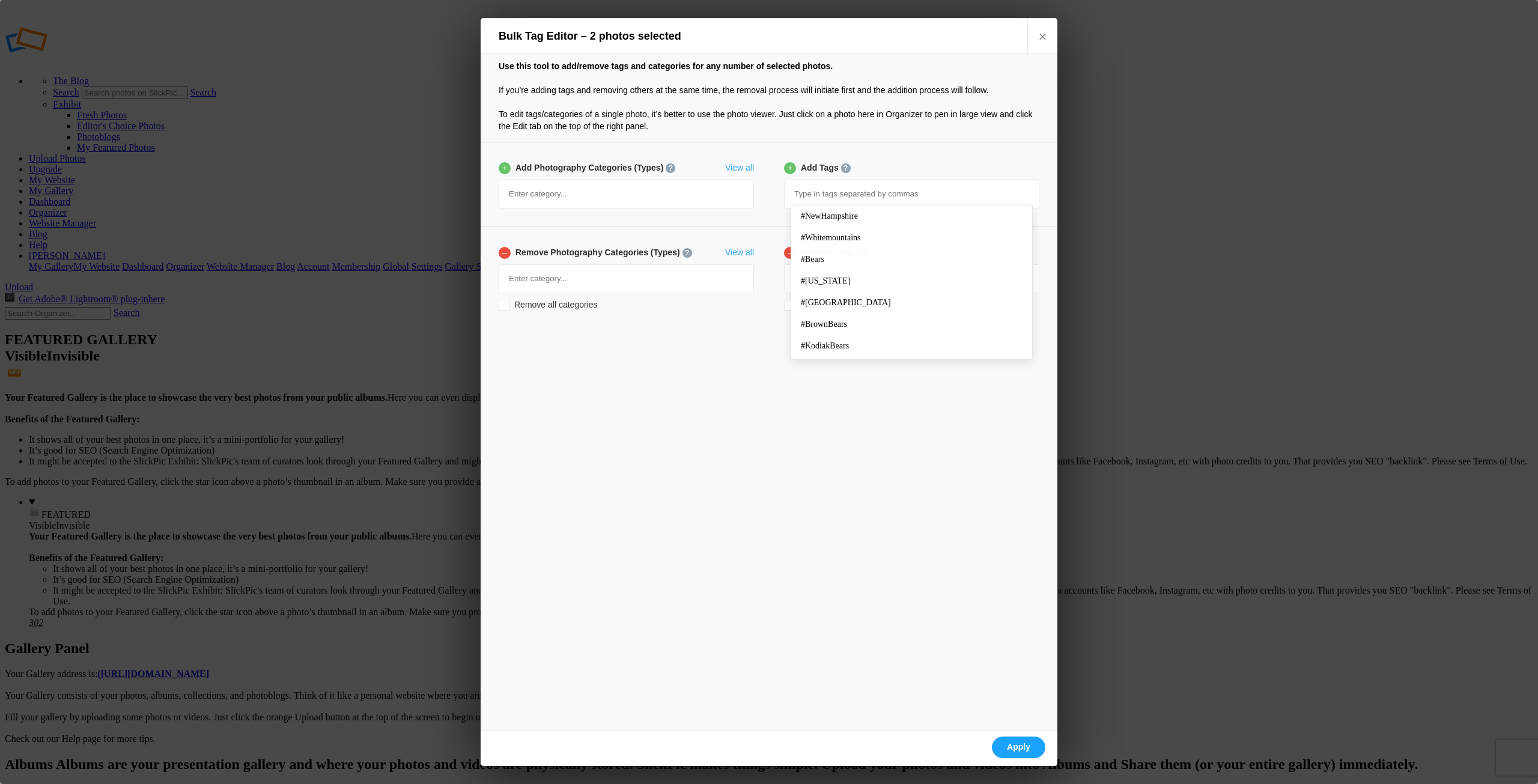
click at [848, 191] on input at bounding box center [912, 194] width 242 height 22
type input "dollysods"
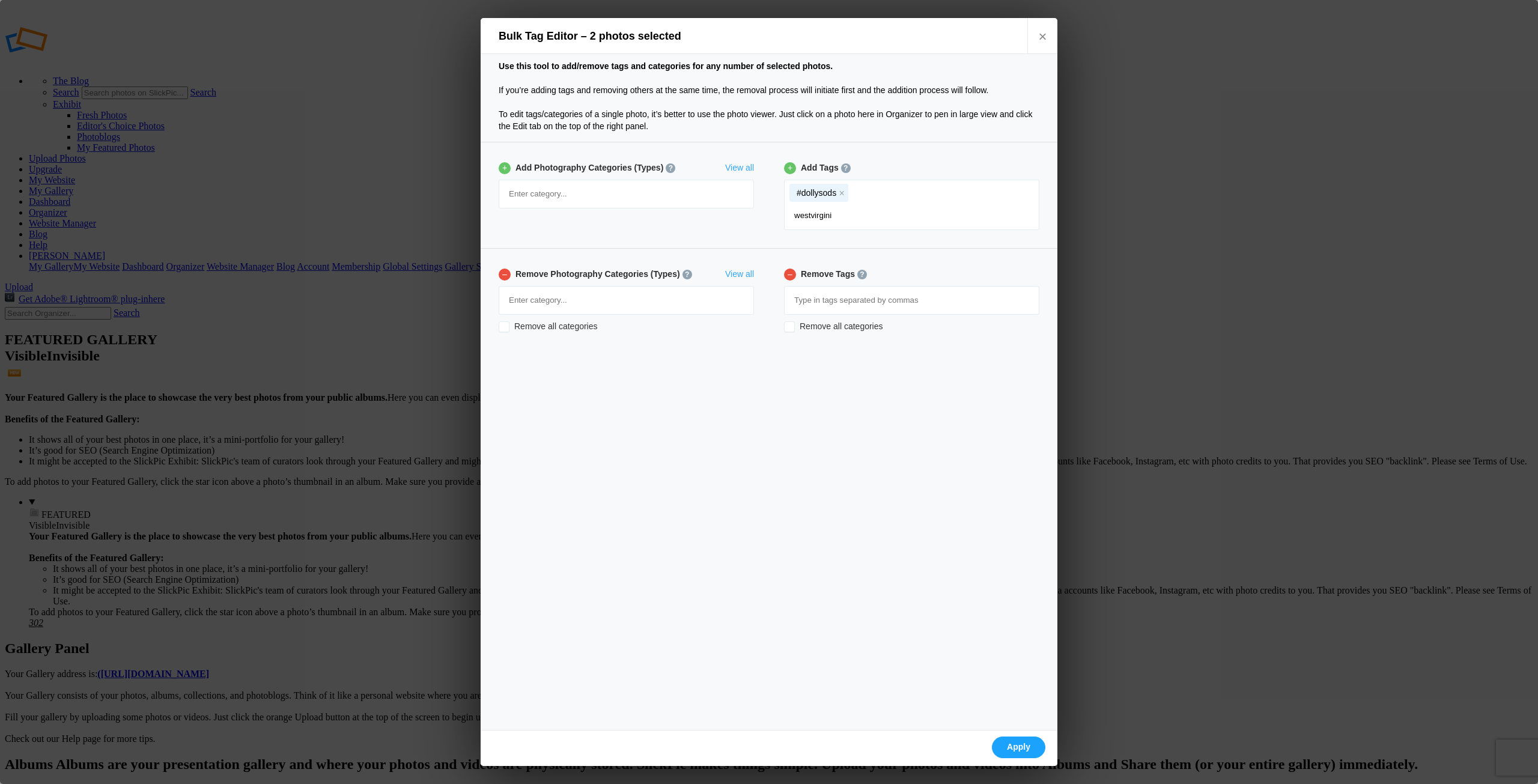
type input "westvirginia"
type input "sunrise"
type input "beautifulsunrise"
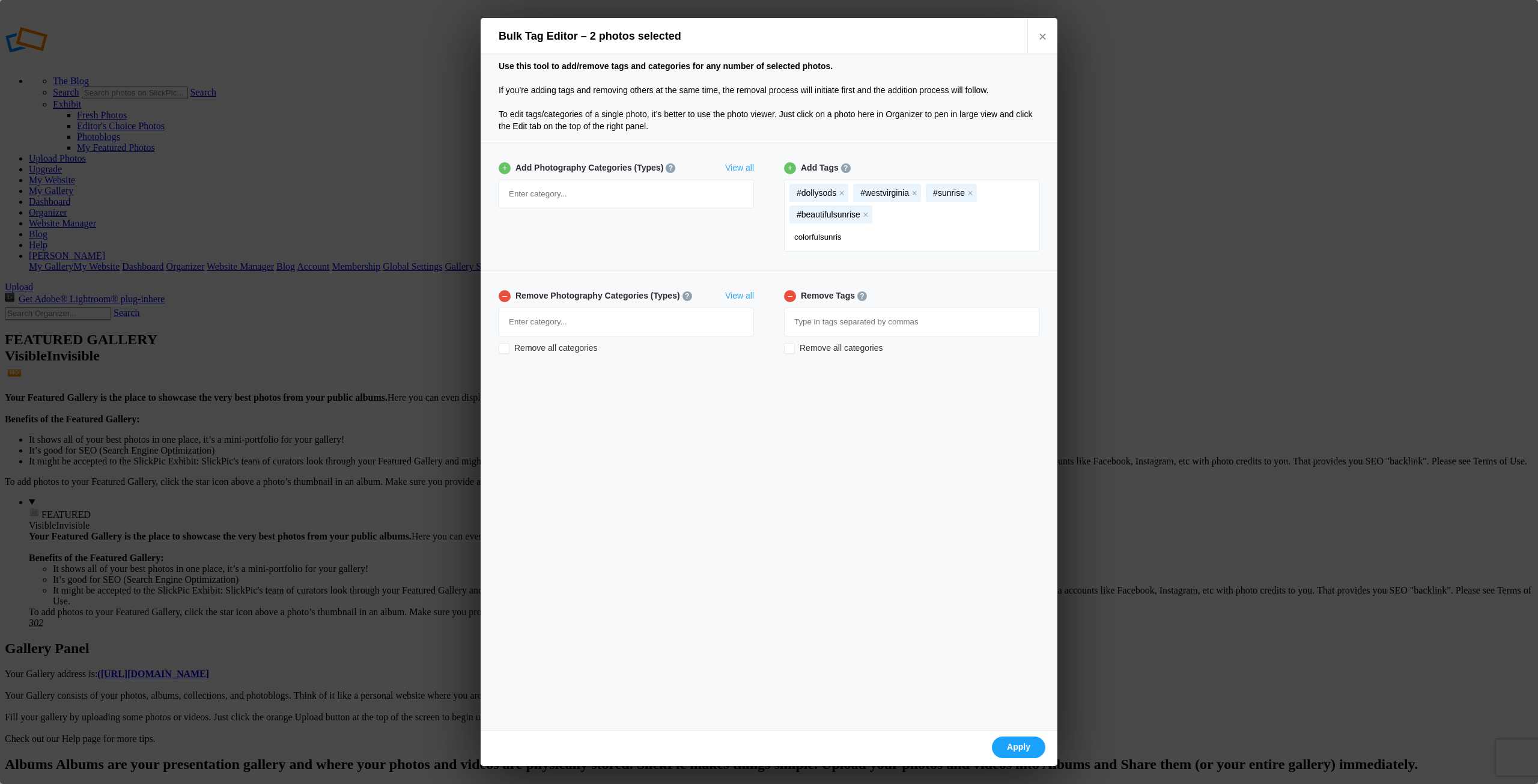
type input "colorfulsunrise"
type input "fallinwestvirginia"
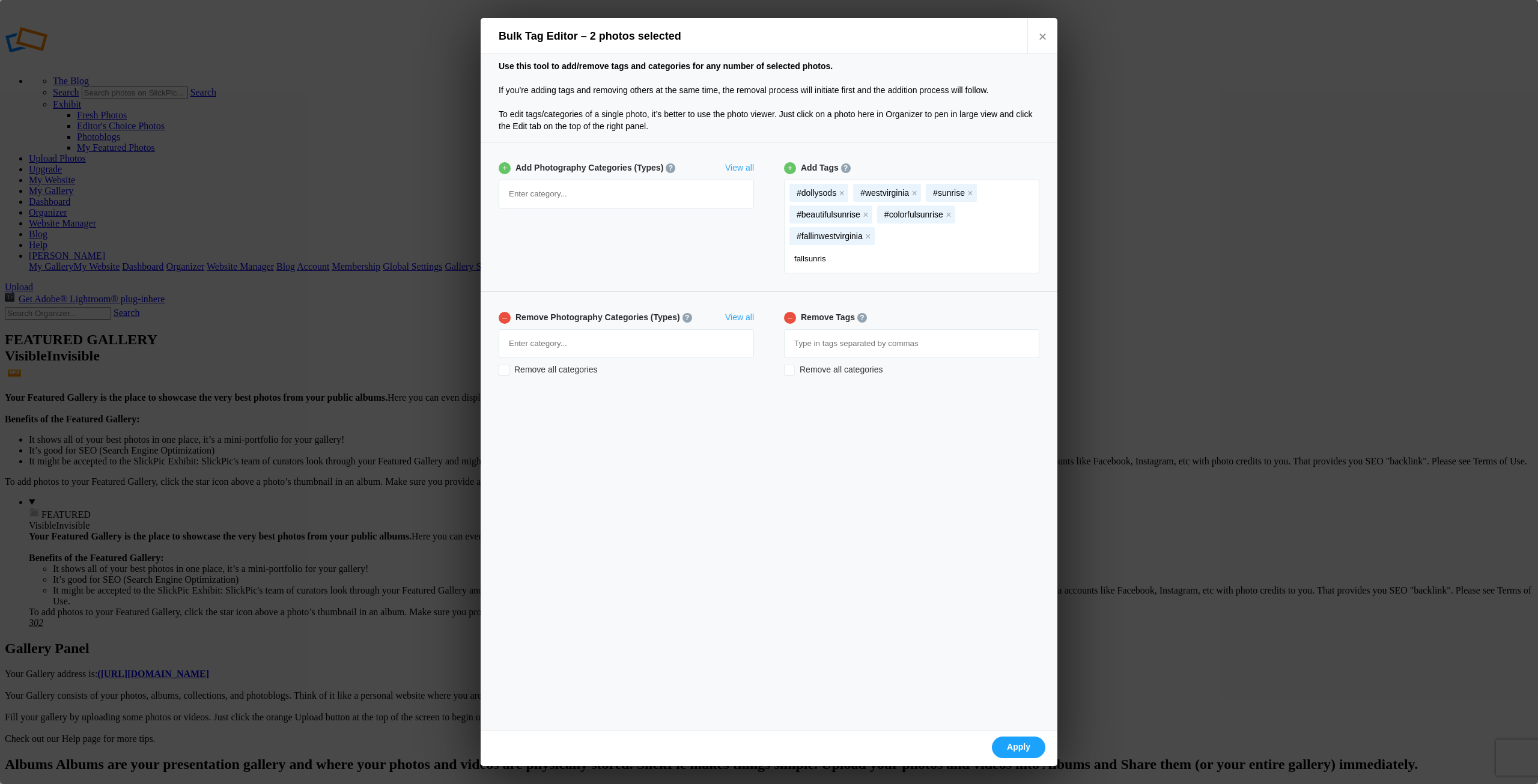
type input "fallsunrise"
click at [1029, 740] on link "Apply" at bounding box center [1018, 747] width 54 height 22
checkbox input "false"
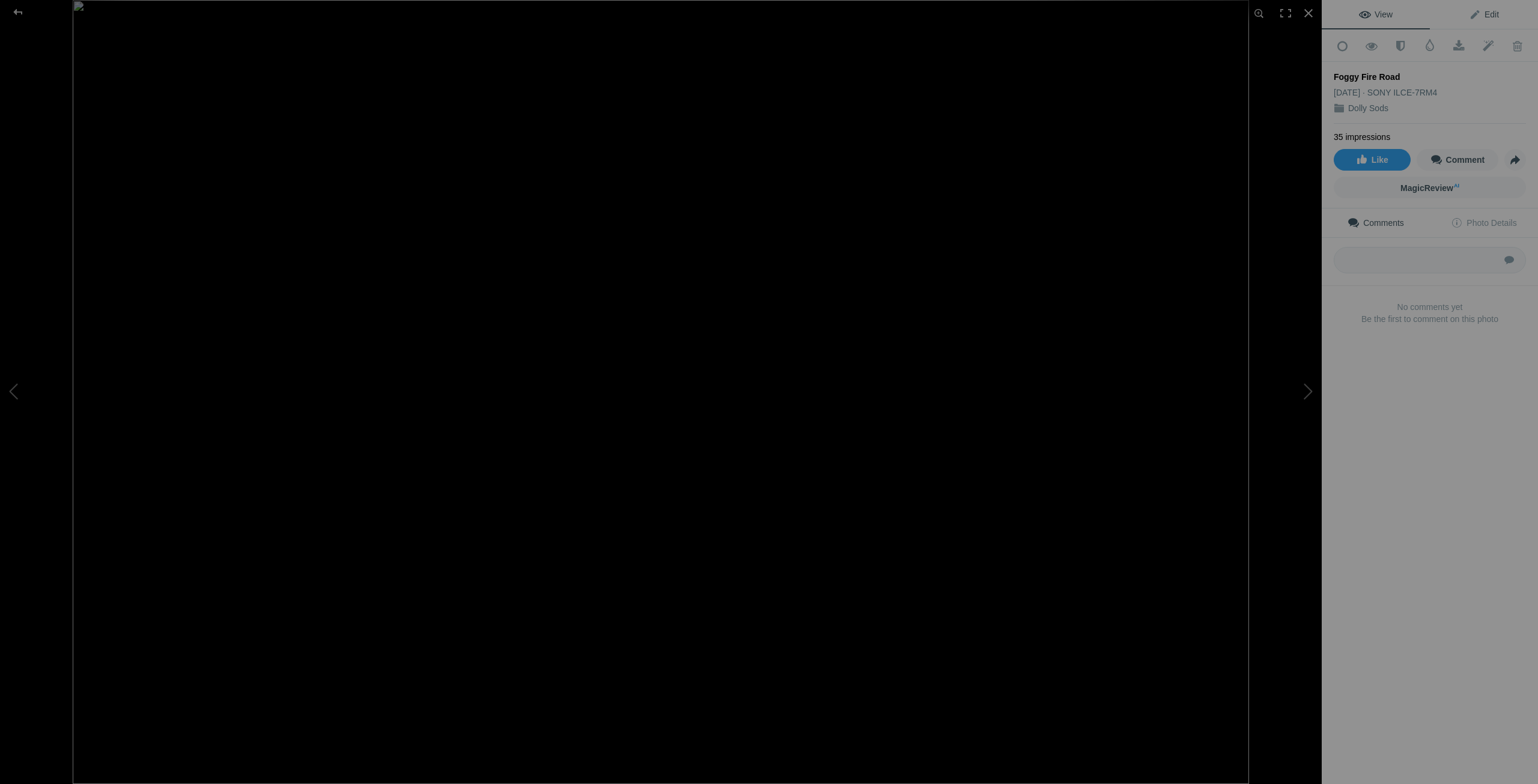
click at [1489, 14] on span "Edit" at bounding box center [1484, 14] width 30 height 10
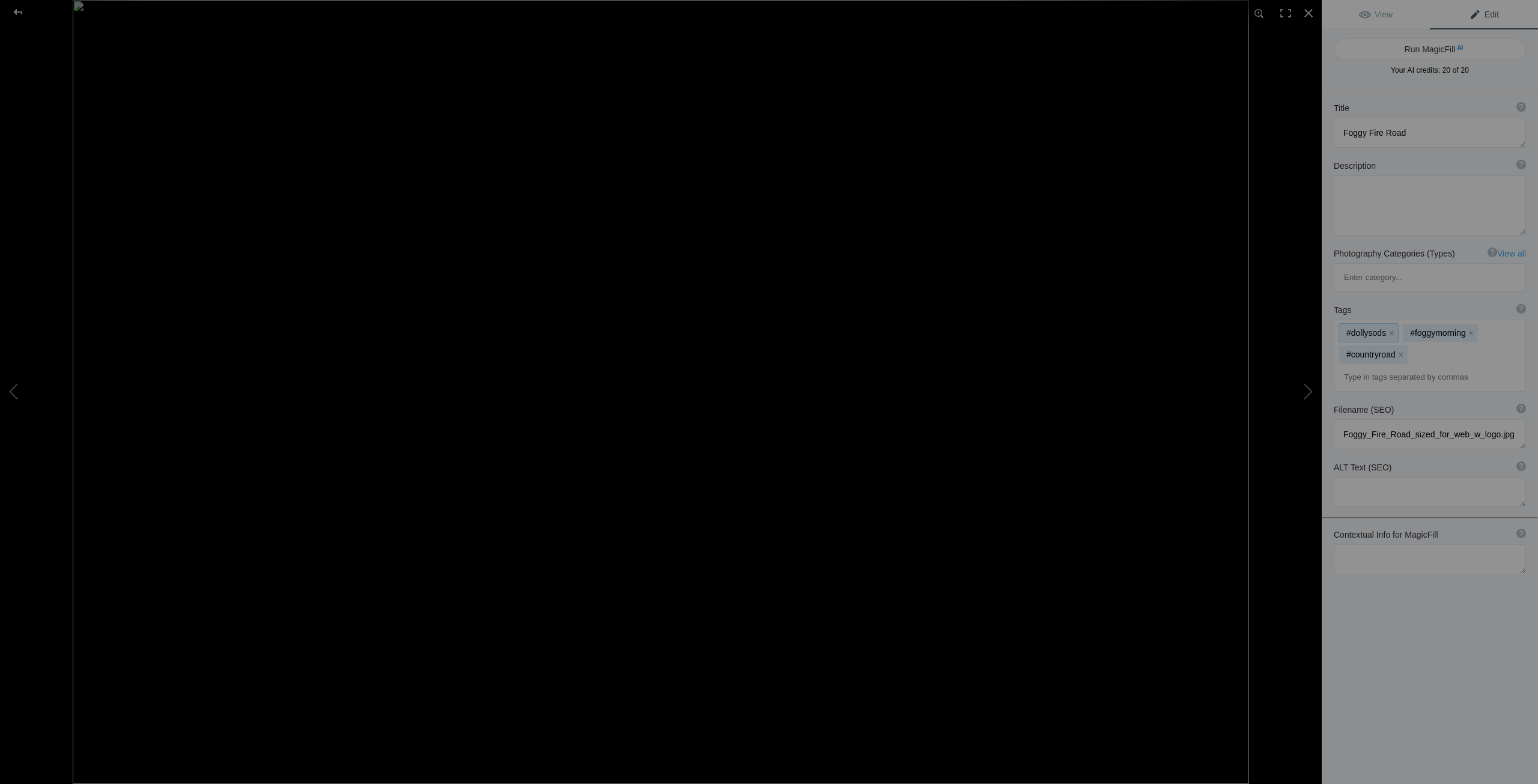
click at [1446, 320] on div "#dollysods x #foggymorning x #countryroad x" at bounding box center [1429, 355] width 191 height 71
click at [1429, 320] on div "#dollysods x #foggymorning x #countryroad x" at bounding box center [1429, 355] width 191 height 71
click at [1377, 366] on input at bounding box center [1429, 377] width 179 height 22
type input "westvirginia"
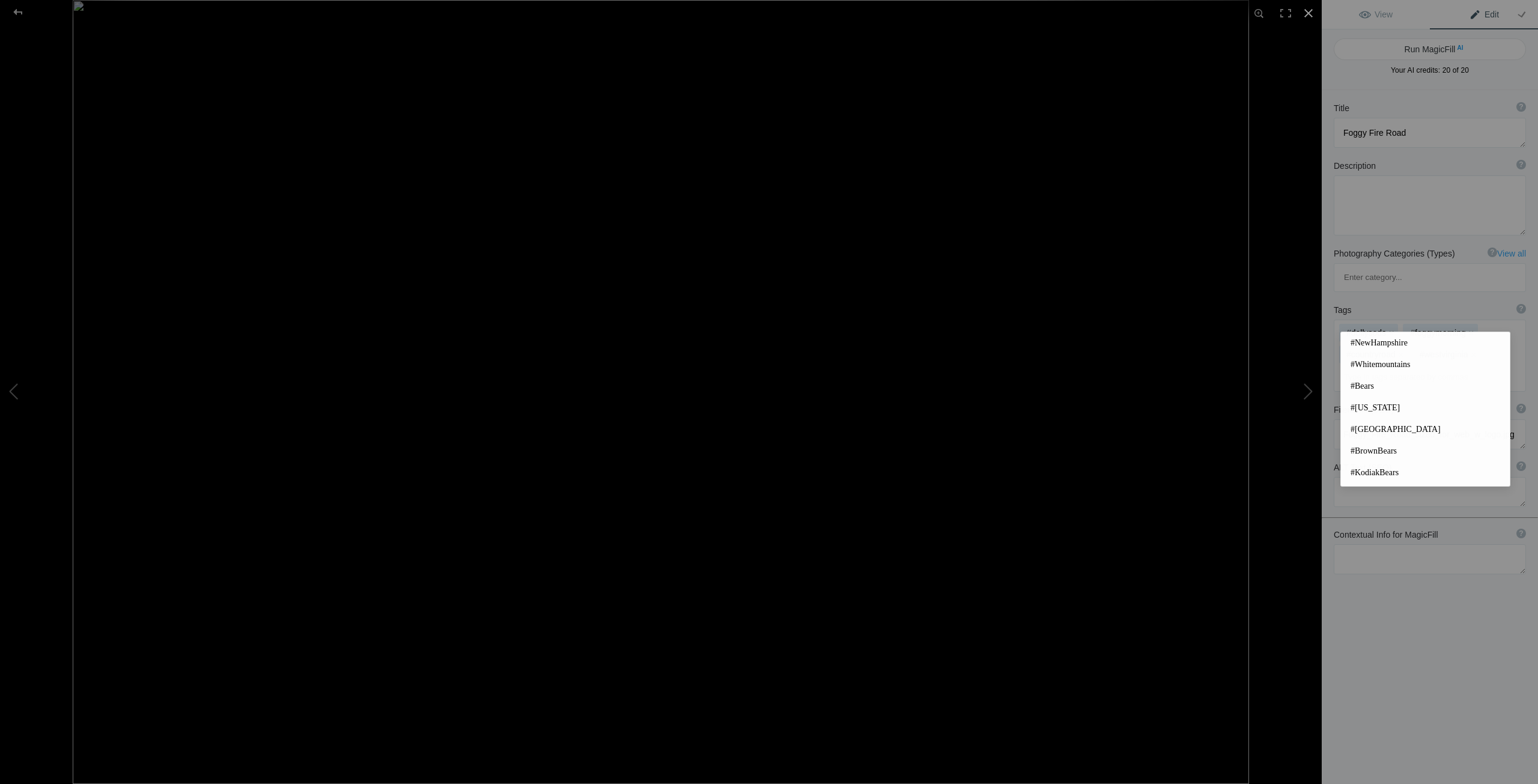
click at [1308, 9] on div at bounding box center [1309, 13] width 26 height 26
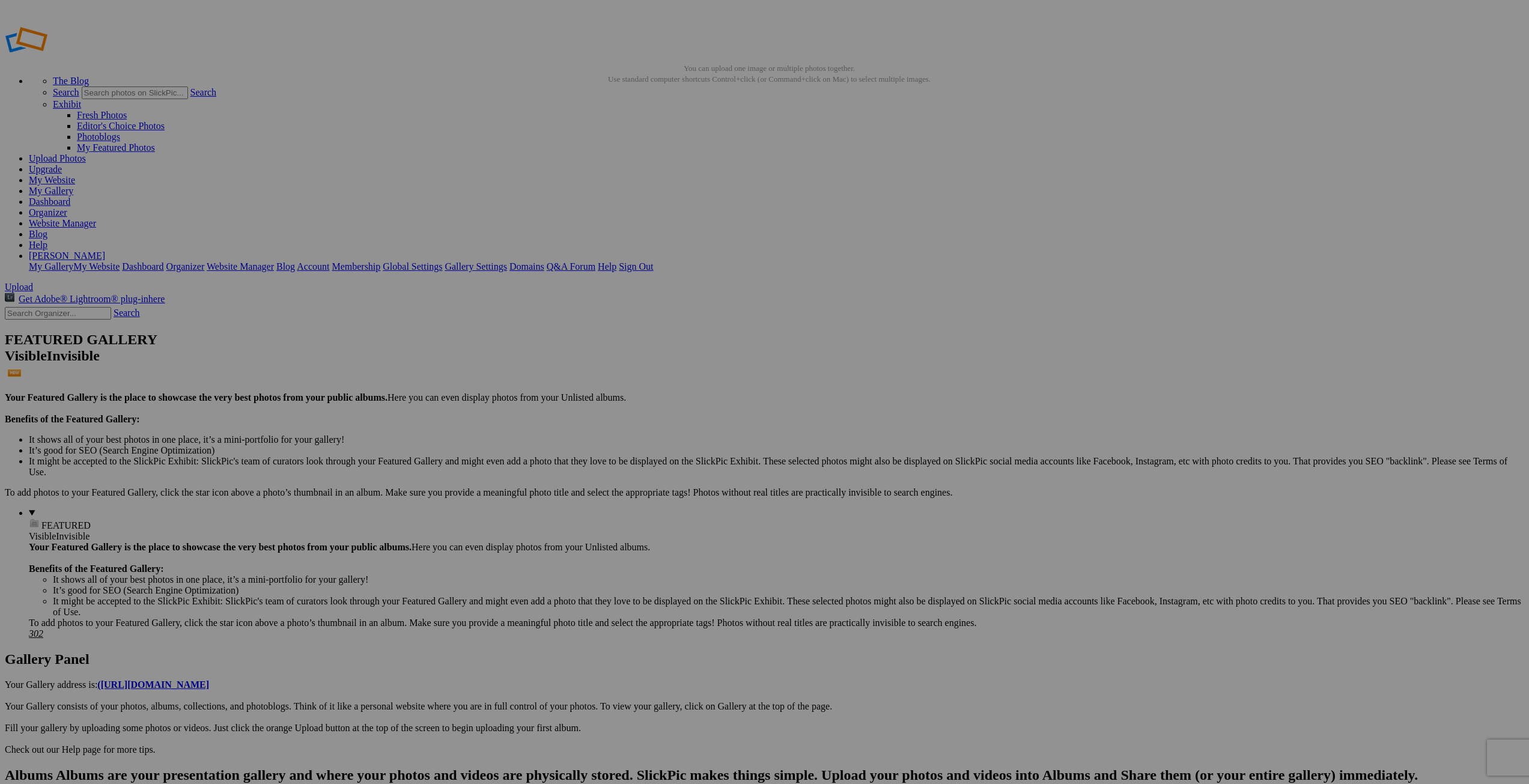
type input "Bears"
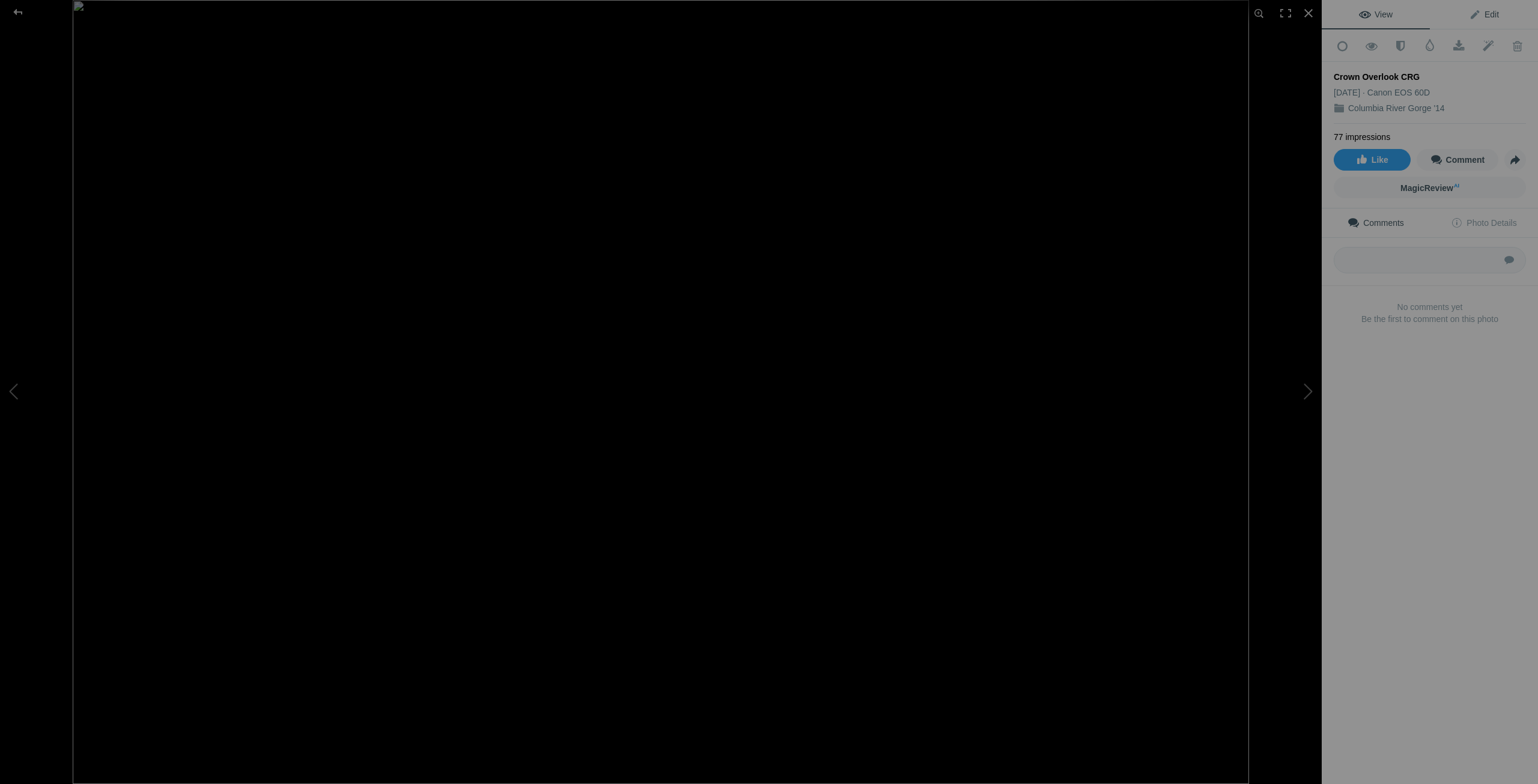
click at [1486, 10] on span "Edit" at bounding box center [1484, 14] width 30 height 10
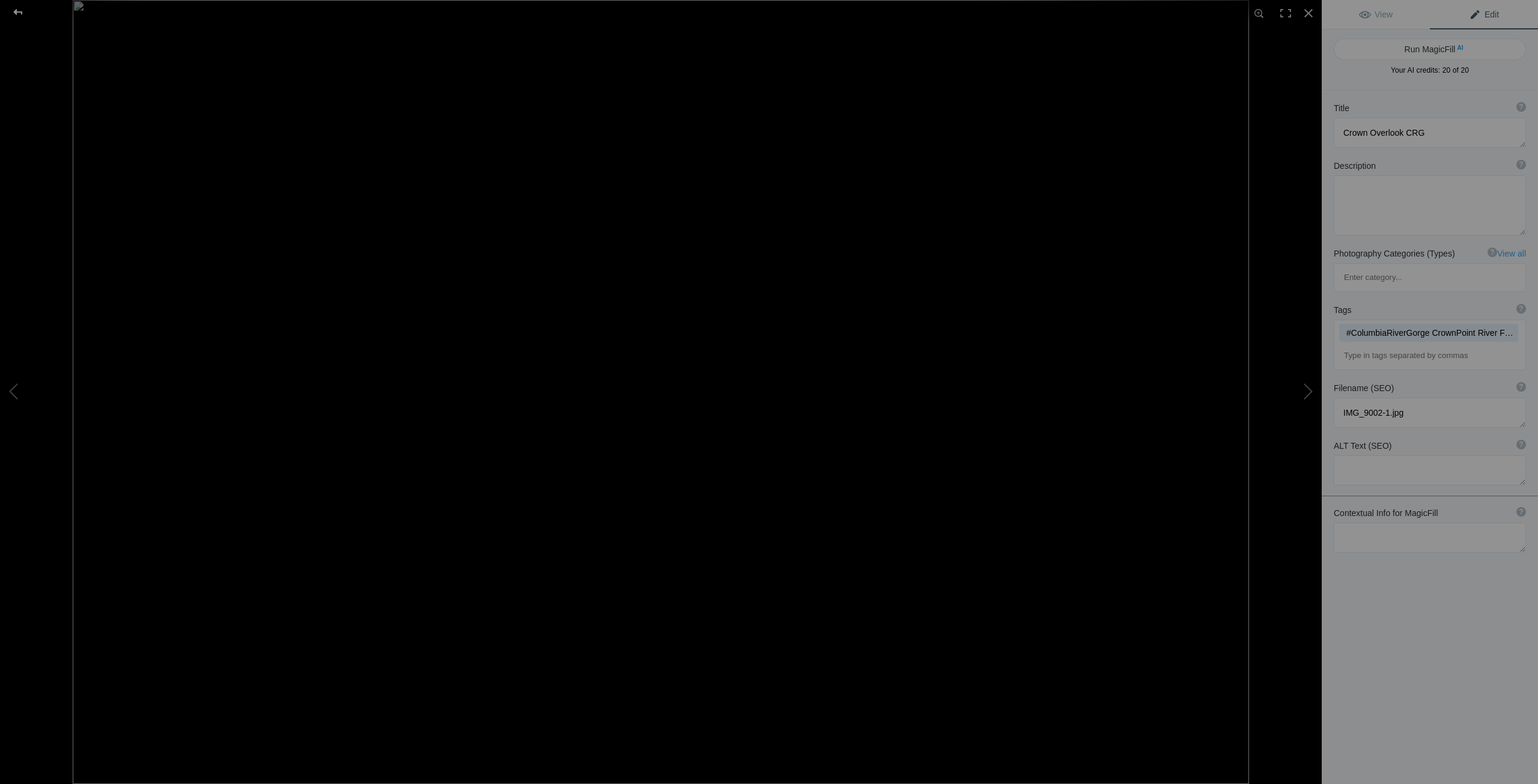
click at [22, 11] on div at bounding box center [18, 11] width 43 height 24
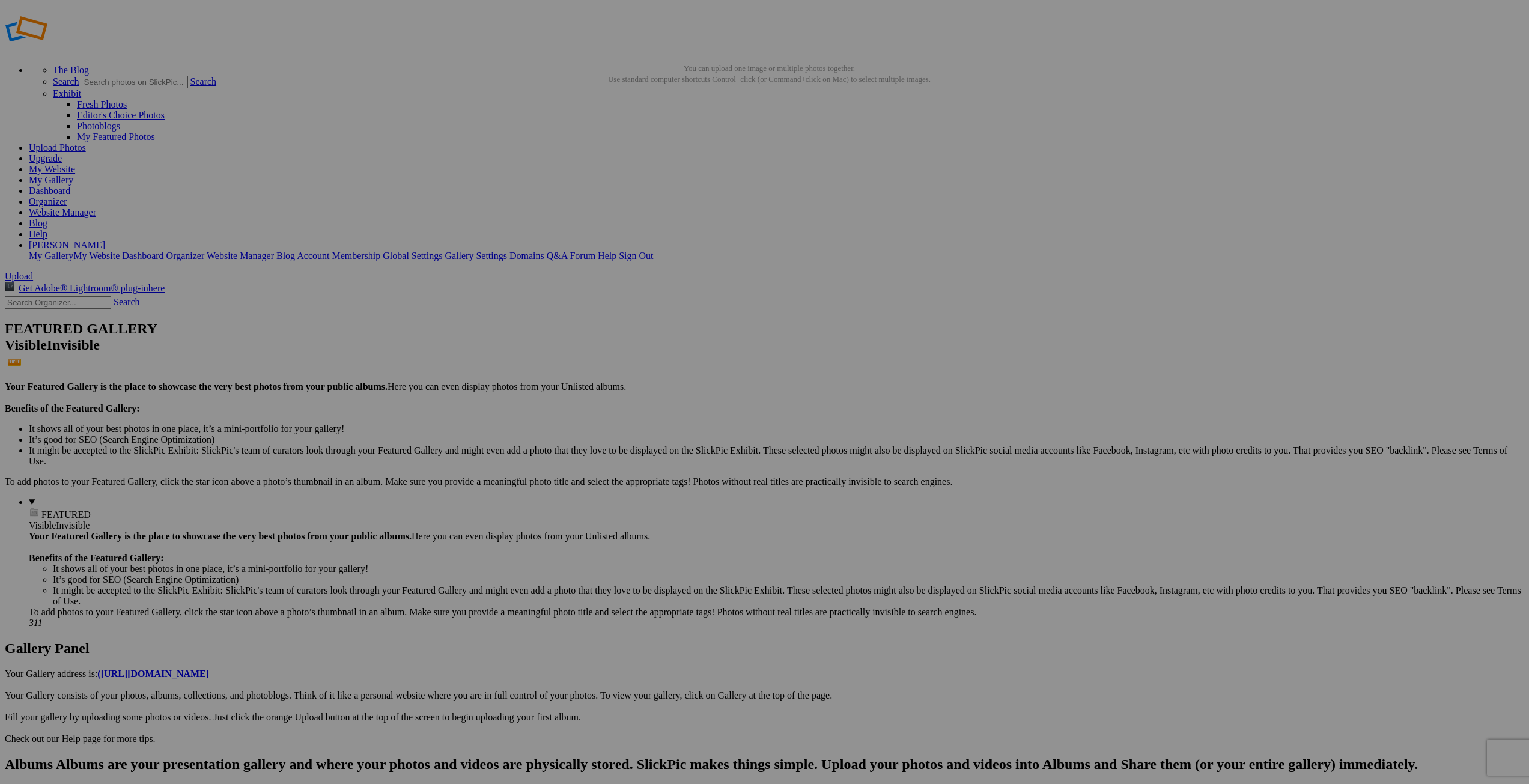
click at [42, 617] on span at bounding box center [42, 623] width 0 height 11
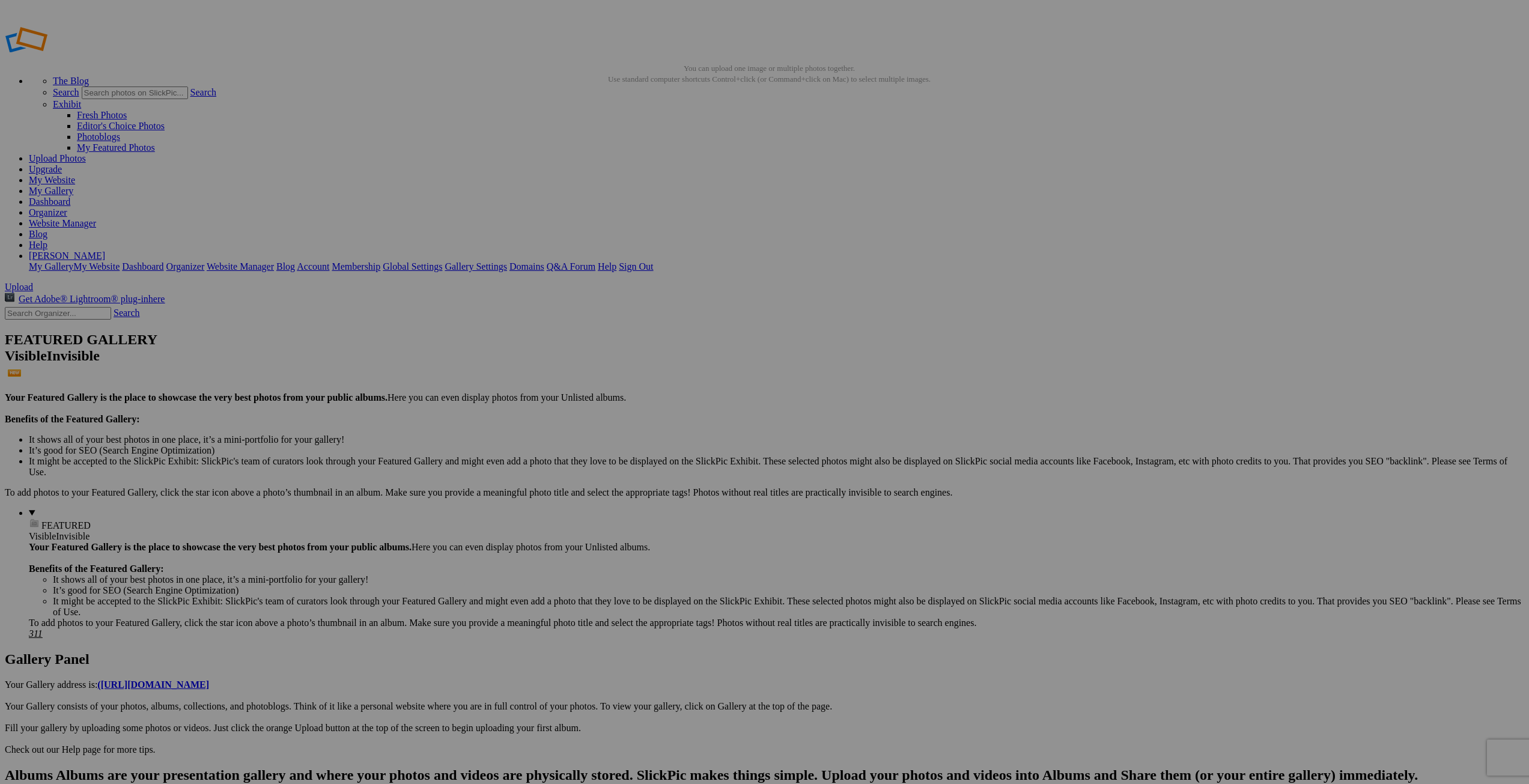
click at [33, 281] on span "Upload" at bounding box center [19, 287] width 28 height 11
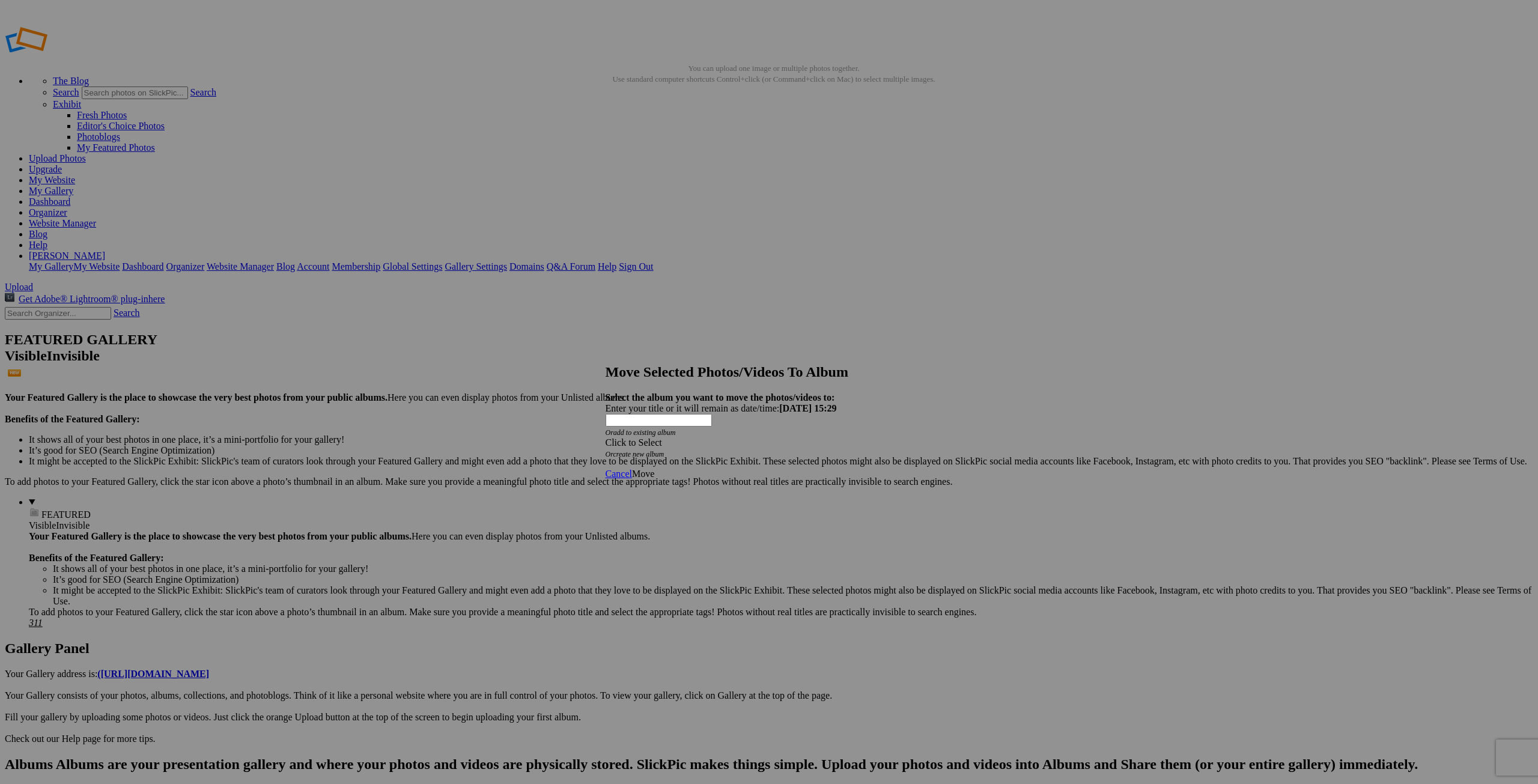
click at [605, 437] on span at bounding box center [605, 443] width 0 height 11
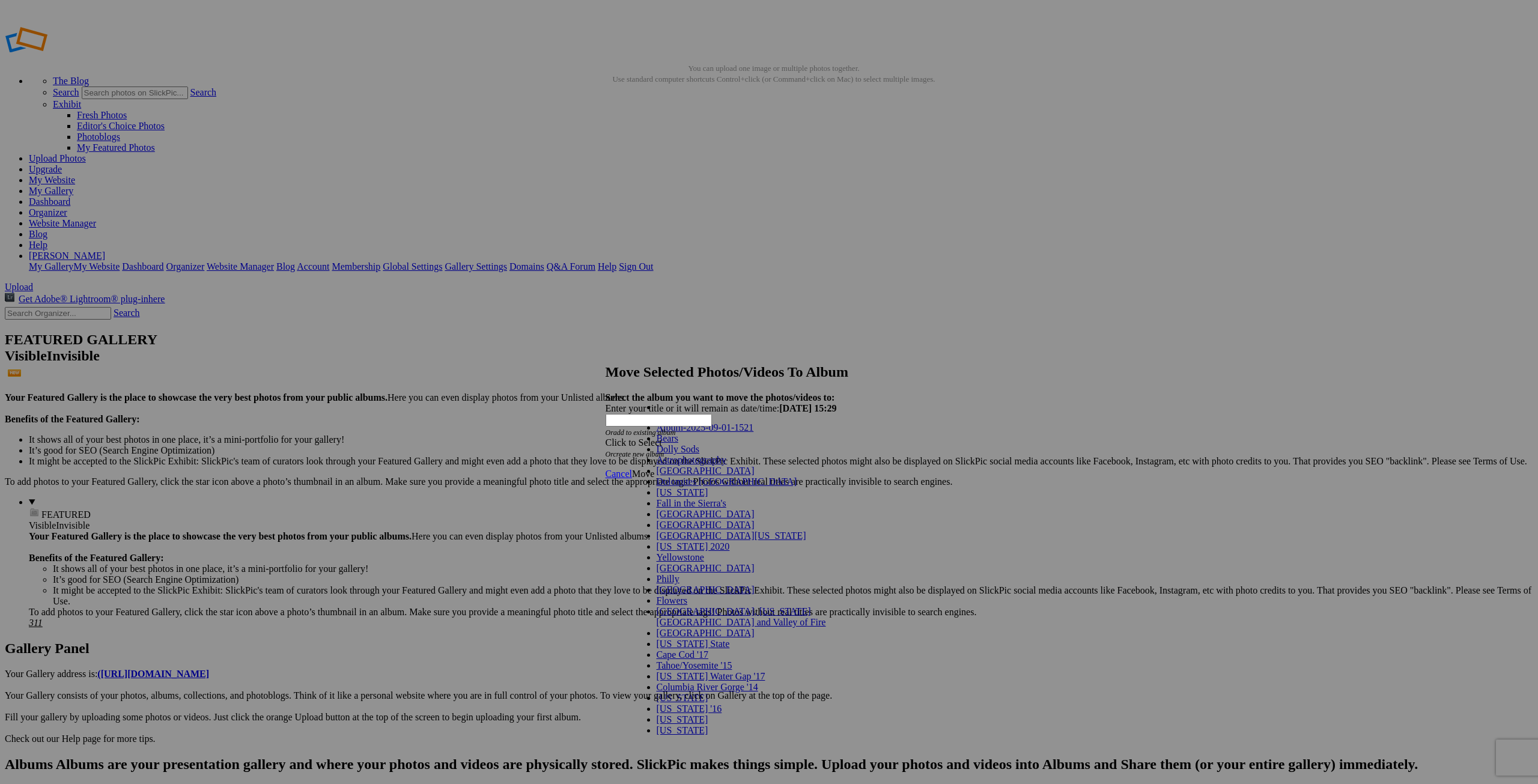
click at [694, 465] on link "Astrophotography" at bounding box center [691, 459] width 70 height 11
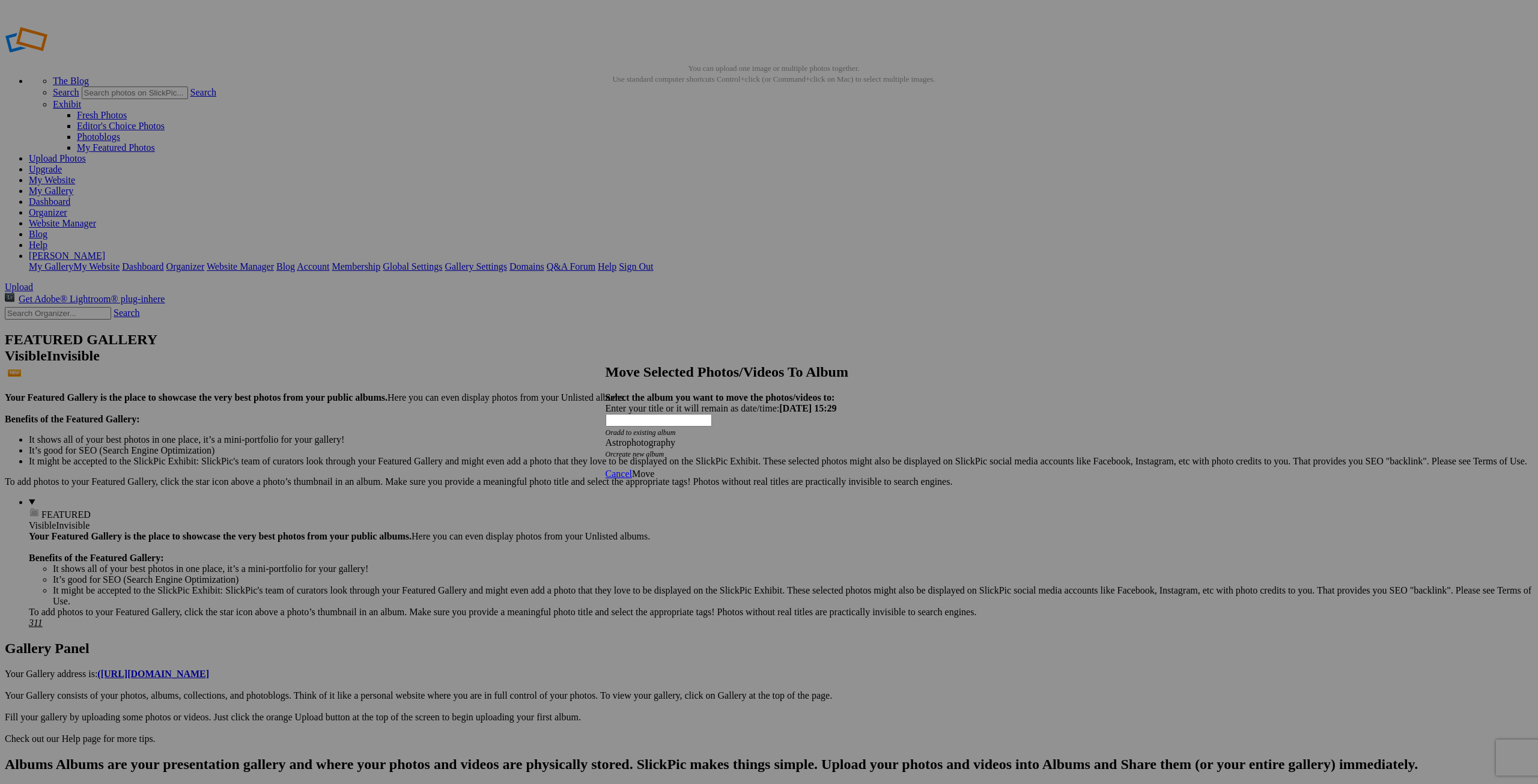
click at [655, 468] on span "Move" at bounding box center [642, 474] width 22 height 11
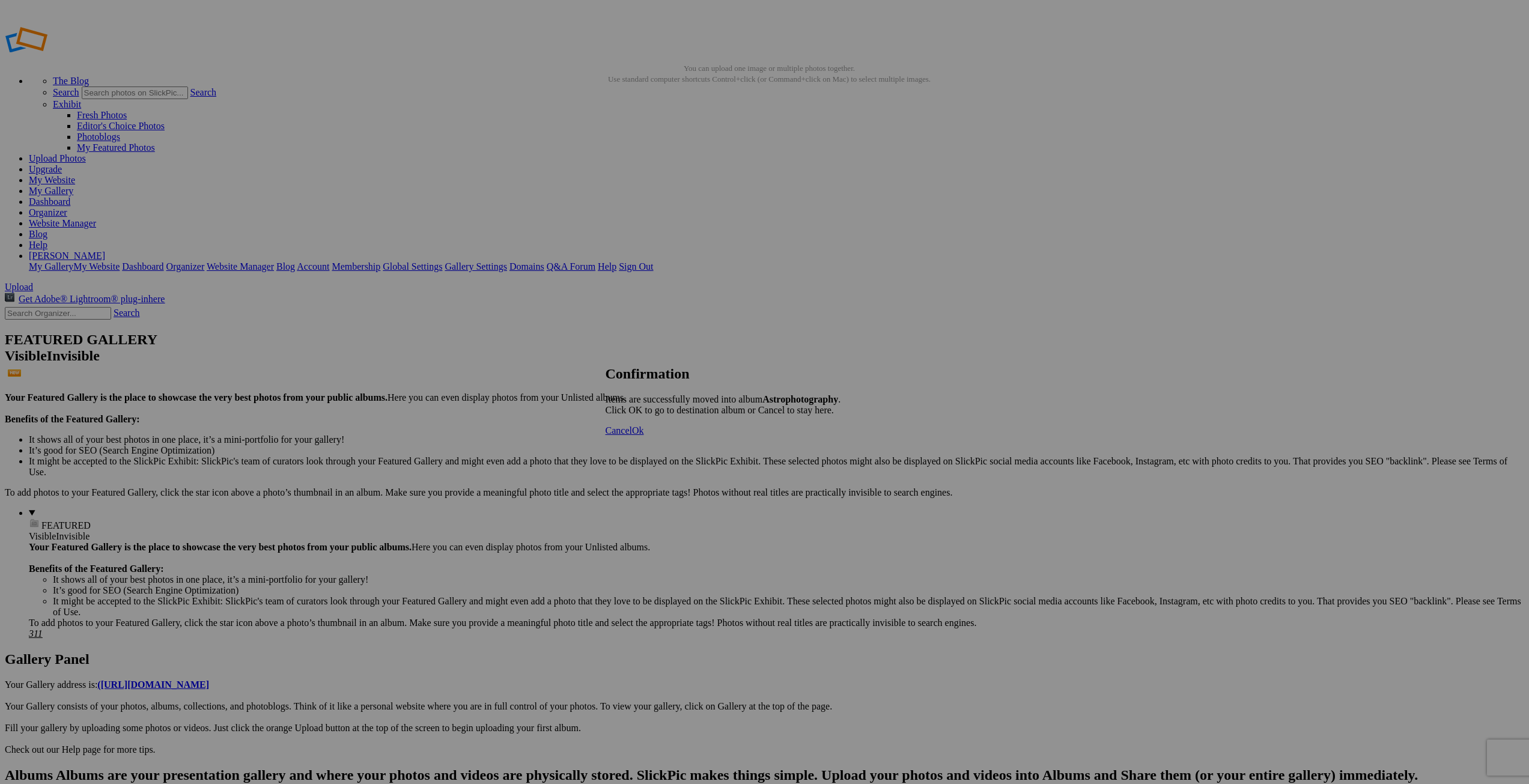
click at [644, 436] on link "Ok" at bounding box center [638, 430] width 12 height 11
type input "Astrophotography"
drag, startPoint x: 166, startPoint y: 272, endPoint x: 165, endPoint y: 263, distance: 9.1
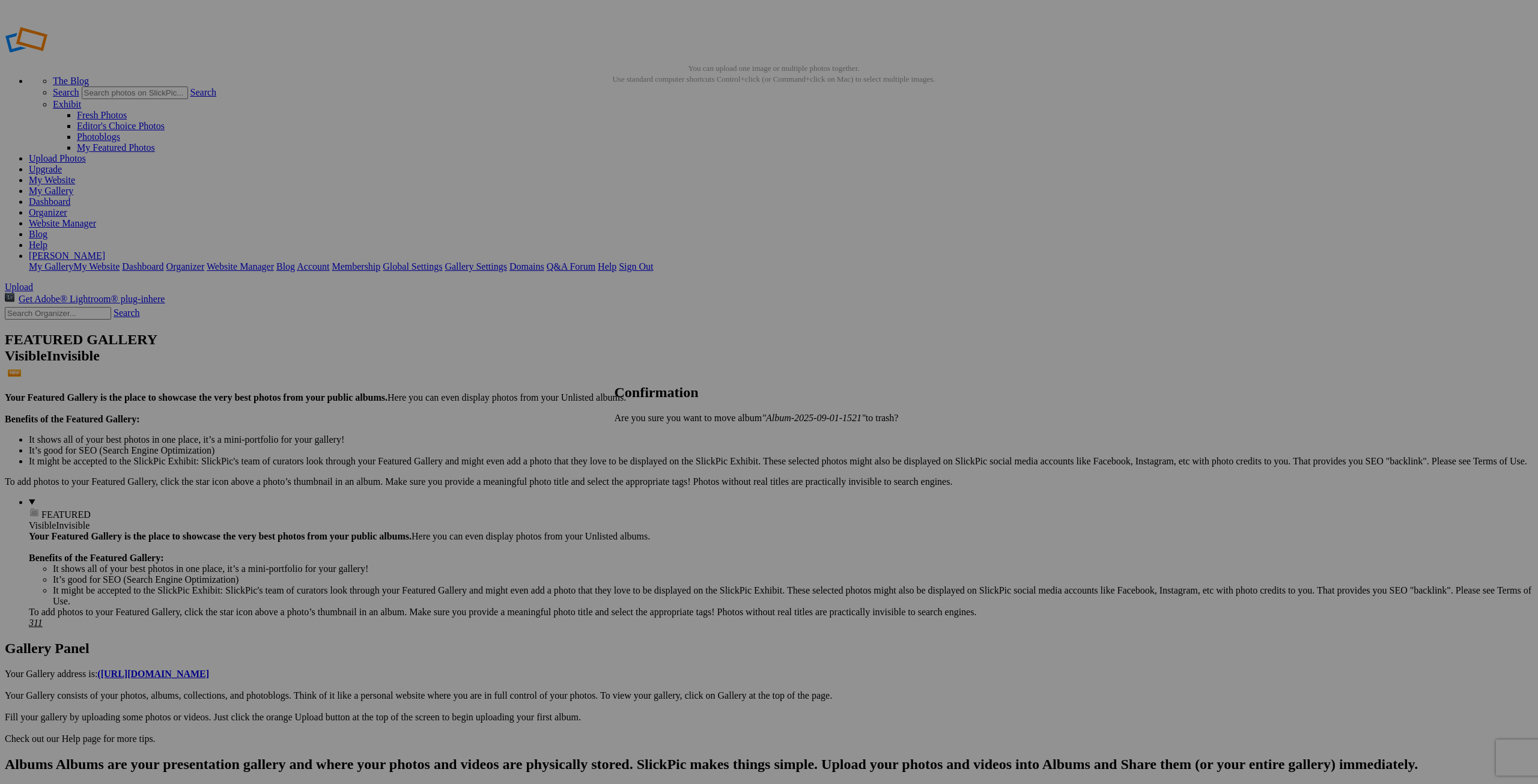
click at [655, 436] on span "Yes" at bounding box center [649, 438] width 14 height 11
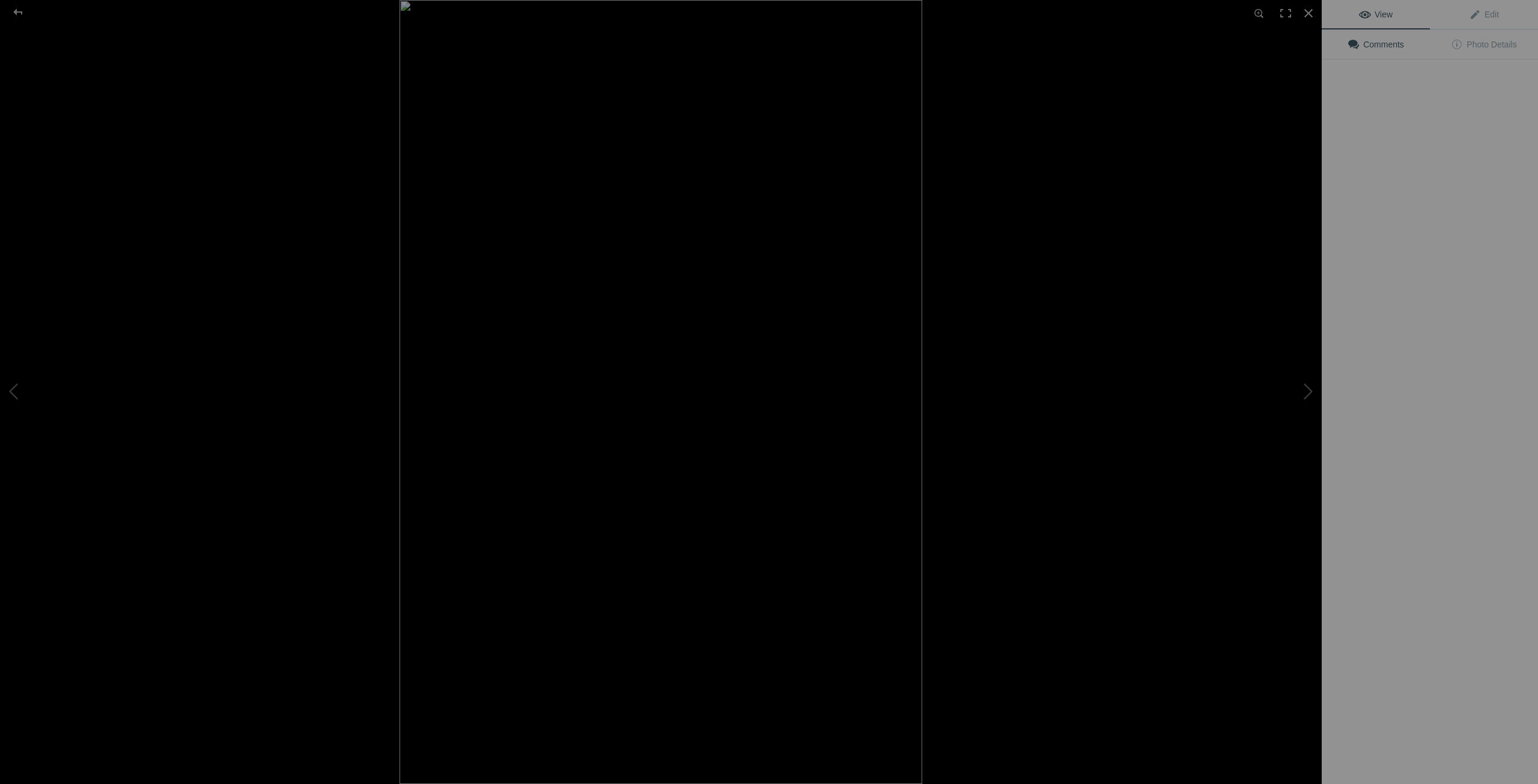
click at [400, 190] on img at bounding box center [661, 392] width 522 height 784
click at [1490, 11] on span "Edit" at bounding box center [1484, 14] width 30 height 10
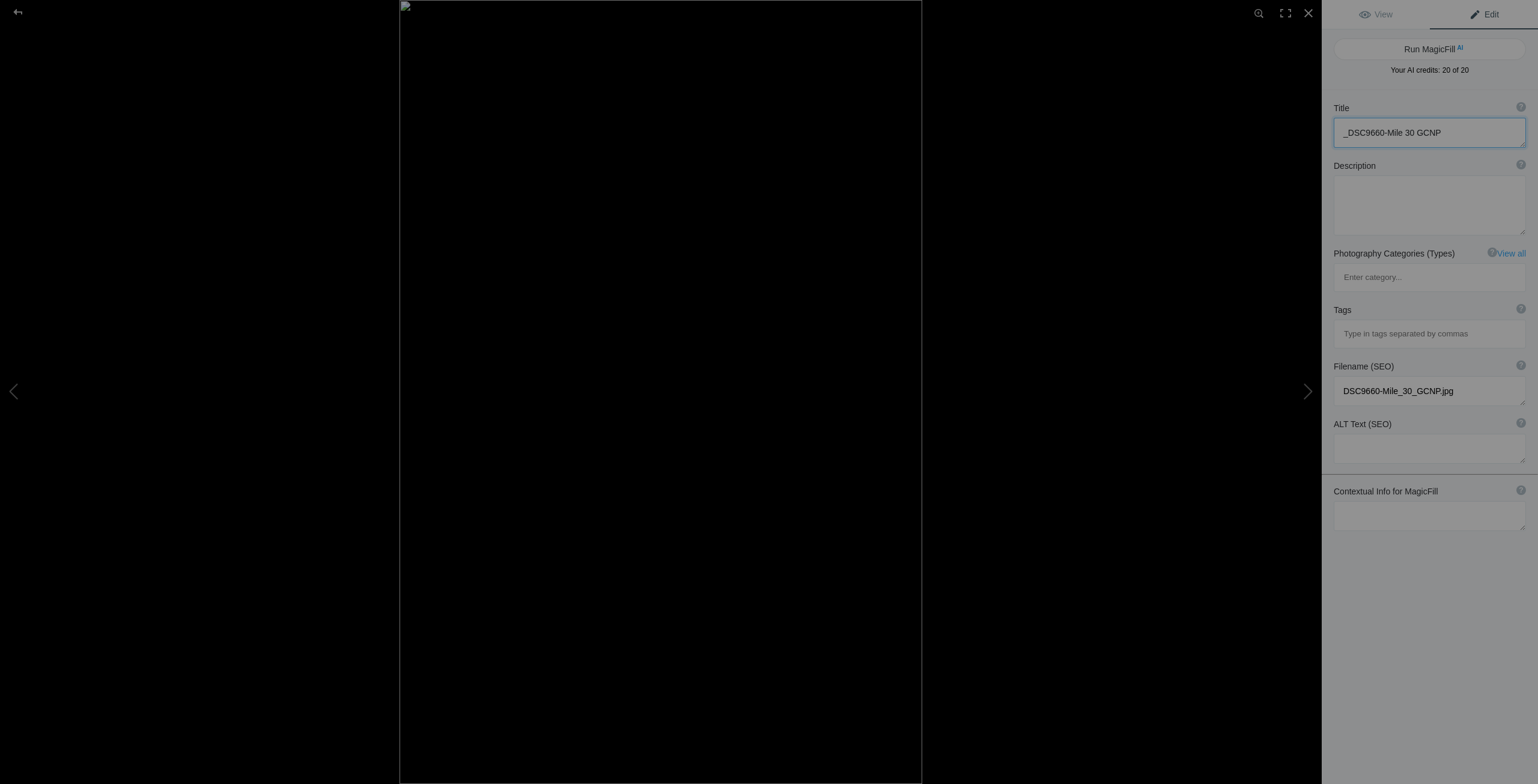
drag, startPoint x: 1445, startPoint y: 131, endPoint x: 1266, endPoint y: 138, distance: 179.1
click at [1270, 140] on div "_DSC9660-Mile 30 GCNP View Edit Run MagicFill AI Your AI credits: 20 of 20 You …" at bounding box center [769, 392] width 1538 height 784
type textarea "Mile 30 Milky Way"
click at [1339, 190] on textarea at bounding box center [1430, 205] width 192 height 60
click at [1350, 434] on textarea at bounding box center [1430, 449] width 192 height 30
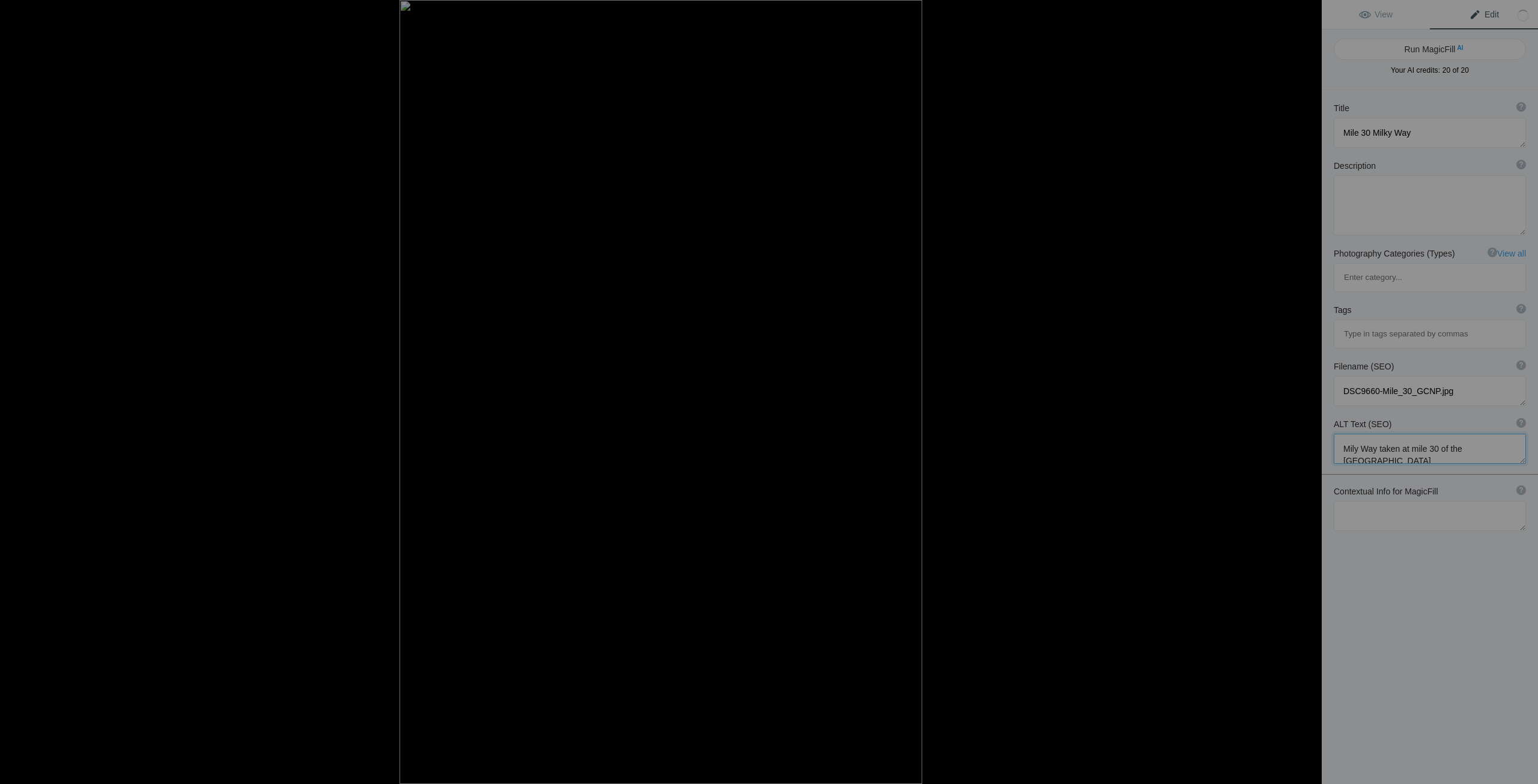
scroll to position [1, 0]
click at [1354, 434] on textarea at bounding box center [1430, 454] width 192 height 41
click at [1452, 434] on textarea at bounding box center [1430, 454] width 192 height 41
click at [1374, 434] on textarea at bounding box center [1430, 454] width 192 height 41
type textarea "Milky Way taken at mile 30 of The Grand Canyon"
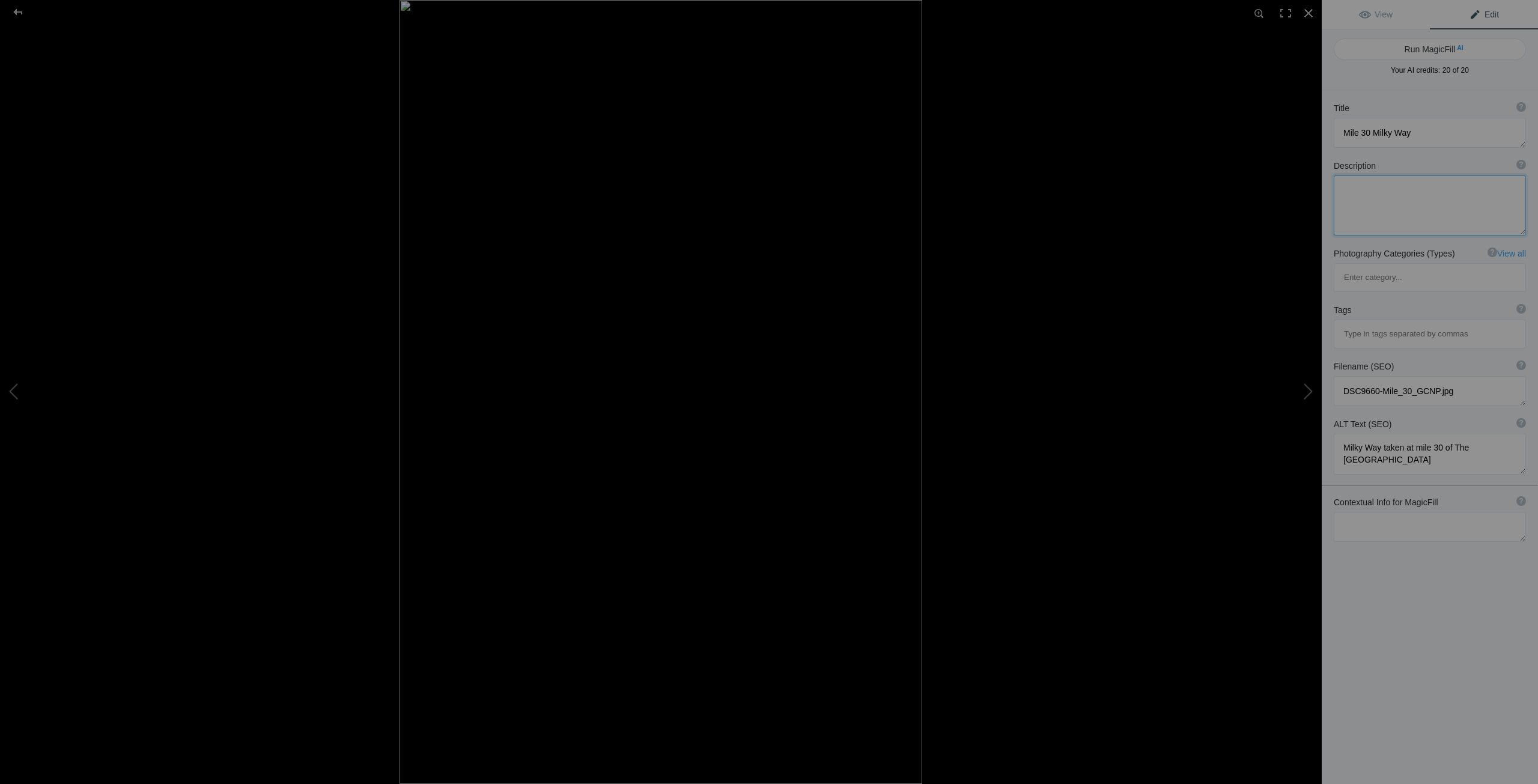
click at [1344, 186] on textarea at bounding box center [1430, 205] width 192 height 60
click at [1354, 215] on textarea at bounding box center [1430, 205] width 192 height 60
click at [1377, 213] on textarea at bounding box center [1430, 205] width 192 height 60
type textarea "In this pic, The Grand Canyon Walls are partially lit by a rising moon far off …"
click at [1382, 17] on span "View" at bounding box center [1376, 14] width 34 height 10
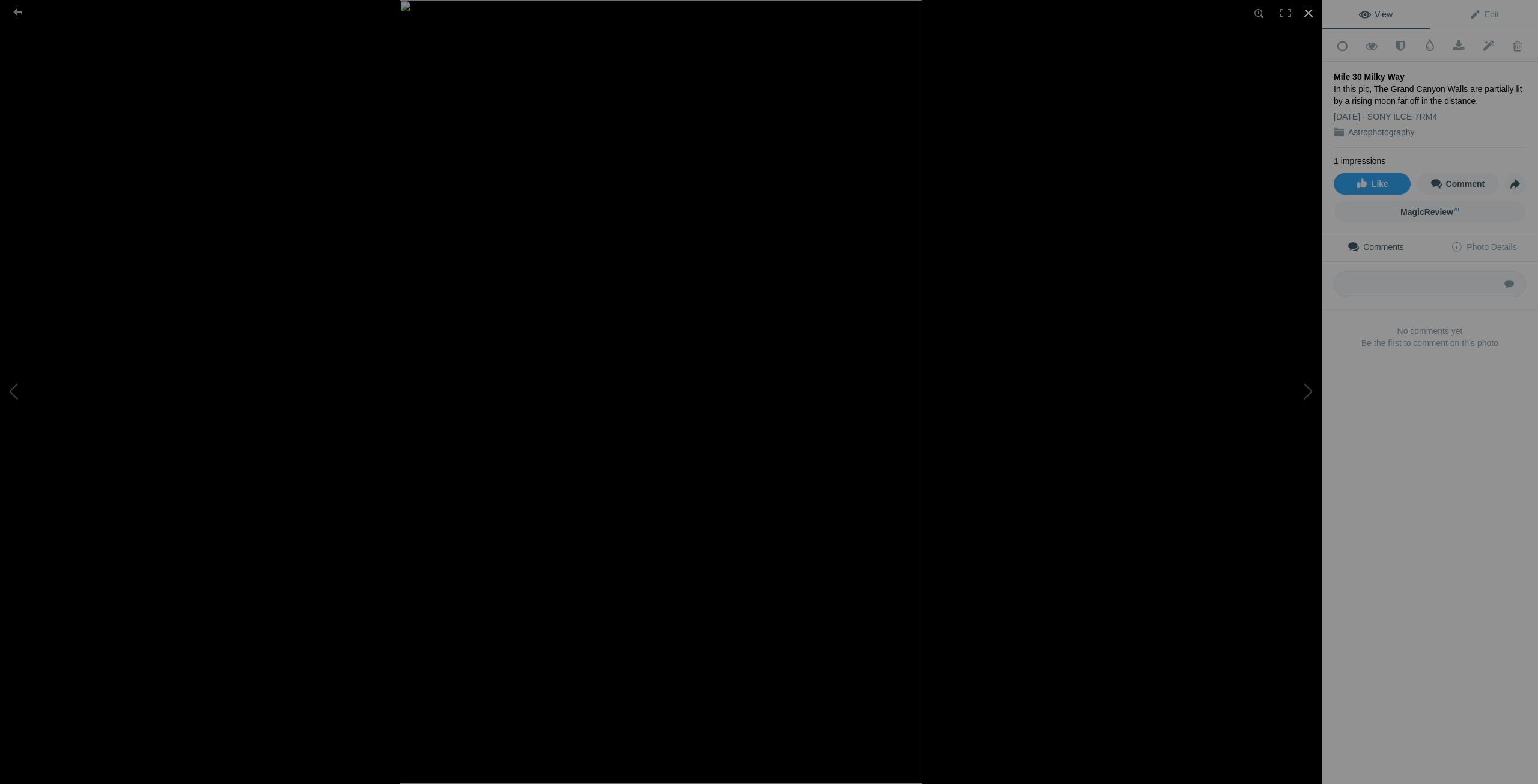
click at [1306, 9] on div at bounding box center [1309, 13] width 26 height 26
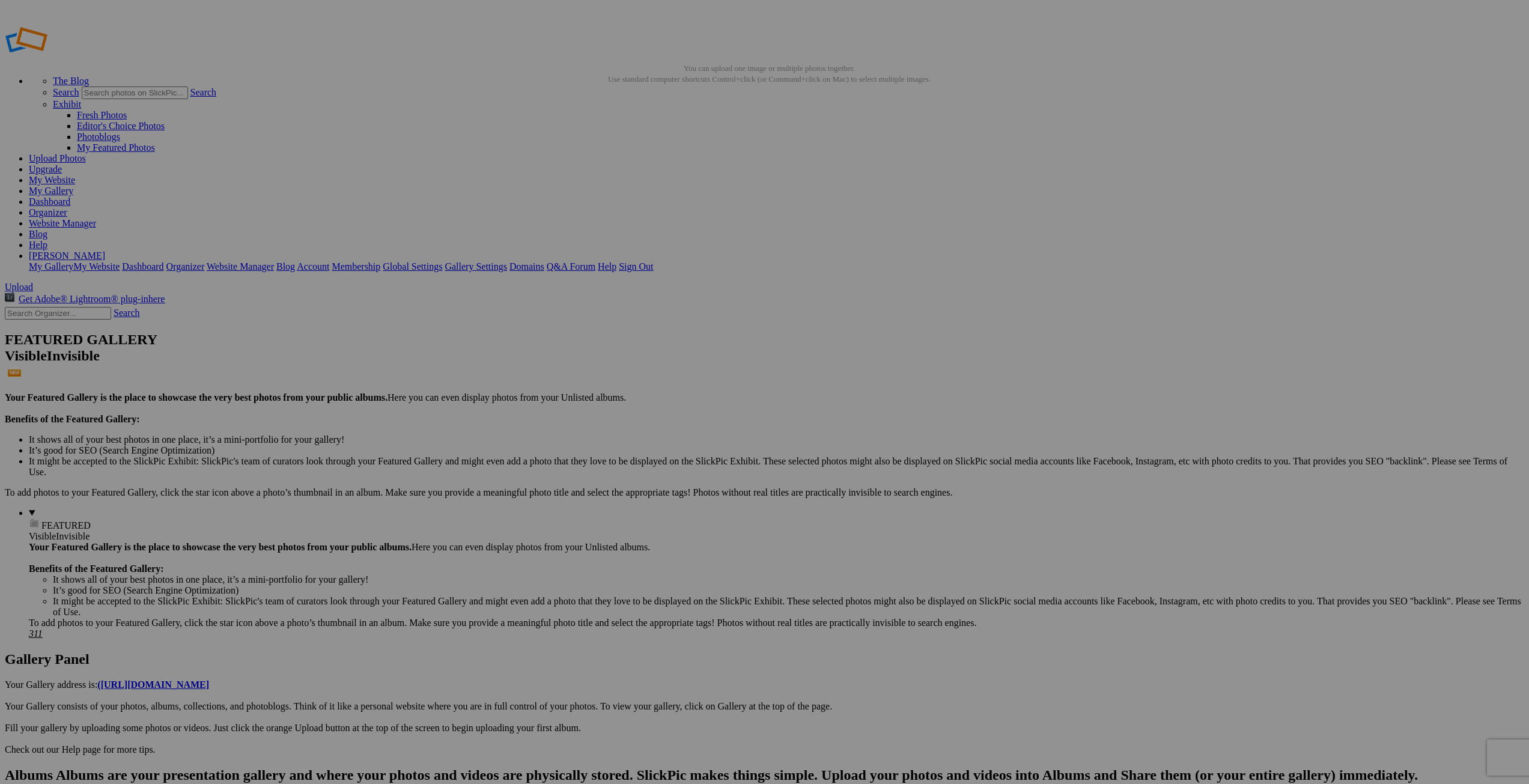
drag, startPoint x: 375, startPoint y: 232, endPoint x: 284, endPoint y: 225, distance: 91.3
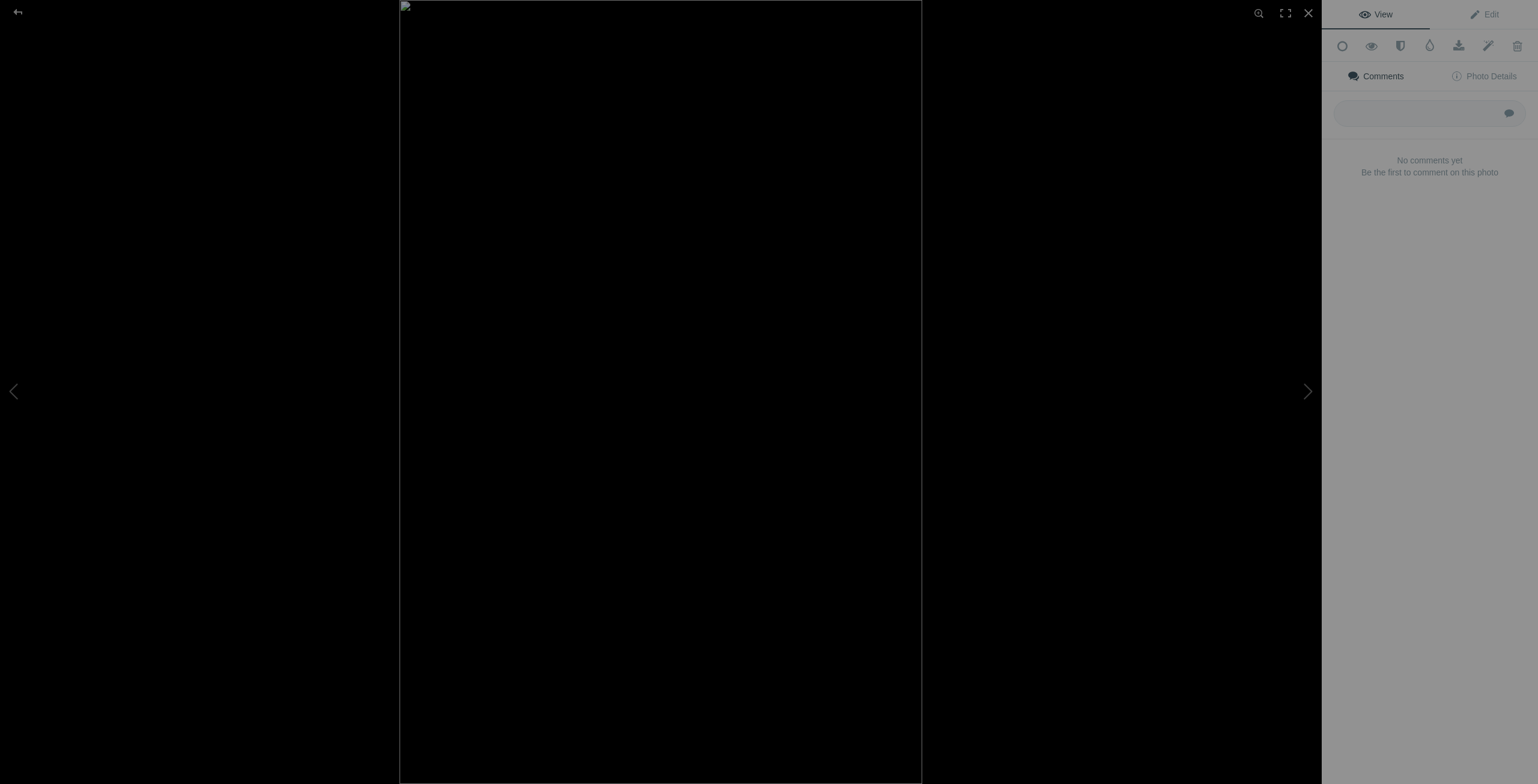
click at [445, 191] on img at bounding box center [661, 392] width 522 height 784
type input "Milky Way at [GEOGRAPHIC_DATA]"
click at [1478, 8] on link "Edit" at bounding box center [1484, 14] width 109 height 29
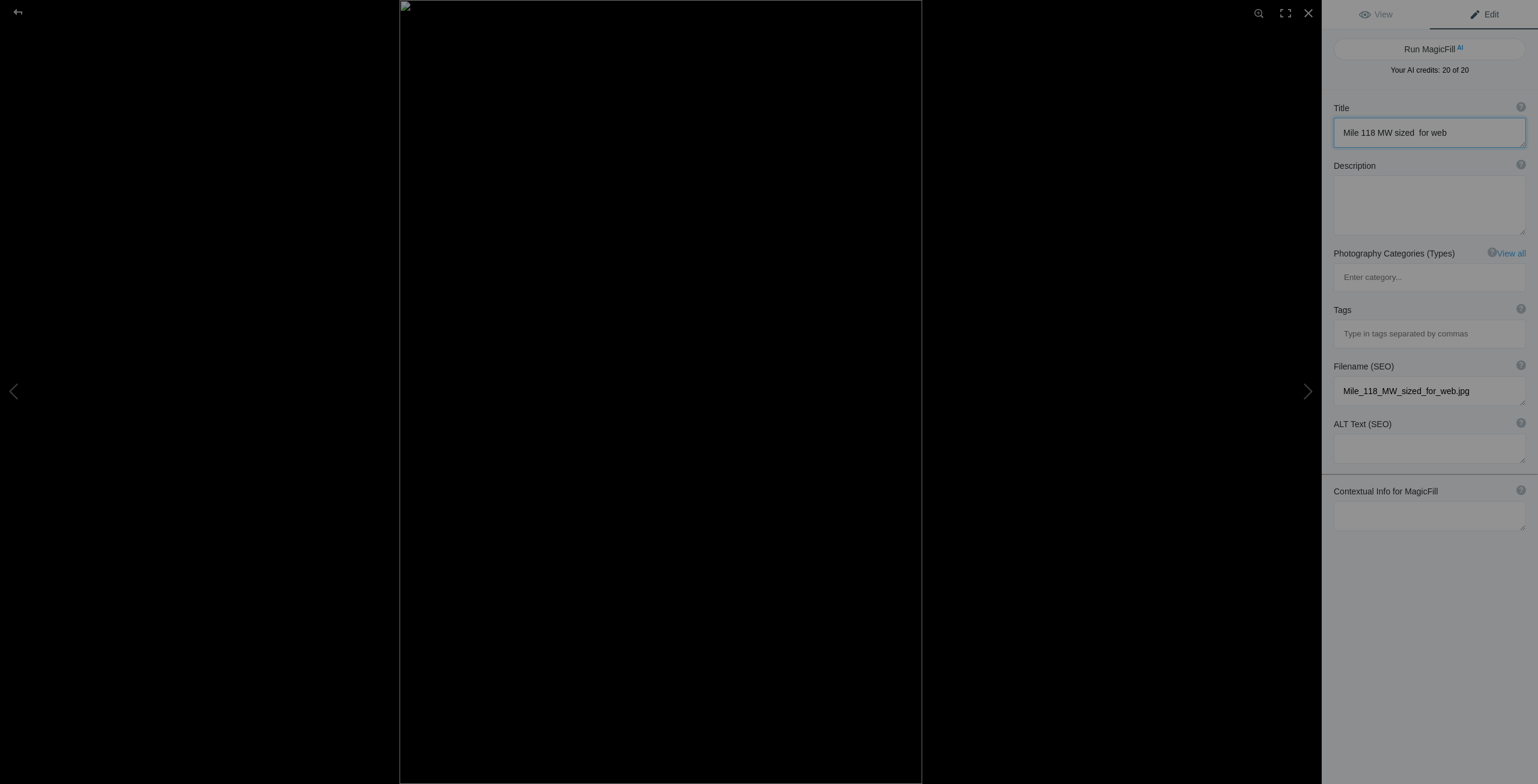
drag, startPoint x: 1447, startPoint y: 131, endPoint x: 1287, endPoint y: 130, distance: 160.0
click at [1287, 130] on div "Mile 118 MW sized for web View Edit Run MagicFill AI Your AI credits: 20 of 20 …" at bounding box center [769, 392] width 1538 height 784
click at [1364, 132] on textarea at bounding box center [1430, 132] width 192 height 30
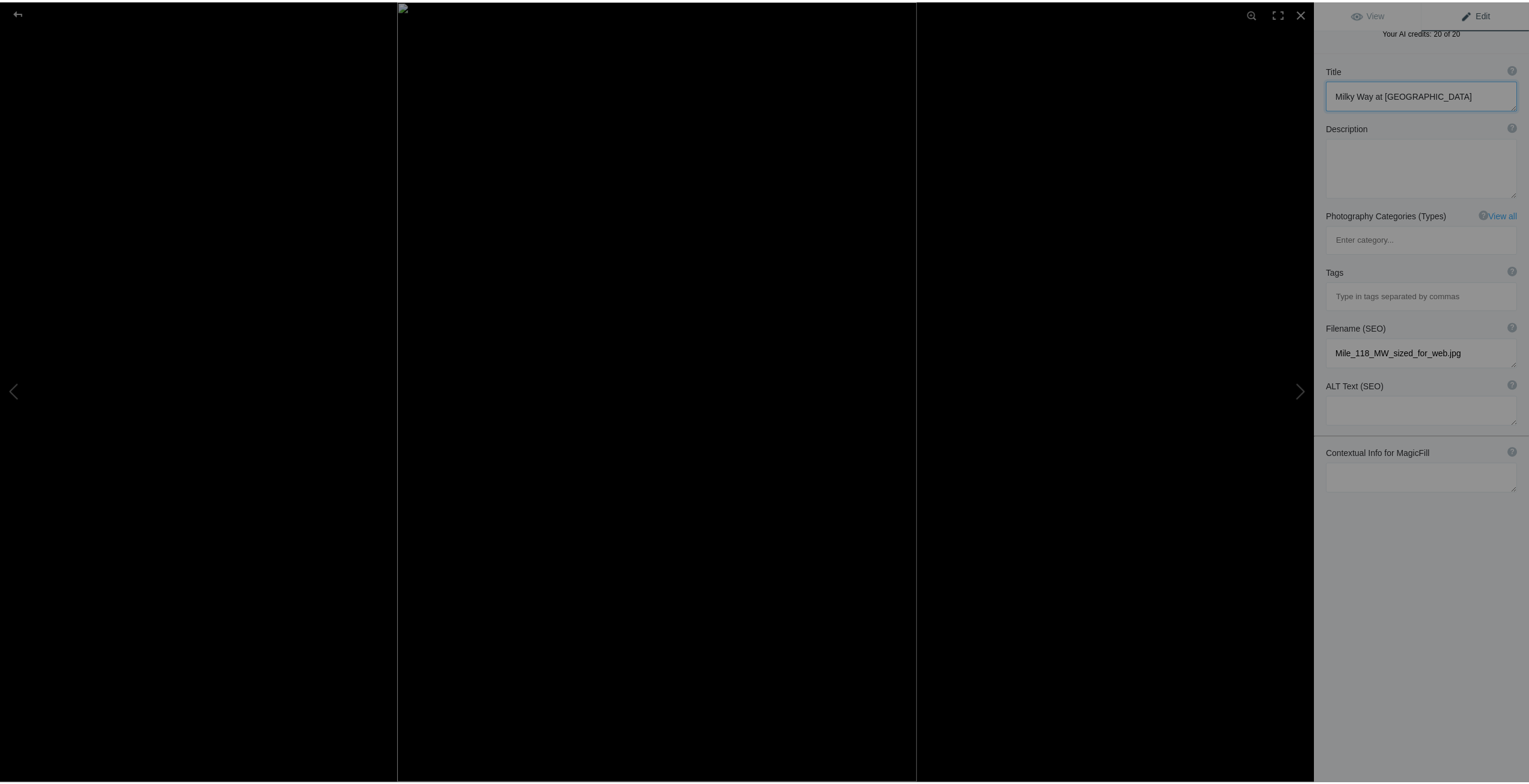
scroll to position [0, 0]
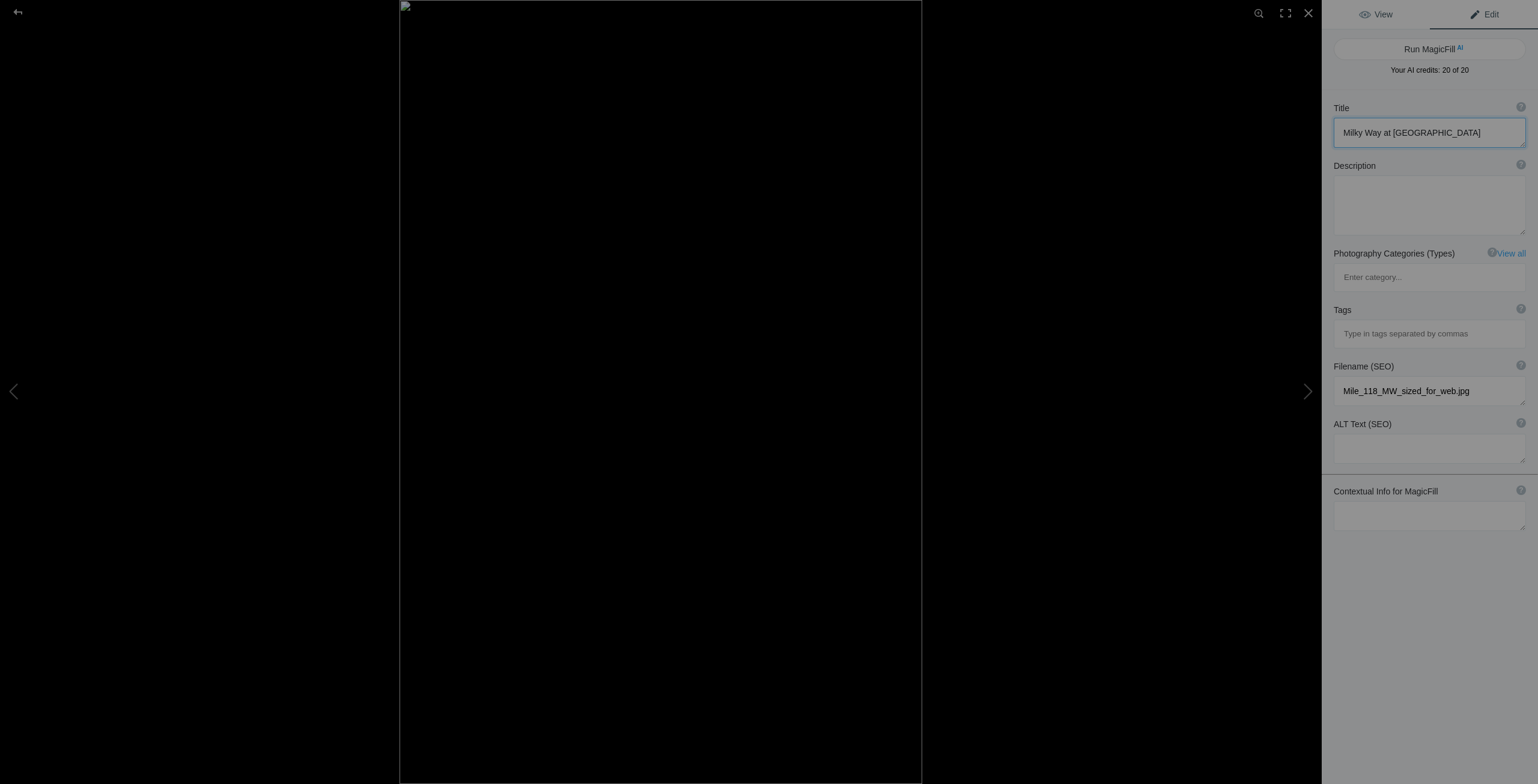
type textarea "Milky Way at Mile 118"
click at [1384, 13] on span "View" at bounding box center [1376, 14] width 34 height 10
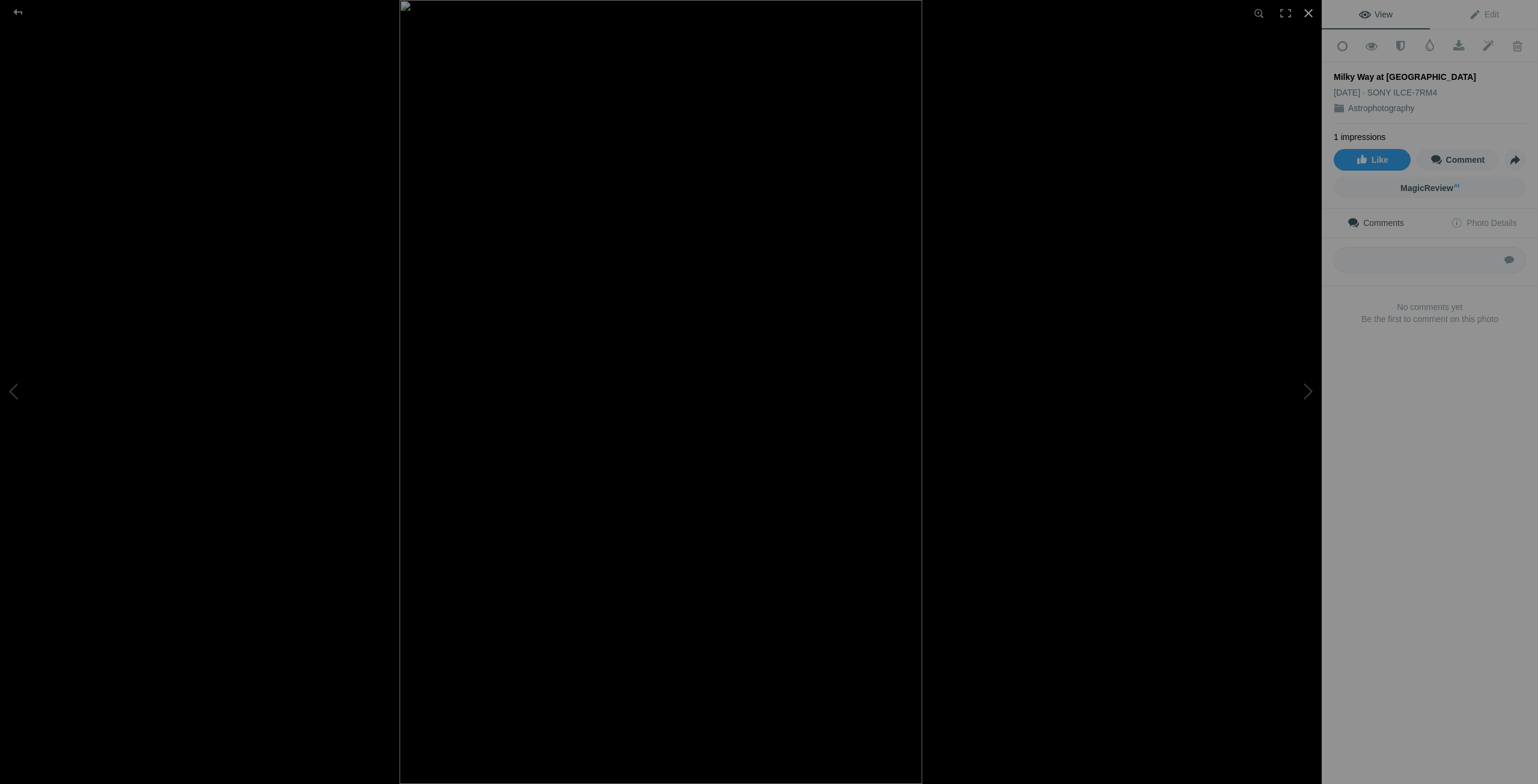
click at [1308, 11] on div at bounding box center [1309, 13] width 26 height 26
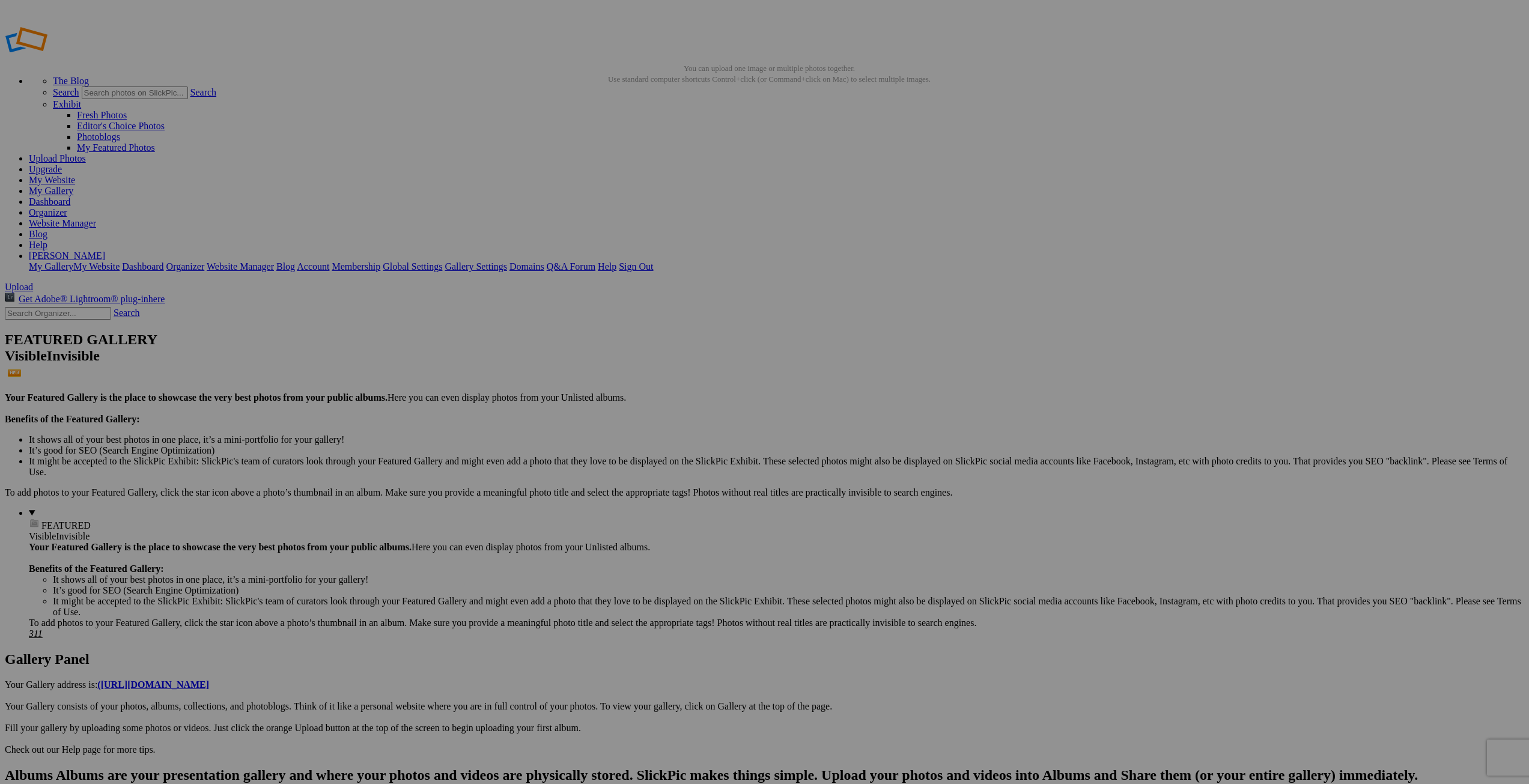
drag, startPoint x: 484, startPoint y: 231, endPoint x: 311, endPoint y: 235, distance: 173.0
click at [456, 201] on img at bounding box center [441, 180] width 60 height 90
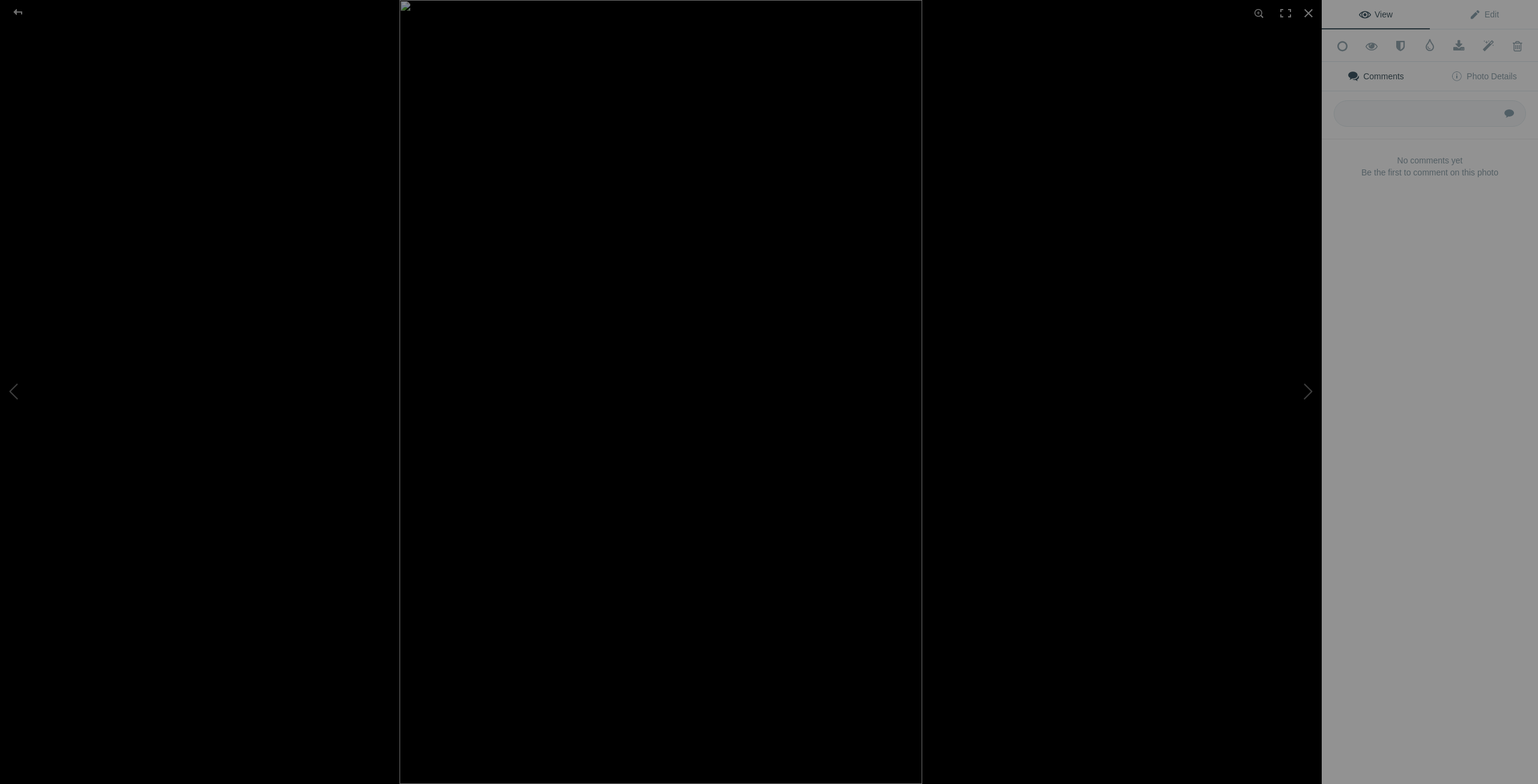
type input "Milky Way at Mile 118"
click at [1305, 12] on div at bounding box center [1309, 13] width 26 height 26
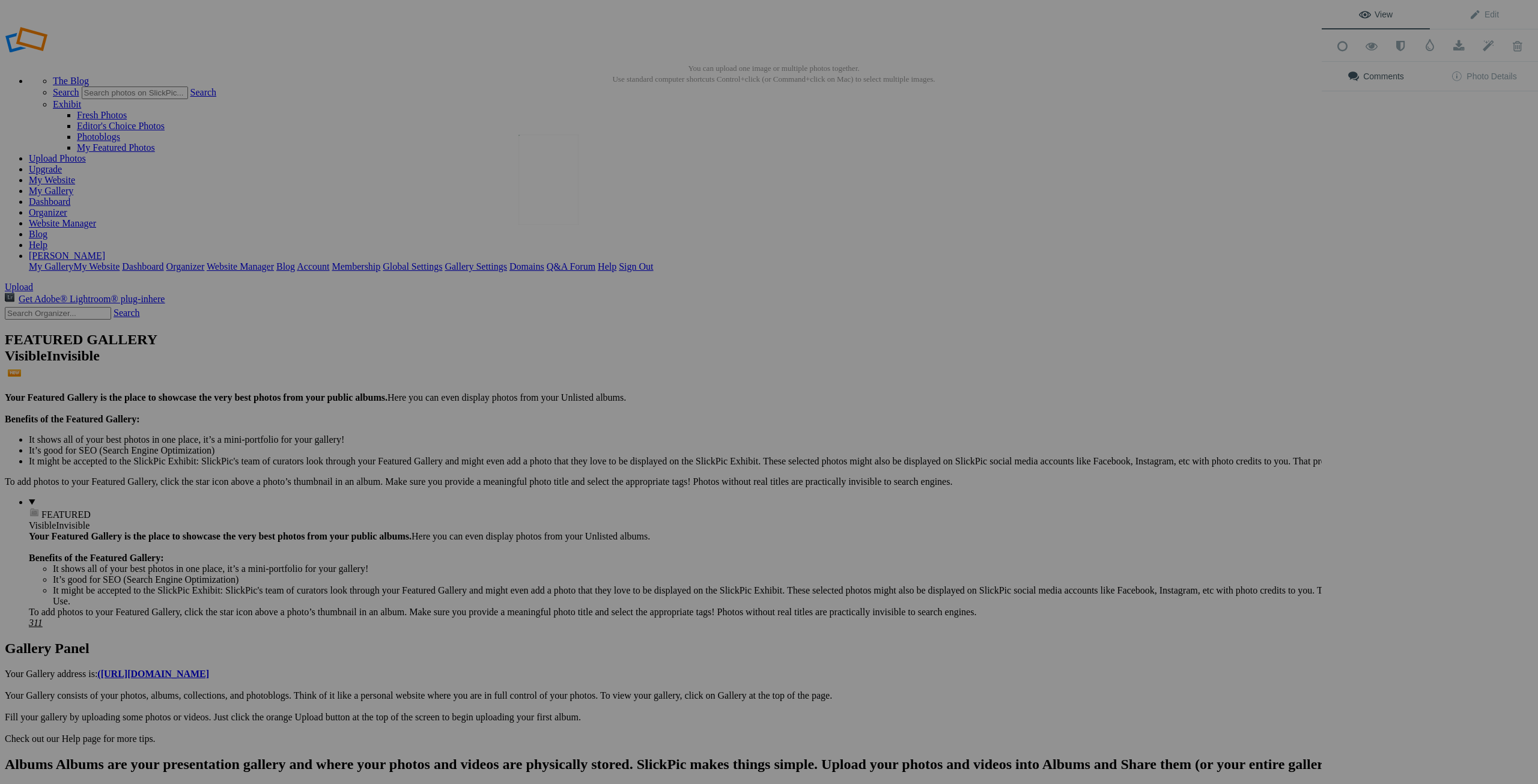
click at [552, 189] on img at bounding box center [549, 180] width 60 height 90
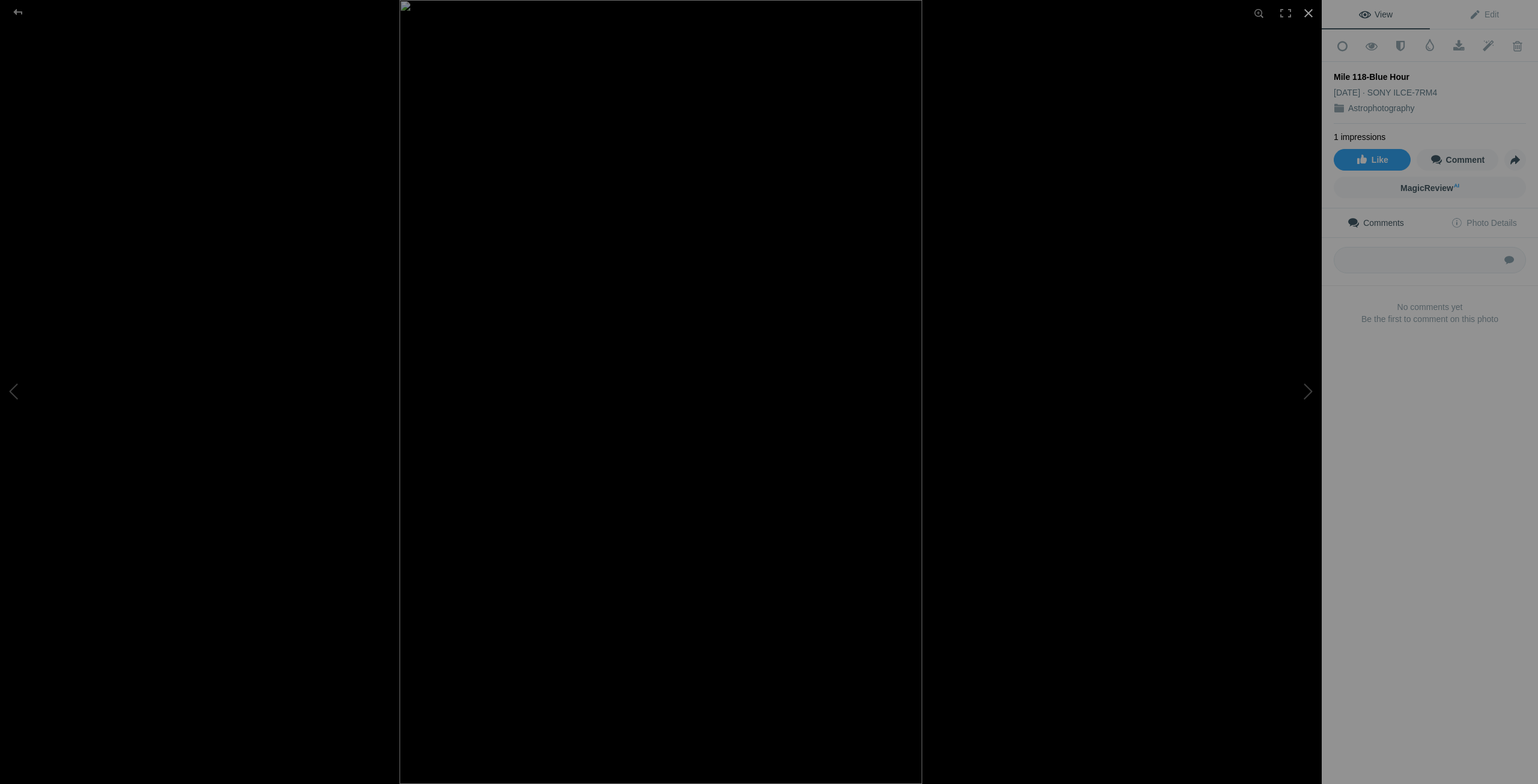
click at [1306, 14] on div at bounding box center [1309, 13] width 26 height 26
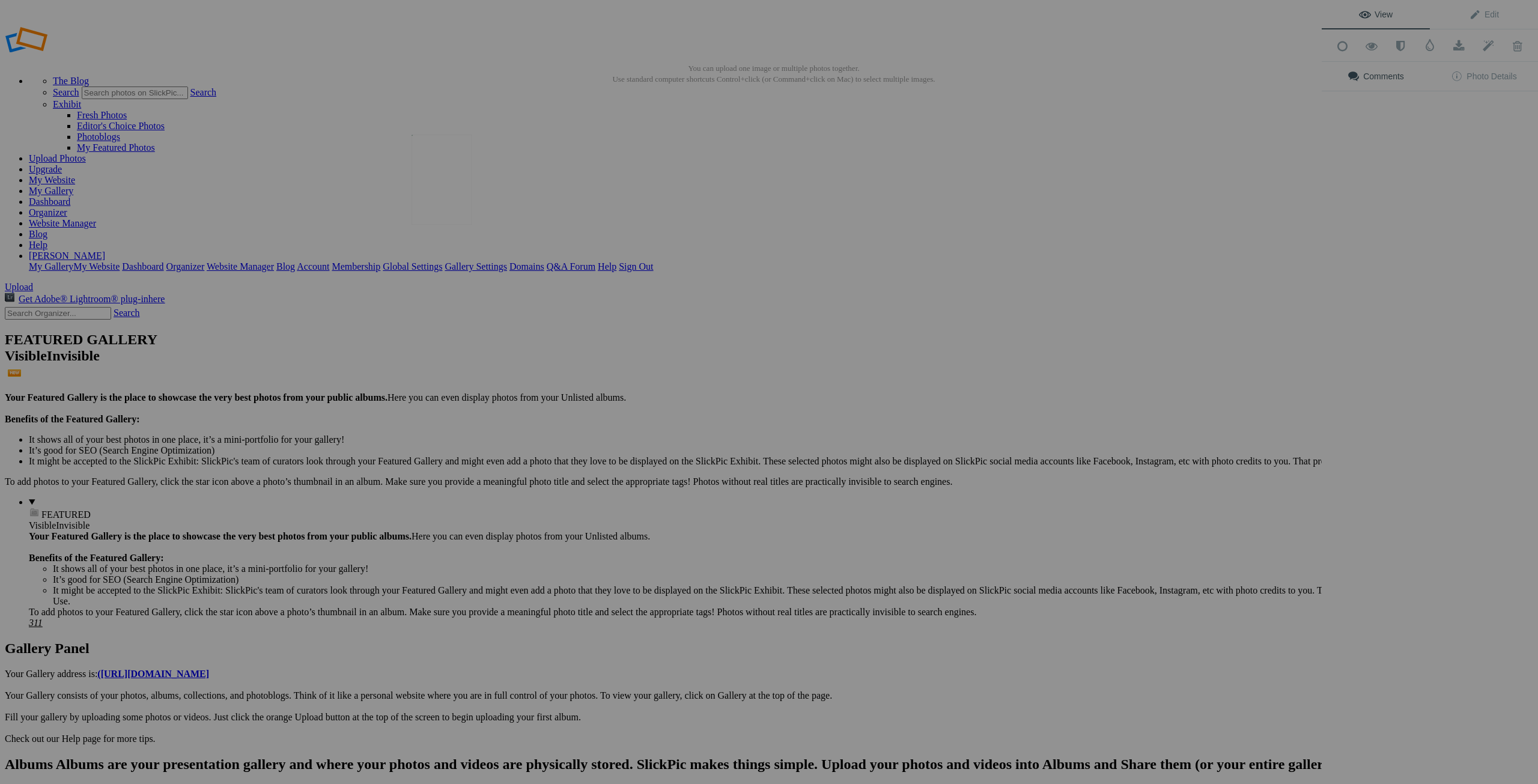
click at [426, 183] on img at bounding box center [441, 180] width 60 height 90
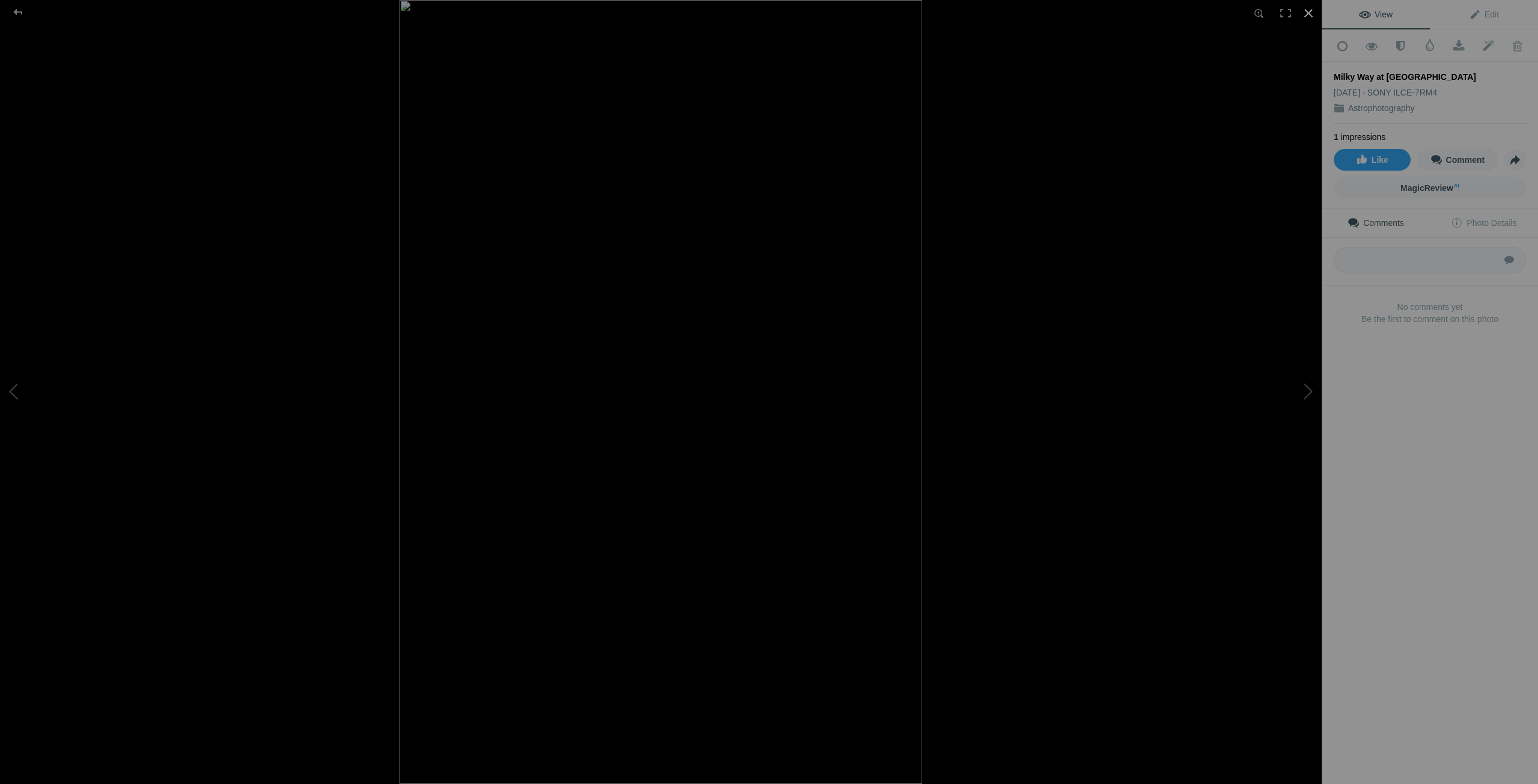
click at [1309, 11] on div at bounding box center [1309, 13] width 26 height 26
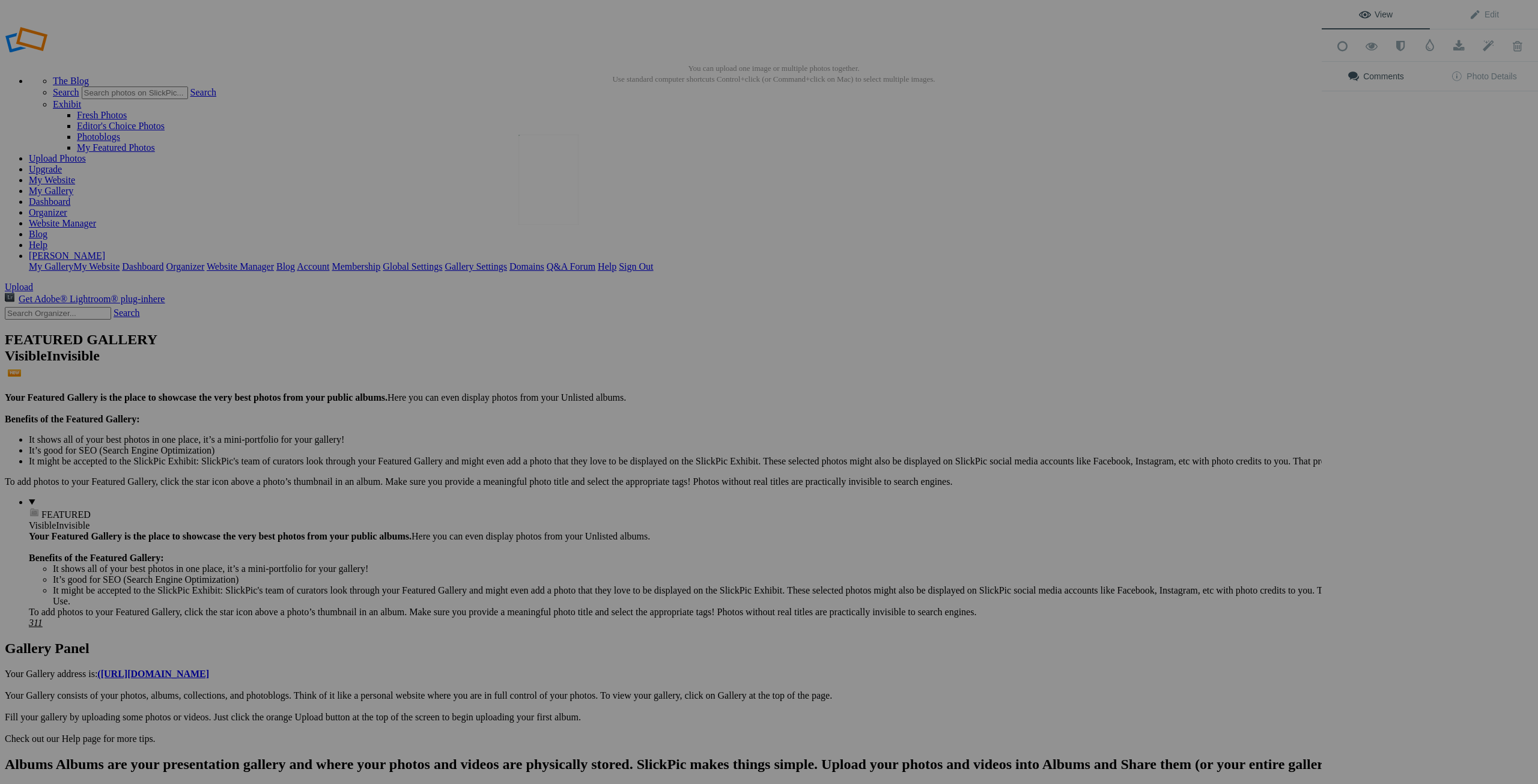
click at [566, 185] on img at bounding box center [549, 180] width 60 height 90
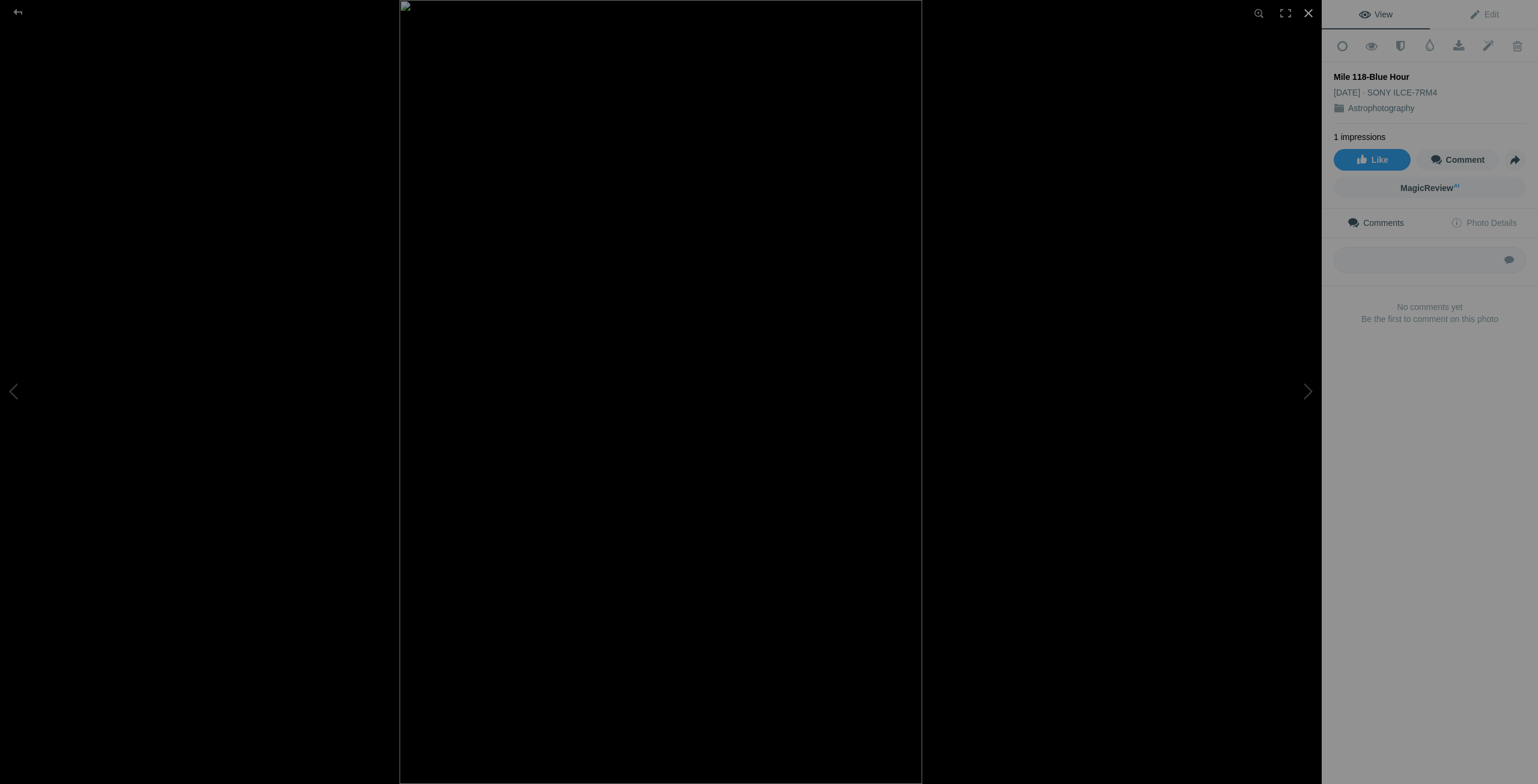
click at [1311, 13] on div at bounding box center [1309, 13] width 26 height 26
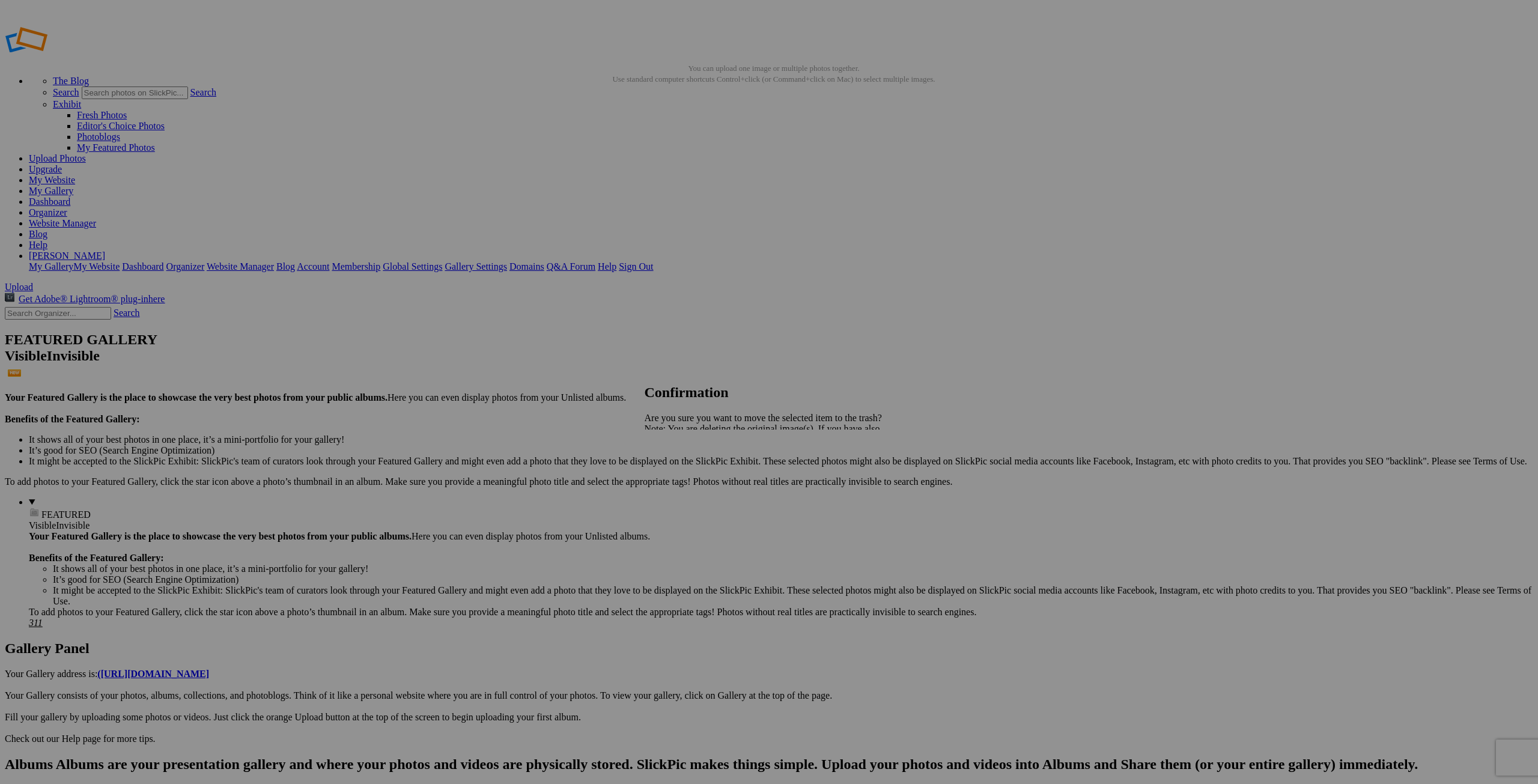
click at [685, 470] on span "Yes" at bounding box center [679, 471] width 14 height 11
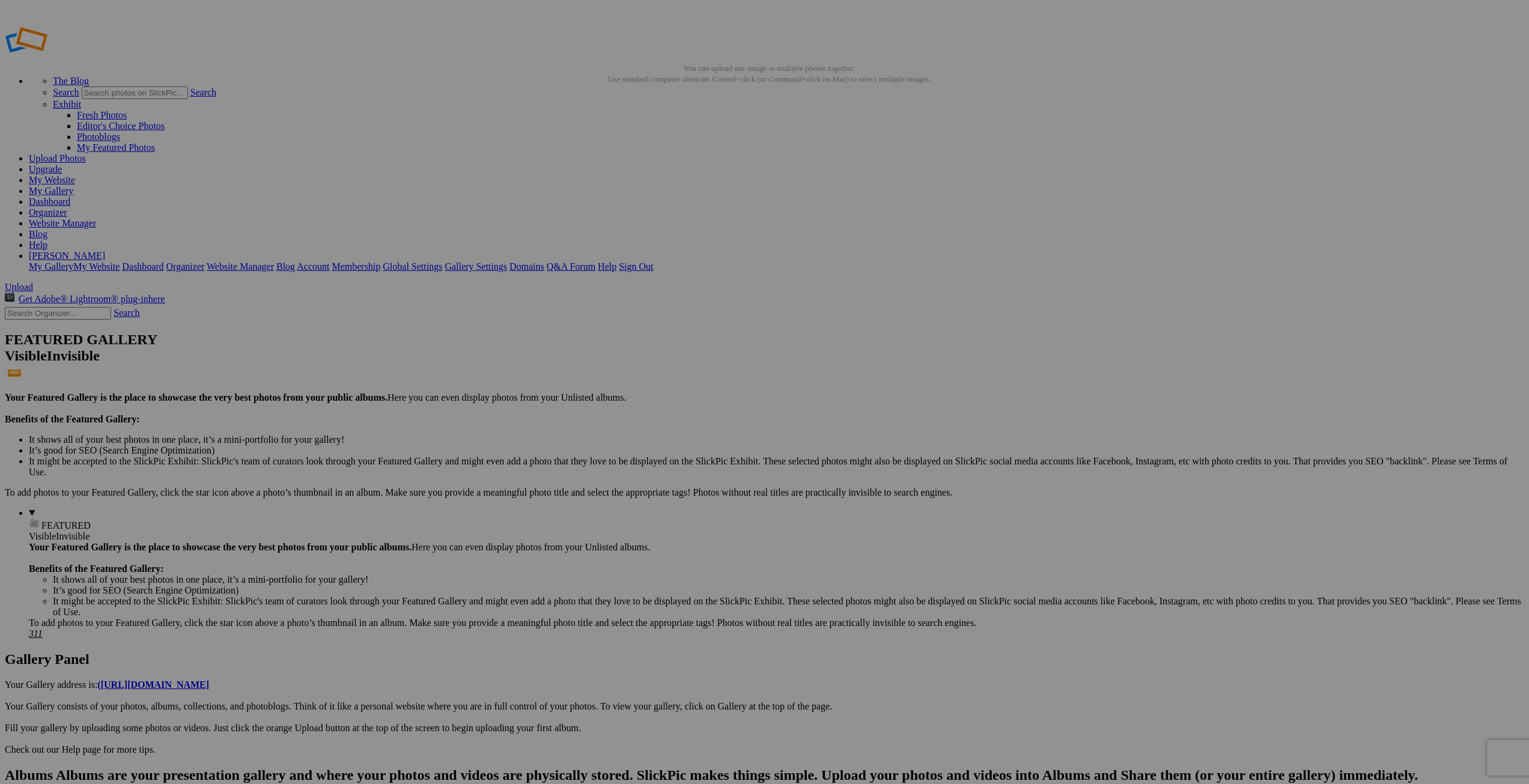
drag, startPoint x: 475, startPoint y: 235, endPoint x: 355, endPoint y: 242, distance: 120.2
type input "Blue Hour at Mile 118"
click at [33, 281] on span "Upload" at bounding box center [19, 287] width 28 height 11
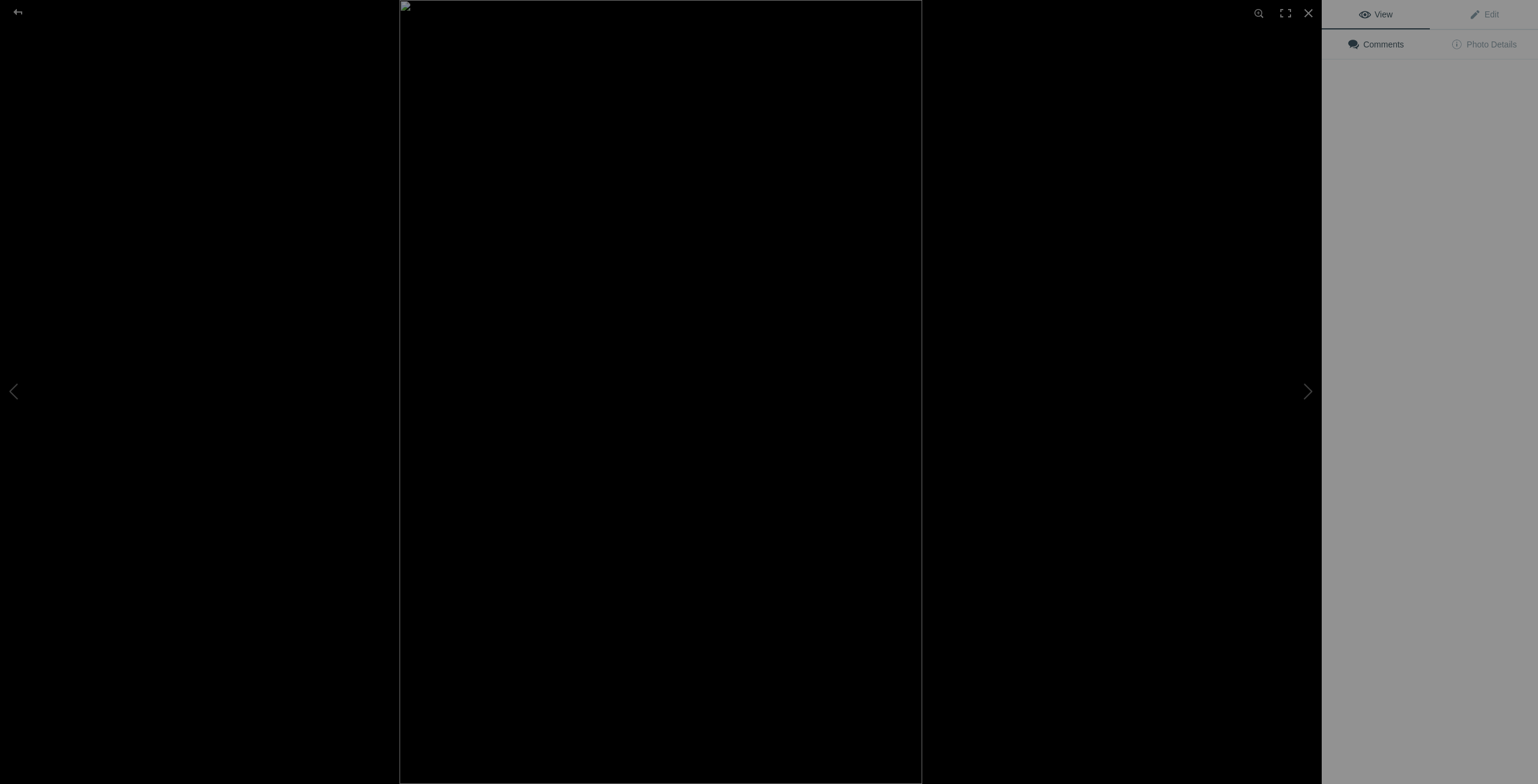
click at [400, 184] on img at bounding box center [661, 392] width 522 height 784
click at [1307, 9] on div at bounding box center [1309, 13] width 26 height 26
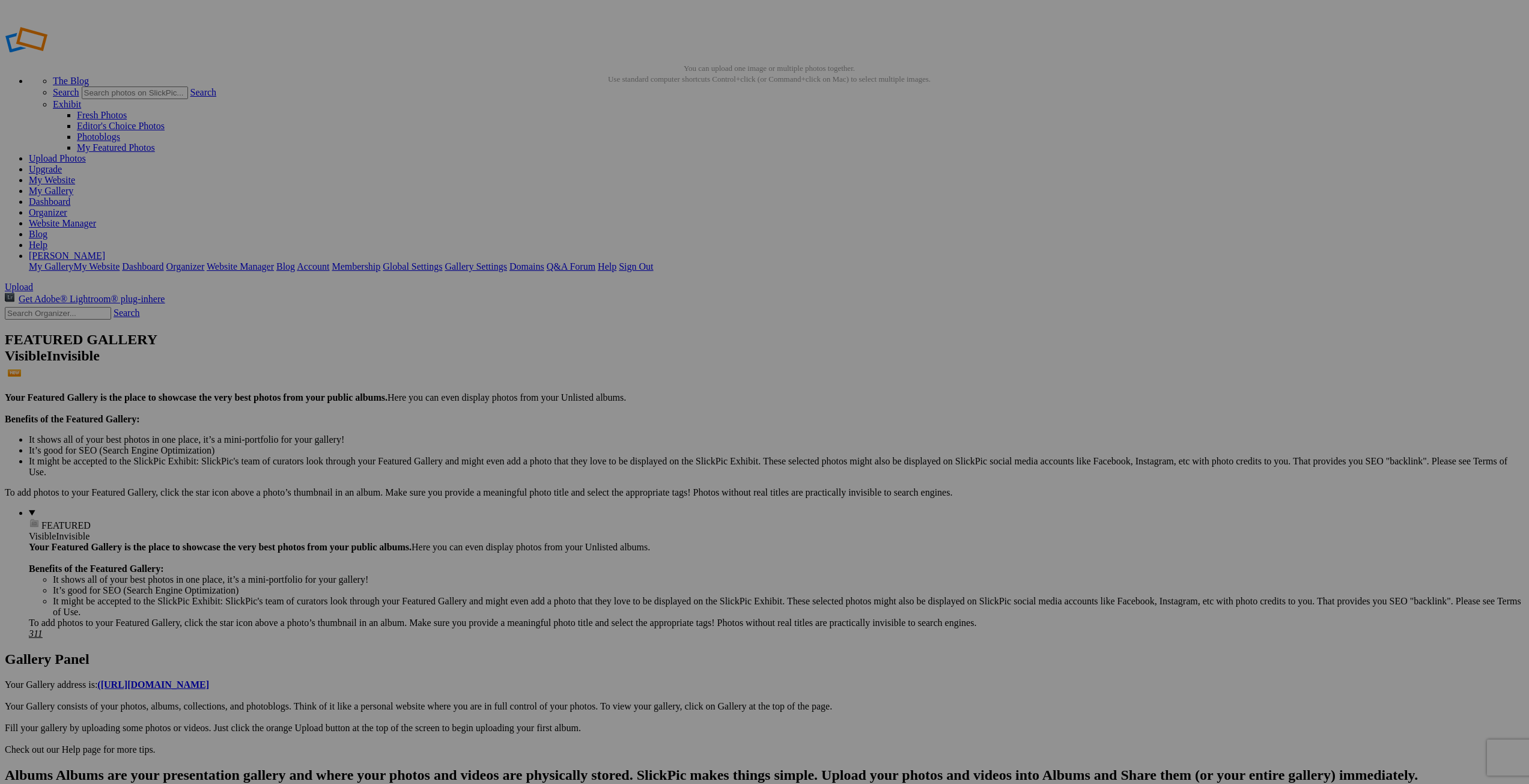
drag, startPoint x: 405, startPoint y: 422, endPoint x: 408, endPoint y: 379, distance: 43.1
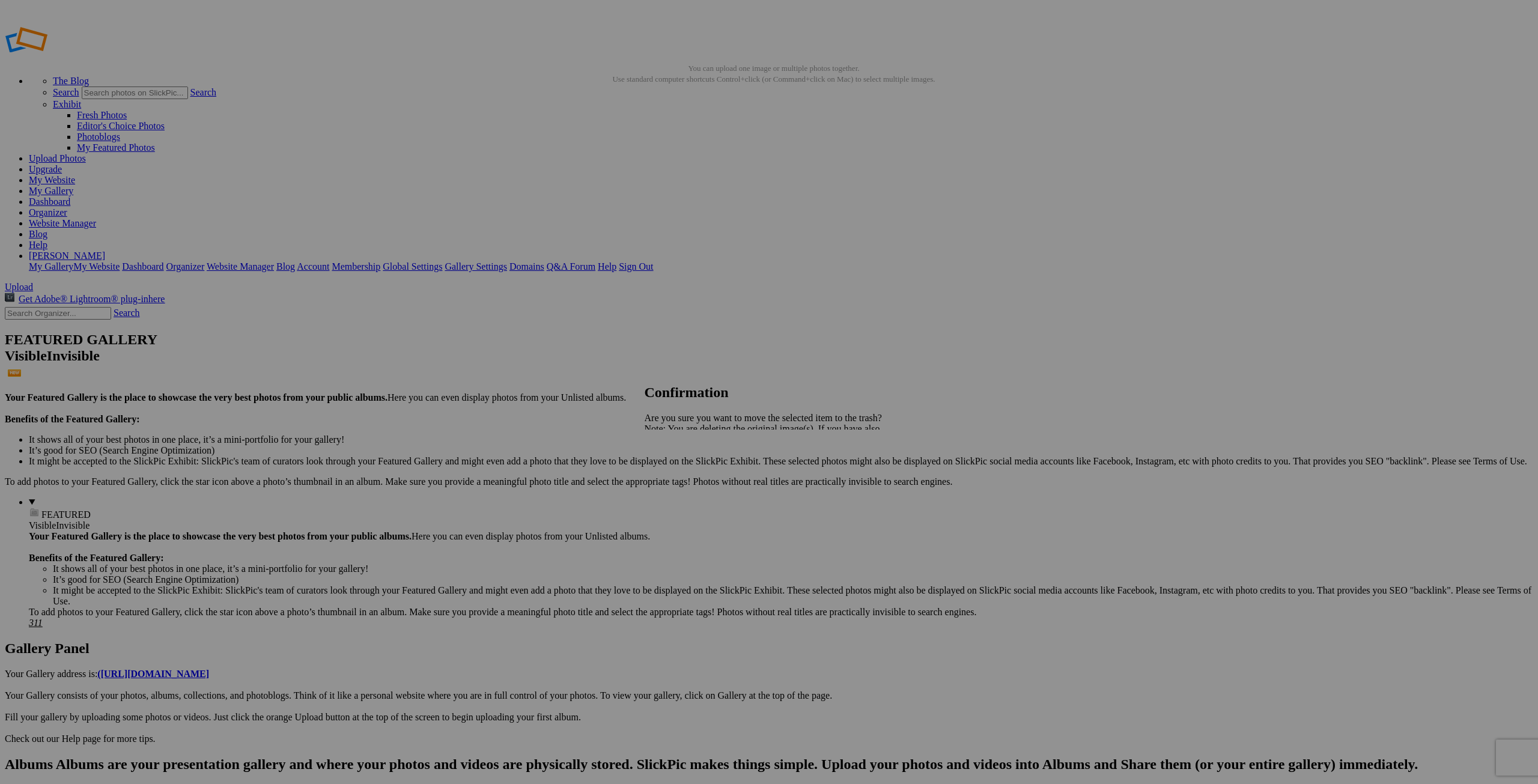
click at [685, 467] on span "Yes" at bounding box center [679, 471] width 14 height 11
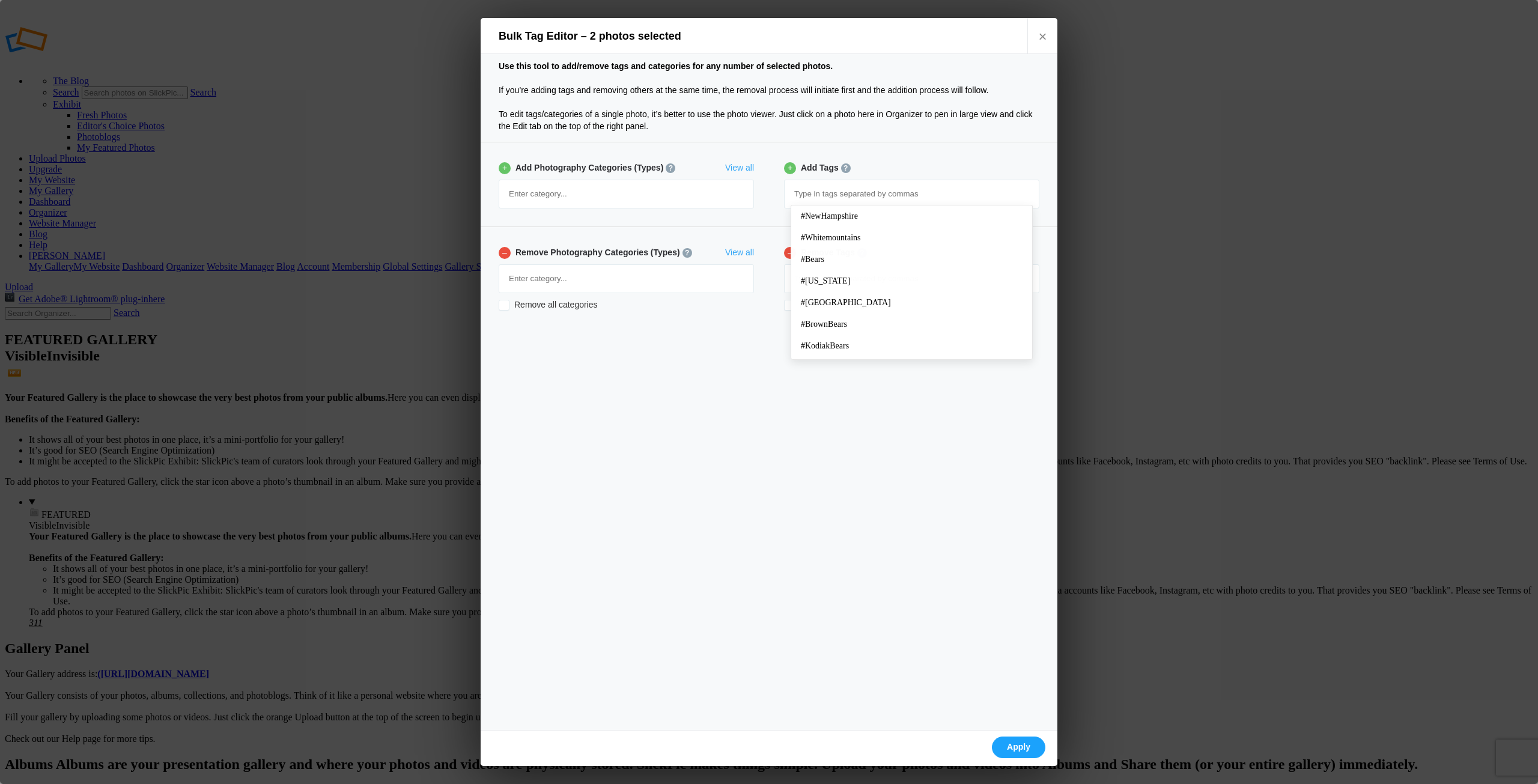
click at [829, 185] on input at bounding box center [912, 194] width 242 height 22
type input "GrandCanyon"
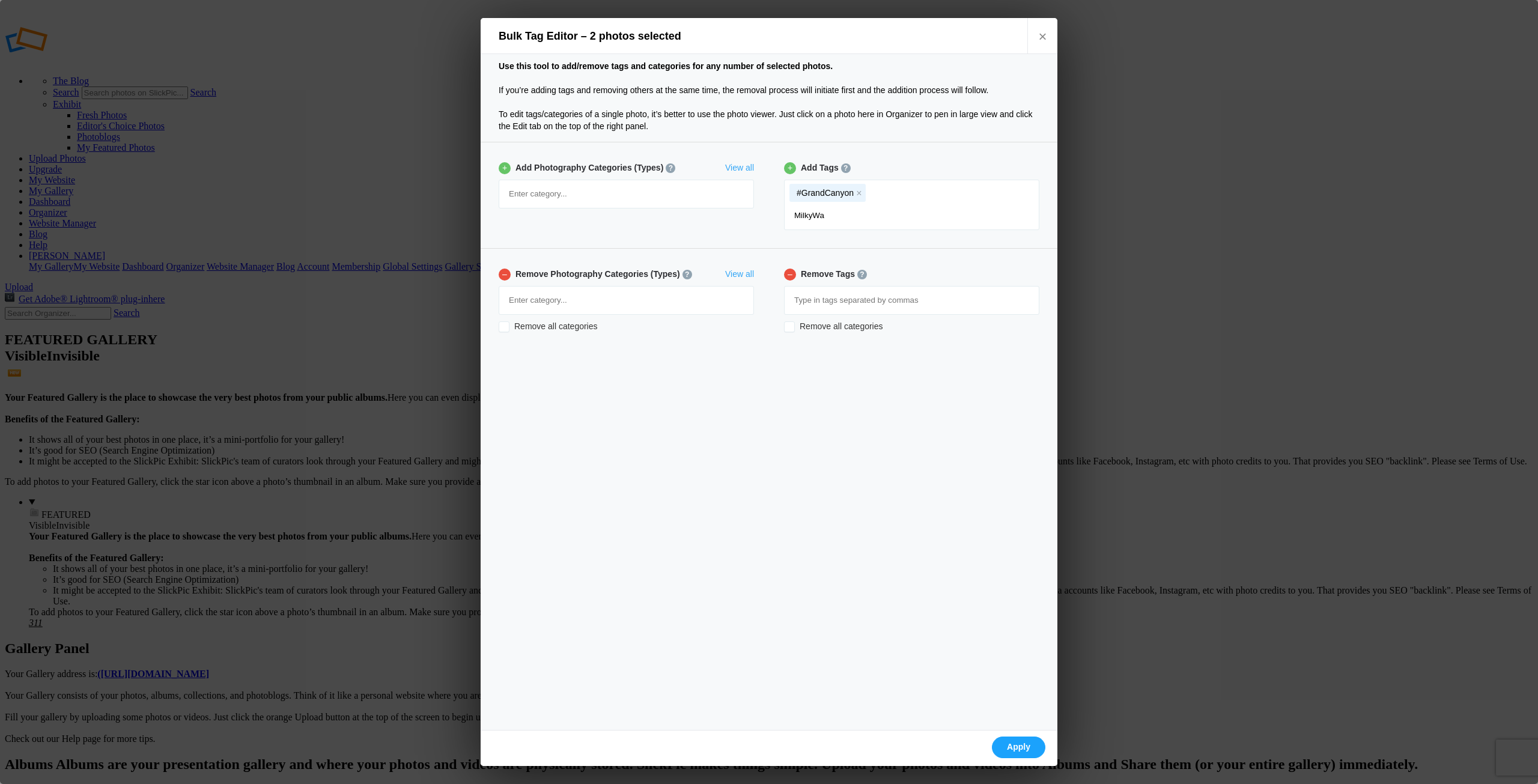
type input "MilkyWay"
type input "ColoradoRiver"
type input "grandcanyonmilkyway"
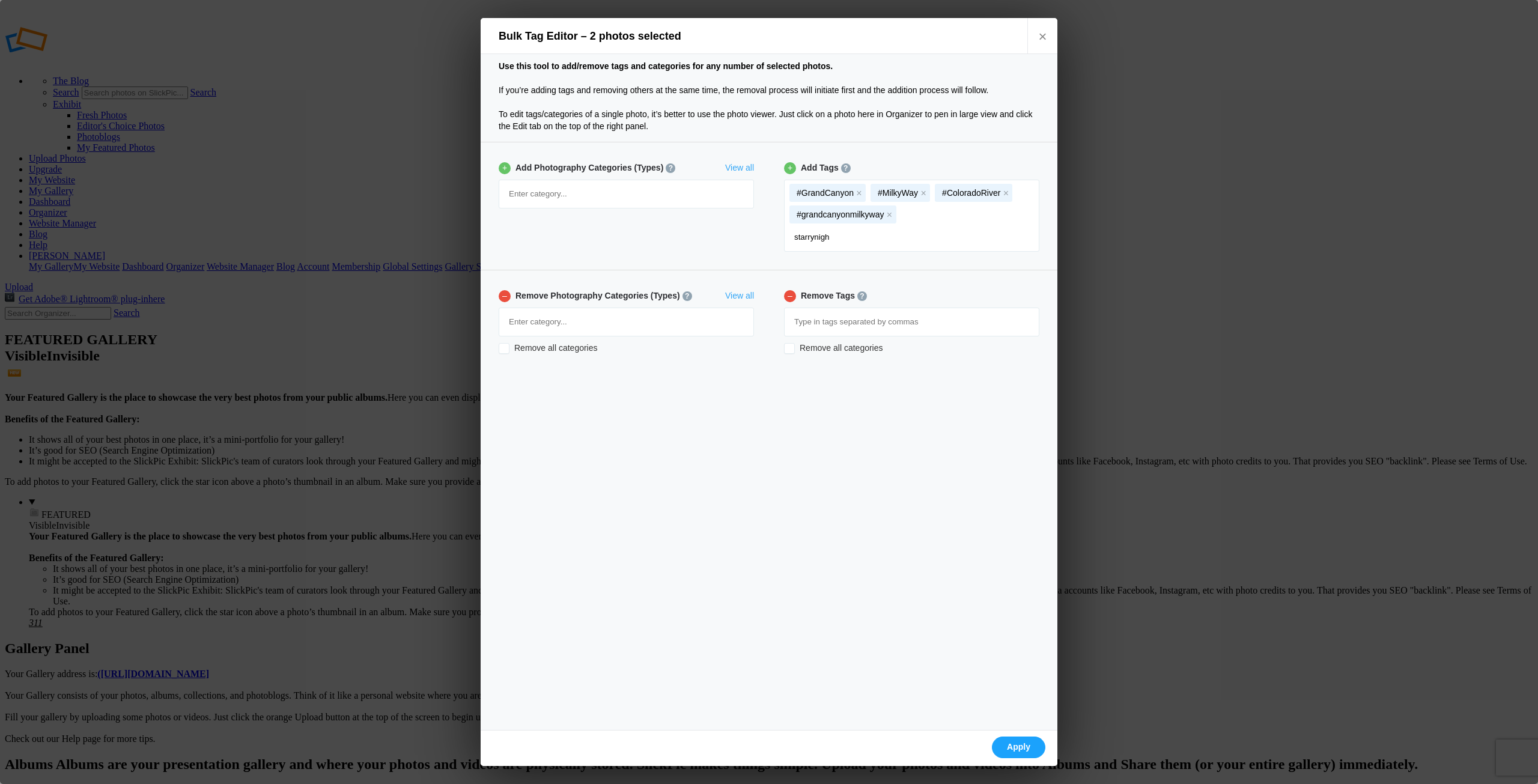
type input "starrynight"
type input "[US_STATE]"
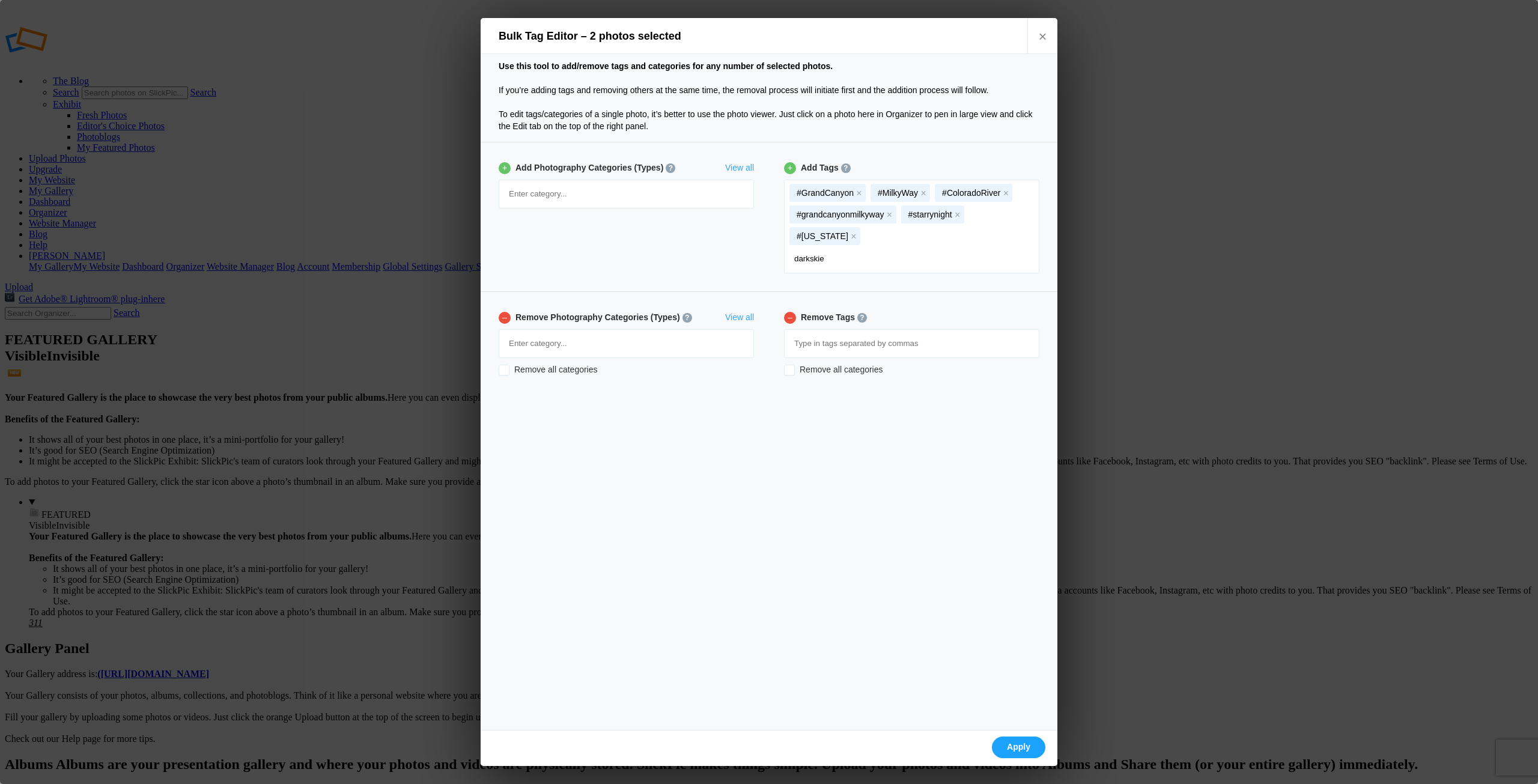
type input "darkskies"
click at [1027, 746] on link "Apply" at bounding box center [1018, 747] width 54 height 22
checkbox input "false"
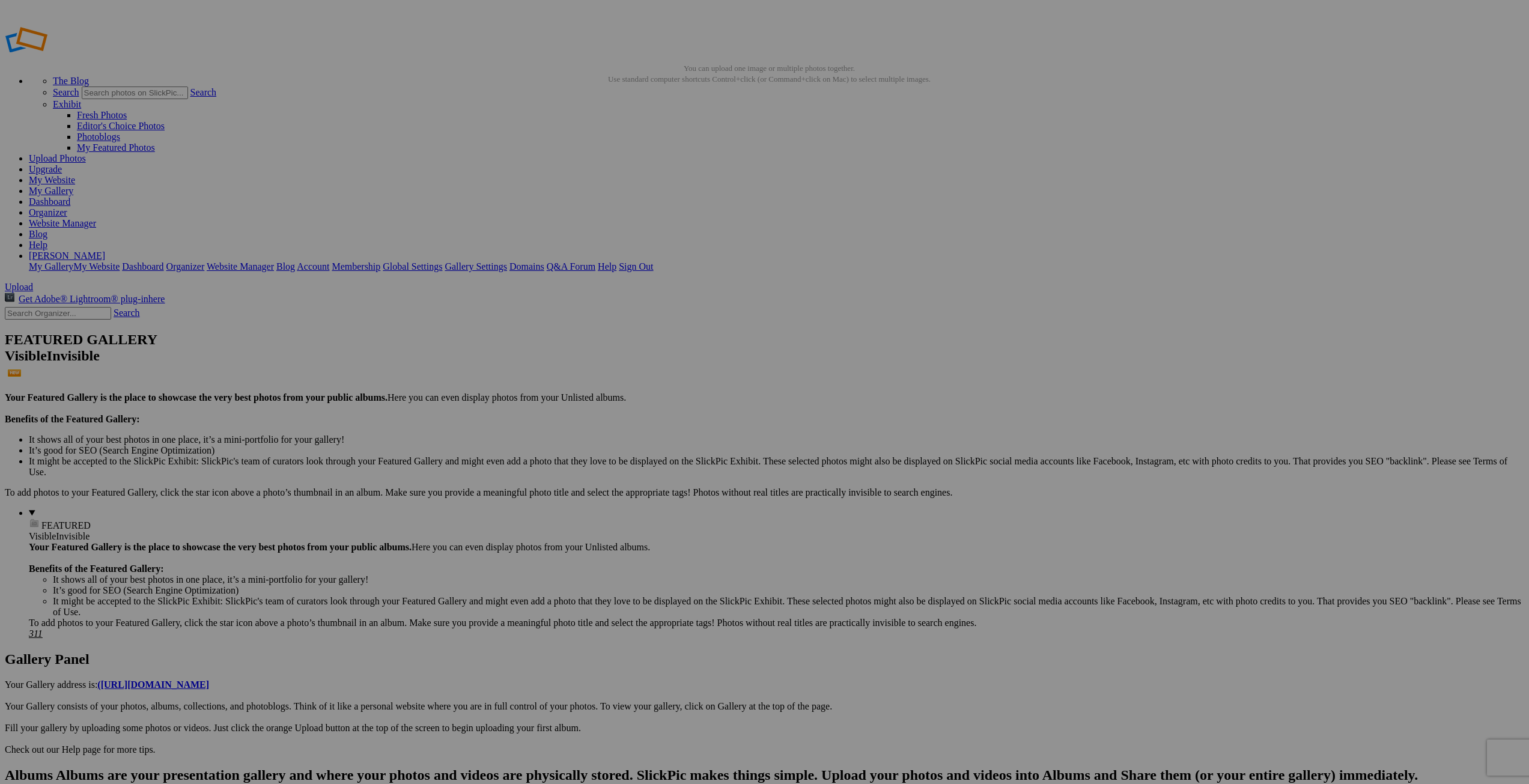
click at [325, 181] on img at bounding box center [334, 180] width 60 height 90
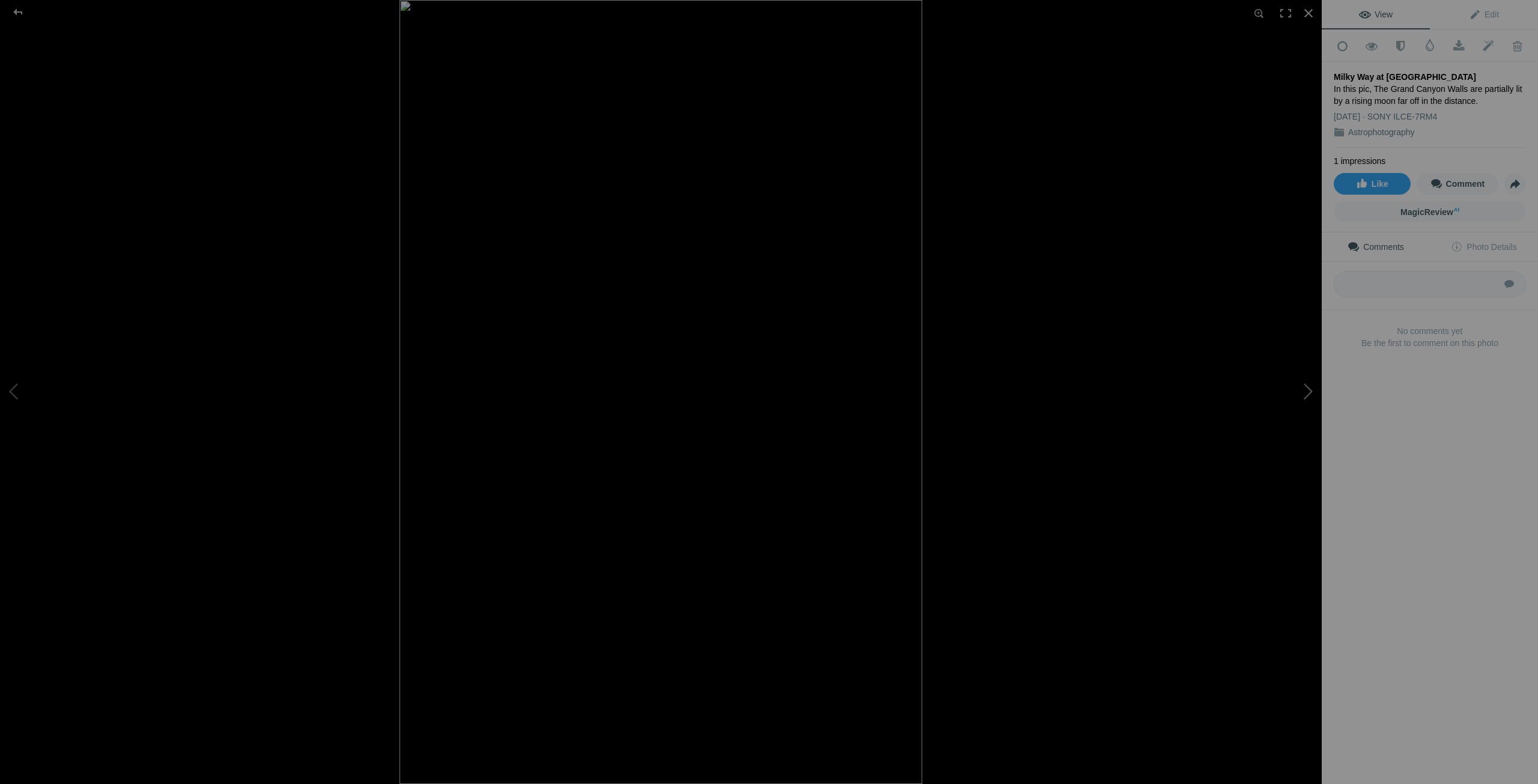
click at [1308, 392] on button at bounding box center [1277, 392] width 90 height 282
click at [1309, 15] on div at bounding box center [1309, 13] width 26 height 26
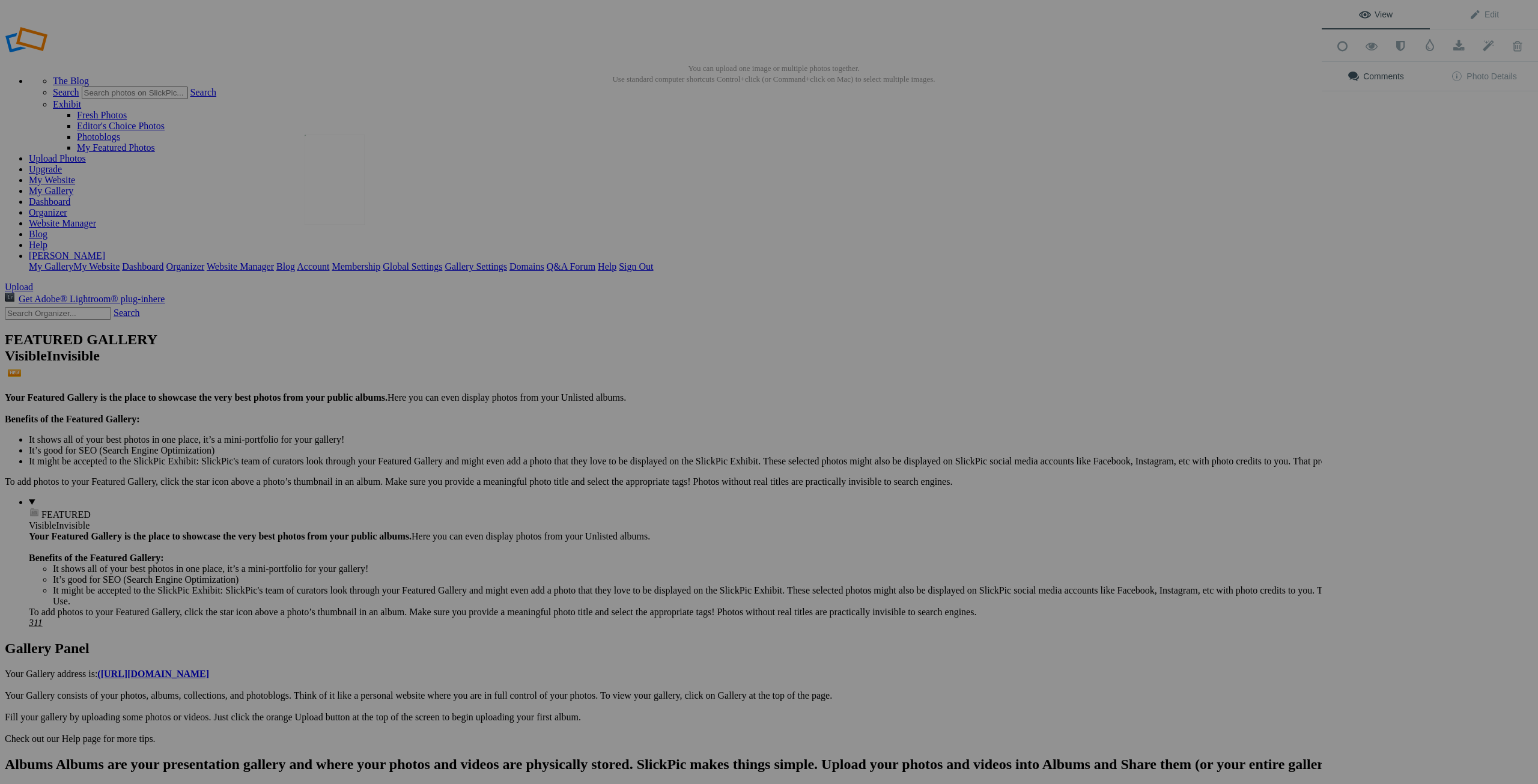
click at [345, 195] on img at bounding box center [334, 180] width 60 height 90
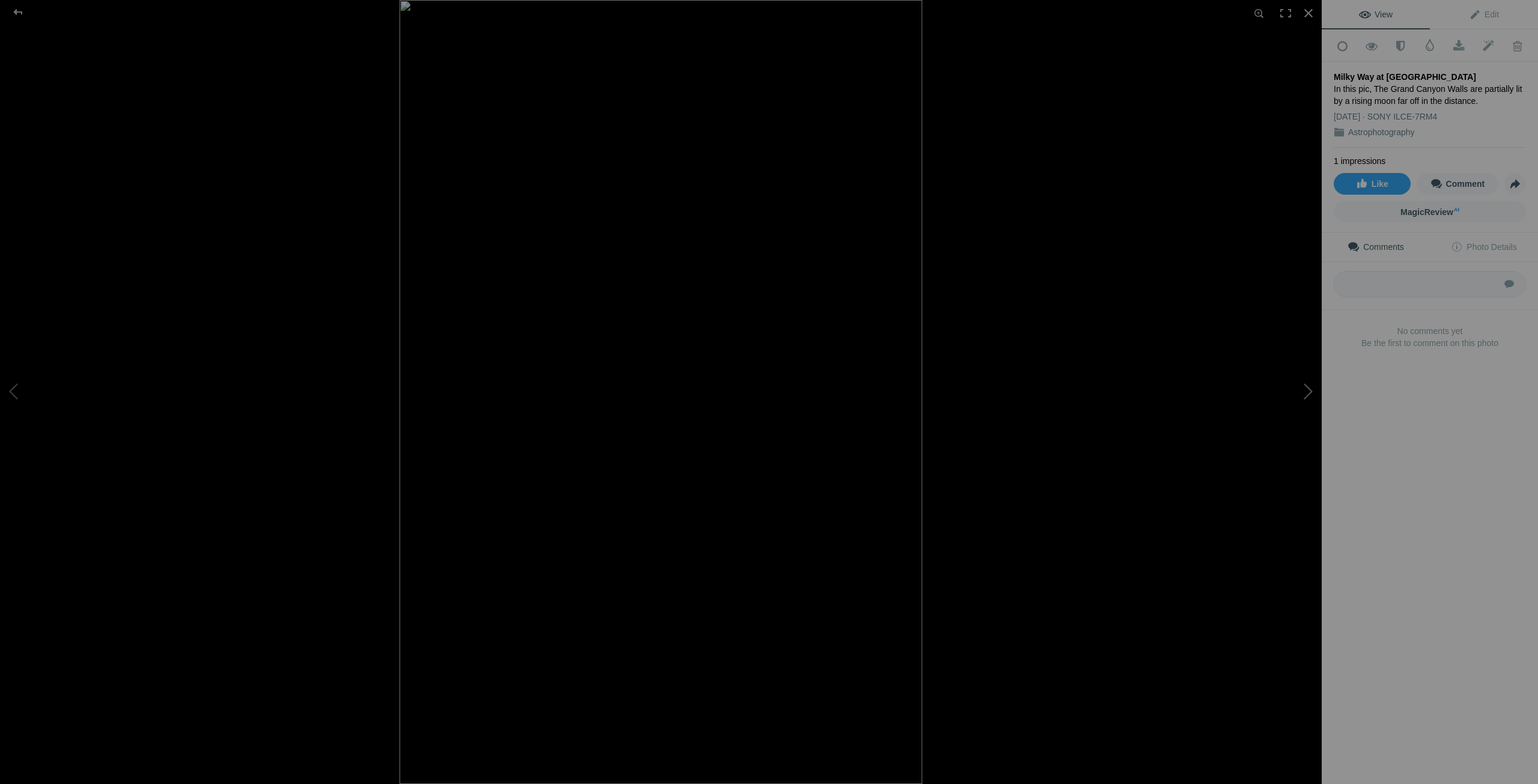
click at [1309, 392] on button at bounding box center [1277, 392] width 90 height 282
click at [1305, 393] on button at bounding box center [1277, 392] width 90 height 282
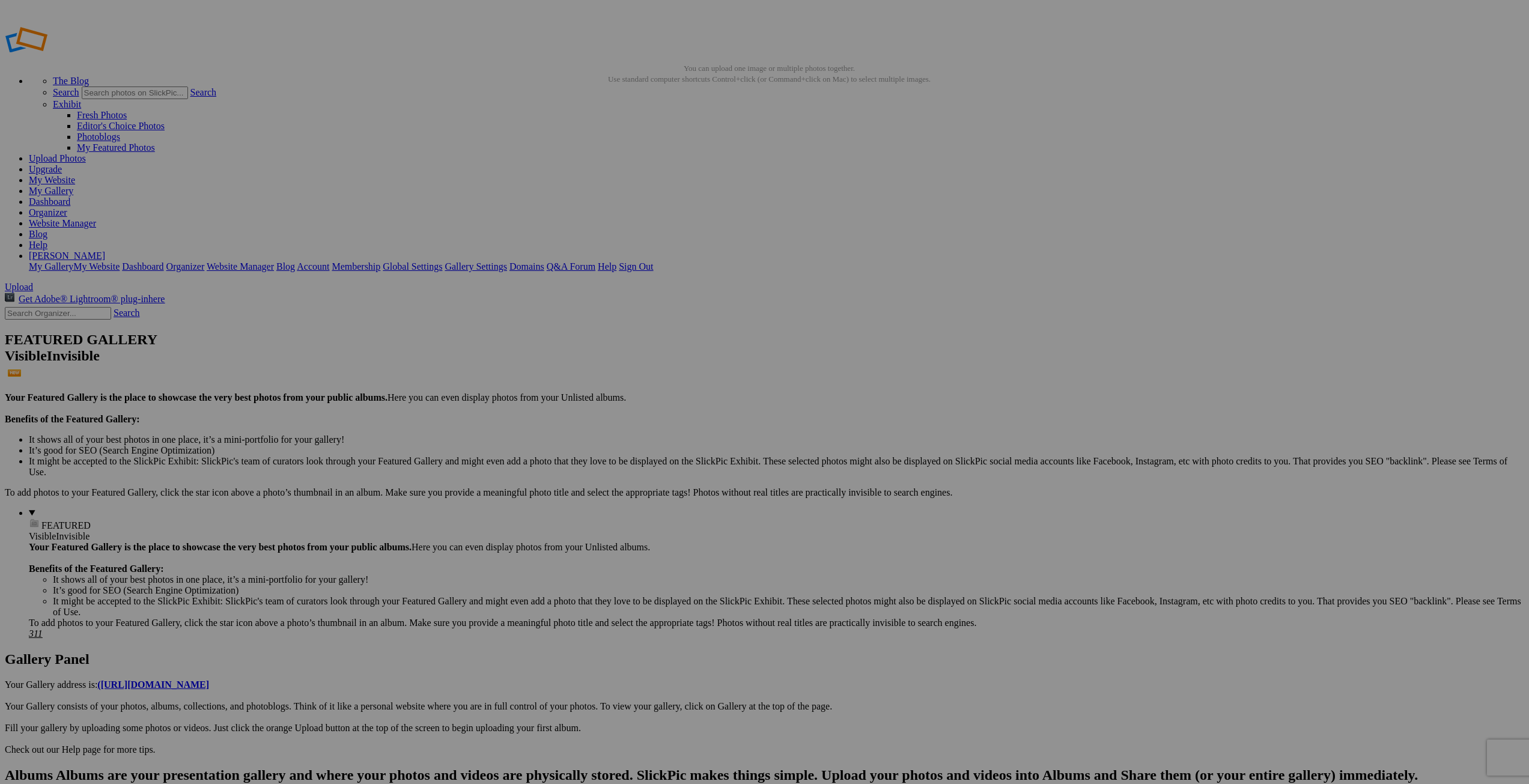
drag, startPoint x: 289, startPoint y: 232, endPoint x: 395, endPoint y: 228, distance: 106.1
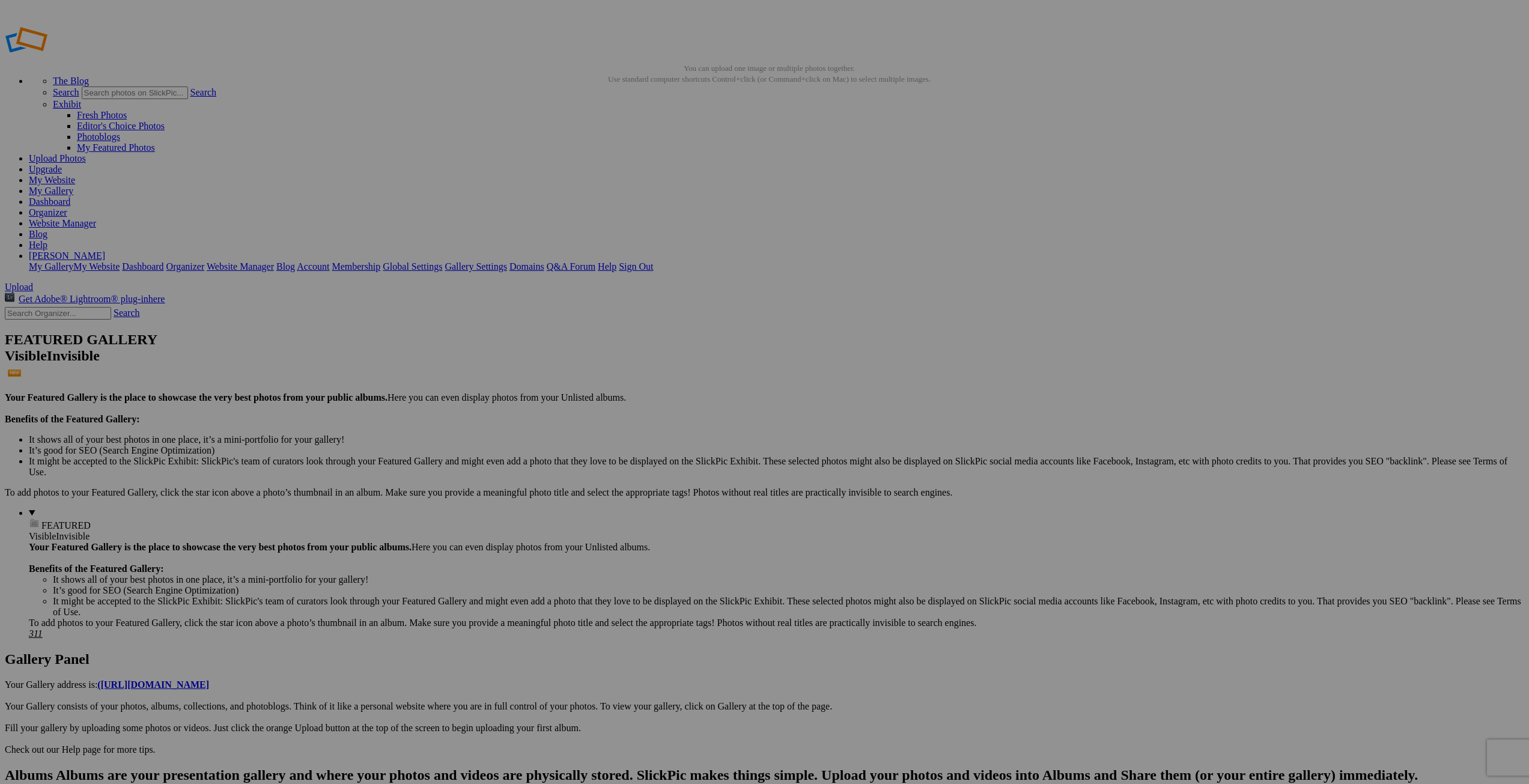
scroll to position [0, 0]
type input "Rattlesnake Camp Milky Way"
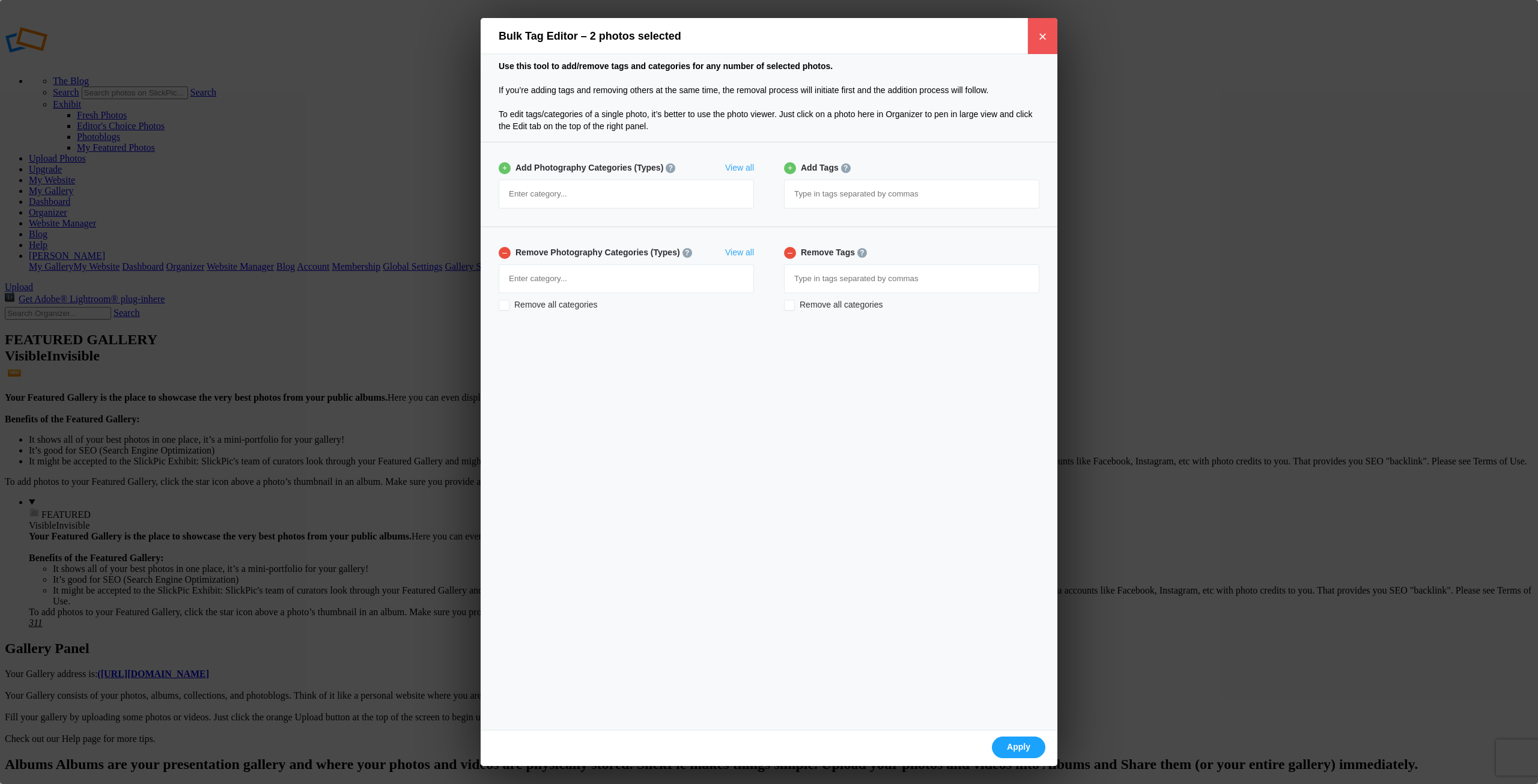
click at [1039, 37] on link "×" at bounding box center [1042, 35] width 30 height 36
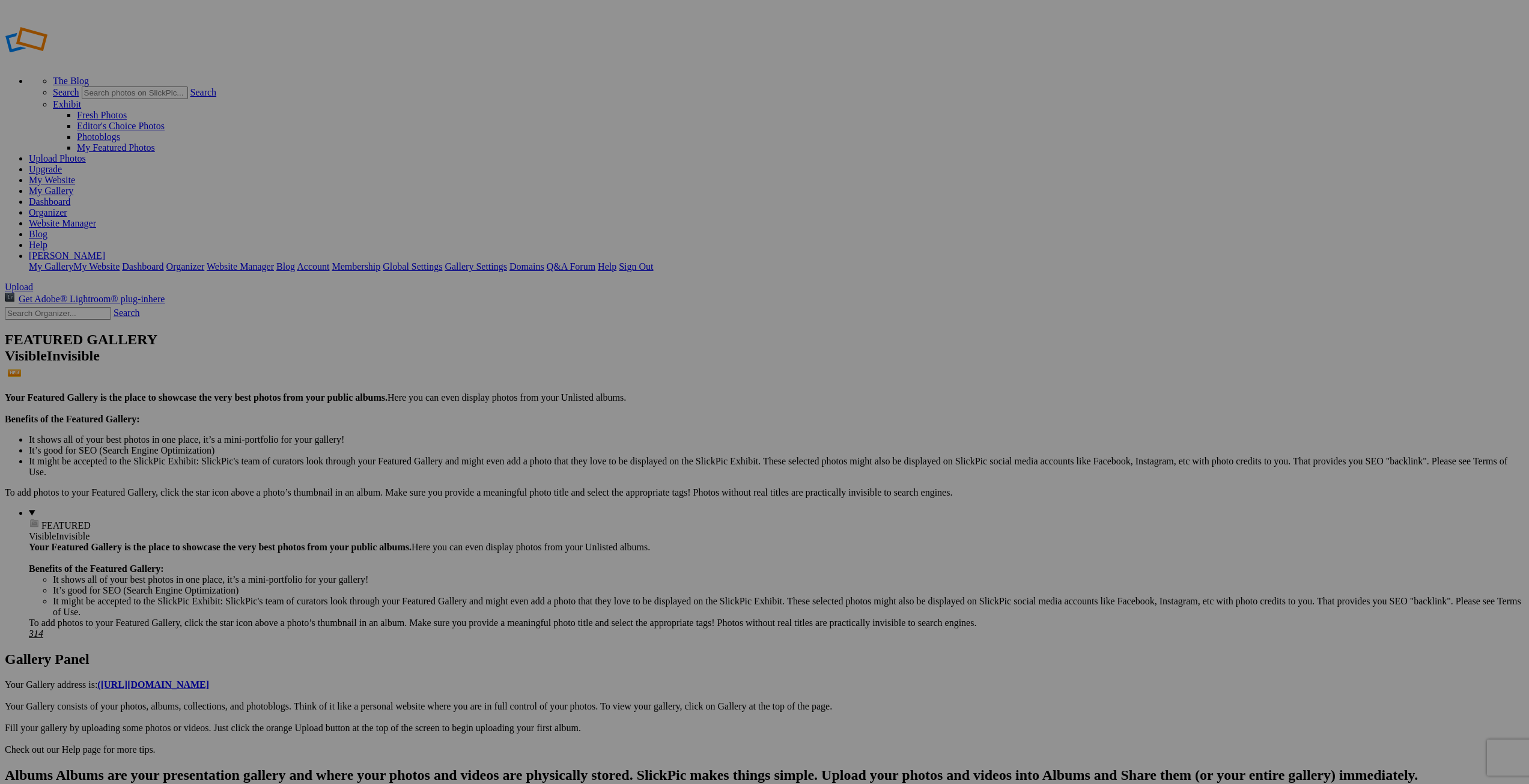
type input "Dolly Sods"
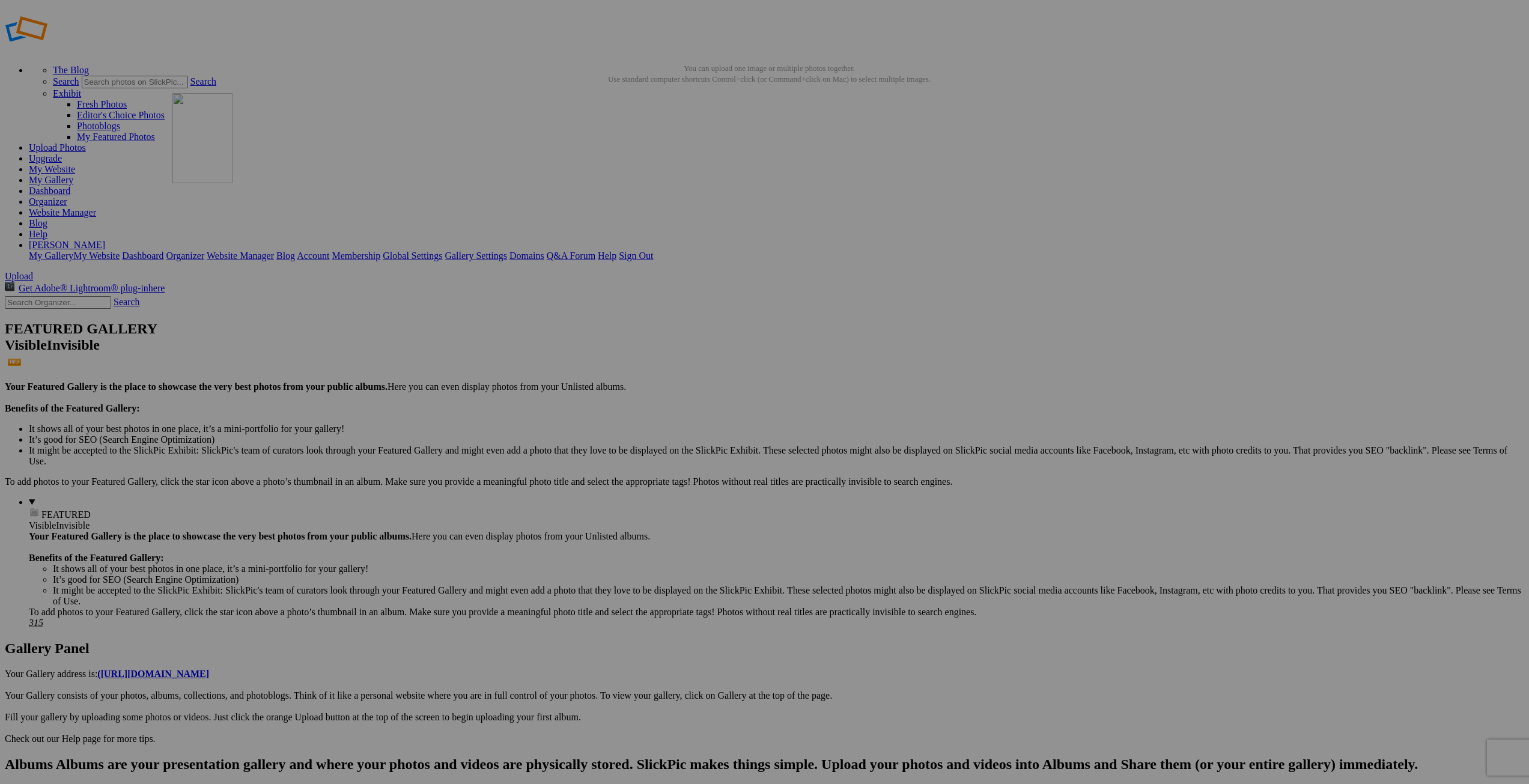
click at [0, 0] on img at bounding box center [0, 0] width 0 height 0
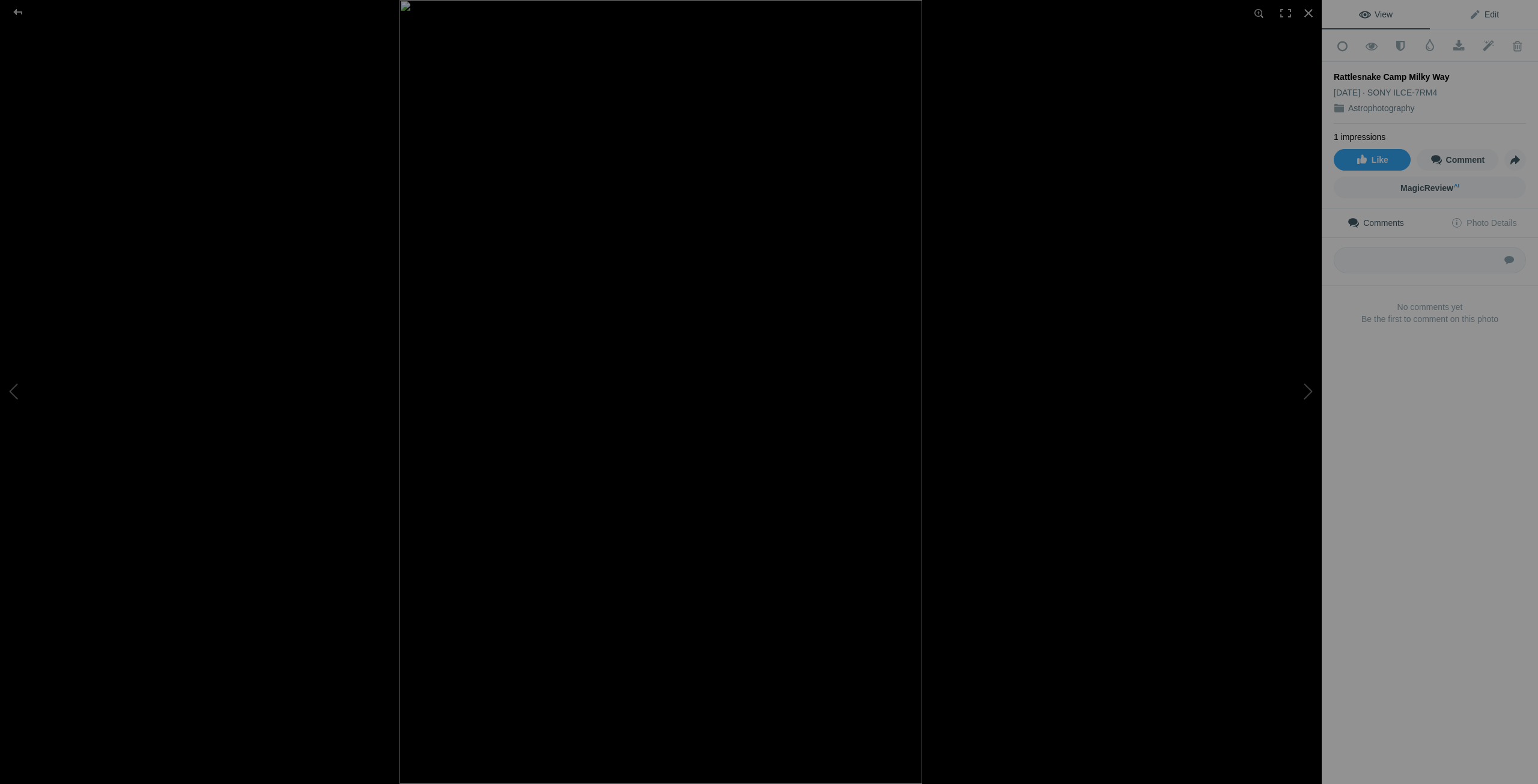
click at [1479, 9] on link "Edit" at bounding box center [1484, 14] width 109 height 29
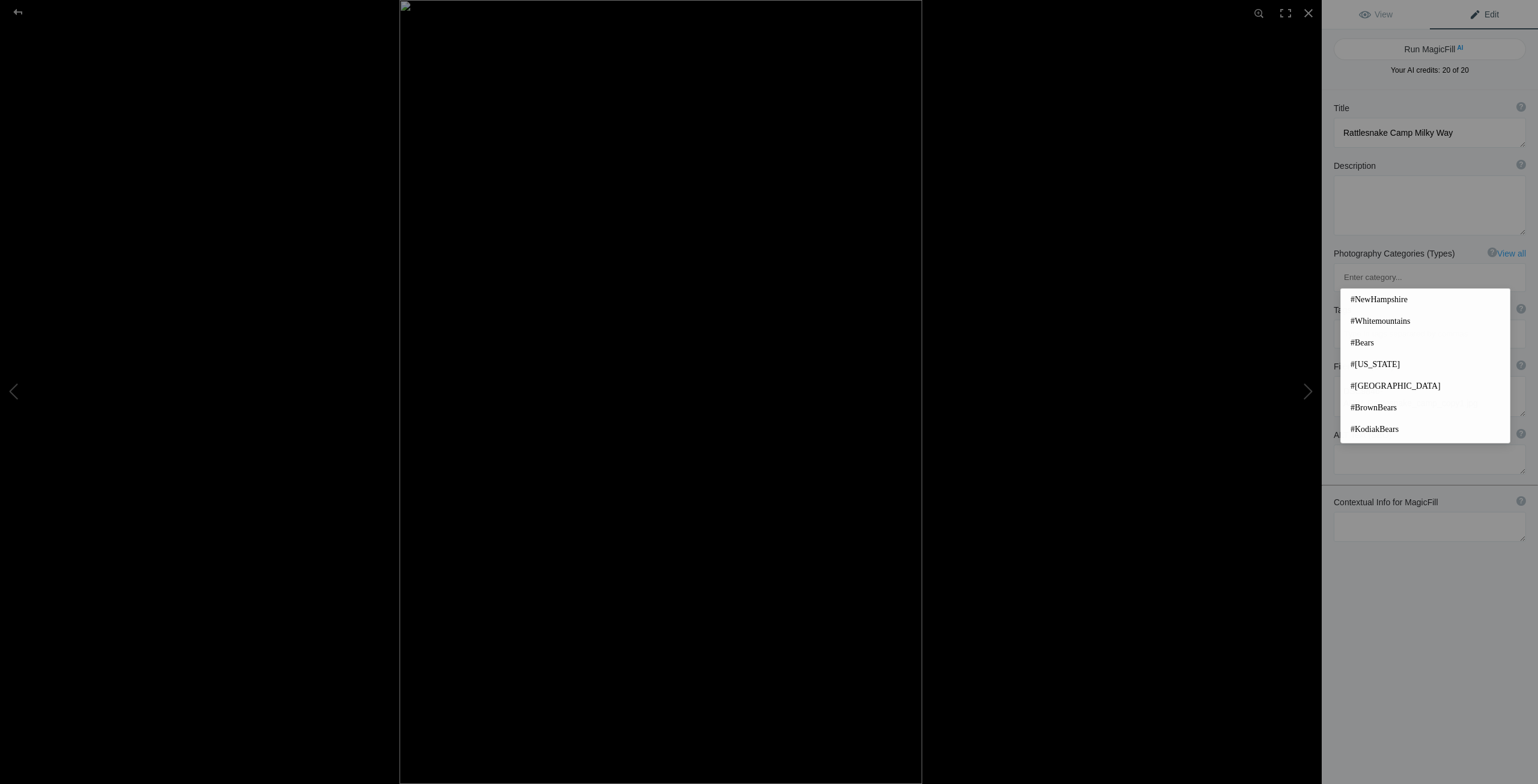
click at [1364, 323] on input at bounding box center [1429, 333] width 179 height 22
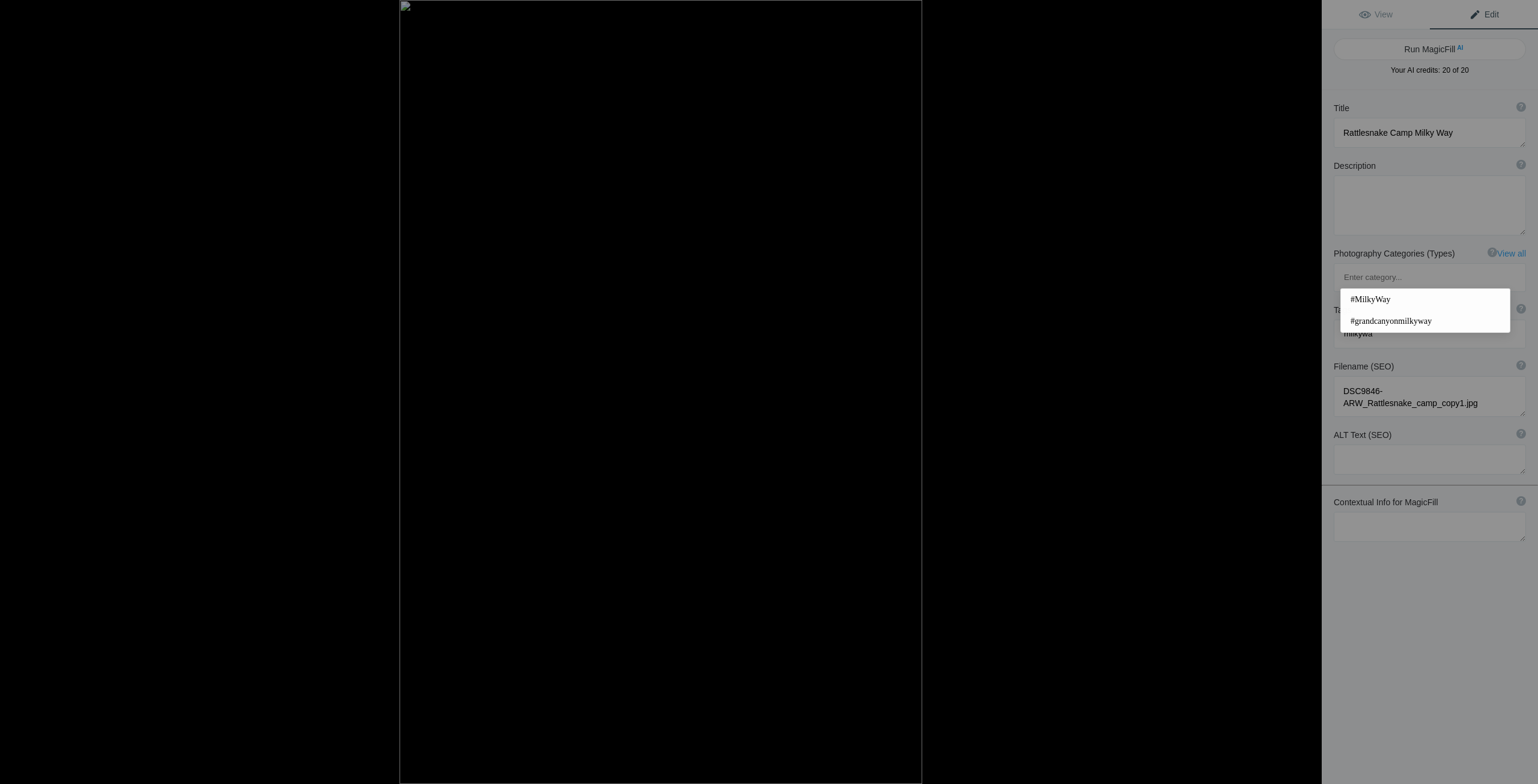
type input "milkyway"
type input "[US_STATE]"
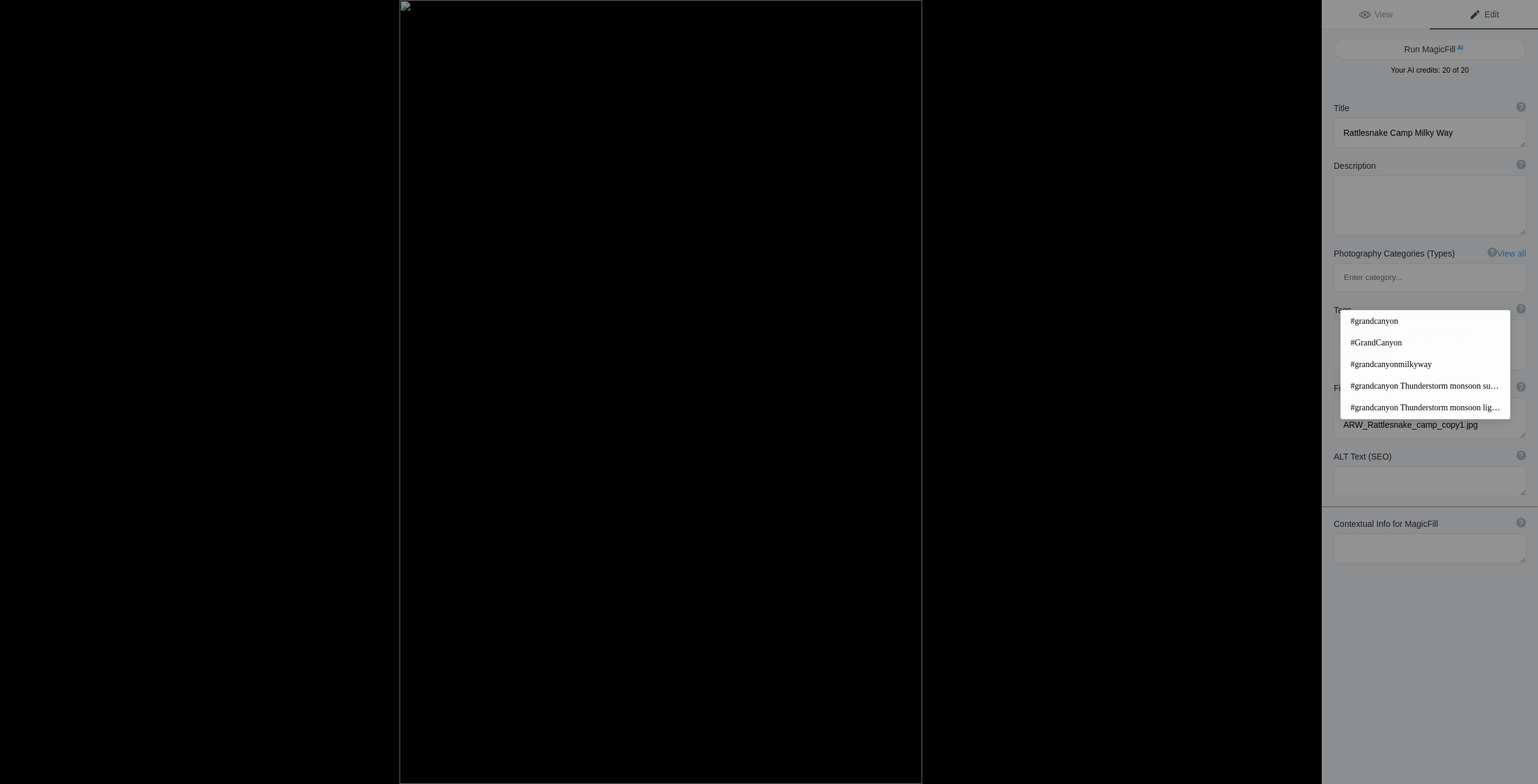
type input "grandcanyon"
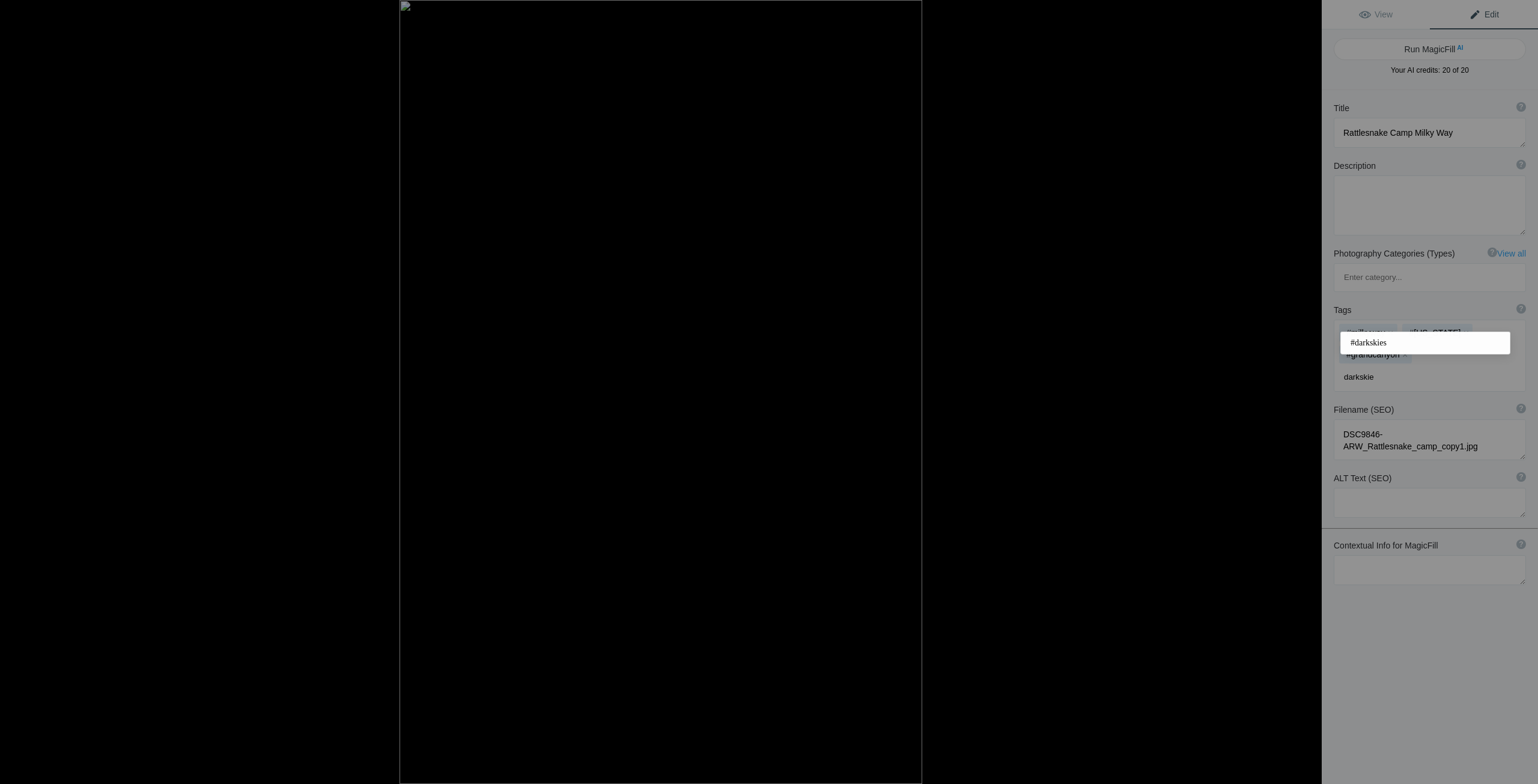
type input "darkskies"
type input "coloradoriver"
type input "nightphotography"
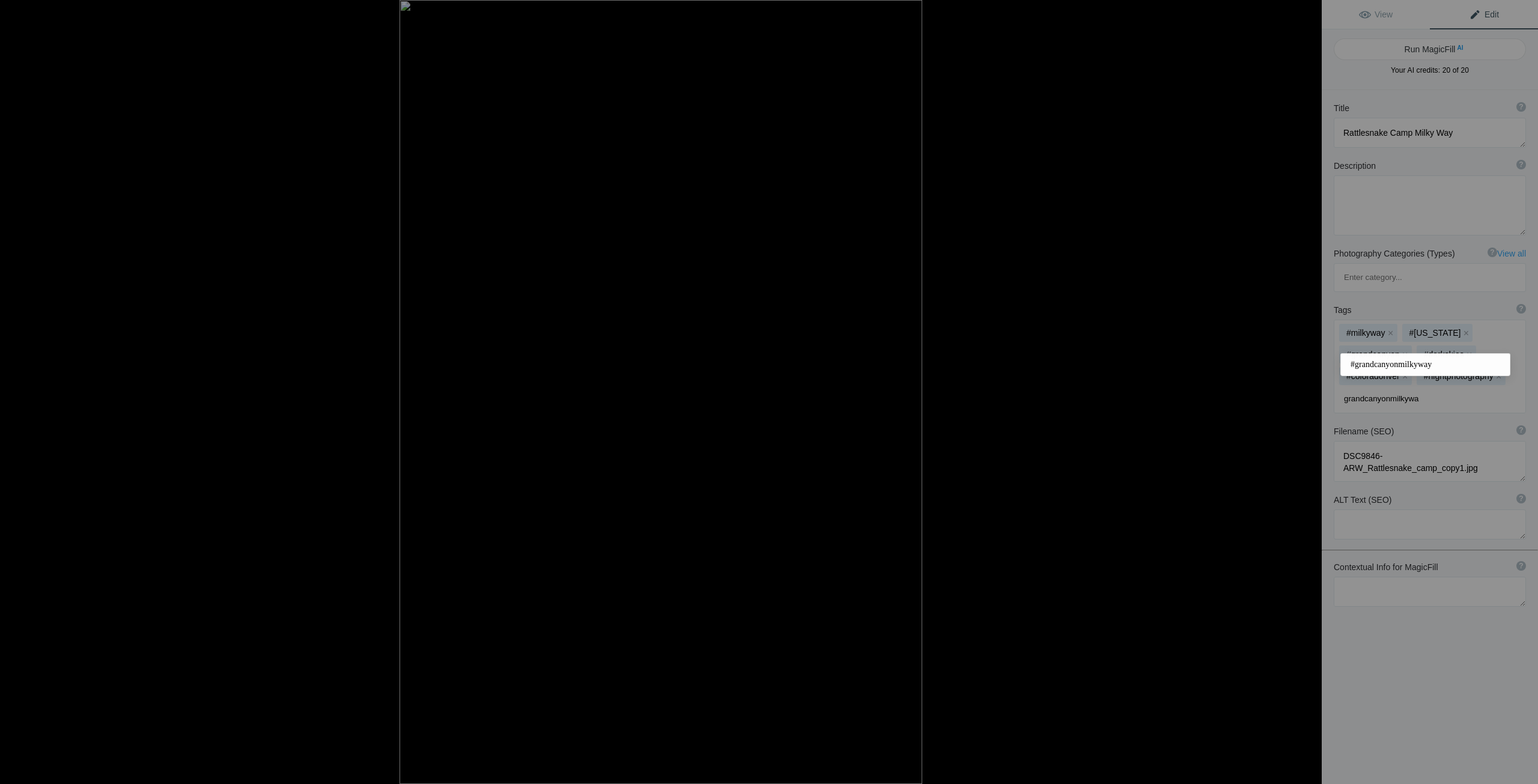
type input "grandcanyonmilkyway"
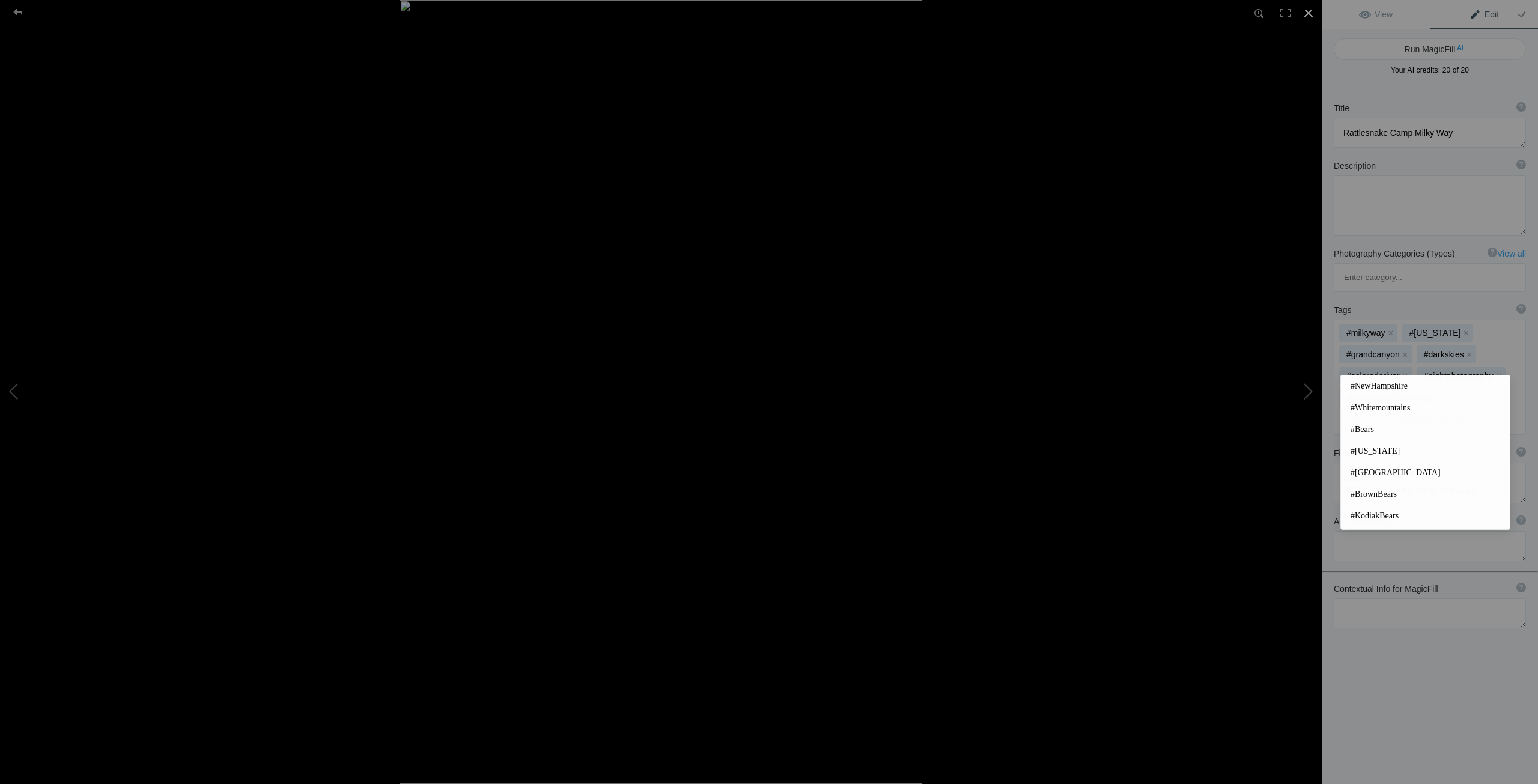
click at [1303, 9] on div at bounding box center [1309, 13] width 26 height 26
